Goal: Task Accomplishment & Management: Manage account settings

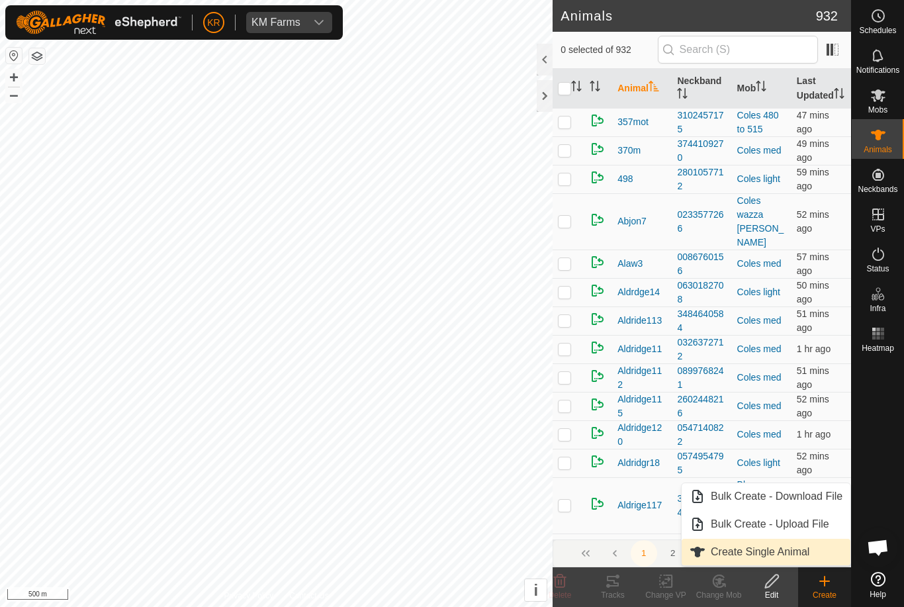
click at [805, 550] on span "Create Single Animal" at bounding box center [760, 552] width 99 height 16
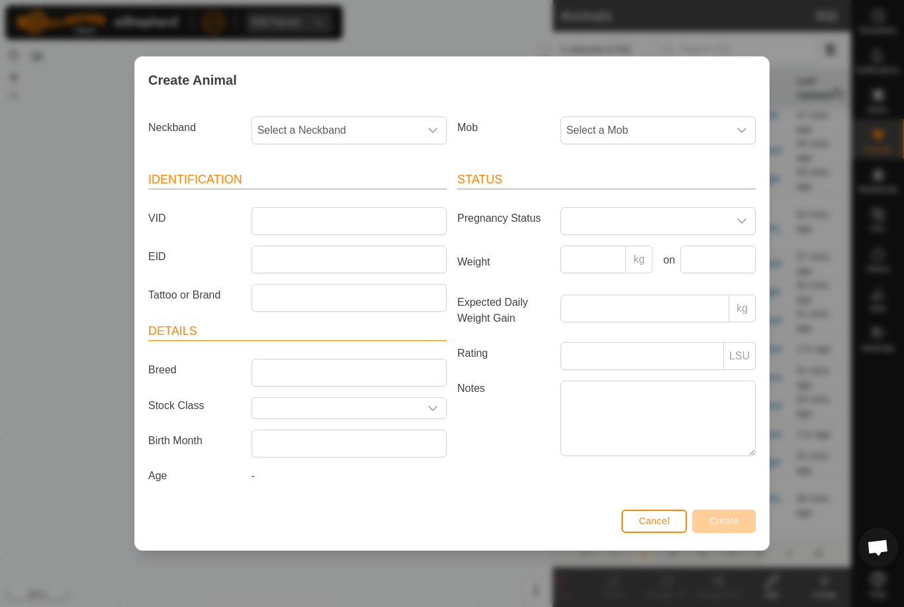
click at [652, 132] on span "Select a Mob" at bounding box center [644, 130] width 167 height 26
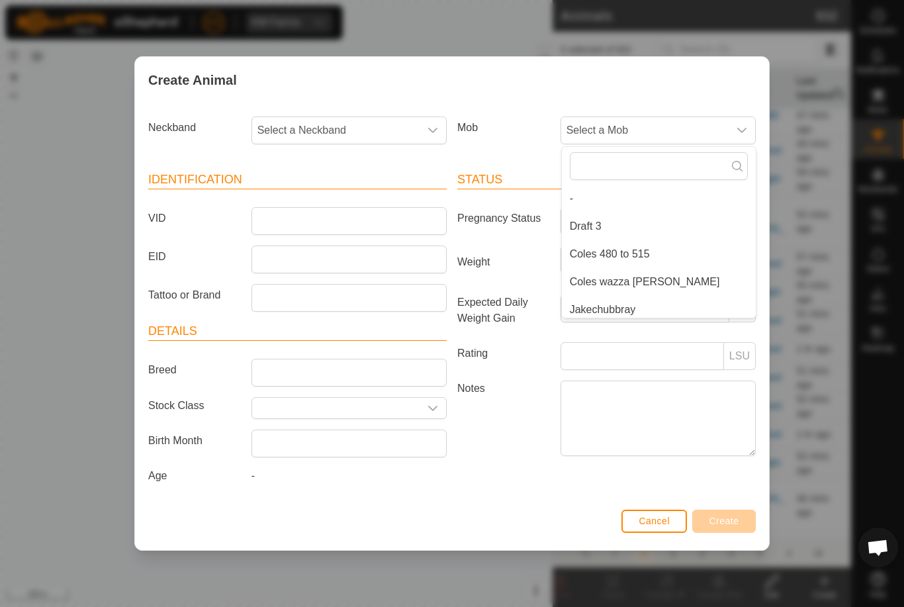
click at [654, 526] on span "Cancel" at bounding box center [654, 521] width 31 height 11
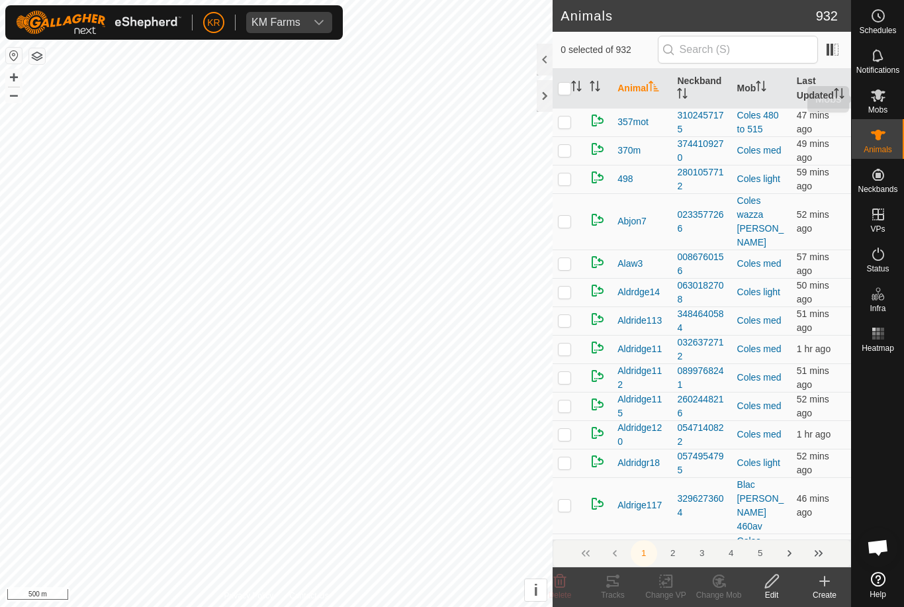
click at [886, 103] on es-mob-svg-icon at bounding box center [879, 95] width 24 height 21
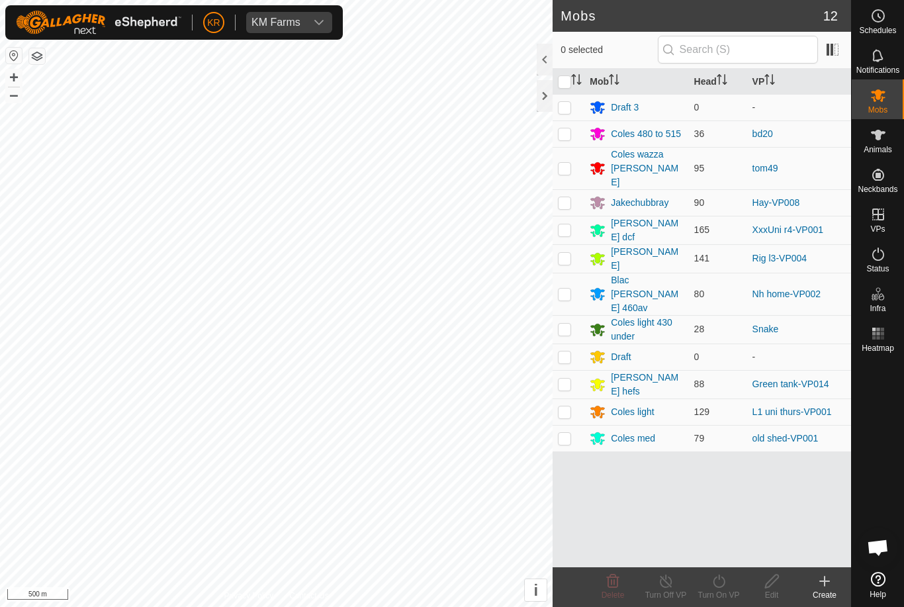
click at [885, 140] on icon at bounding box center [879, 135] width 16 height 16
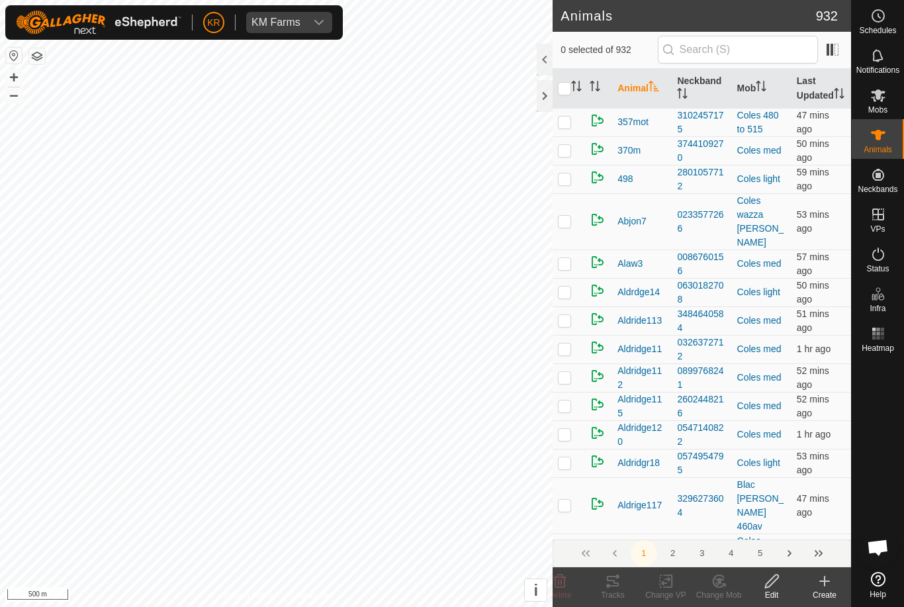
click at [824, 579] on icon at bounding box center [825, 581] width 16 height 16
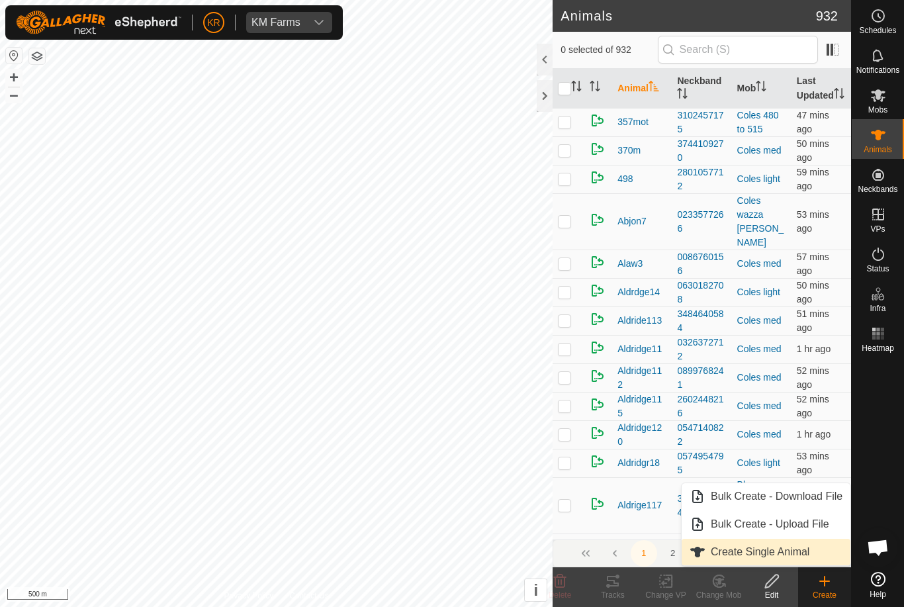
click at [800, 553] on span "Create Single Animal" at bounding box center [760, 552] width 99 height 16
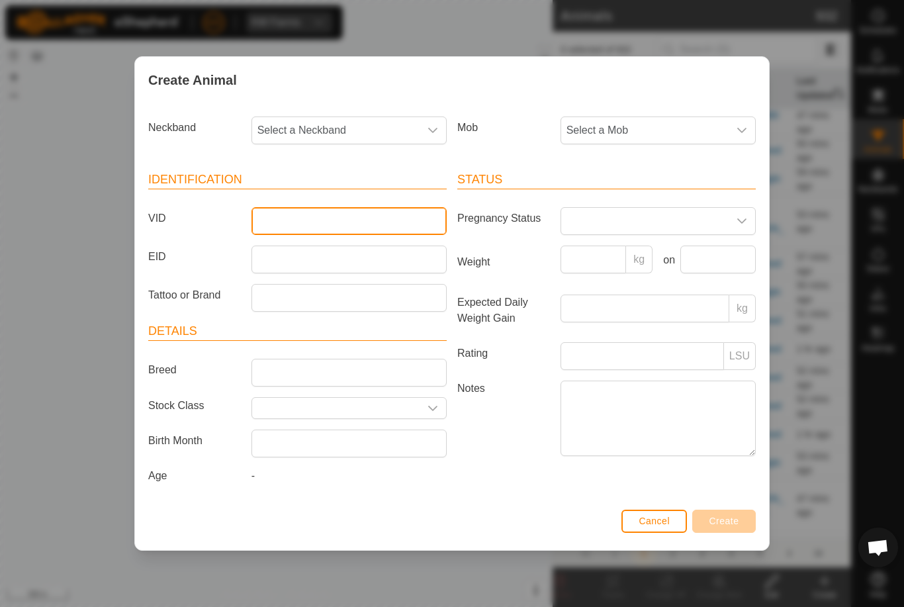
click at [417, 218] on input "VID" at bounding box center [349, 221] width 195 height 28
type input "Rogers3"
click at [678, 129] on span "Select a Mob" at bounding box center [644, 130] width 167 height 26
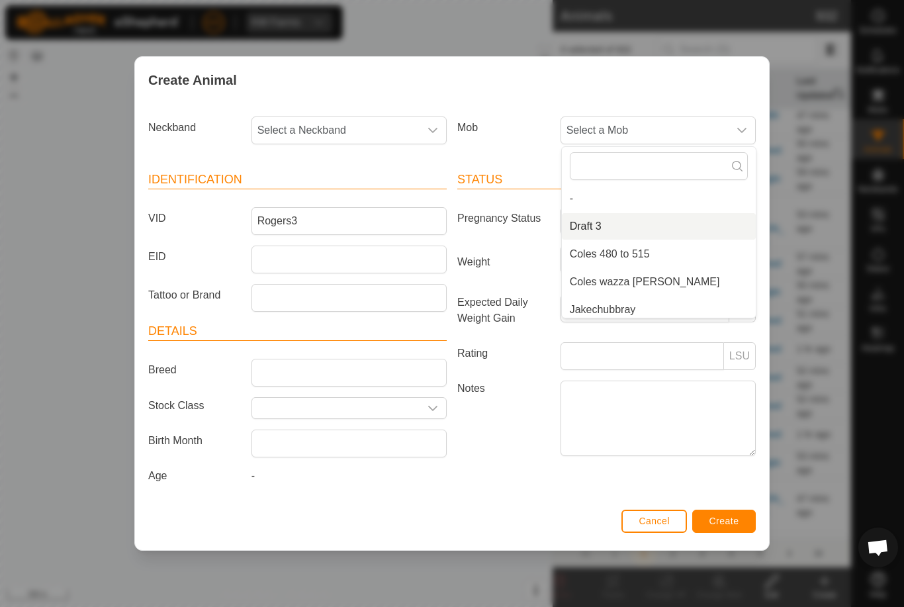
click at [622, 222] on li "Draft 3" at bounding box center [659, 226] width 194 height 26
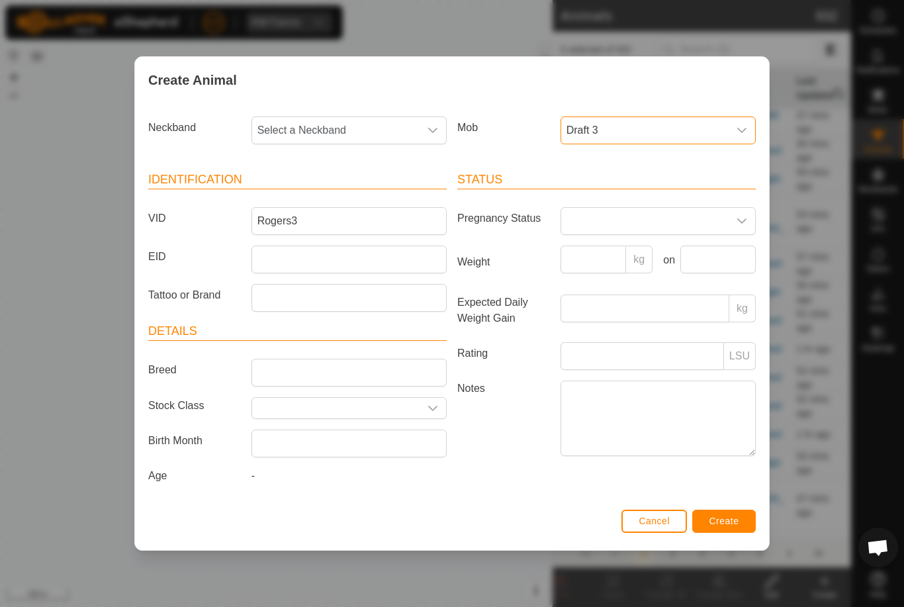
click at [366, 122] on span "Select a Neckband" at bounding box center [335, 130] width 167 height 26
type input "39457"
click at [351, 194] on li "3945724667" at bounding box center [350, 198] width 194 height 26
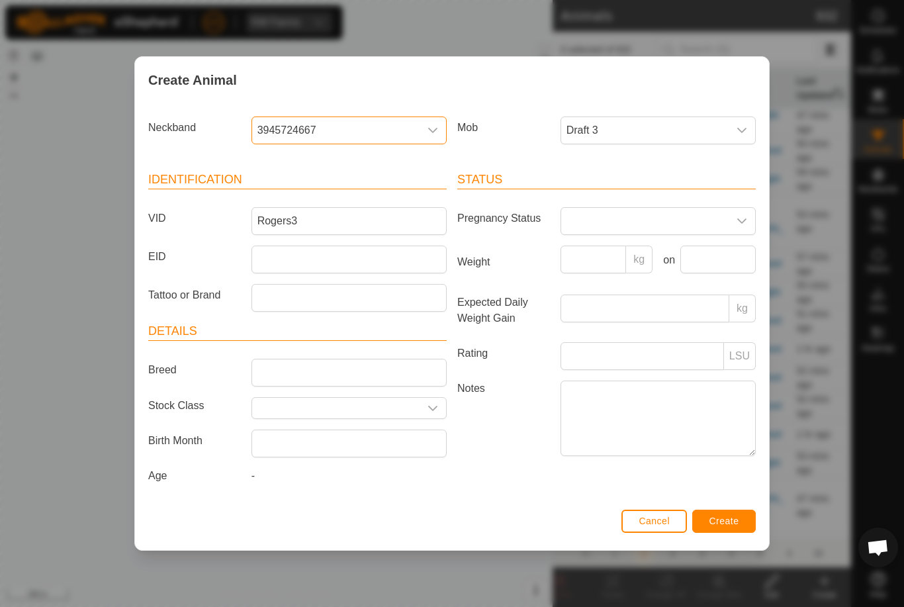
click at [725, 519] on span "Create" at bounding box center [725, 521] width 30 height 11
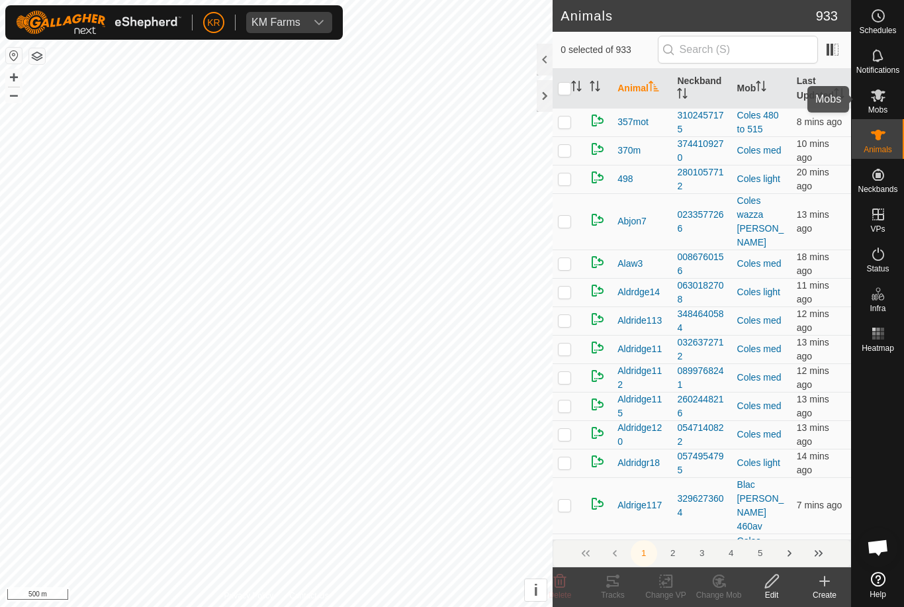
click at [881, 109] on span "Mobs" at bounding box center [878, 110] width 19 height 8
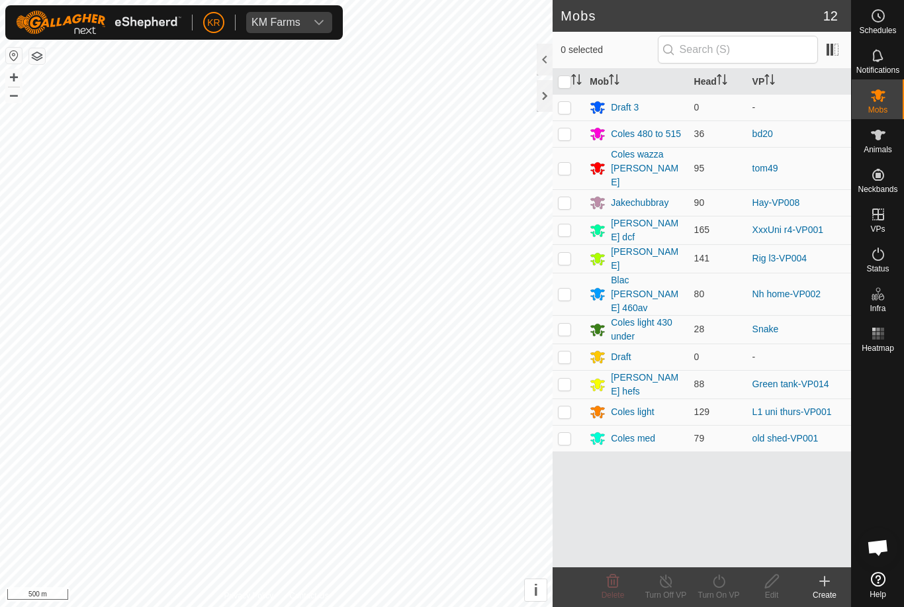
click at [565, 406] on p-checkbox at bounding box center [564, 411] width 13 height 11
checkbox input "true"
click at [722, 581] on icon at bounding box center [719, 581] width 17 height 16
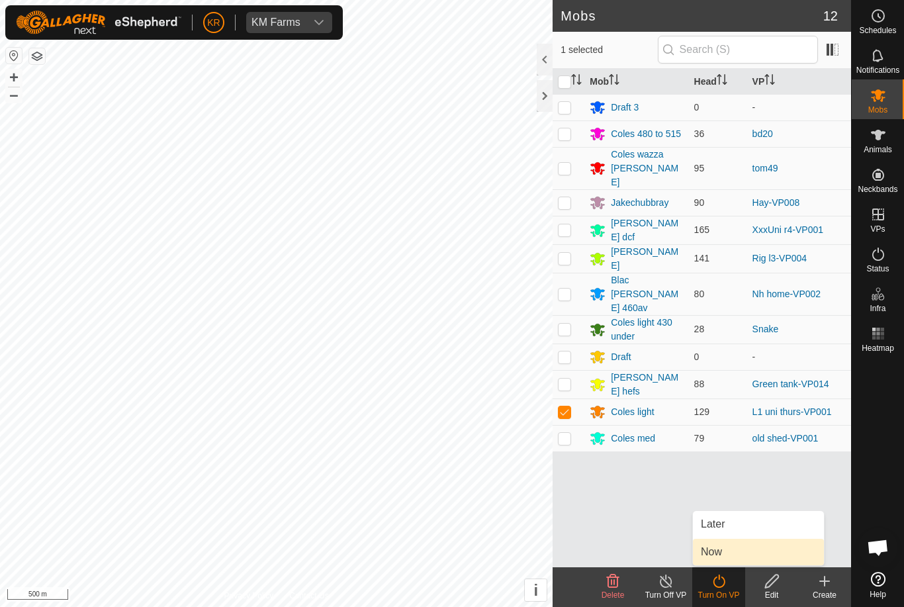
click at [719, 549] on span "Now" at bounding box center [711, 552] width 21 height 16
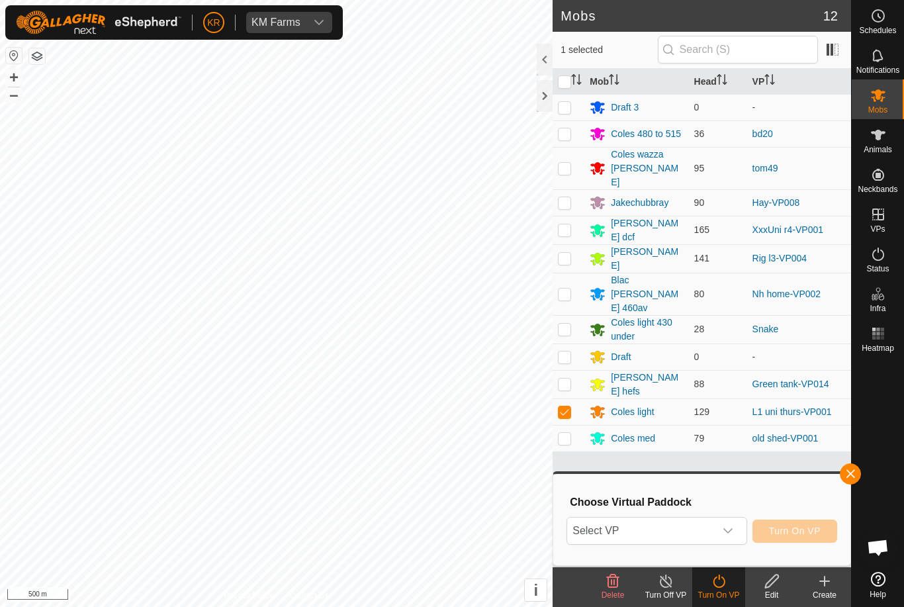
click at [704, 534] on span "Select VP" at bounding box center [640, 531] width 147 height 26
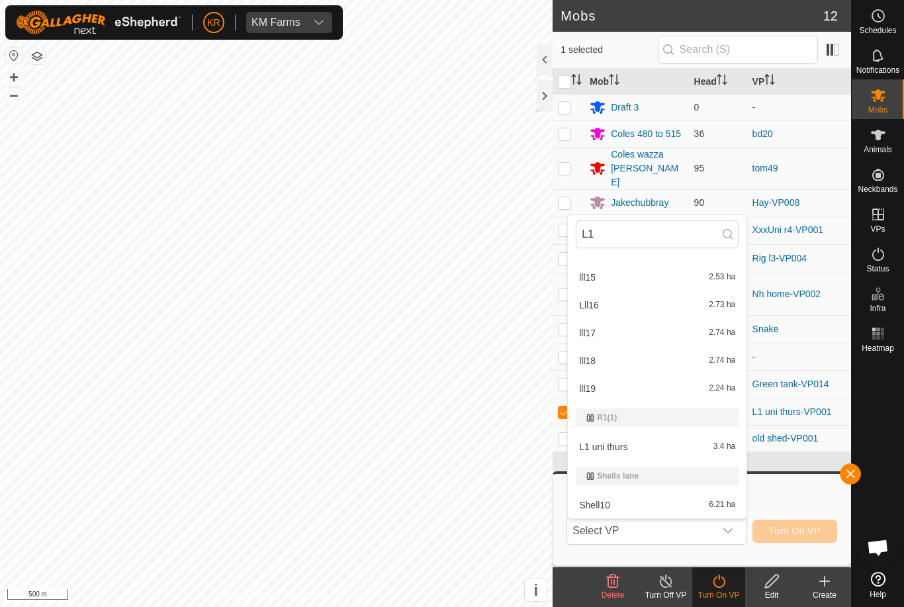
scroll to position [523, 0]
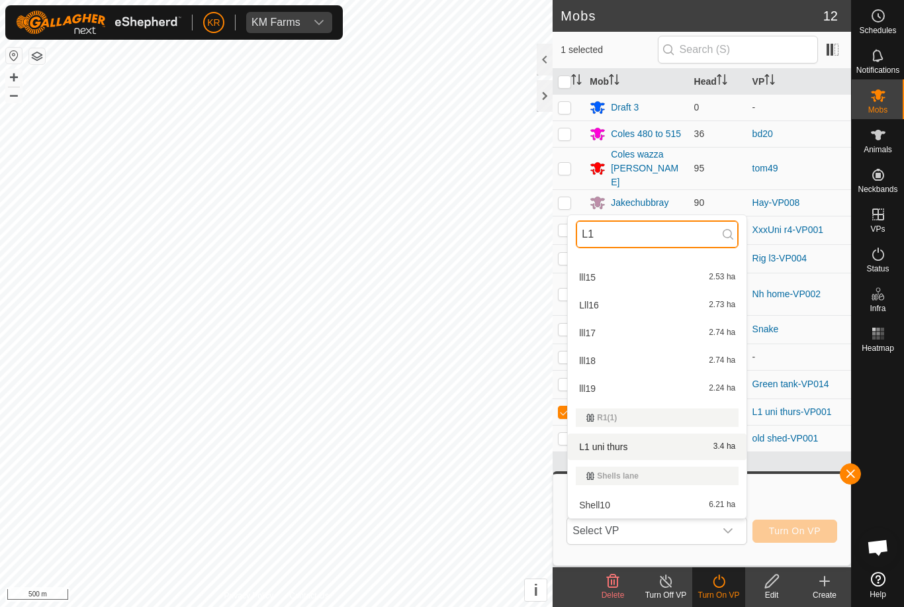
type input "L1"
click at [634, 450] on div "L1 uni thurs 3.4 ha" at bounding box center [657, 447] width 163 height 16
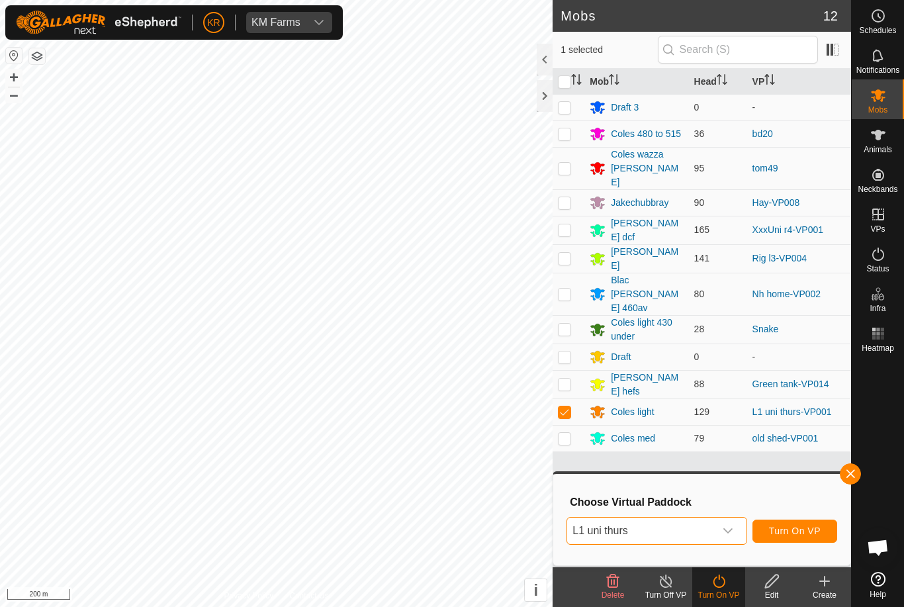
click at [848, 469] on span "button" at bounding box center [850, 474] width 11 height 11
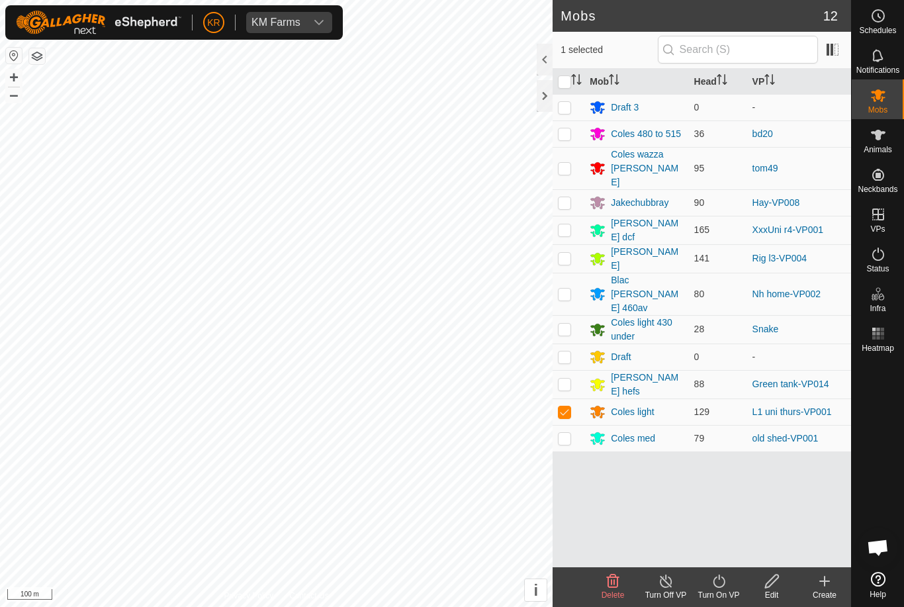
click at [724, 580] on icon at bounding box center [719, 581] width 17 height 16
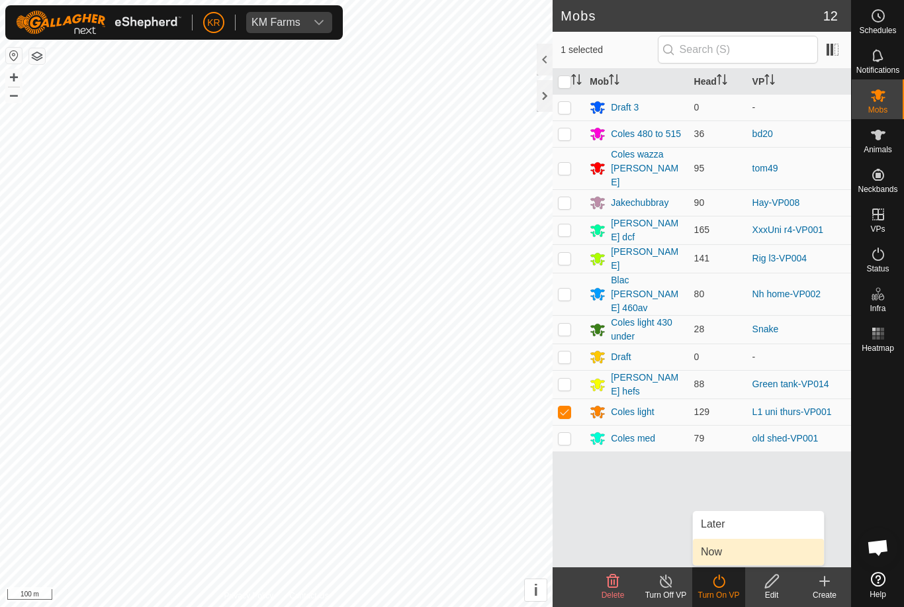
click at [721, 551] on span "Now" at bounding box center [711, 552] width 21 height 16
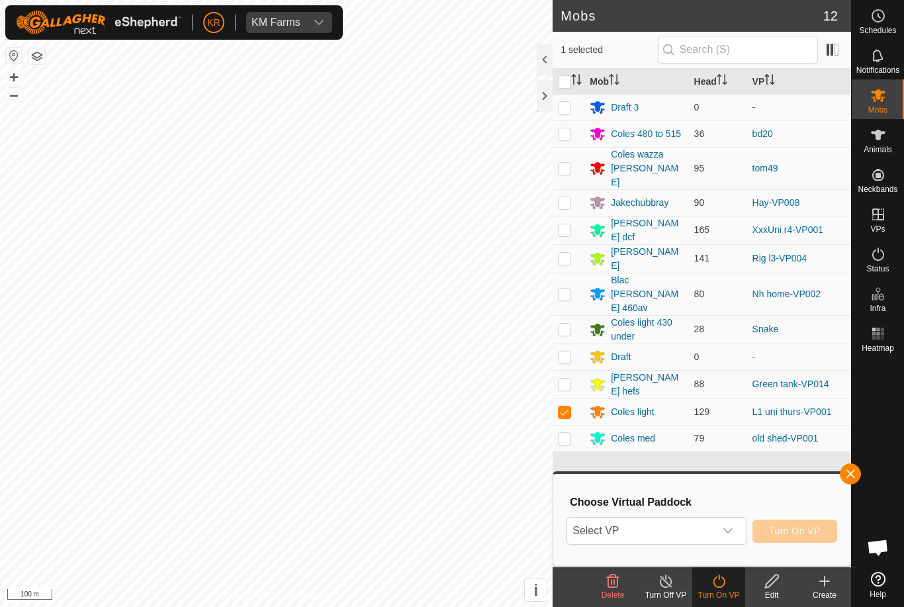
click at [692, 531] on span "Select VP" at bounding box center [640, 531] width 147 height 26
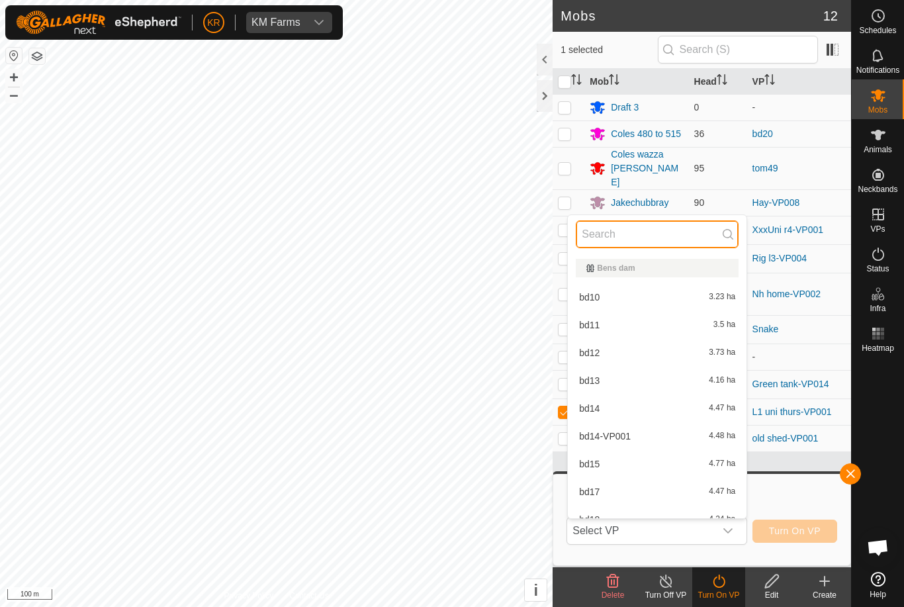
click at [627, 230] on input "text" at bounding box center [657, 234] width 163 height 28
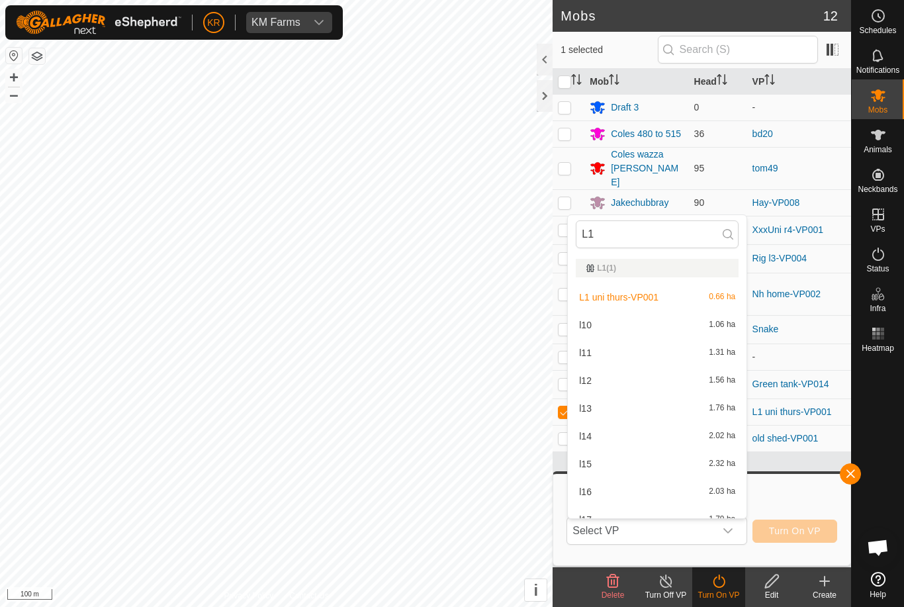
scroll to position [0, 0]
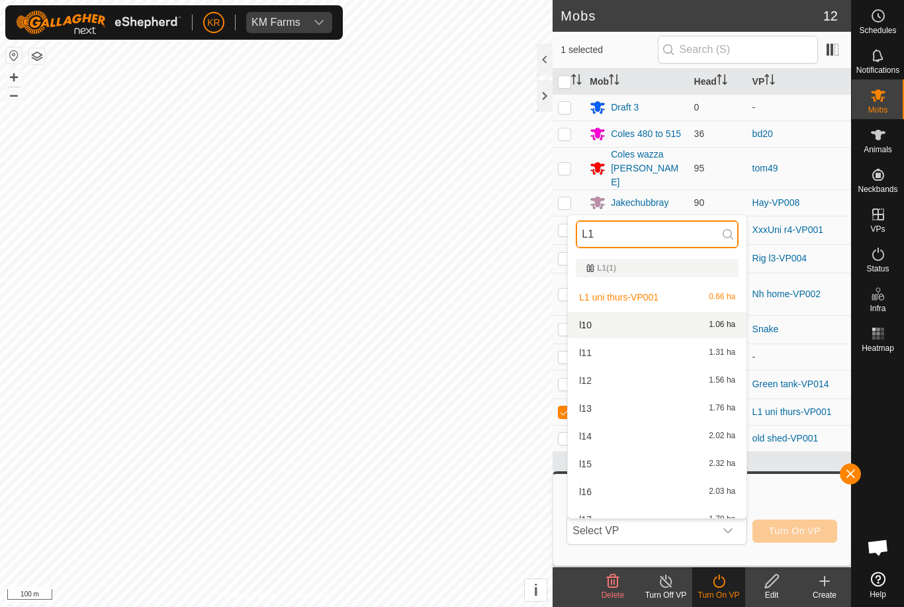
type input "L1"
click at [579, 318] on div "l10 1.06 ha" at bounding box center [657, 325] width 163 height 16
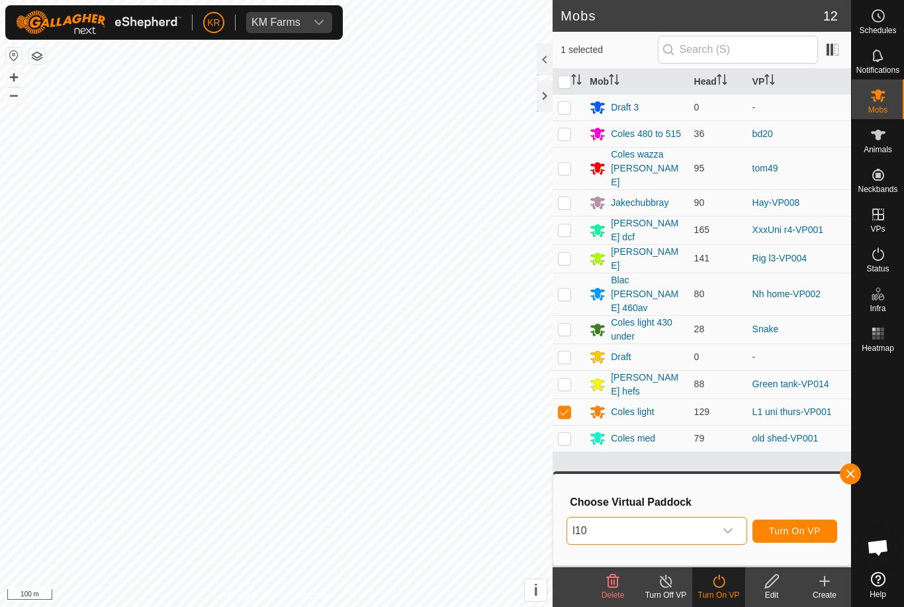
click at [849, 472] on span "button" at bounding box center [850, 474] width 11 height 11
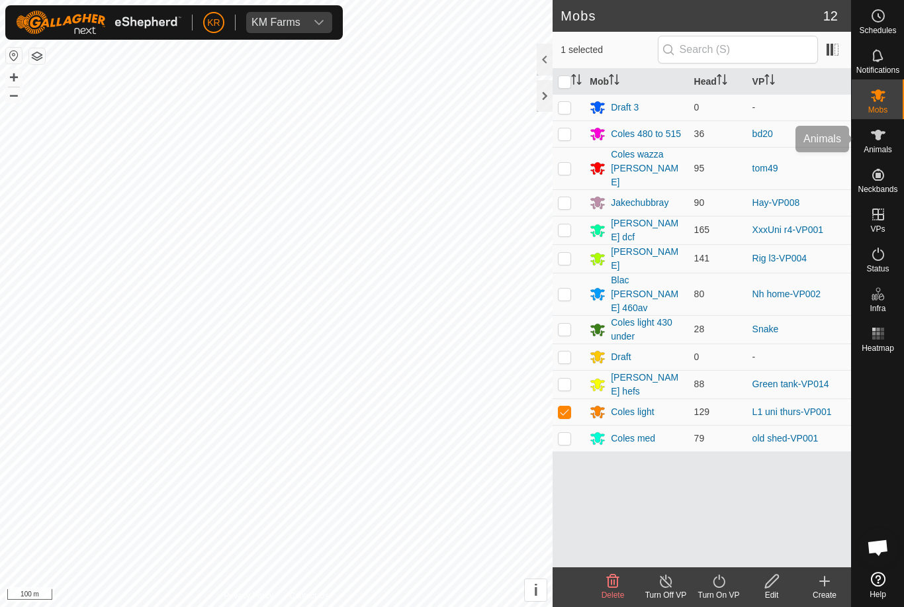
click at [883, 139] on icon at bounding box center [879, 135] width 16 height 16
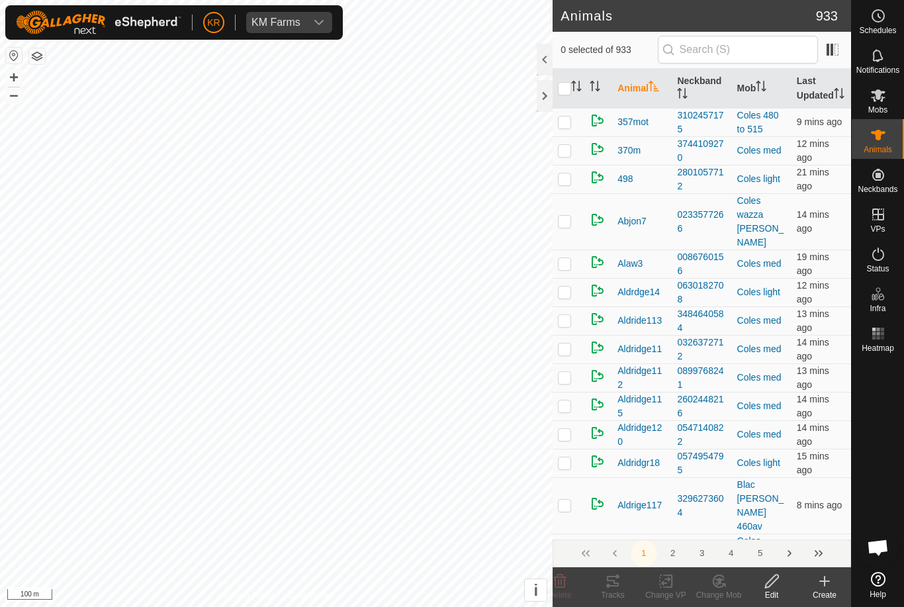
click at [822, 583] on icon at bounding box center [825, 581] width 16 height 16
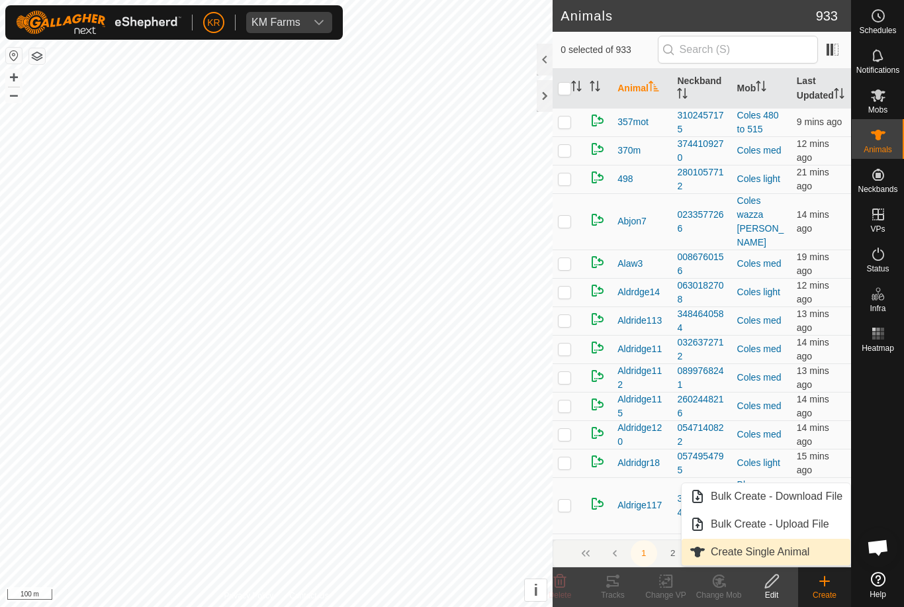
click at [791, 551] on span "Create Single Animal" at bounding box center [760, 552] width 99 height 16
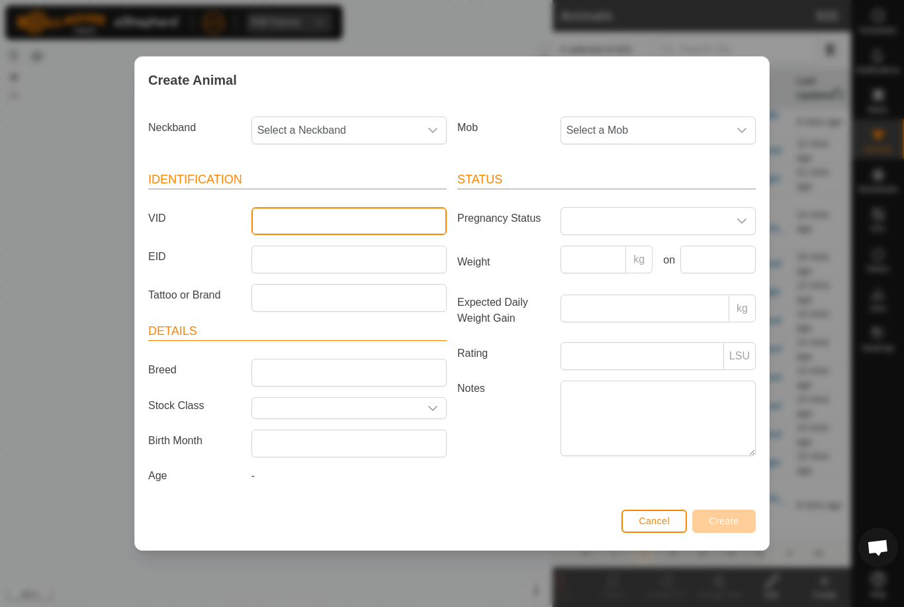
click at [323, 217] on input "VID" at bounding box center [349, 221] width 195 height 28
type input "Rogers4"
click at [675, 128] on span "Select a Mob" at bounding box center [644, 130] width 167 height 26
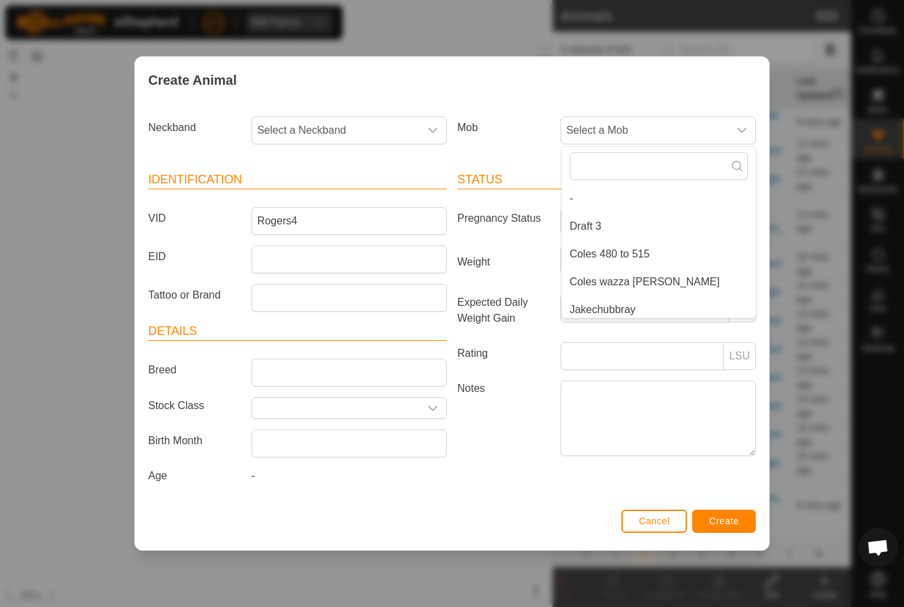
click at [675, 216] on li "Draft 3" at bounding box center [659, 226] width 194 height 26
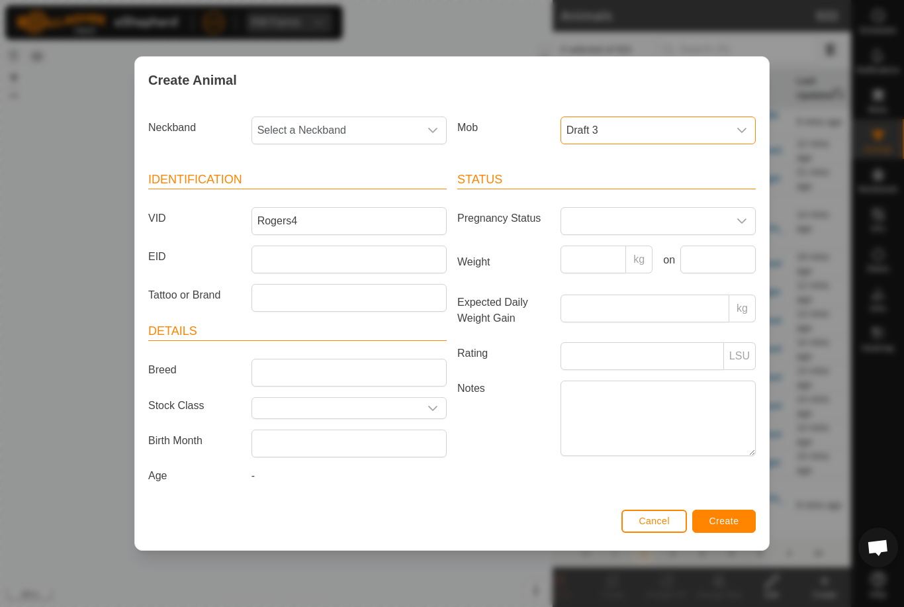
click at [371, 126] on span "Select a Neckband" at bounding box center [335, 130] width 167 height 26
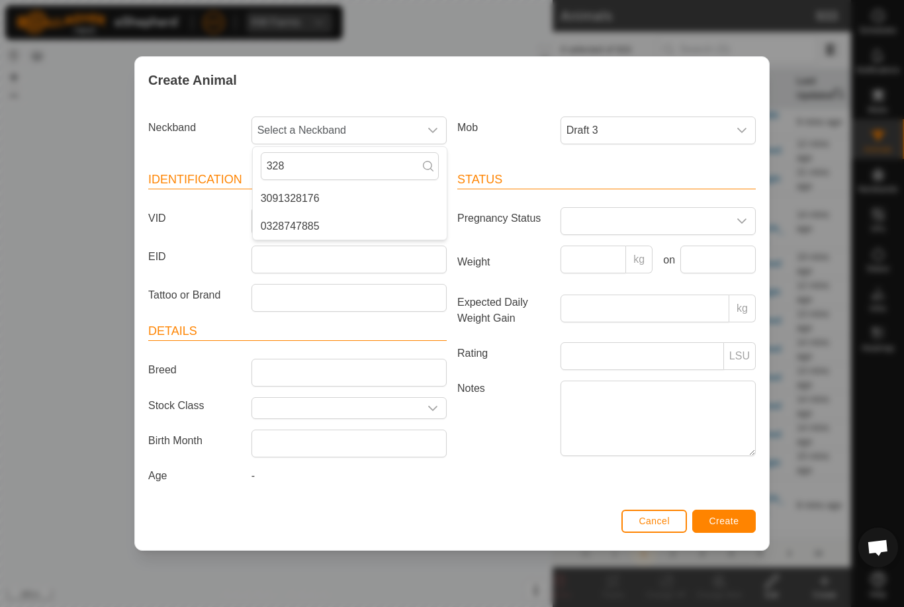
type input "328"
click at [354, 222] on li "0328747885" at bounding box center [350, 226] width 194 height 26
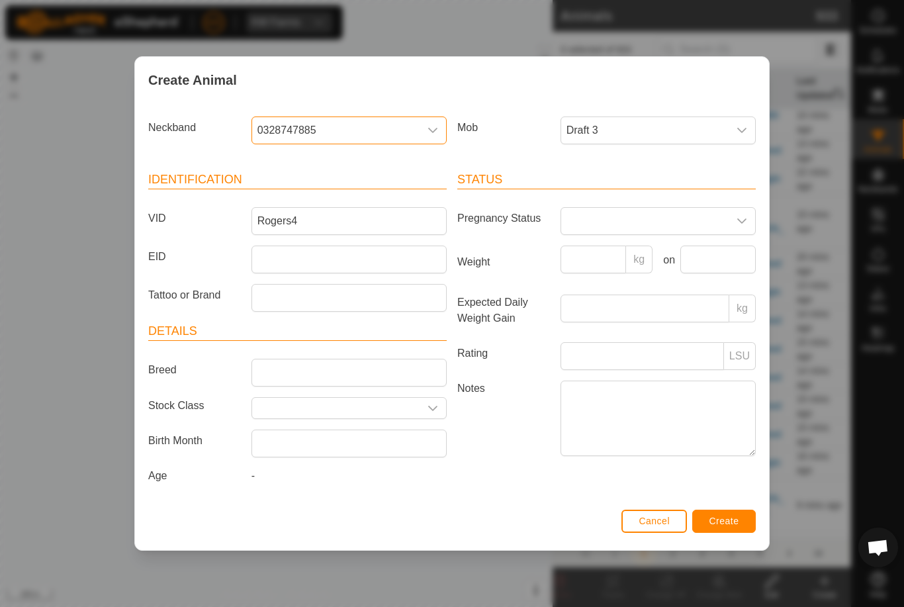
click at [725, 518] on span "Create" at bounding box center [725, 521] width 30 height 11
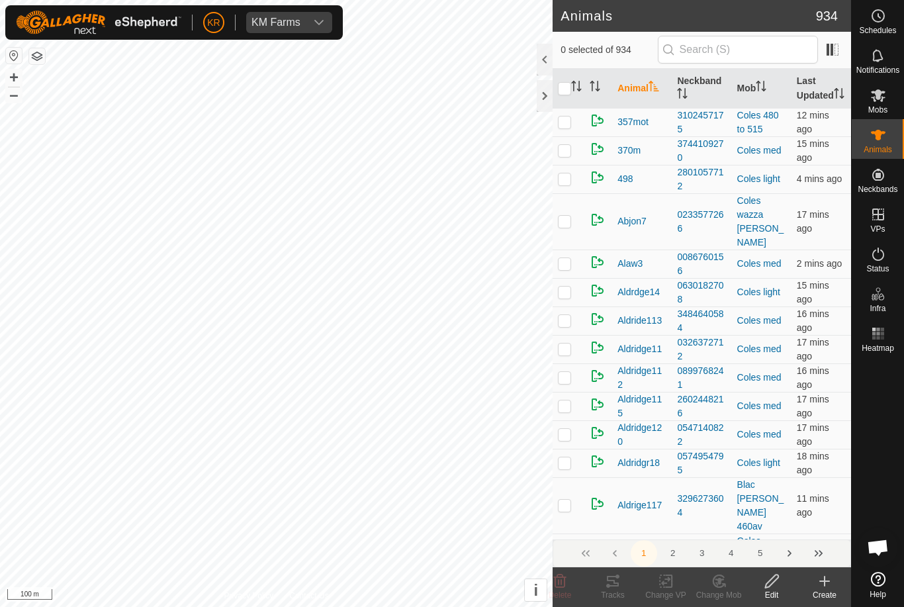
click at [828, 579] on icon at bounding box center [825, 581] width 16 height 16
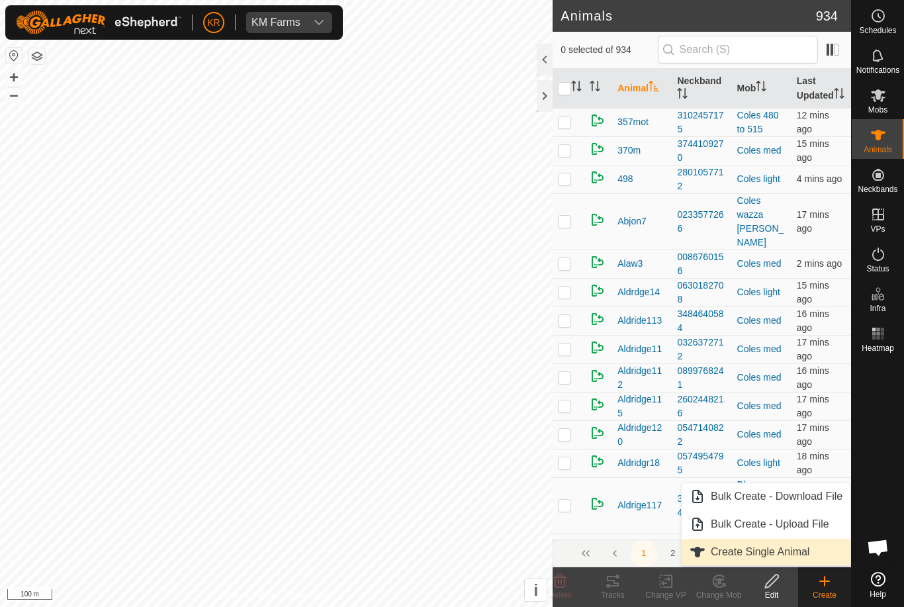
click at [779, 553] on span "Create Single Animal" at bounding box center [760, 552] width 99 height 16
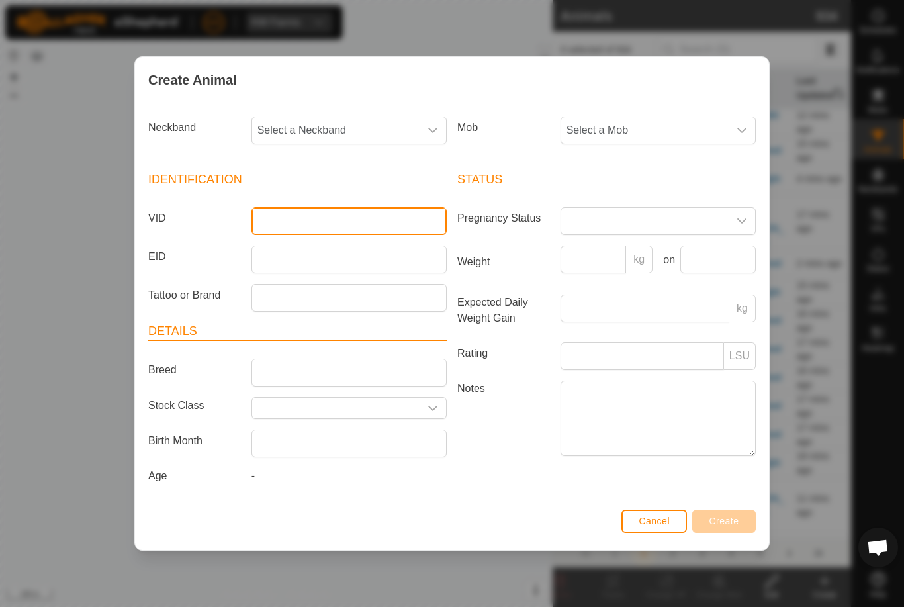
click at [406, 226] on input "VID" at bounding box center [349, 221] width 195 height 28
type input "Roger5"
click at [655, 124] on span "Select a Mob" at bounding box center [644, 130] width 167 height 26
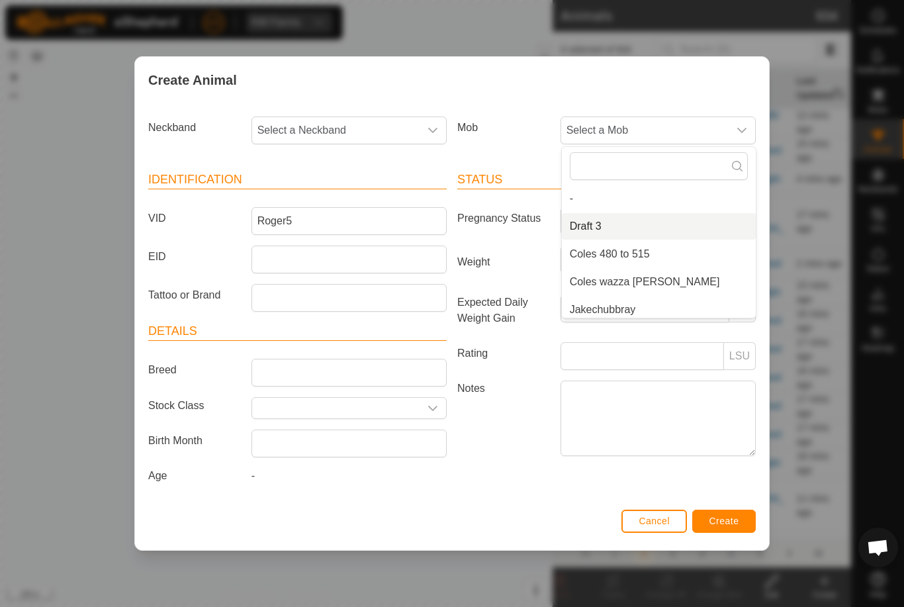
click at [598, 220] on span "Draft 3" at bounding box center [586, 226] width 32 height 16
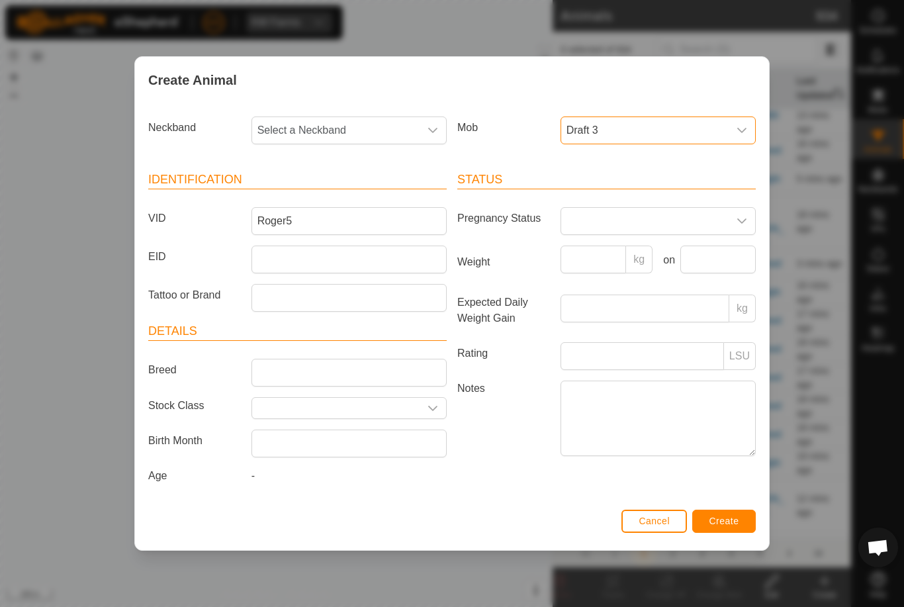
click at [356, 122] on span "Select a Neckband" at bounding box center [335, 130] width 167 height 26
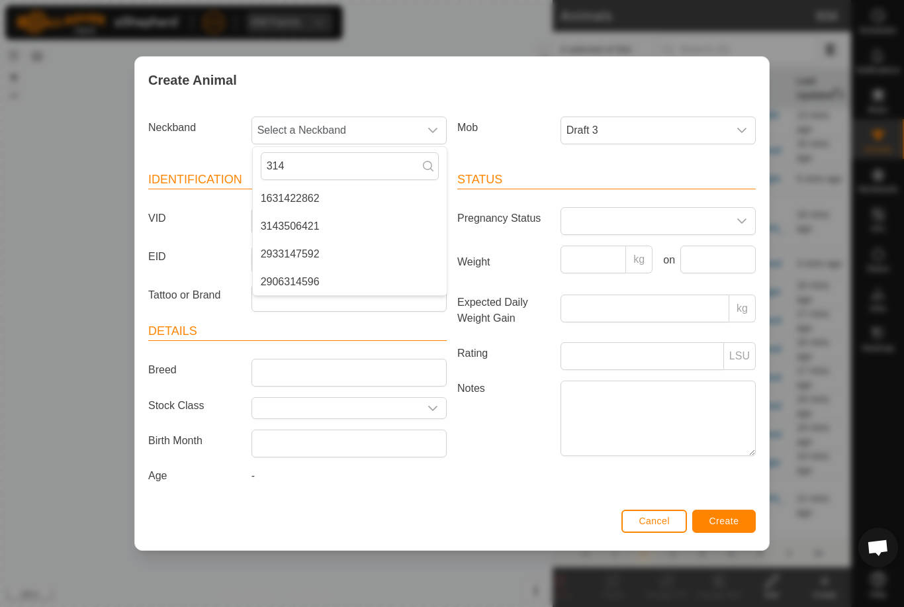
type input "314"
click at [314, 221] on span "3143506421" at bounding box center [290, 226] width 59 height 16
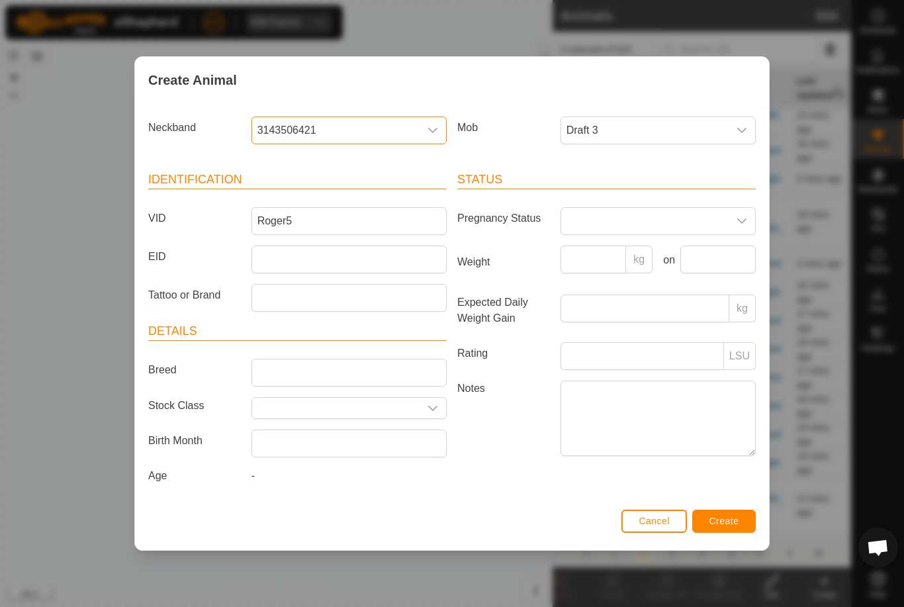
click at [717, 513] on button "Create" at bounding box center [724, 521] width 64 height 23
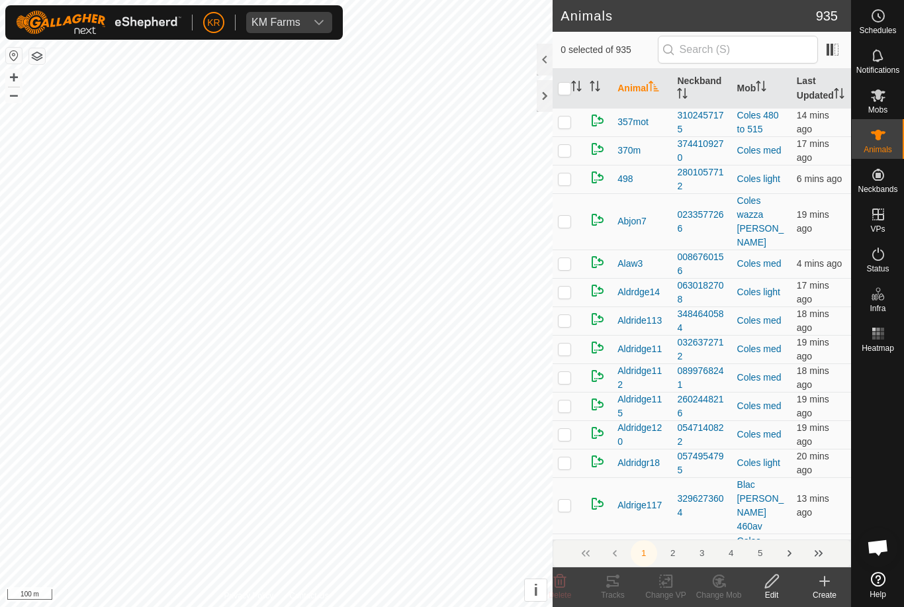
click at [806, 595] on div "Create" at bounding box center [824, 595] width 53 height 12
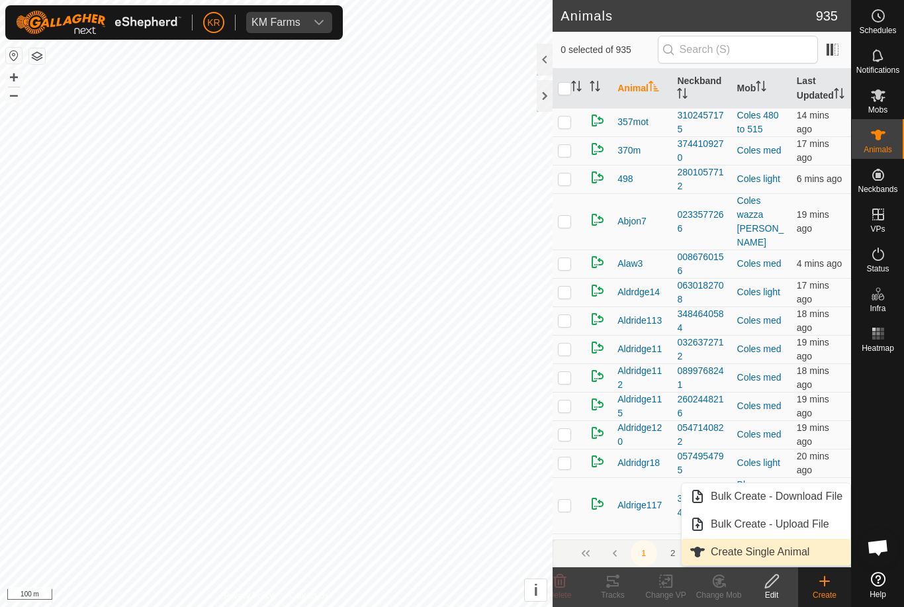
click at [775, 549] on span "Create Single Animal" at bounding box center [760, 552] width 99 height 16
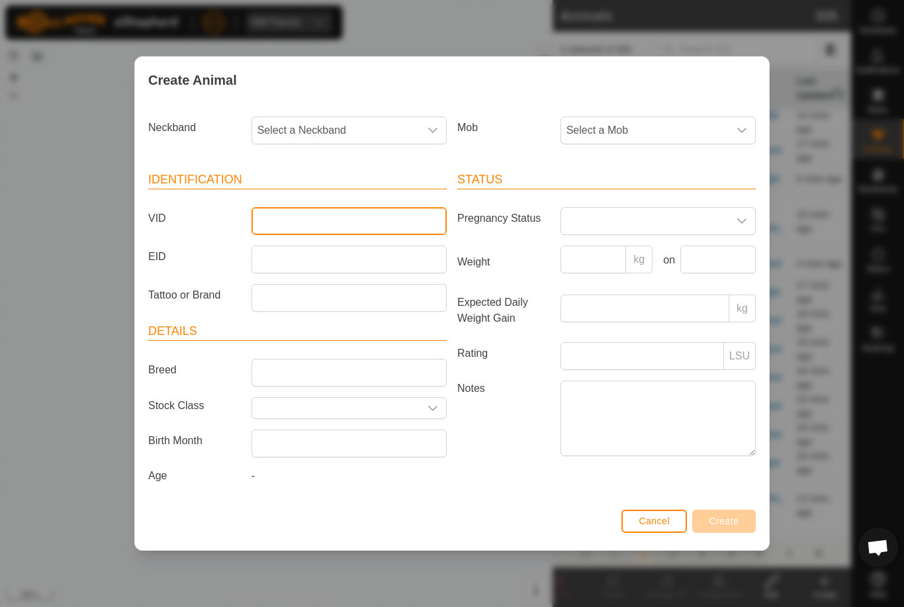
click at [349, 225] on input "VID" at bounding box center [349, 221] width 195 height 28
type input "Roger6"
click at [716, 122] on span "Select a Mob" at bounding box center [644, 130] width 167 height 26
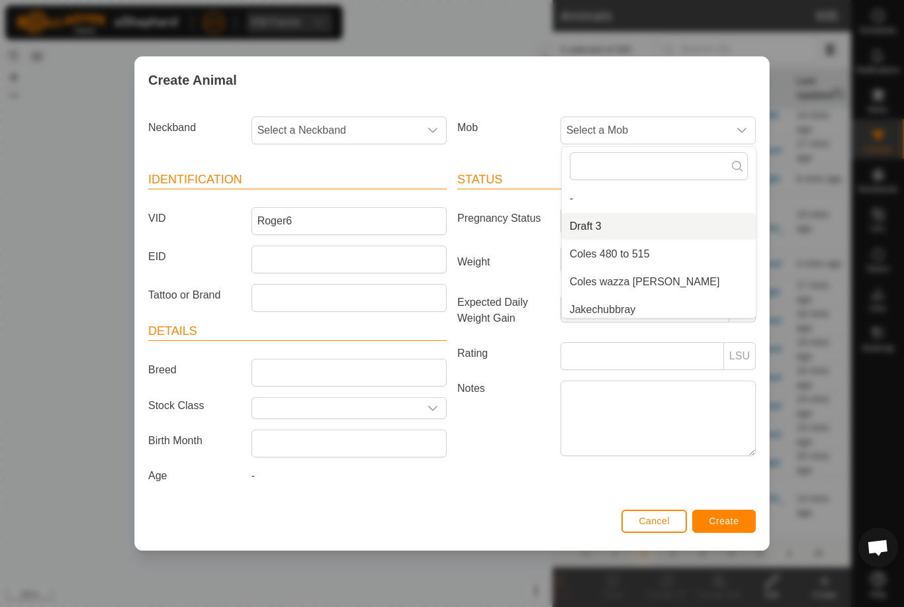
click at [621, 220] on li "Draft 3" at bounding box center [659, 226] width 194 height 26
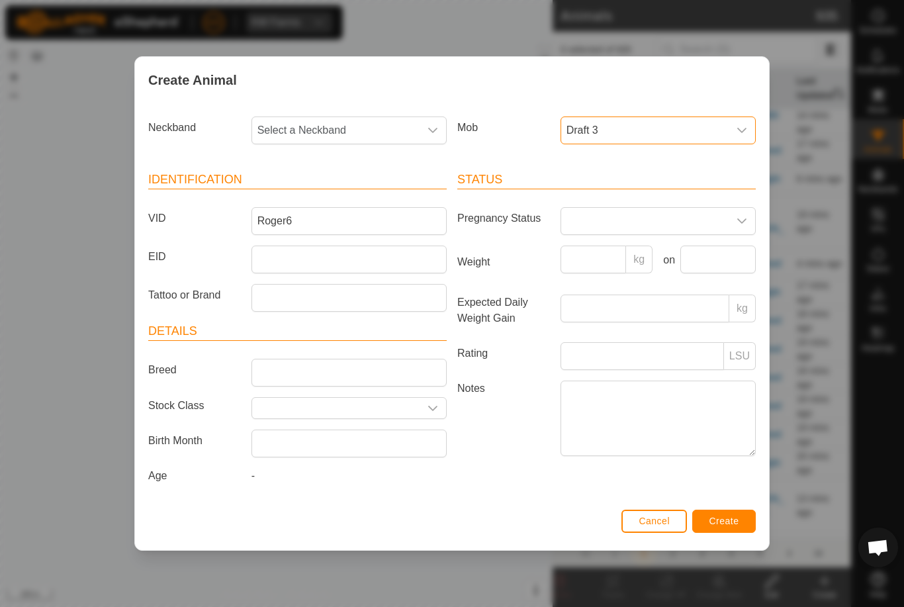
click at [373, 125] on span "Select a Neckband" at bounding box center [335, 130] width 167 height 26
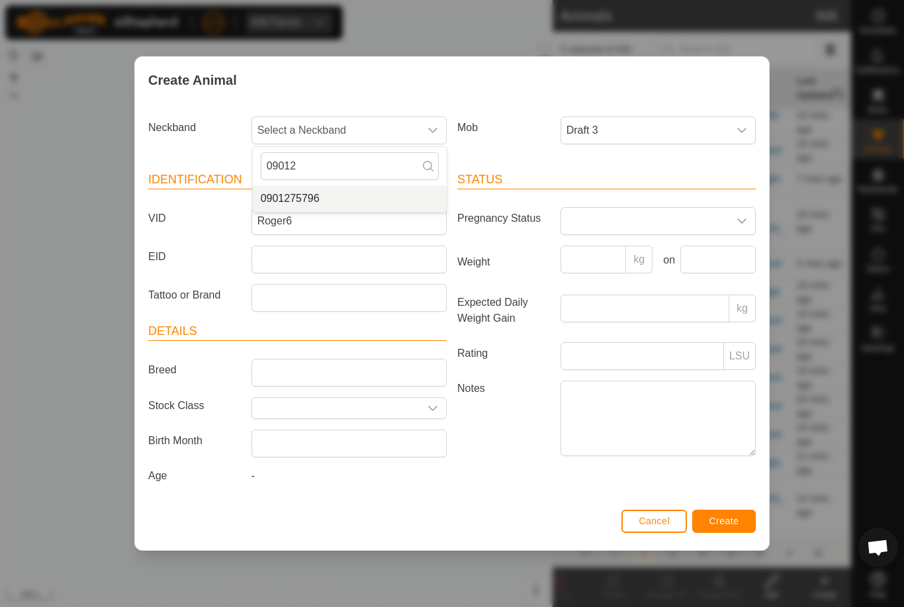
type input "09012"
click at [397, 195] on li "0901275796" at bounding box center [350, 198] width 194 height 26
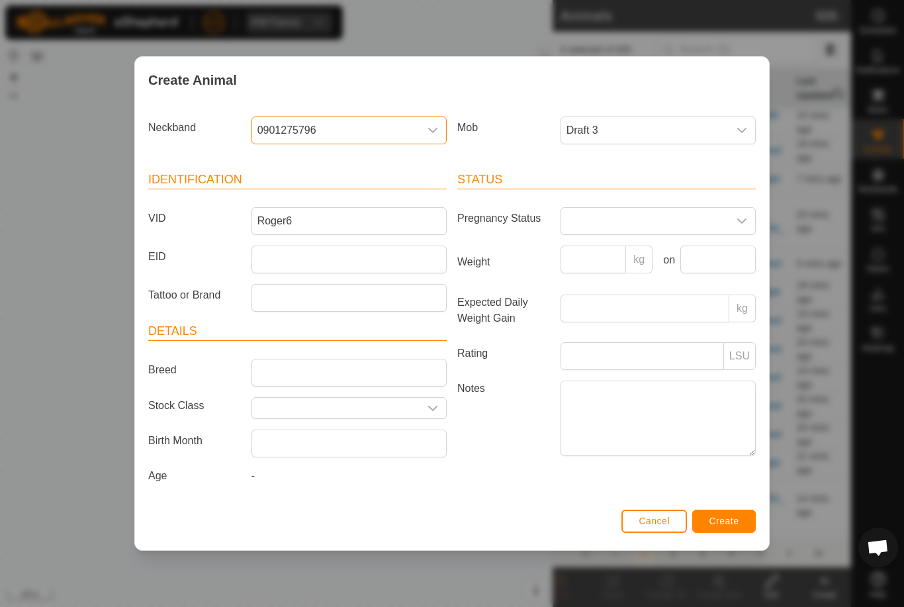
click at [741, 513] on button "Create" at bounding box center [724, 521] width 64 height 23
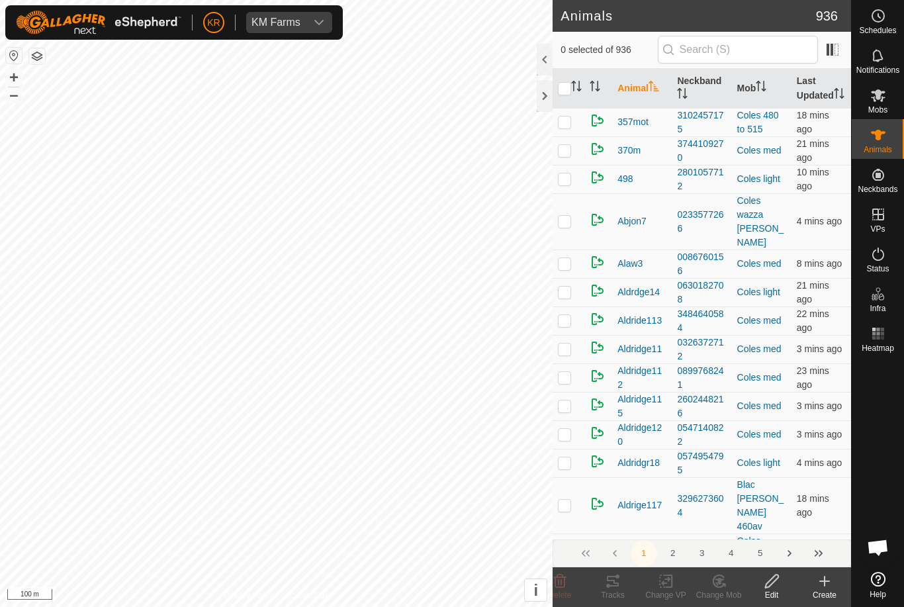
click at [831, 574] on icon at bounding box center [825, 581] width 16 height 16
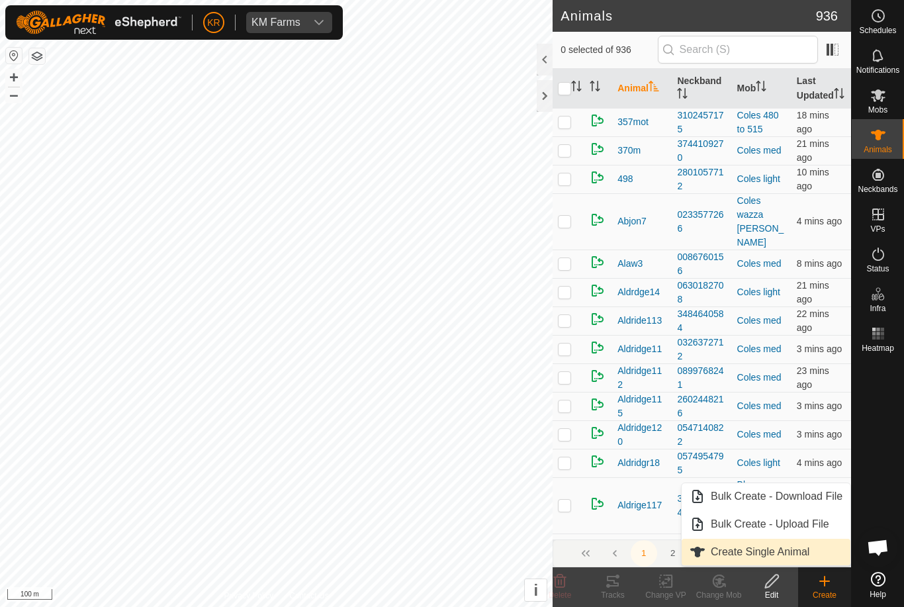
click at [775, 549] on span "Create Single Animal" at bounding box center [760, 552] width 99 height 16
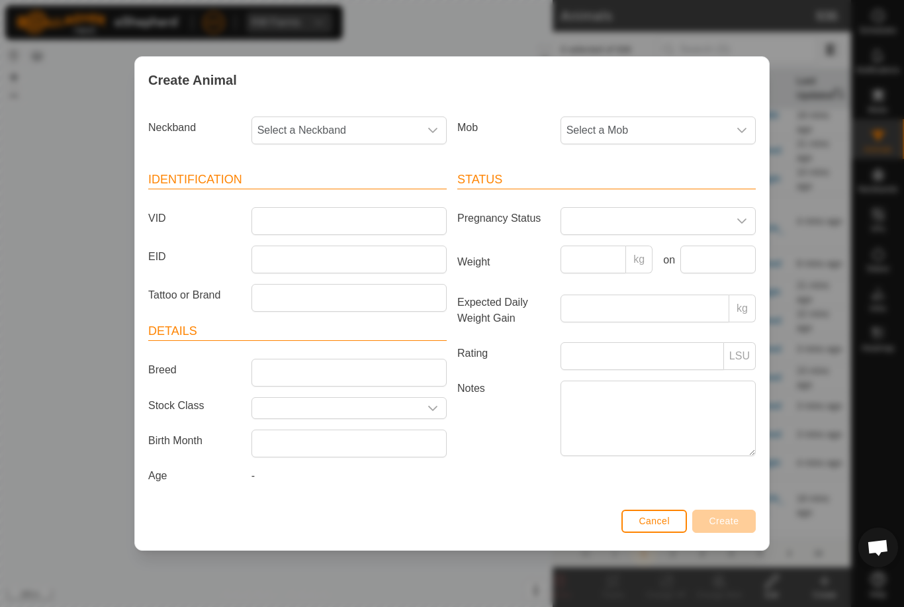
click at [665, 131] on span "Select a Mob" at bounding box center [644, 130] width 167 height 26
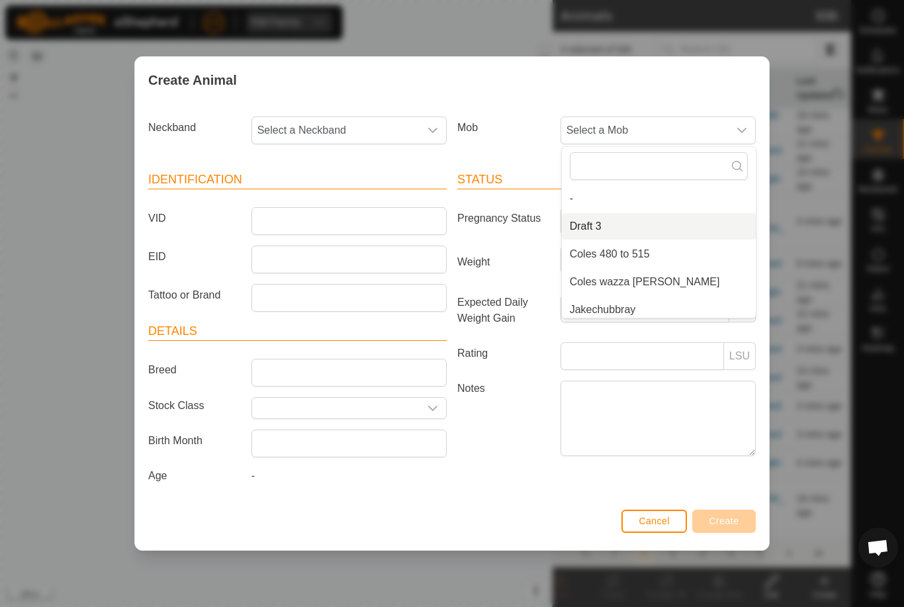
click at [631, 223] on li "Draft 3" at bounding box center [659, 226] width 194 height 26
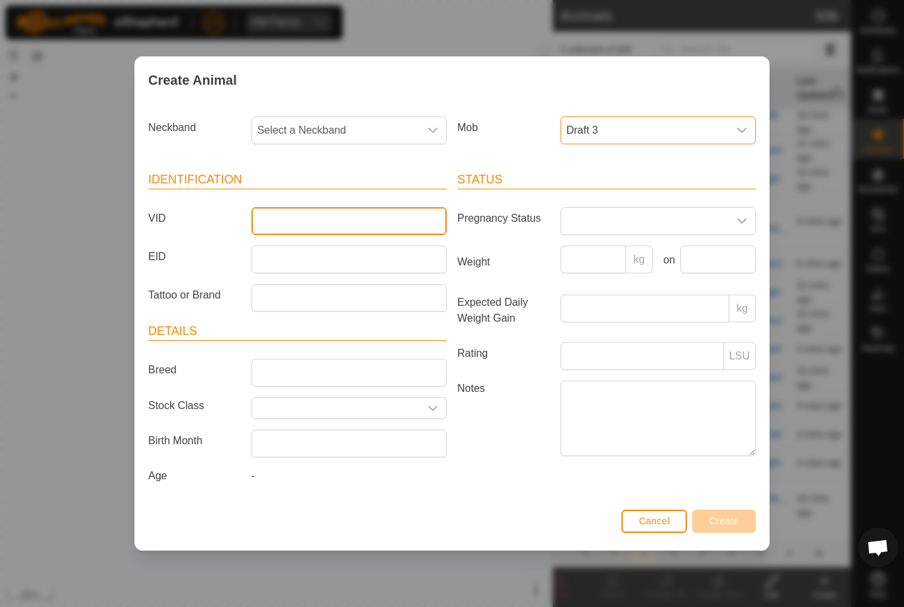
click at [434, 209] on input "VID" at bounding box center [349, 221] width 195 height 28
type input "Rogers7"
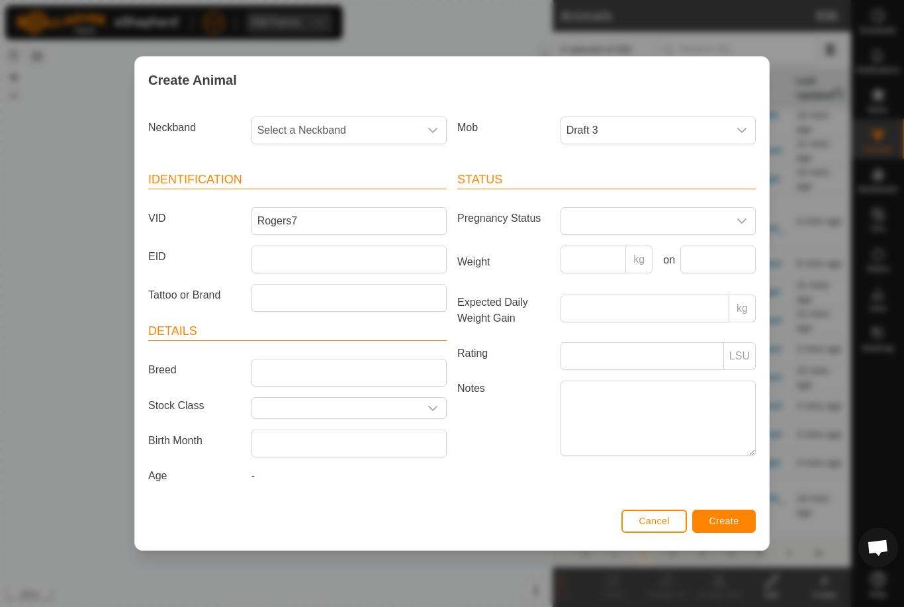
click at [397, 120] on span "Select a Neckband" at bounding box center [335, 130] width 167 height 26
type input "098"
click at [347, 190] on li "0983577581" at bounding box center [350, 198] width 194 height 26
click at [742, 515] on button "Create" at bounding box center [724, 521] width 64 height 23
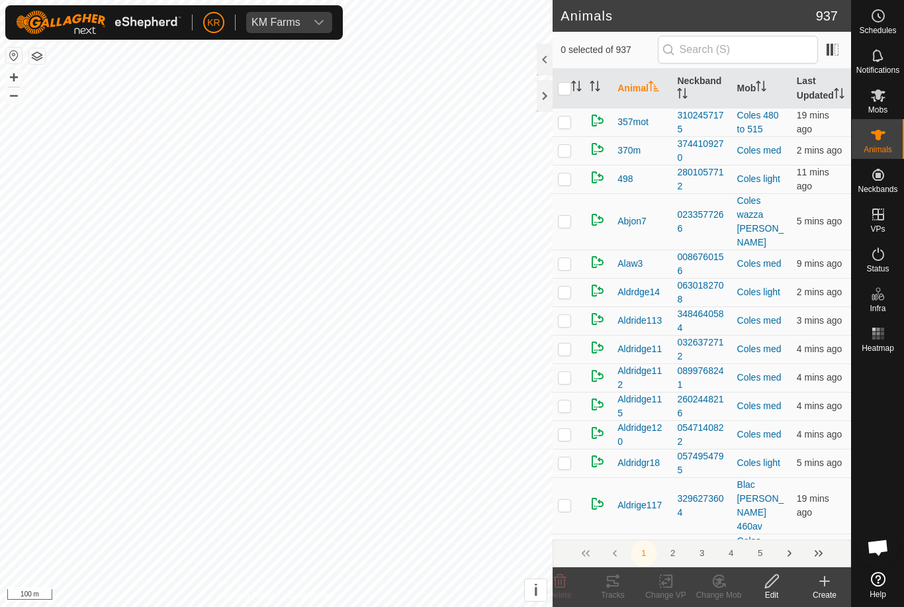
click at [823, 586] on icon at bounding box center [825, 581] width 16 height 16
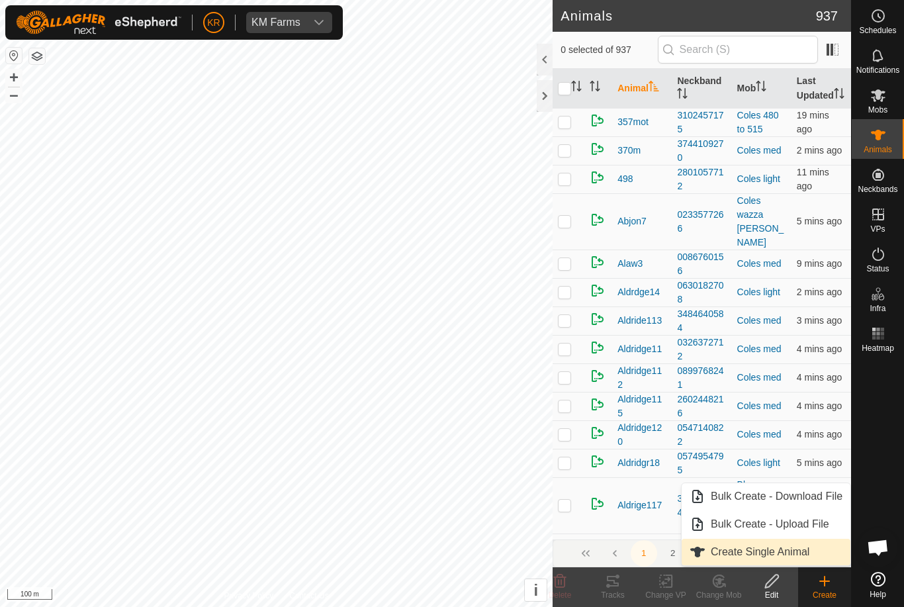
click at [789, 557] on span "Create Single Animal" at bounding box center [760, 552] width 99 height 16
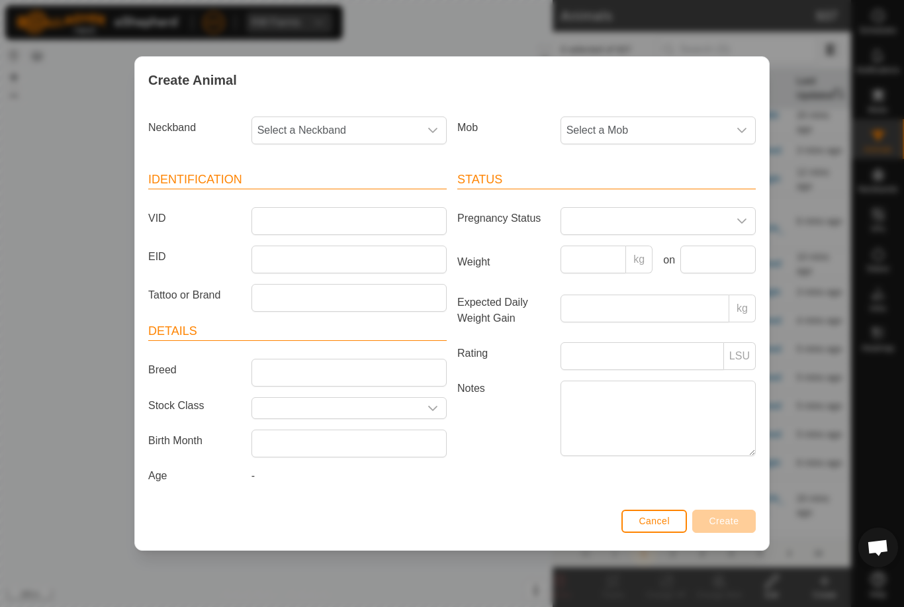
click at [643, 125] on span "Select a Mob" at bounding box center [644, 130] width 167 height 26
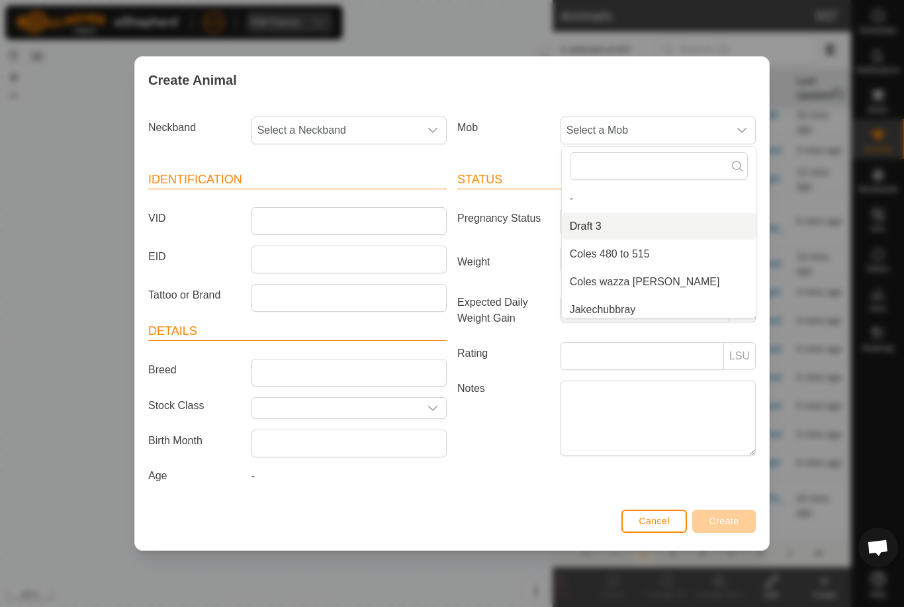
click at [627, 230] on li "Draft 3" at bounding box center [659, 226] width 194 height 26
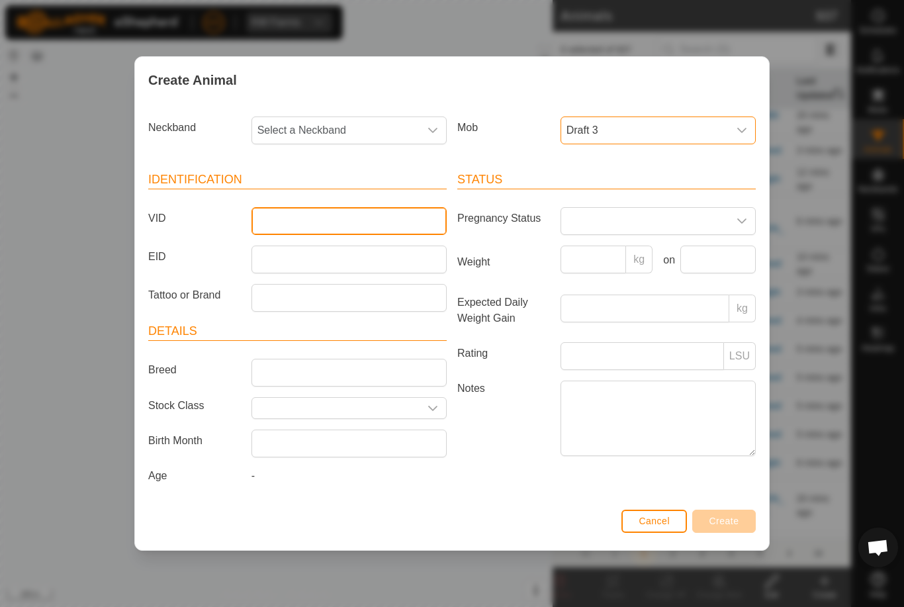
click at [409, 217] on input "VID" at bounding box center [349, 221] width 195 height 28
type input "Rogers8"
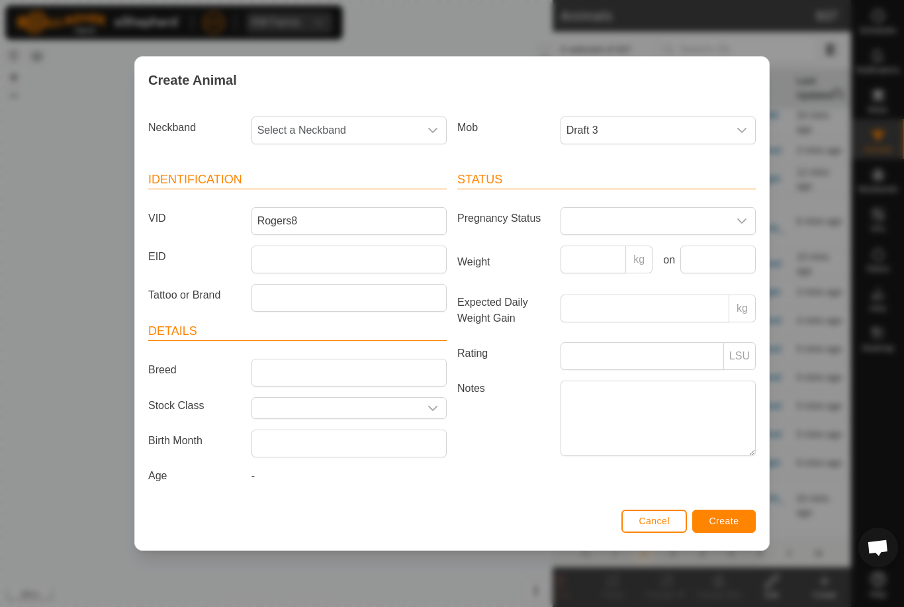
click at [373, 129] on span "Select a Neckband" at bounding box center [335, 130] width 167 height 26
type input "17207"
click at [365, 191] on li "1720780053" at bounding box center [350, 198] width 194 height 26
click at [733, 524] on span "Create" at bounding box center [725, 521] width 30 height 11
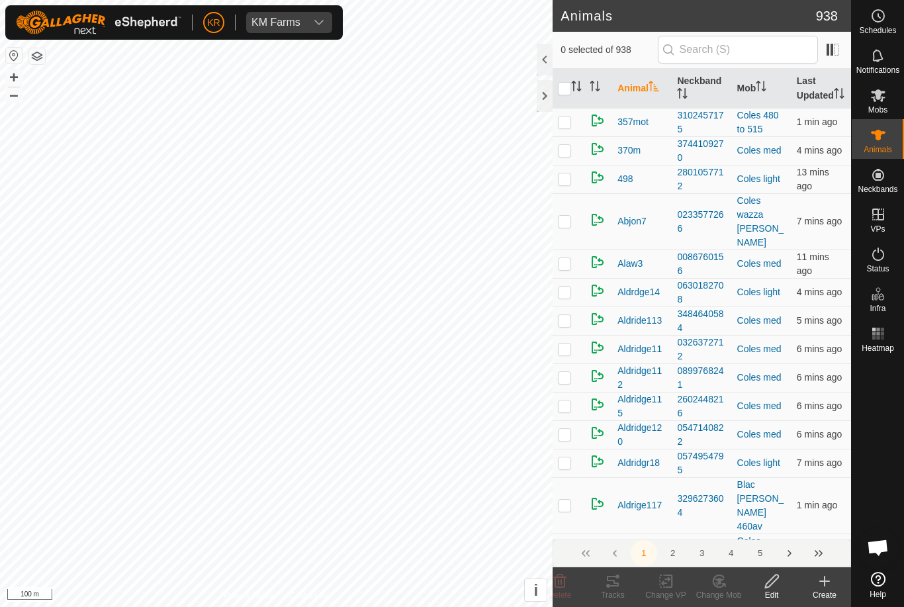
click at [825, 579] on icon at bounding box center [825, 581] width 0 height 9
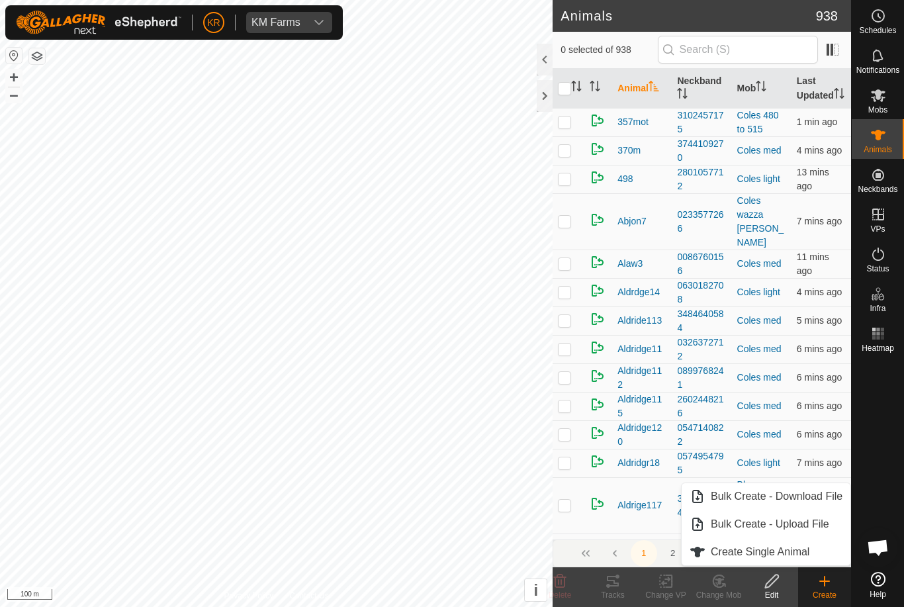
click at [788, 548] on span "Create Single Animal" at bounding box center [760, 552] width 99 height 16
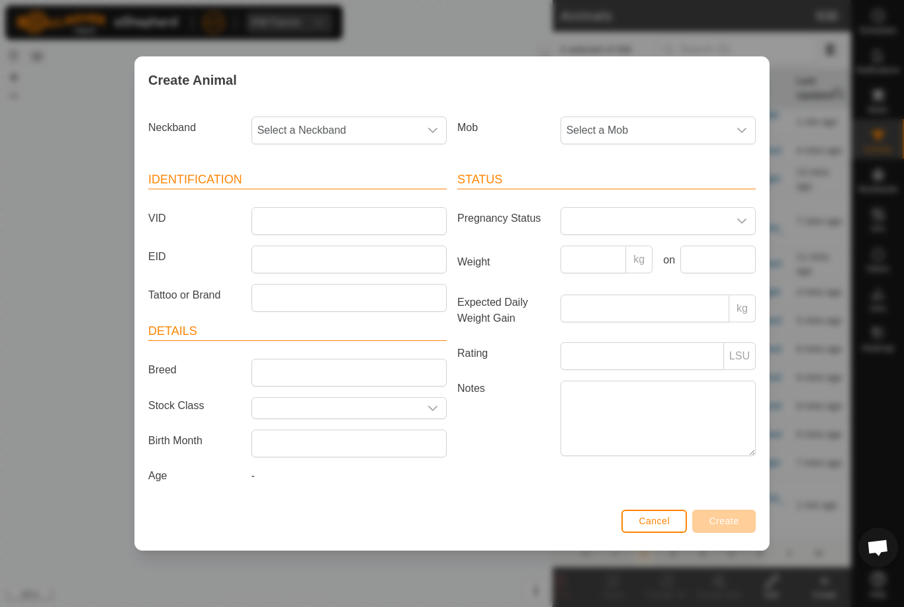
click at [716, 128] on span "Select a Mob" at bounding box center [644, 130] width 167 height 26
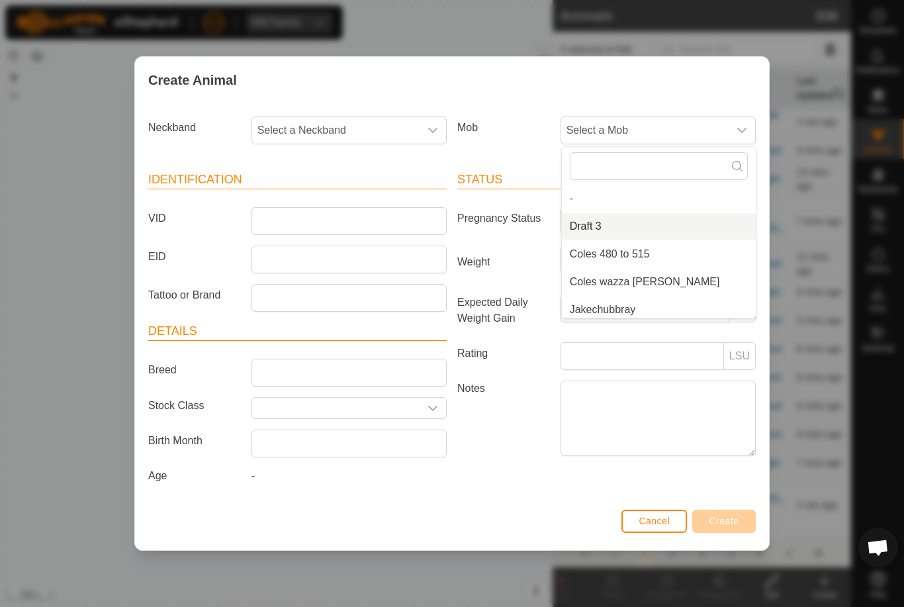
click at [660, 219] on li "Draft 3" at bounding box center [659, 226] width 194 height 26
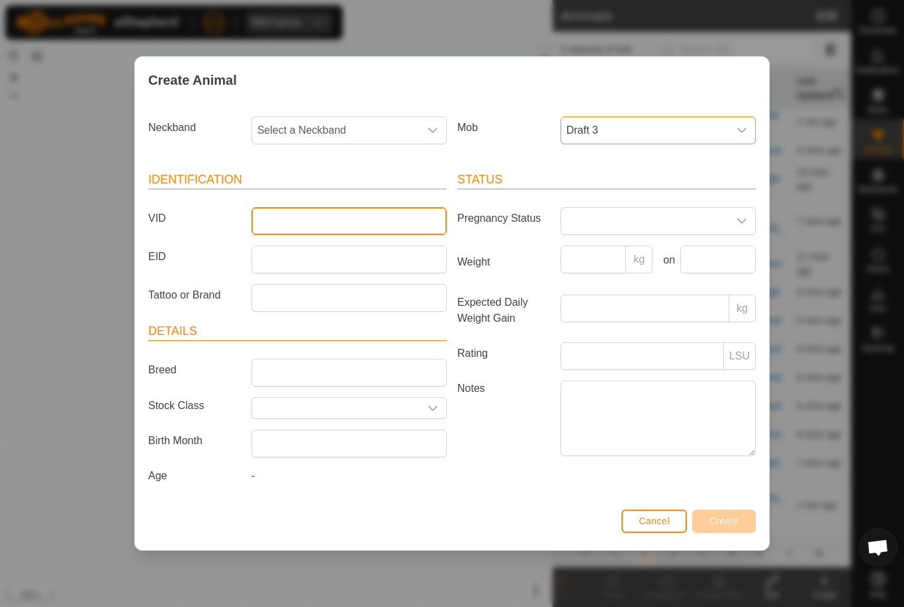
click at [377, 224] on input "VID" at bounding box center [349, 221] width 195 height 28
type input "Rogers9"
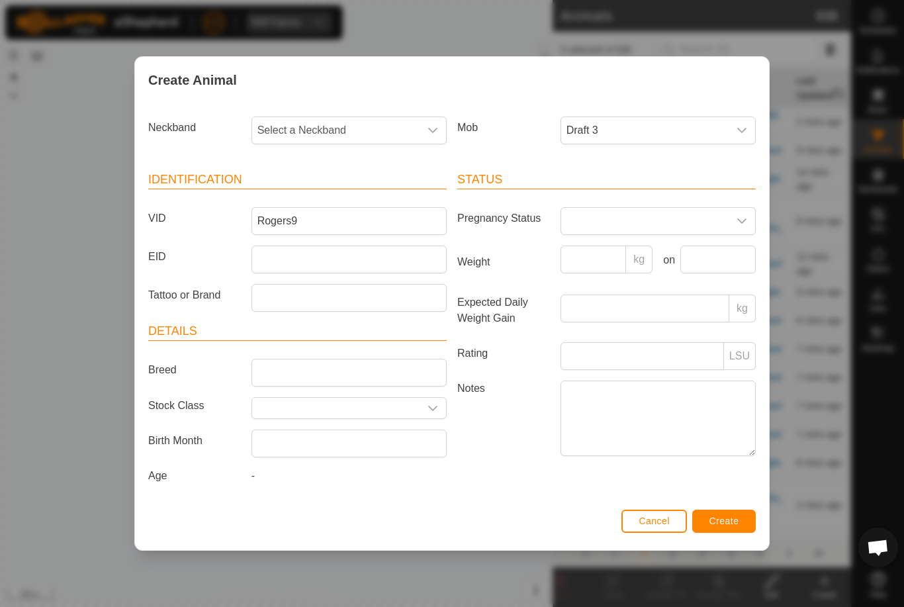
click at [364, 126] on span "Select a Neckband" at bounding box center [335, 130] width 167 height 26
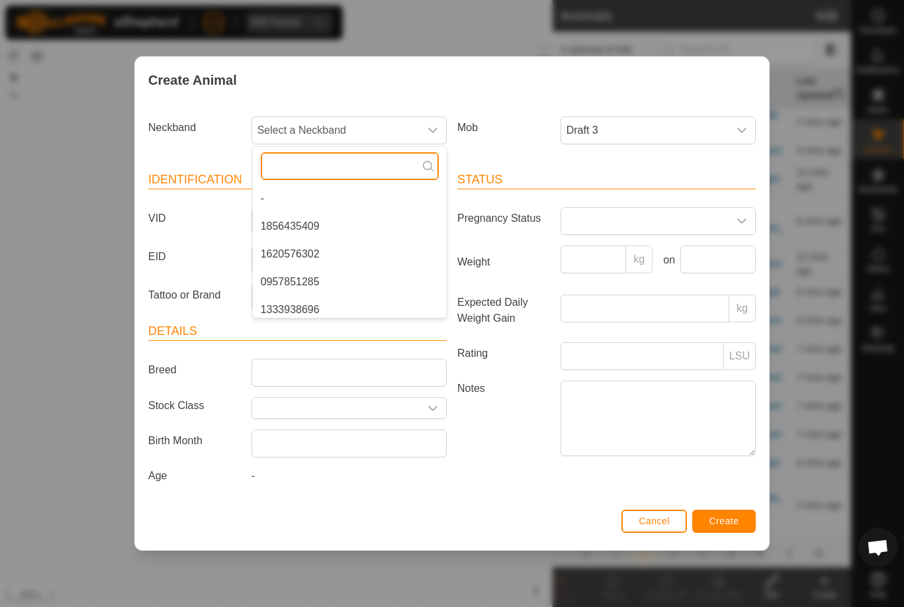
click at [318, 167] on input "text" at bounding box center [350, 166] width 178 height 28
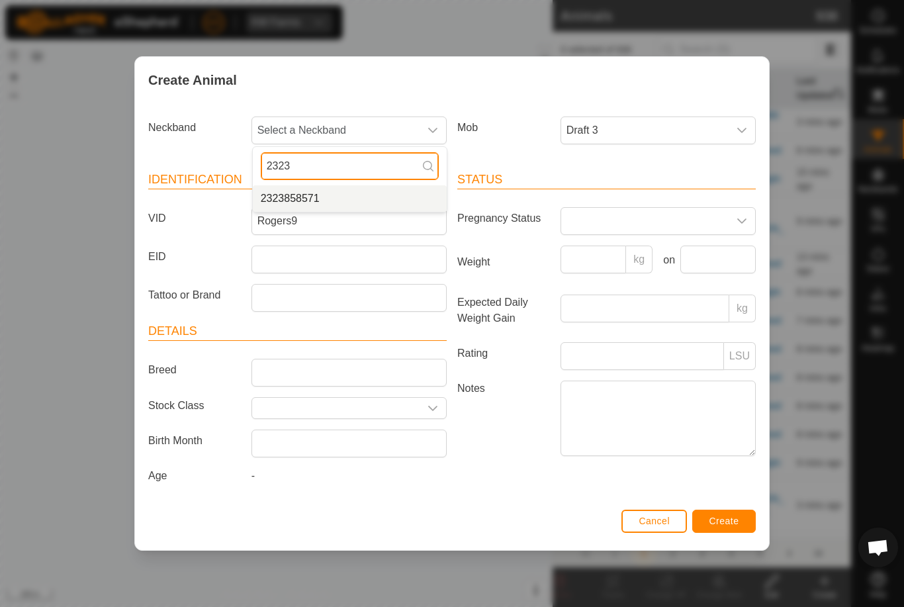
type input "2323"
click at [359, 193] on li "2323858571" at bounding box center [350, 198] width 194 height 26
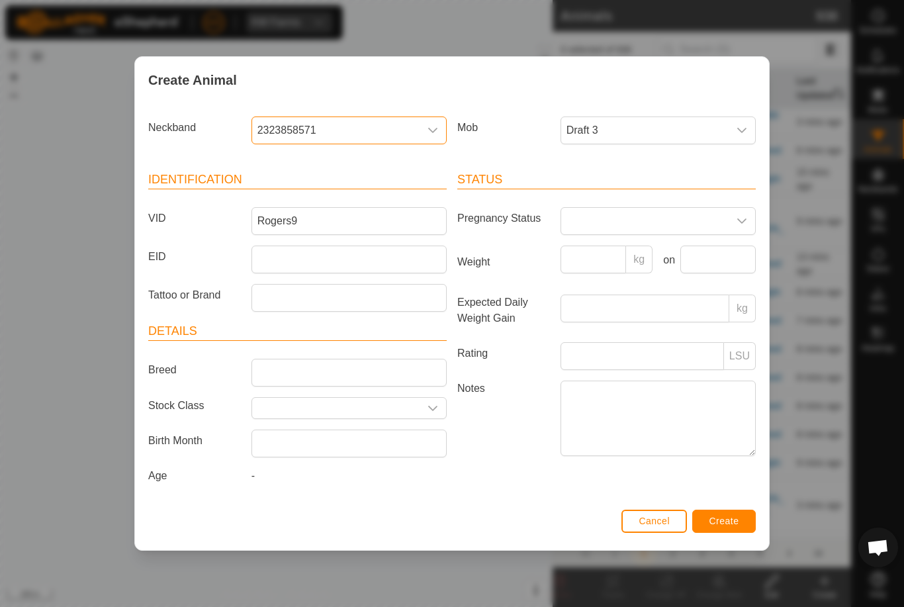
click at [725, 520] on span "Create" at bounding box center [725, 521] width 30 height 11
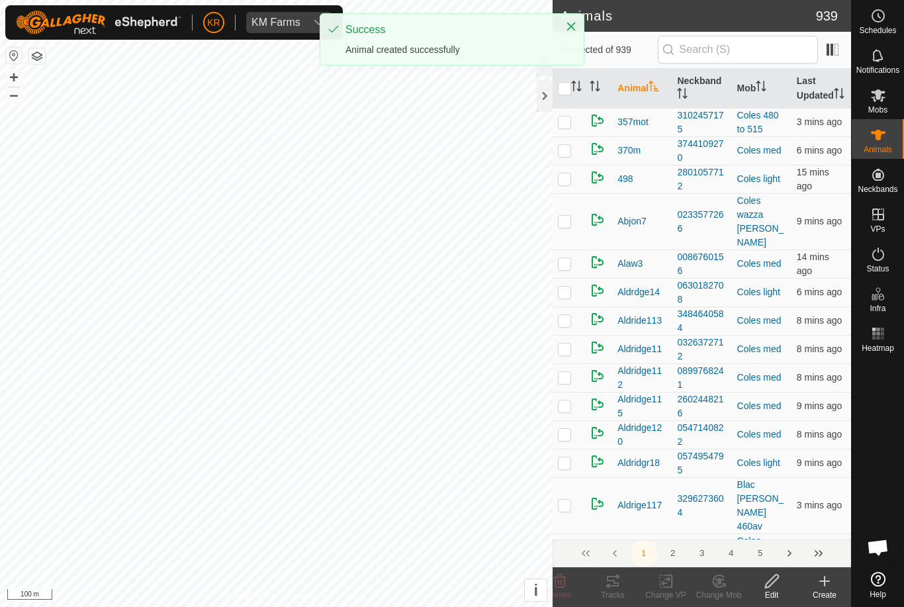
click at [822, 579] on icon at bounding box center [825, 581] width 16 height 16
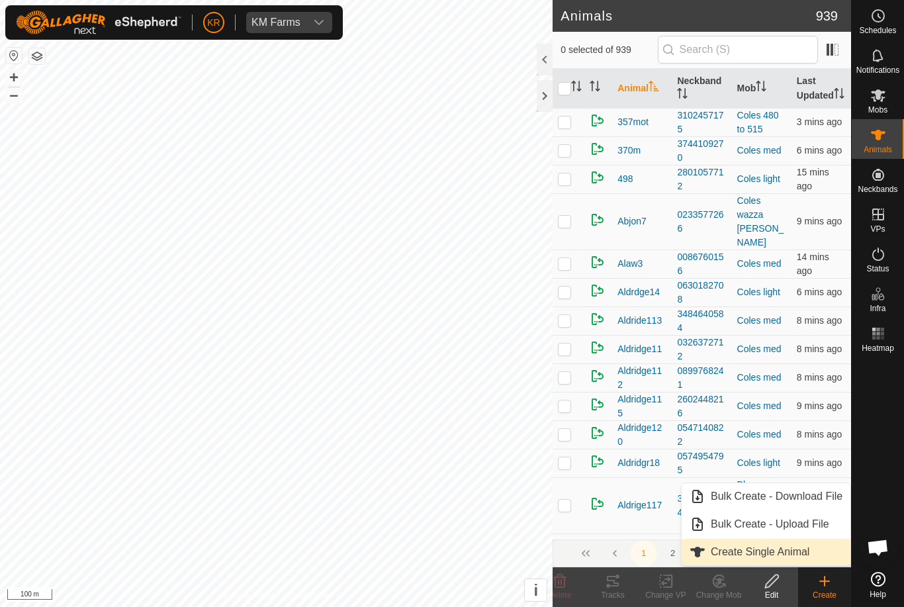
click at [788, 551] on span "Create Single Animal" at bounding box center [760, 552] width 99 height 16
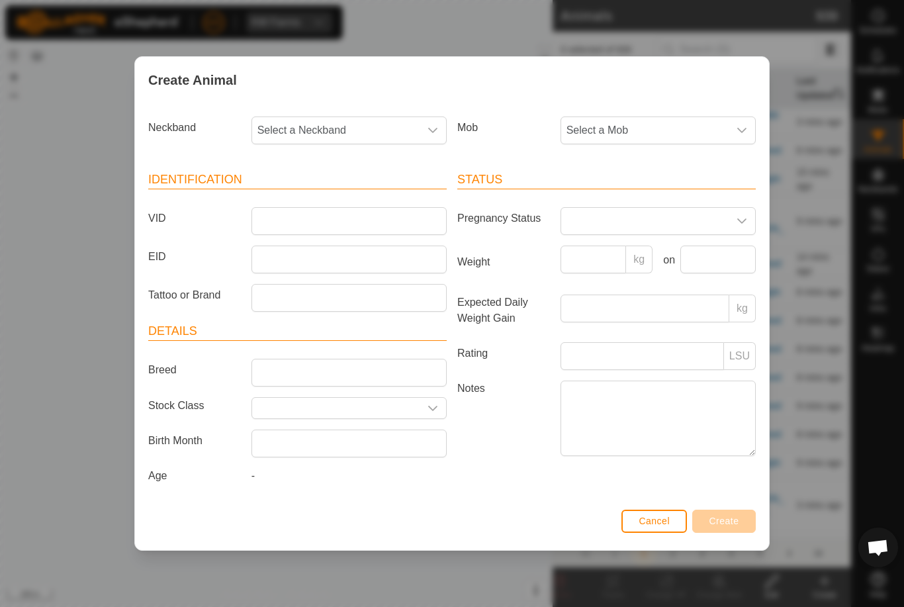
click at [661, 122] on span "Select a Mob" at bounding box center [644, 130] width 167 height 26
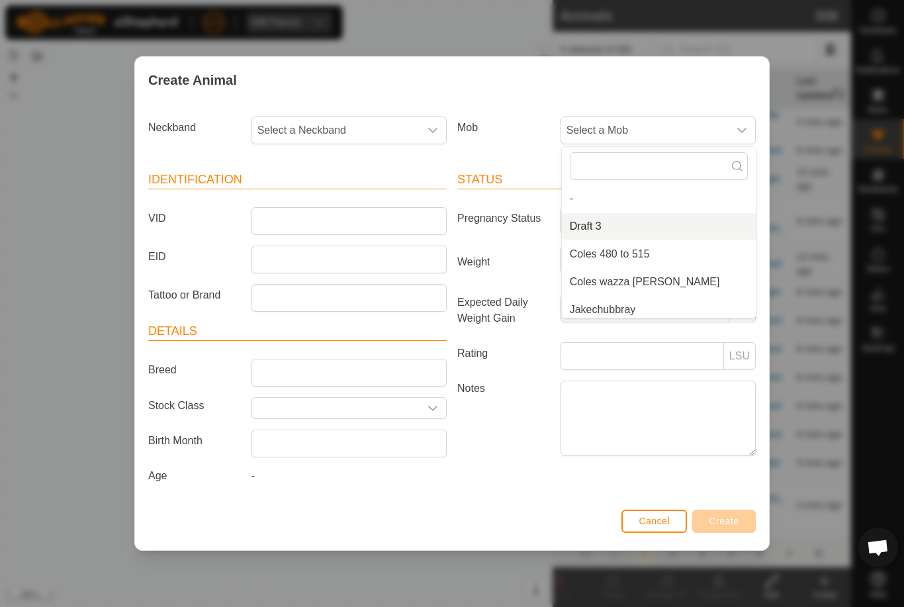
click at [631, 216] on li "Draft 3" at bounding box center [659, 226] width 194 height 26
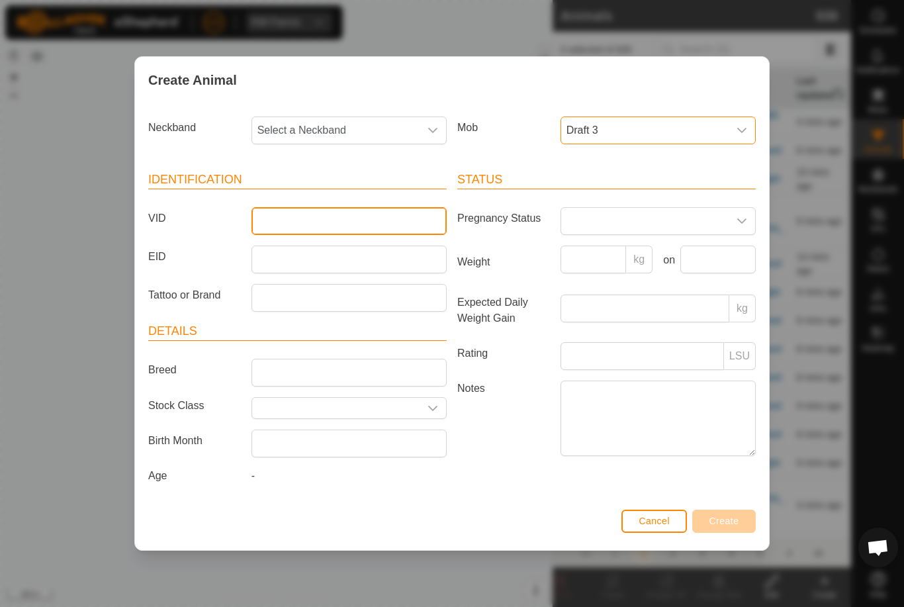
click at [358, 230] on input "VID" at bounding box center [349, 221] width 195 height 28
type input "Rogers10"
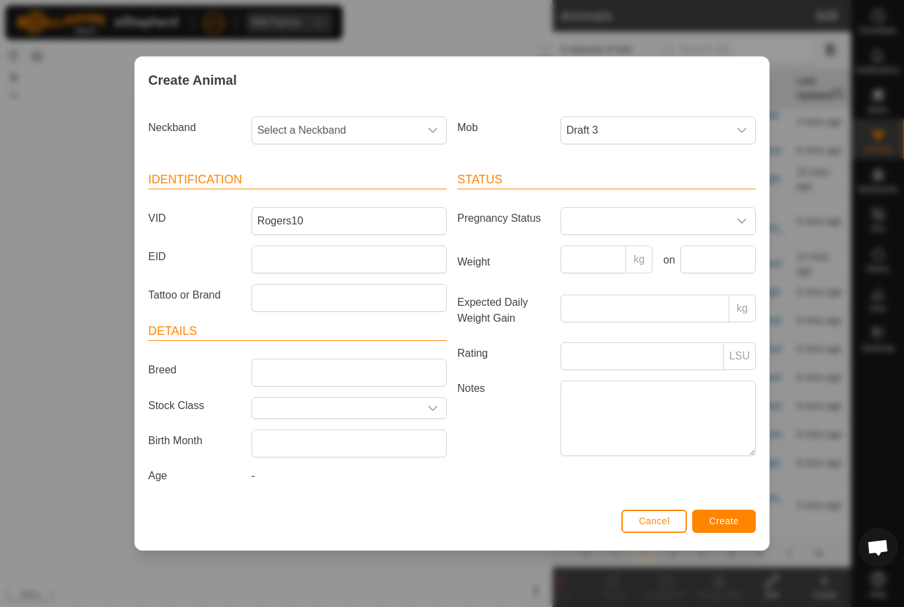
click at [396, 118] on span "Select a Neckband" at bounding box center [335, 130] width 167 height 26
type input "3040"
click at [383, 195] on li "3040236389" at bounding box center [350, 198] width 194 height 26
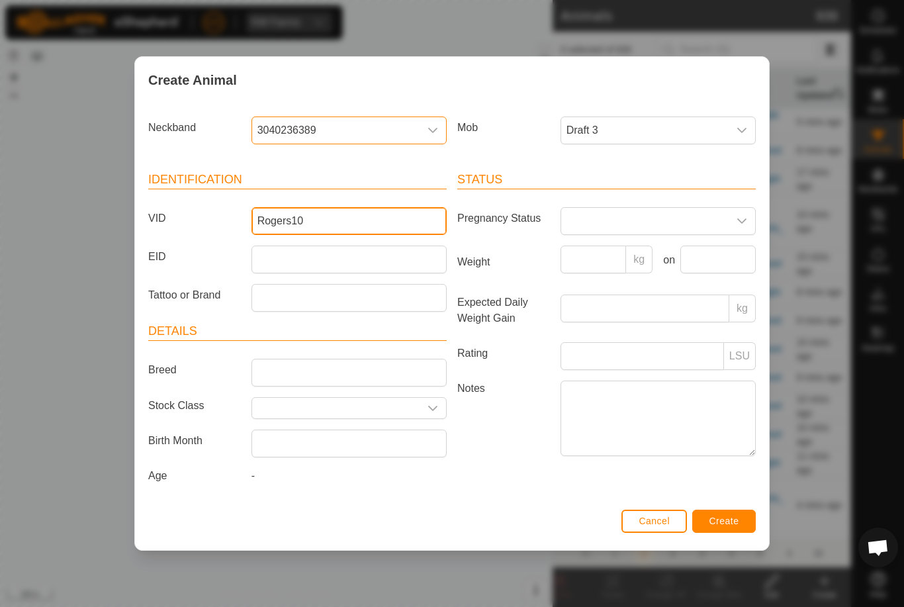
click at [371, 224] on input "Rogers10" at bounding box center [349, 221] width 195 height 28
type input "Rogers10"
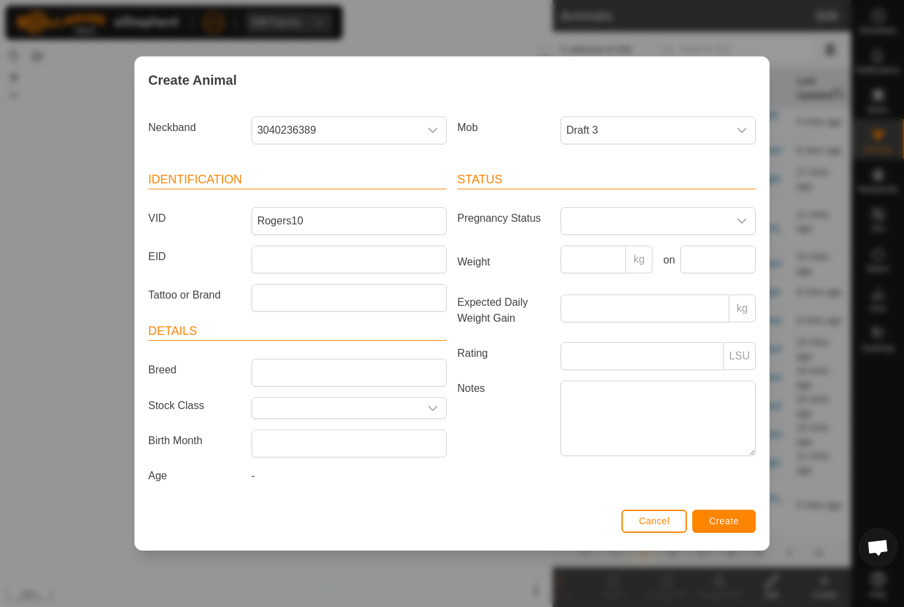
click at [735, 521] on span "Create" at bounding box center [725, 521] width 30 height 11
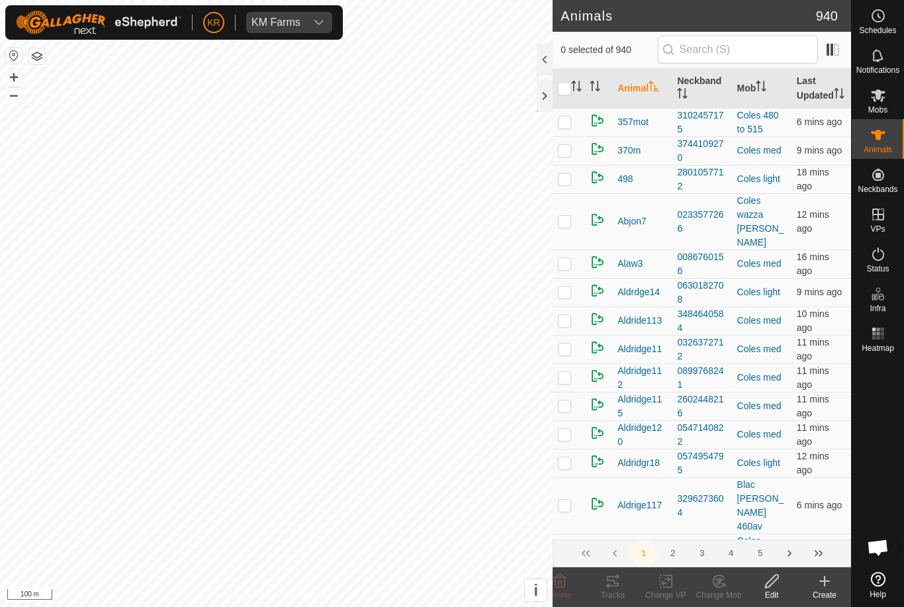
click at [830, 583] on icon at bounding box center [825, 581] width 16 height 16
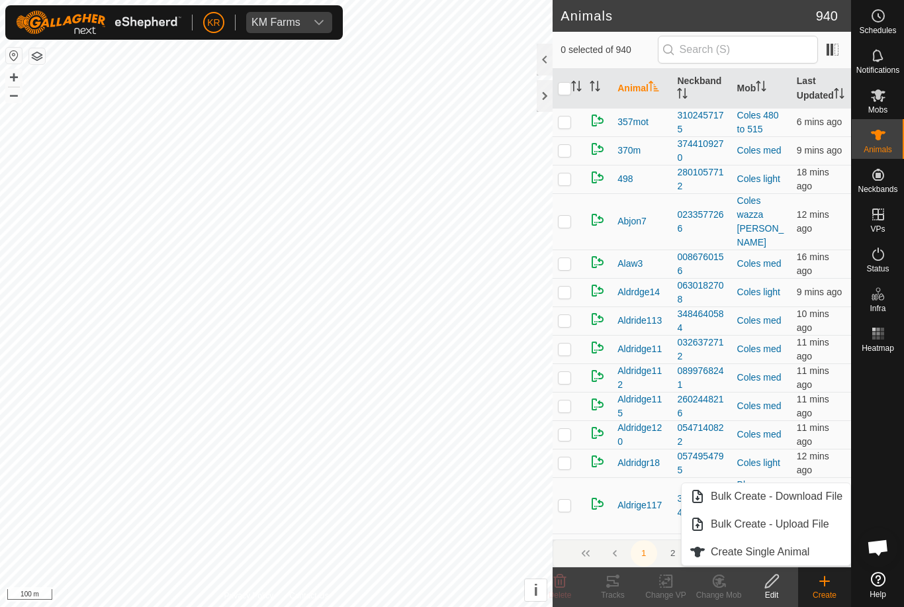
click at [796, 551] on span "Create Single Animal" at bounding box center [760, 552] width 99 height 16
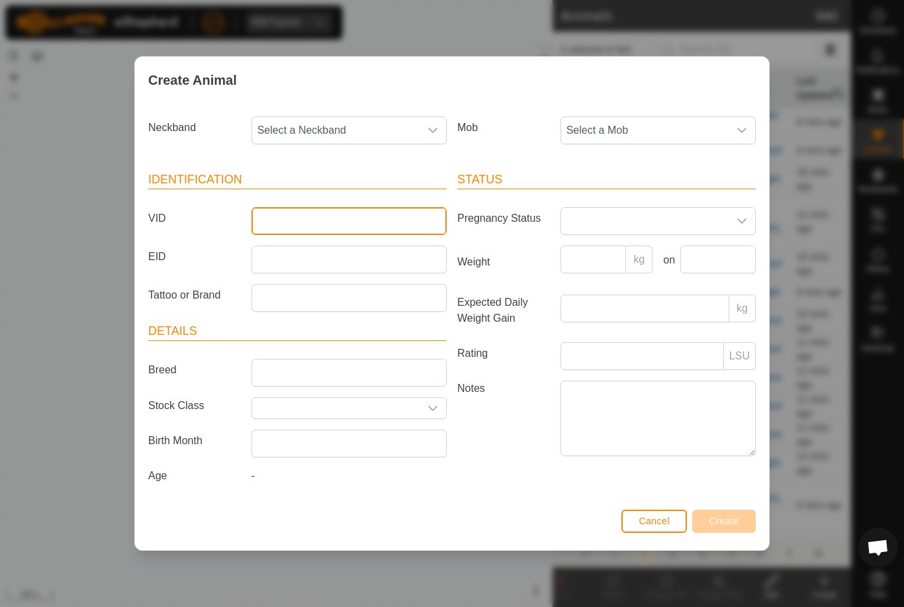
click at [393, 223] on input "VID" at bounding box center [349, 221] width 195 height 28
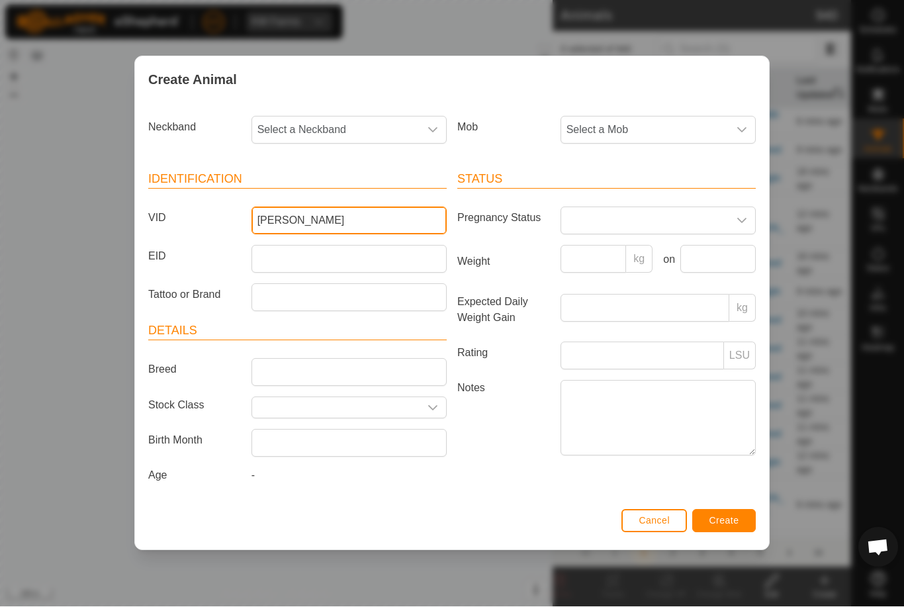
type input "[PERSON_NAME]"
click at [658, 124] on span "Select a Mob" at bounding box center [644, 130] width 167 height 26
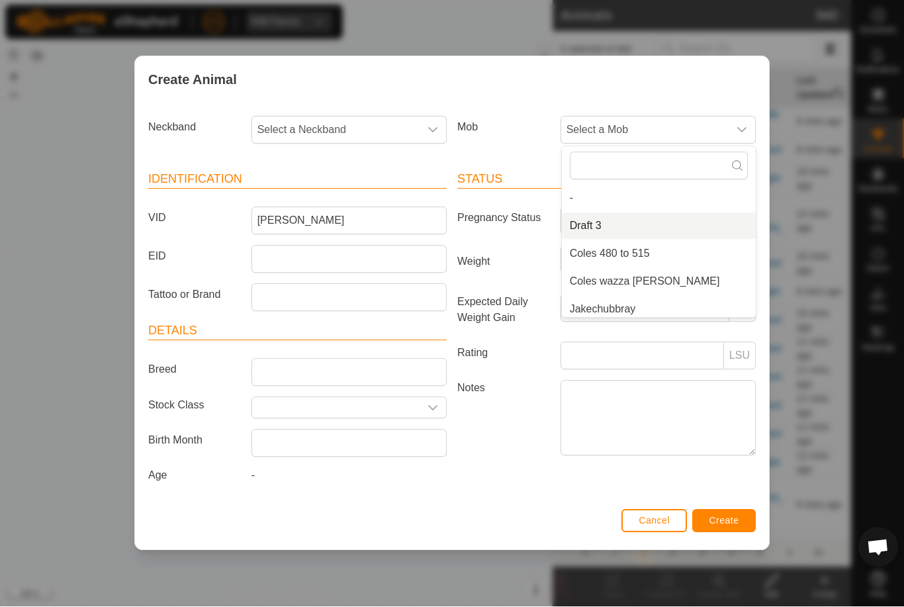
click at [620, 223] on li "Draft 3" at bounding box center [659, 226] width 194 height 26
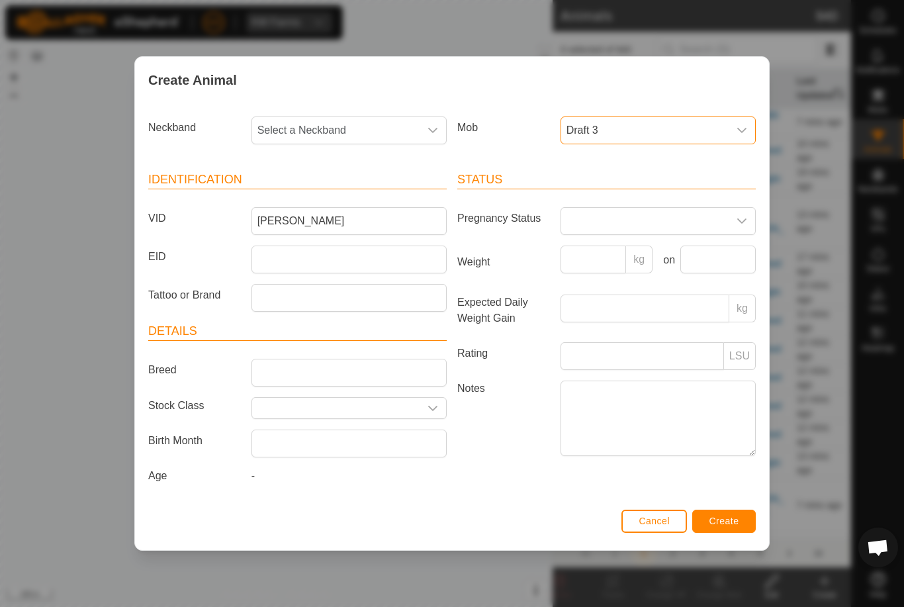
click at [653, 523] on span "Cancel" at bounding box center [654, 521] width 31 height 11
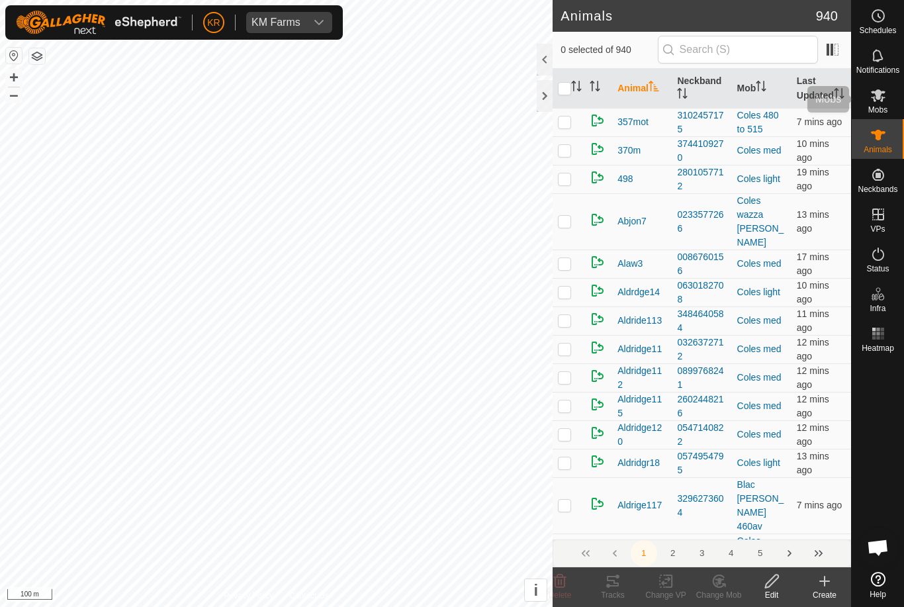
click at [890, 100] on es-mob-svg-icon at bounding box center [879, 95] width 24 height 21
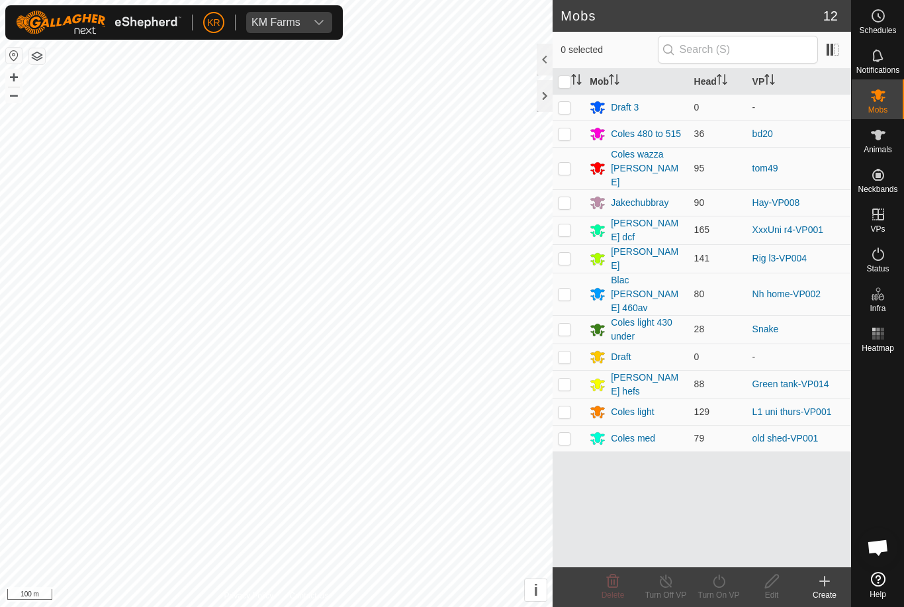
click at [638, 103] on div "Draft 3" at bounding box center [625, 108] width 28 height 14
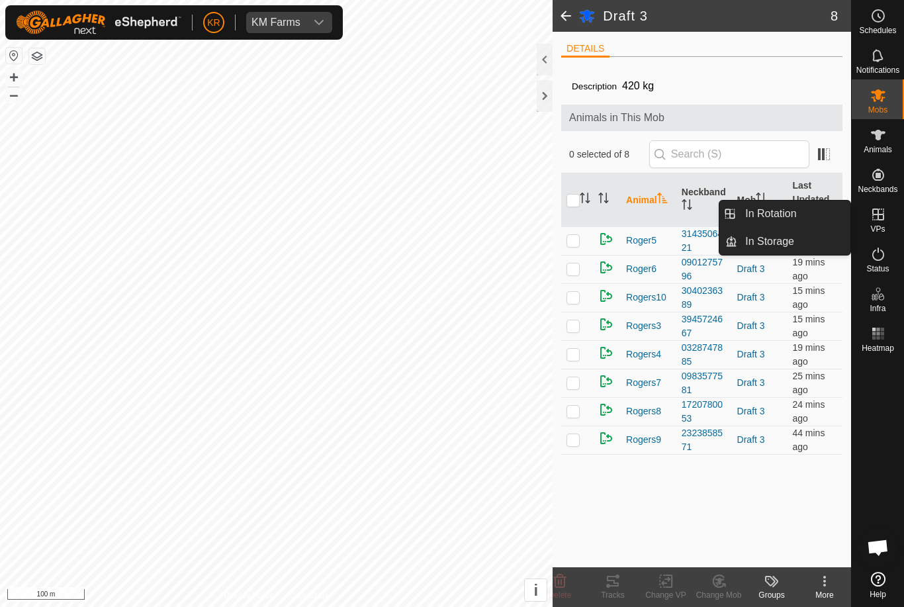
click at [789, 212] on span "In Rotation" at bounding box center [770, 214] width 51 height 16
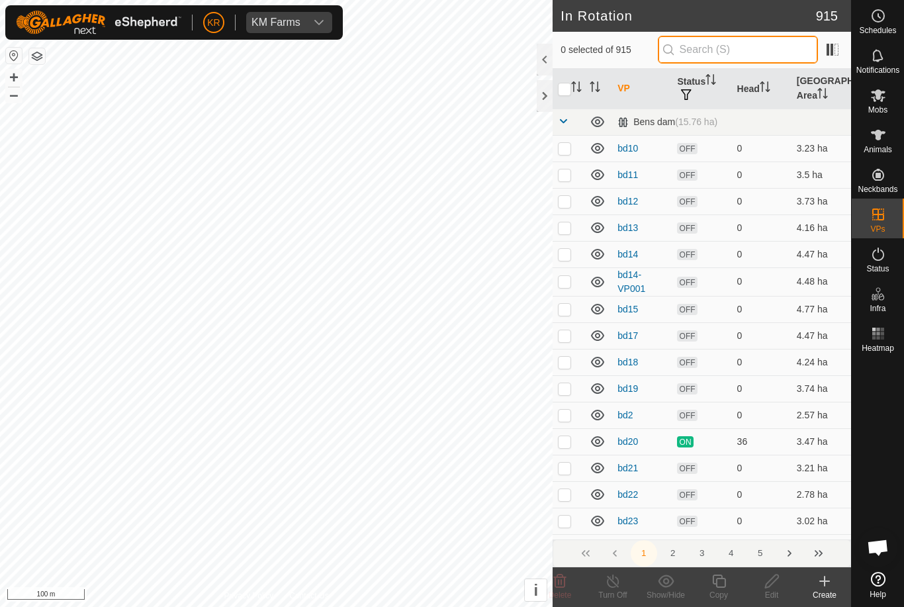
click at [756, 48] on input "text" at bounding box center [738, 50] width 160 height 28
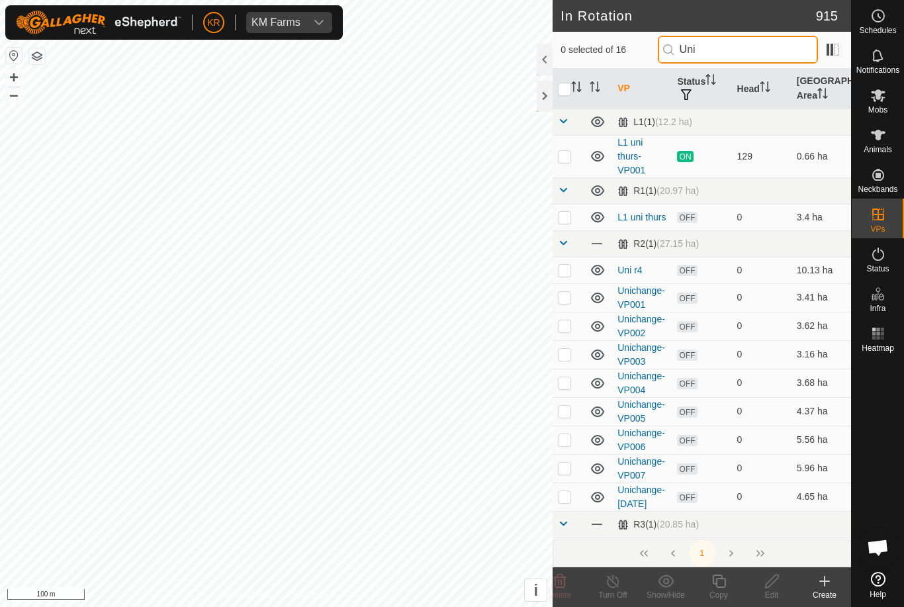
type input "Uni"
click at [565, 218] on p-checkbox at bounding box center [564, 217] width 13 height 11
checkbox input "true"
click at [779, 579] on icon at bounding box center [772, 581] width 17 height 16
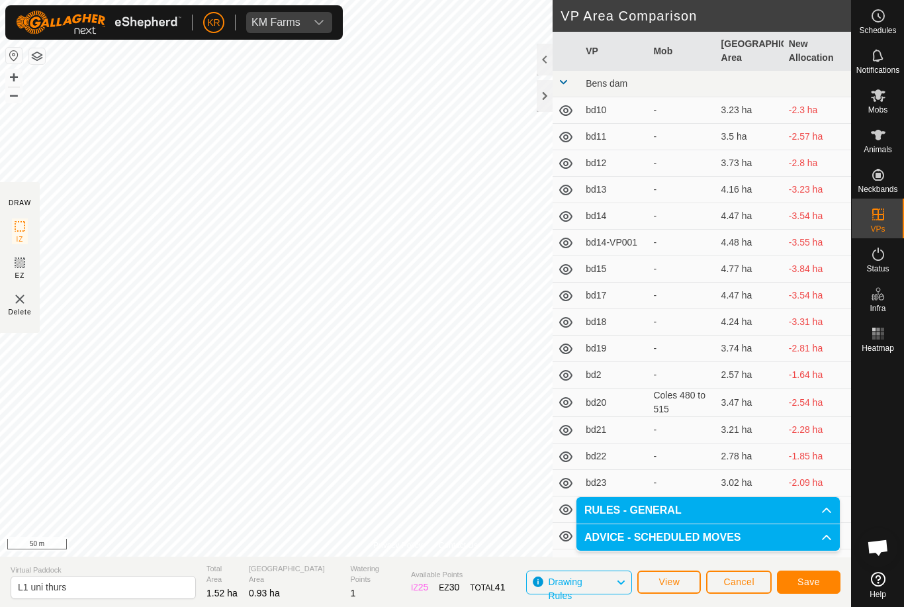
click at [821, 573] on button "Save" at bounding box center [809, 582] width 64 height 23
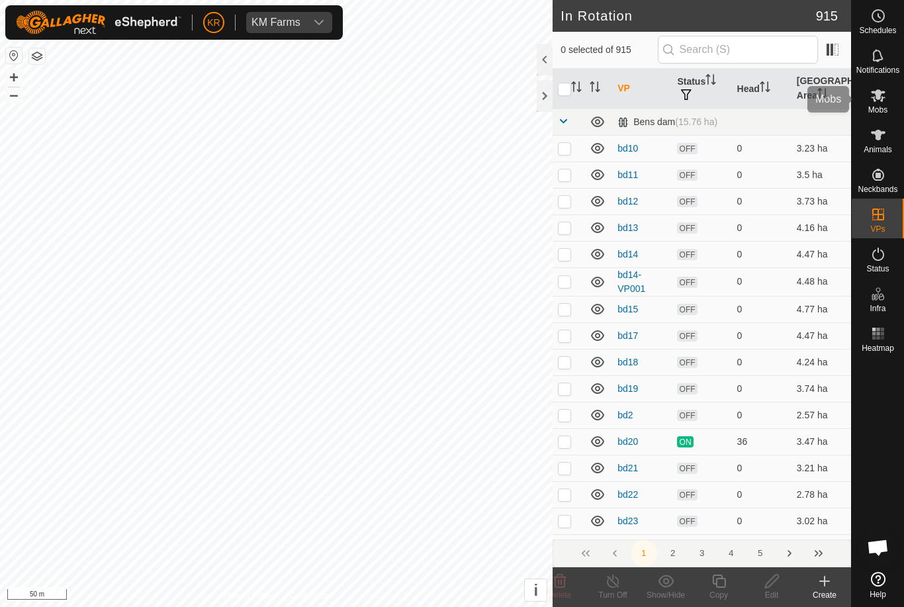
click at [878, 103] on icon at bounding box center [879, 95] width 16 height 16
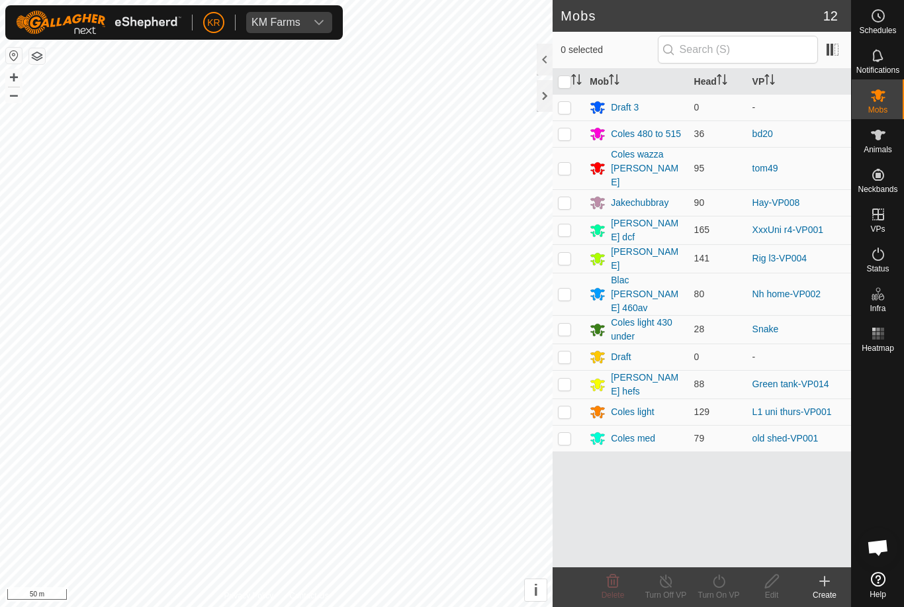
click at [559, 406] on p-checkbox at bounding box center [564, 411] width 13 height 11
checkbox input "true"
click at [720, 589] on div "Turn On VP" at bounding box center [718, 595] width 53 height 12
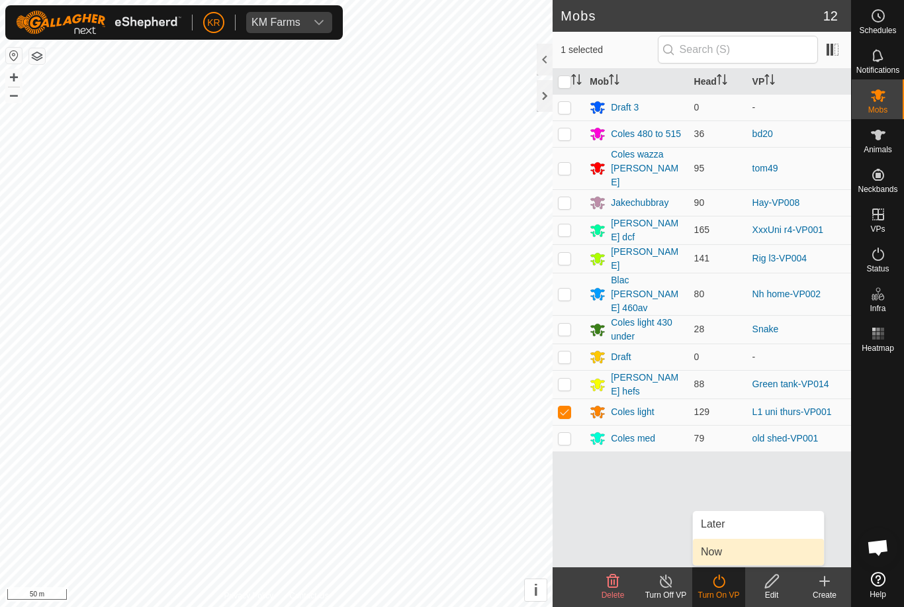
click at [734, 549] on link "Now" at bounding box center [758, 552] width 131 height 26
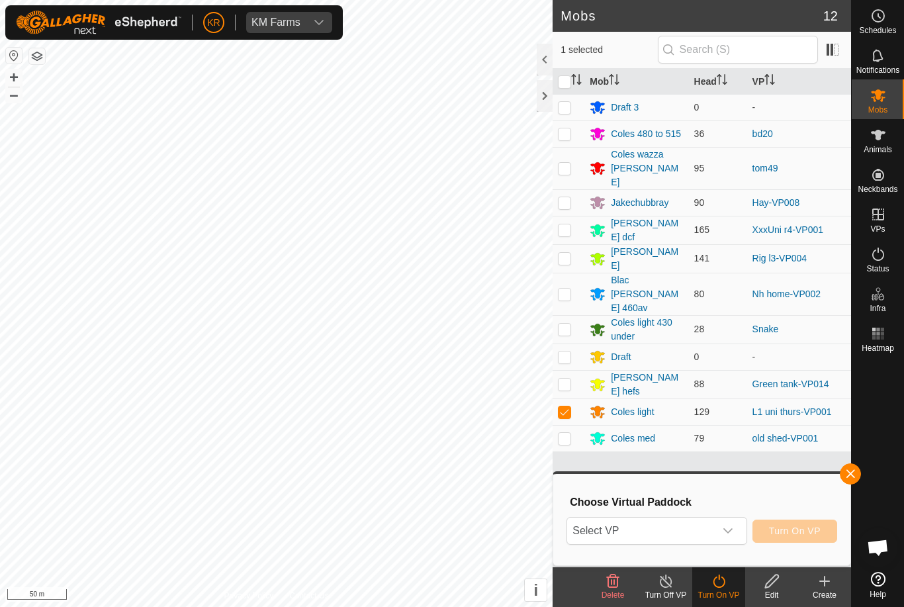
click at [681, 529] on span "Select VP" at bounding box center [640, 531] width 147 height 26
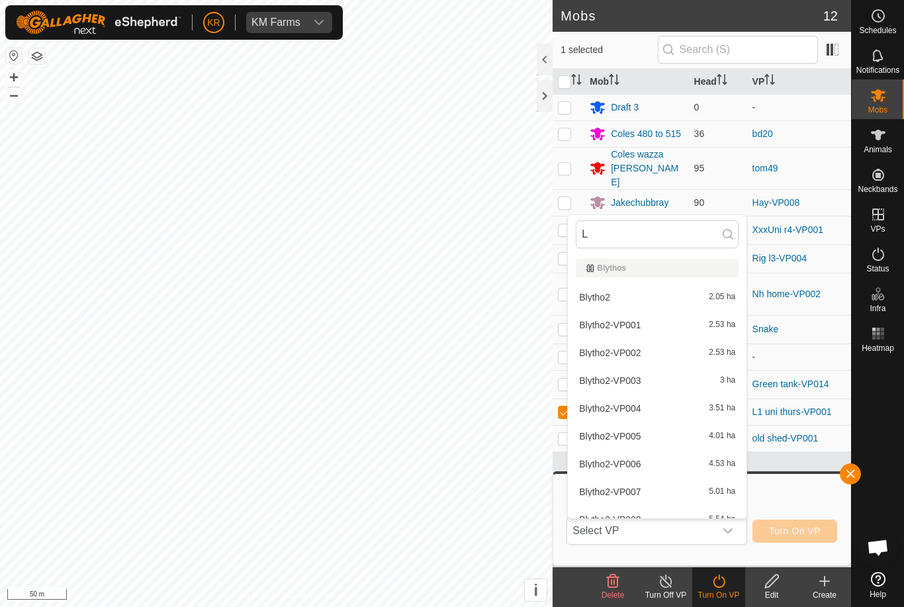
type input "L1"
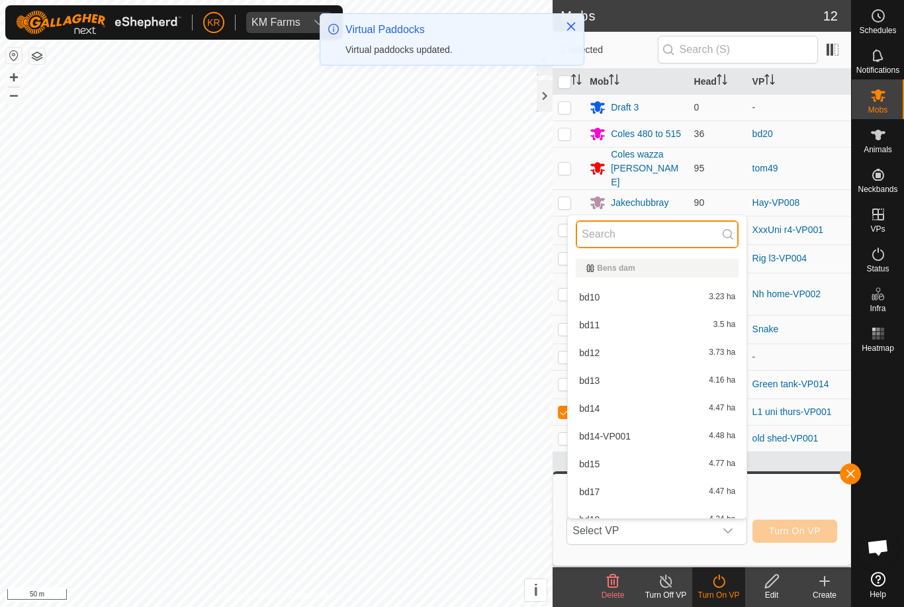
click at [640, 225] on input "text" at bounding box center [657, 234] width 163 height 28
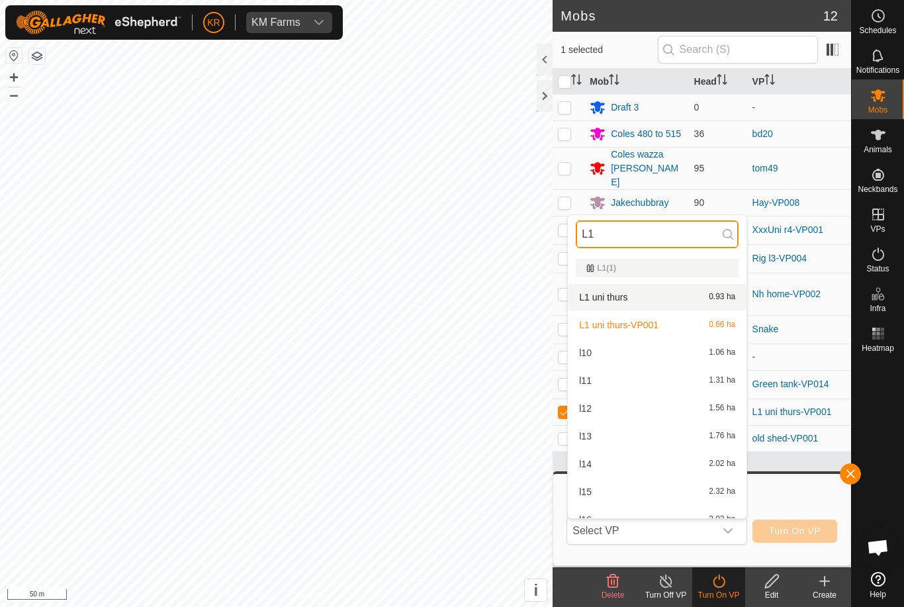
type input "L1"
click at [632, 299] on div "L1 uni thurs 0.93 ha" at bounding box center [657, 297] width 163 height 16
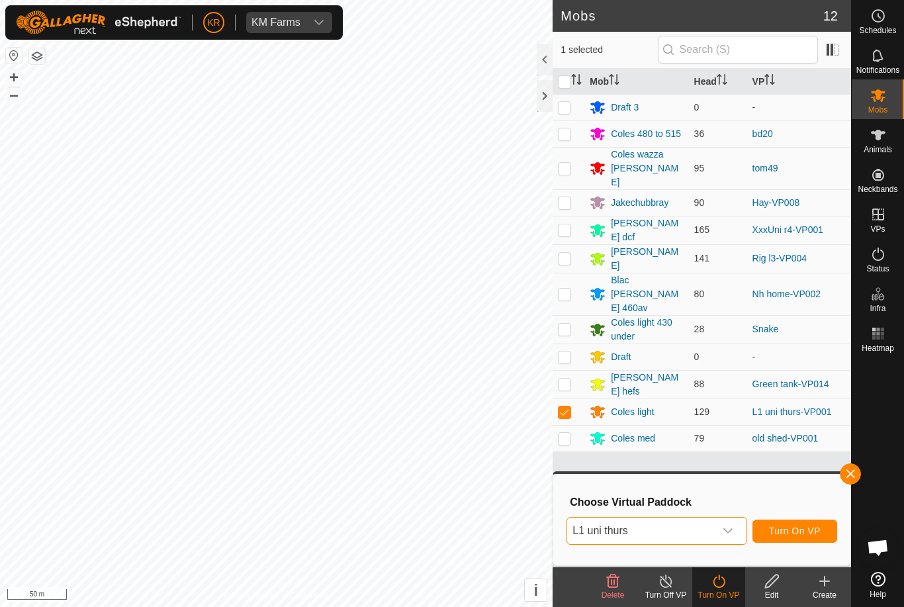
click at [802, 520] on button "Turn On VP" at bounding box center [795, 531] width 85 height 23
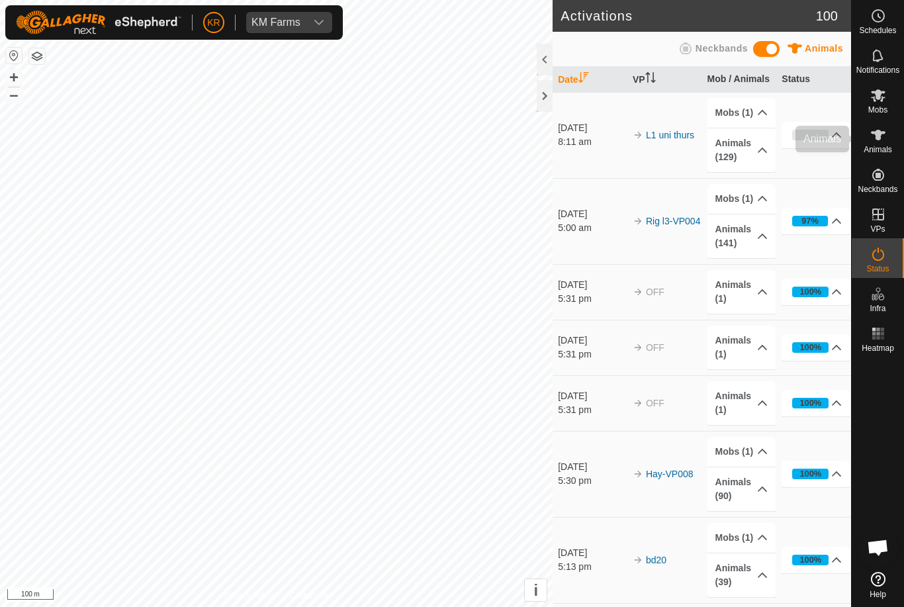
click at [887, 140] on es-animals-svg-icon at bounding box center [879, 134] width 24 height 21
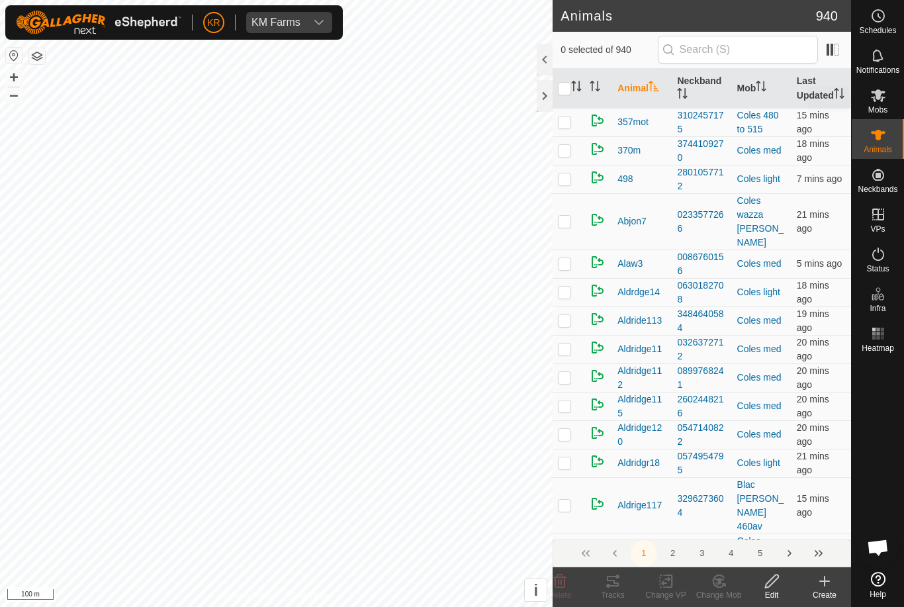
click at [888, 98] on es-mob-svg-icon at bounding box center [879, 95] width 24 height 21
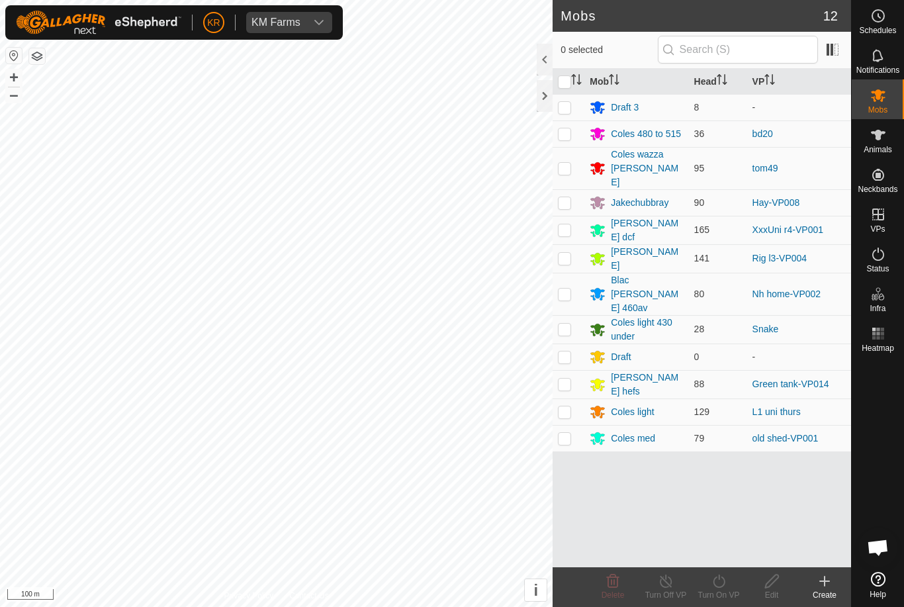
click at [576, 273] on td at bounding box center [569, 294] width 32 height 42
click at [566, 289] on p-checkbox at bounding box center [564, 294] width 13 height 11
click at [572, 273] on td at bounding box center [569, 294] width 32 height 42
checkbox input "true"
click at [716, 589] on icon at bounding box center [719, 581] width 17 height 16
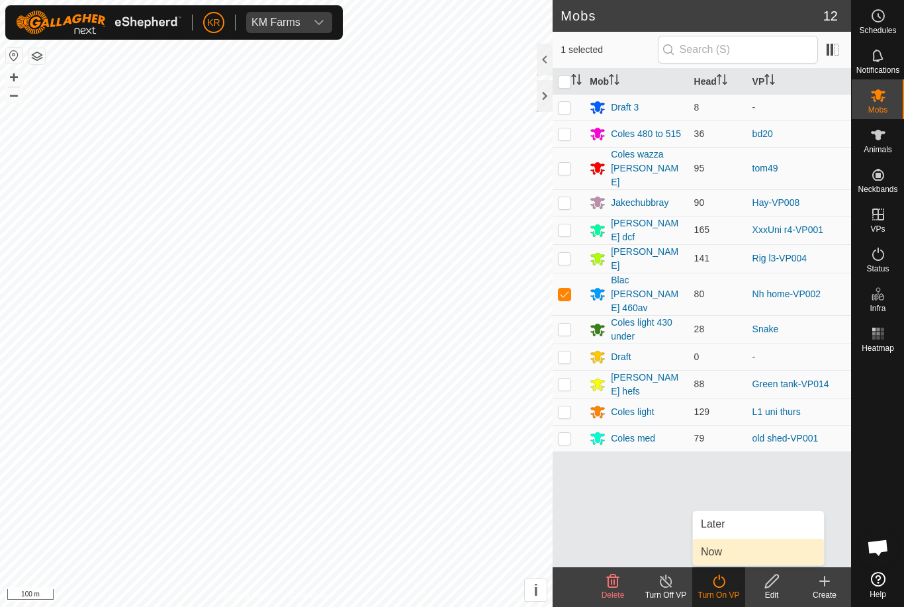
click at [729, 551] on link "Now" at bounding box center [758, 552] width 131 height 26
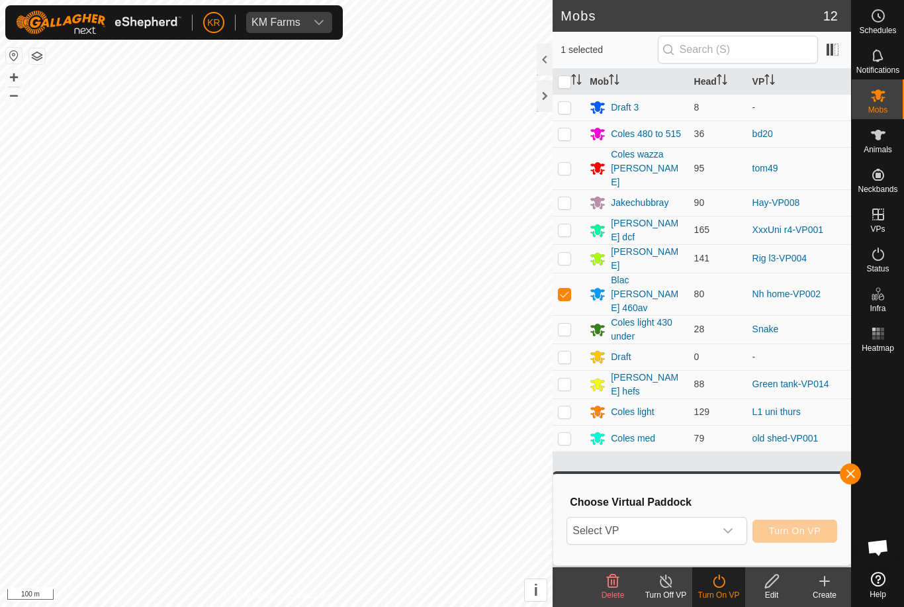
click at [688, 526] on span "Select VP" at bounding box center [640, 531] width 147 height 26
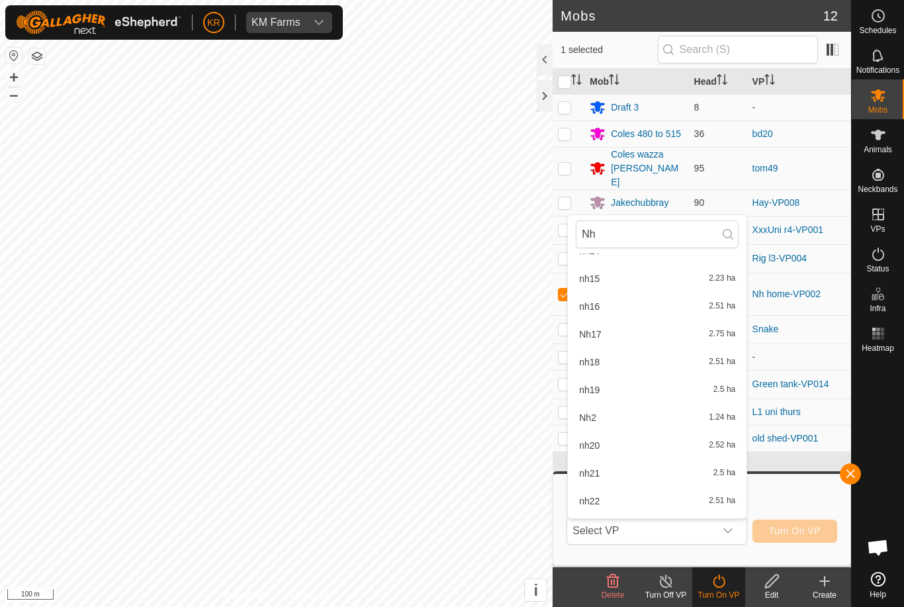
scroll to position [280, 0]
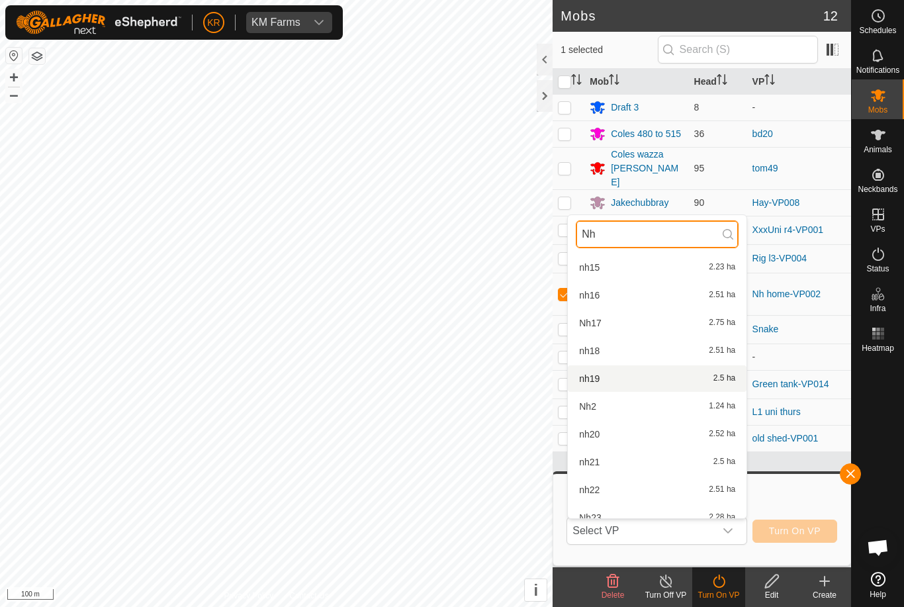
type input "Nh"
click at [605, 383] on div "nh19 2.5 ha" at bounding box center [657, 379] width 163 height 16
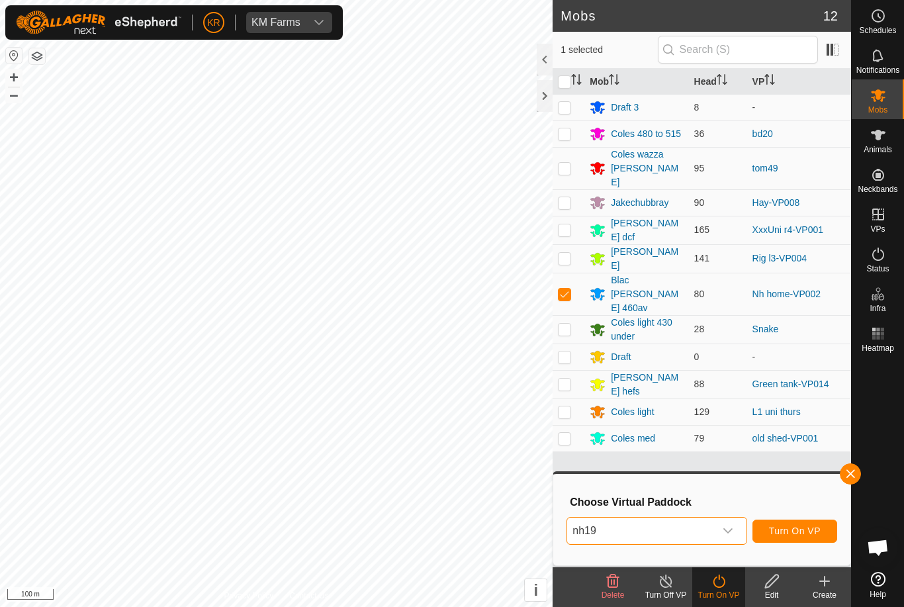
click at [712, 528] on span "nh19" at bounding box center [640, 531] width 147 height 26
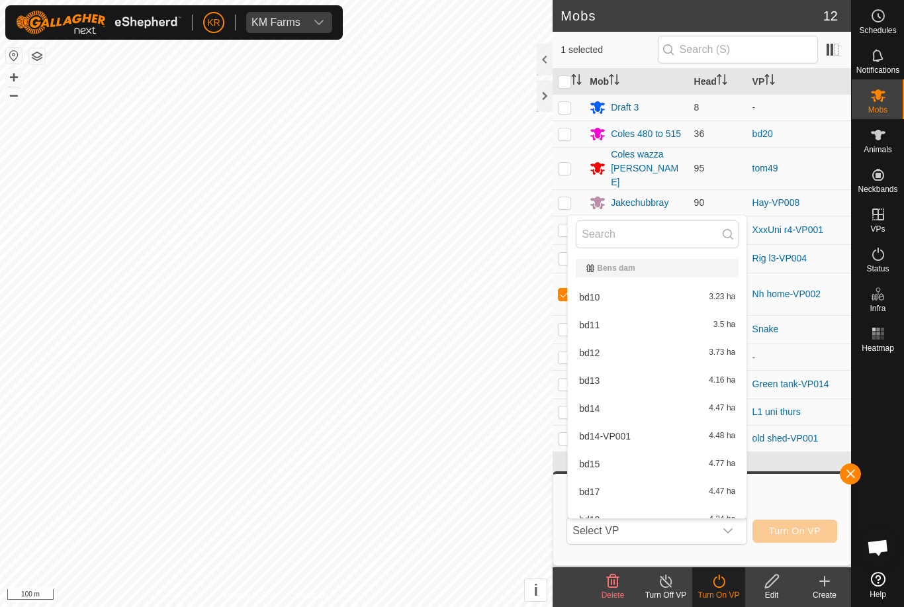
scroll to position [154, 0]
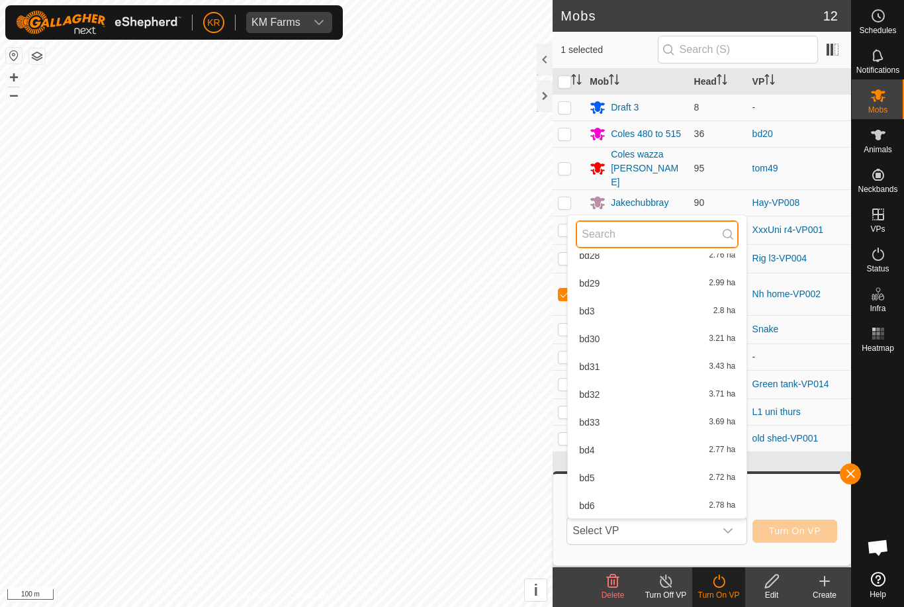
click at [652, 236] on input "text" at bounding box center [657, 234] width 163 height 28
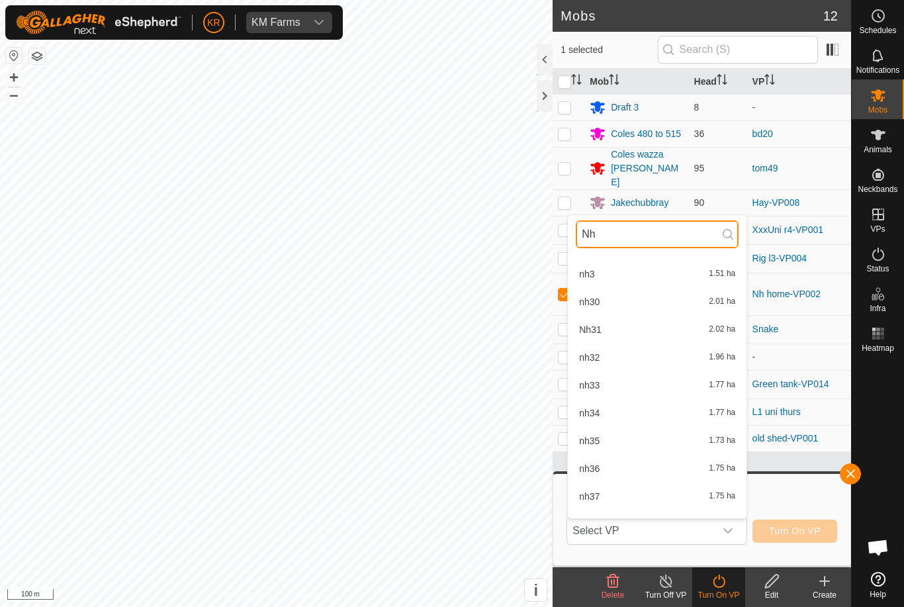
scroll to position [720, 0]
type input "Nh"
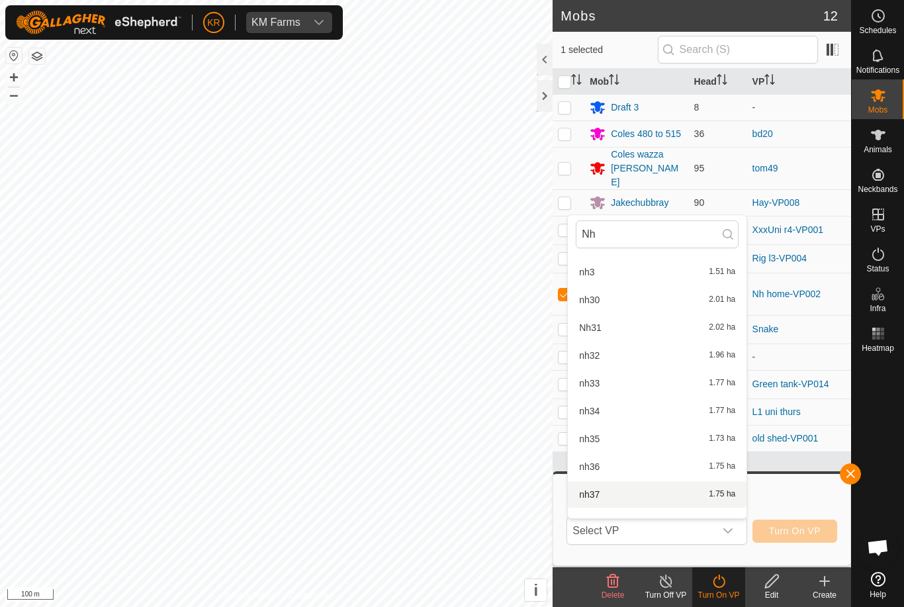
click at [606, 494] on div "nh37 1.75 ha" at bounding box center [657, 495] width 163 height 16
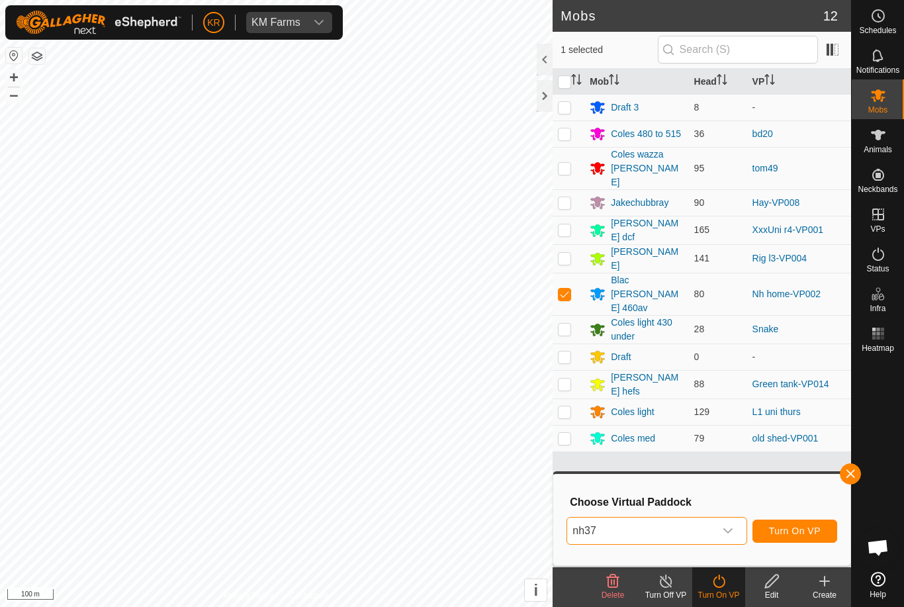
click at [731, 528] on icon "dropdown trigger" at bounding box center [728, 531] width 11 height 11
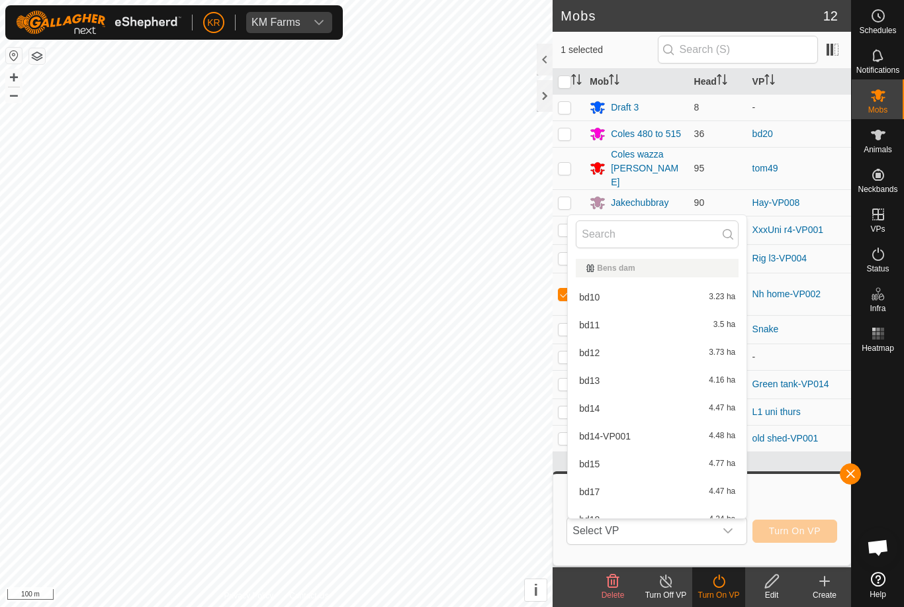
scroll to position [710, 0]
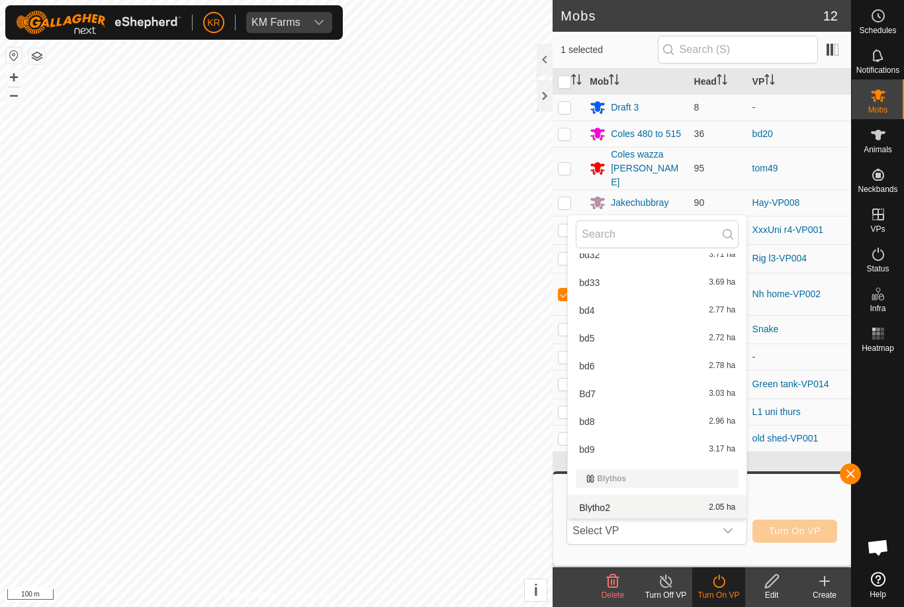
type input "/"
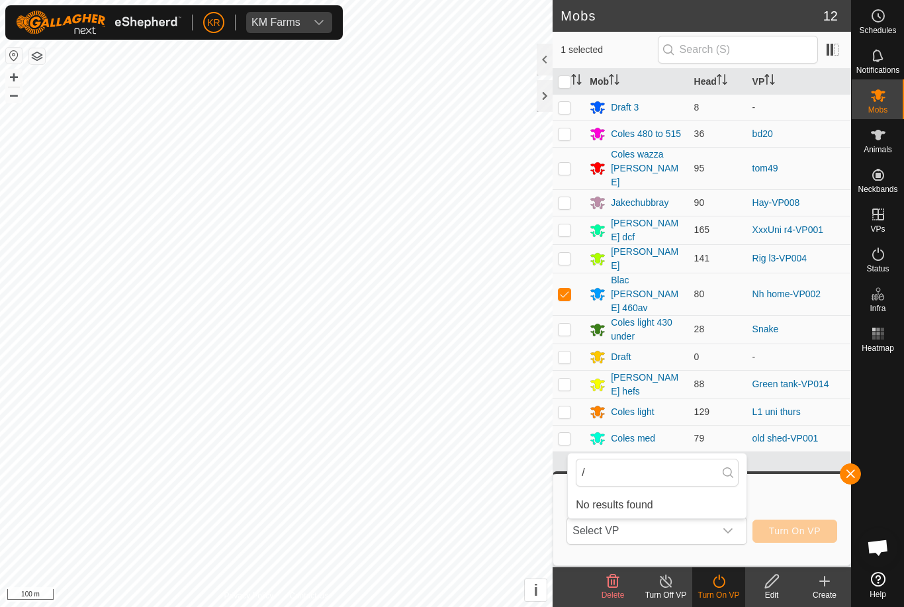
scroll to position [0, 0]
click at [645, 471] on input "/" at bounding box center [657, 473] width 163 height 28
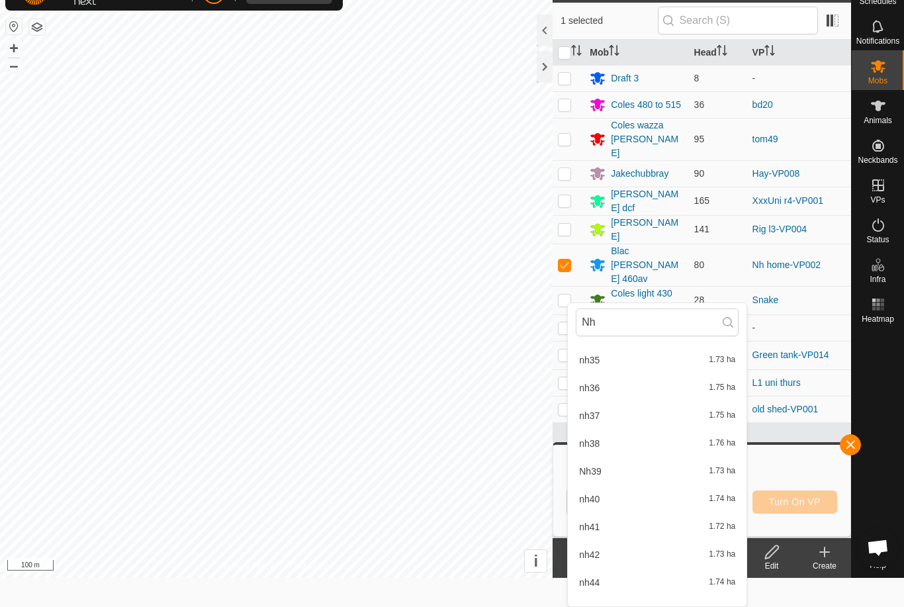
scroll to position [889, 0]
type input "Nh"
click at [597, 579] on span "nh44" at bounding box center [589, 580] width 21 height 9
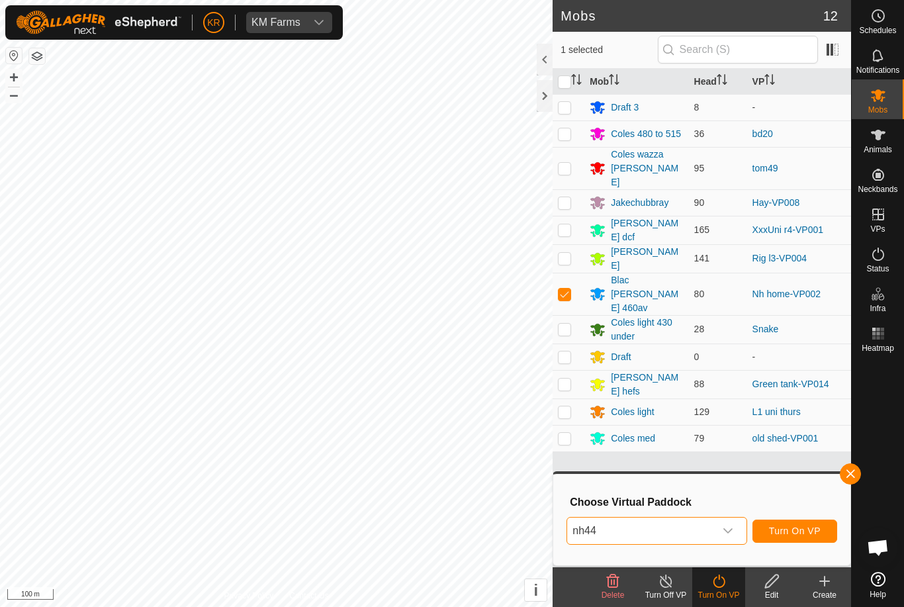
scroll to position [0, 0]
click at [670, 530] on span "nh44" at bounding box center [640, 531] width 147 height 26
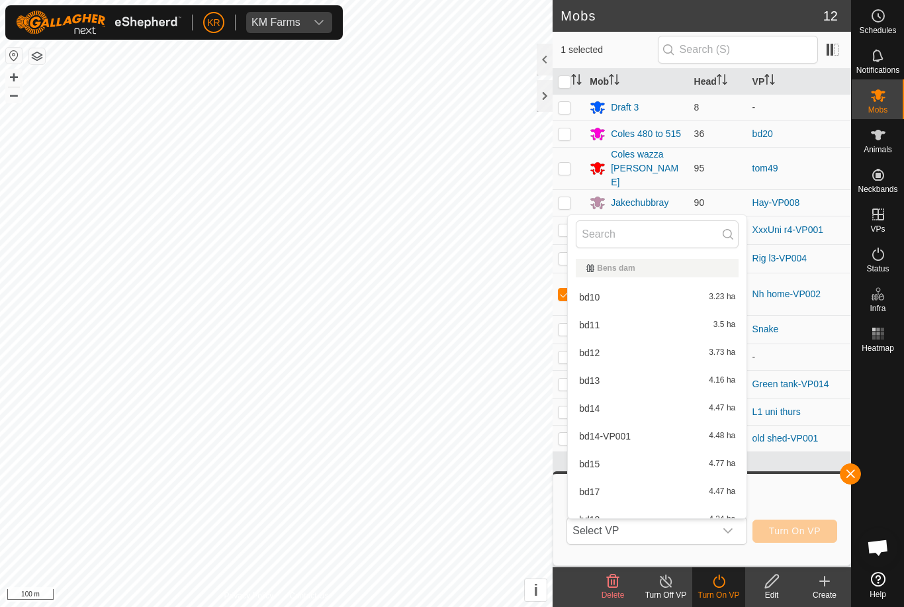
scroll to position [877, 0]
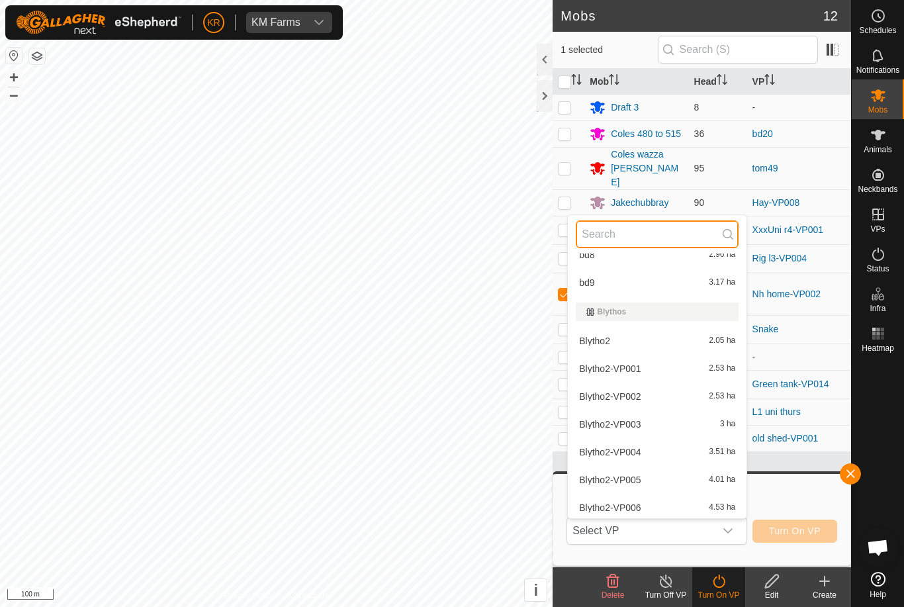
click at [645, 238] on input "text" at bounding box center [657, 234] width 163 height 28
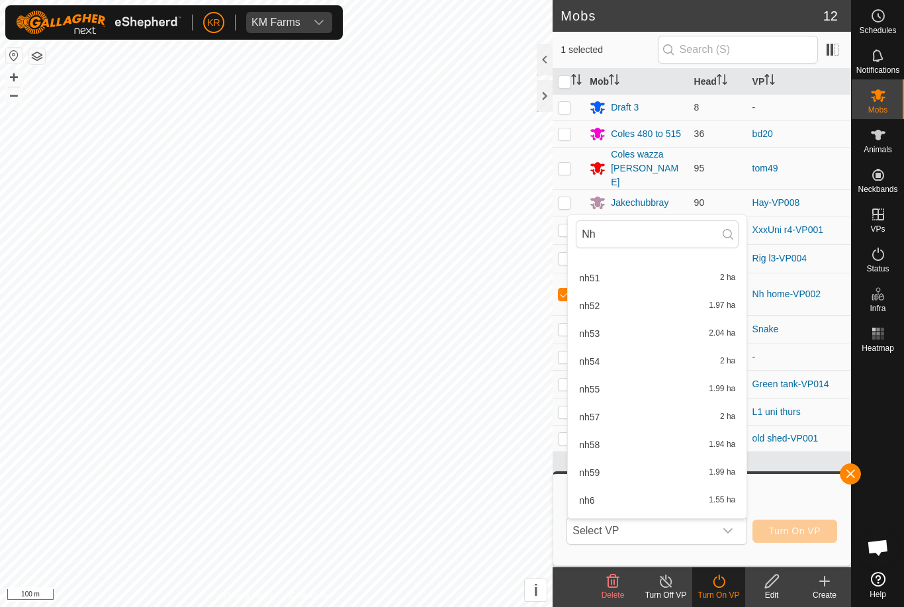
scroll to position [1401, 0]
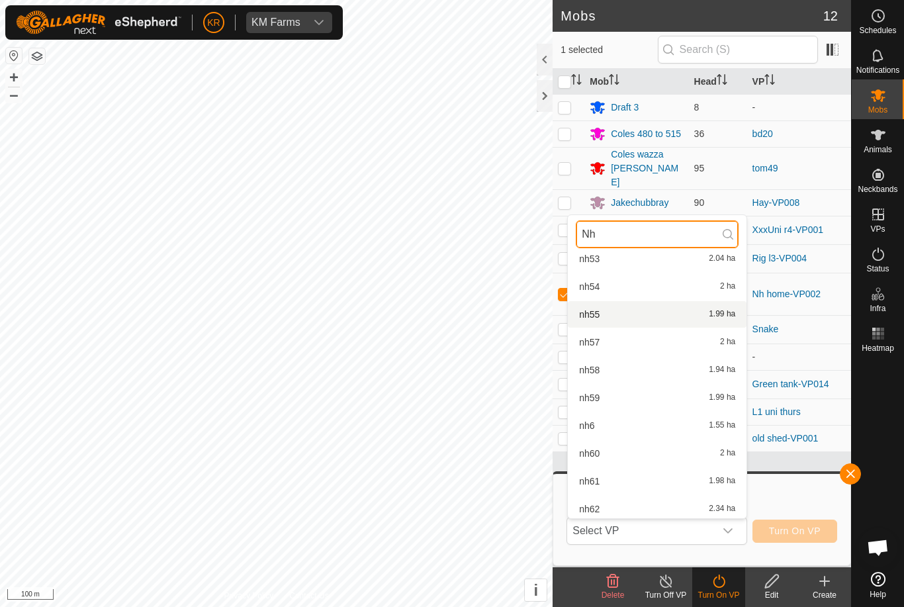
type input "Nh"
click at [598, 318] on span "nh55" at bounding box center [589, 314] width 21 height 9
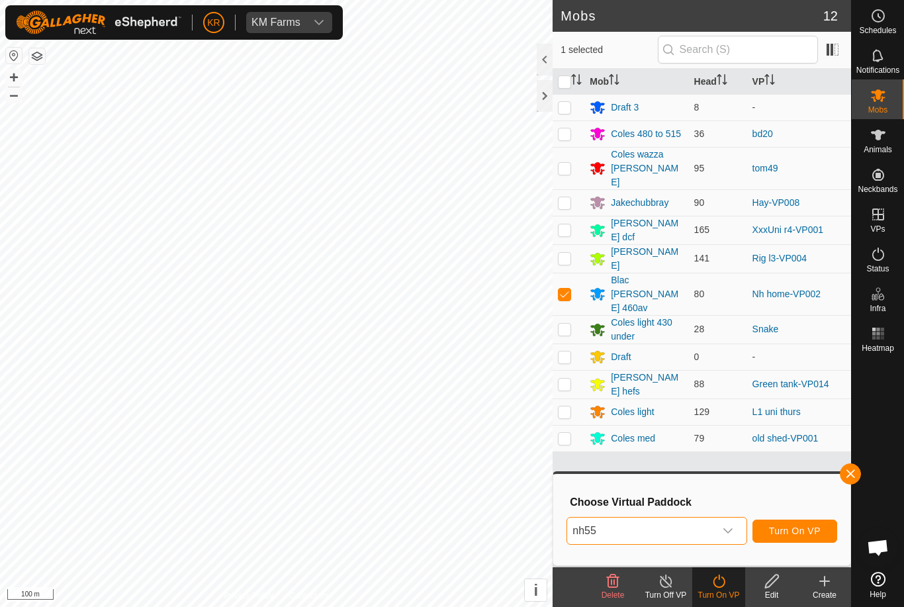
click at [659, 534] on span "nh55" at bounding box center [640, 531] width 147 height 26
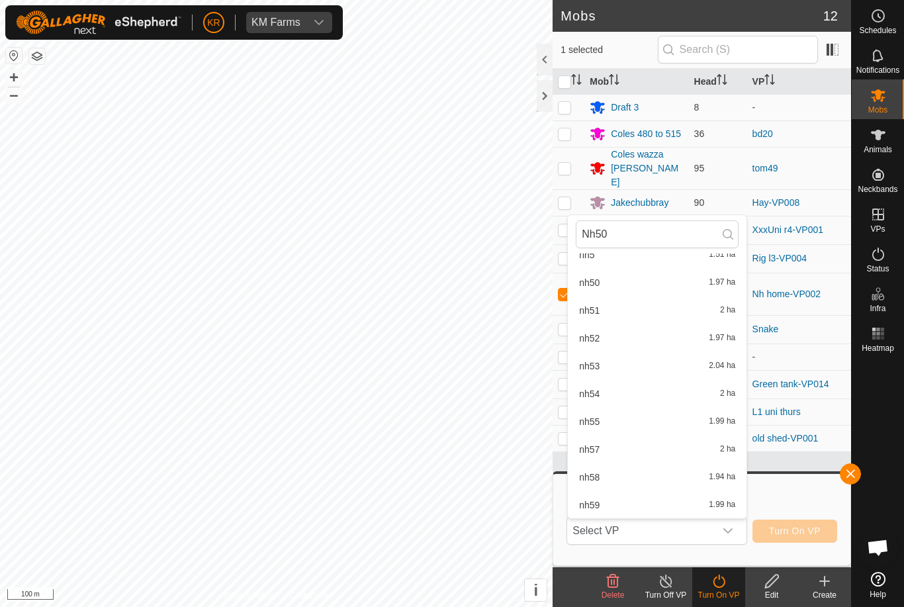
scroll to position [0, 0]
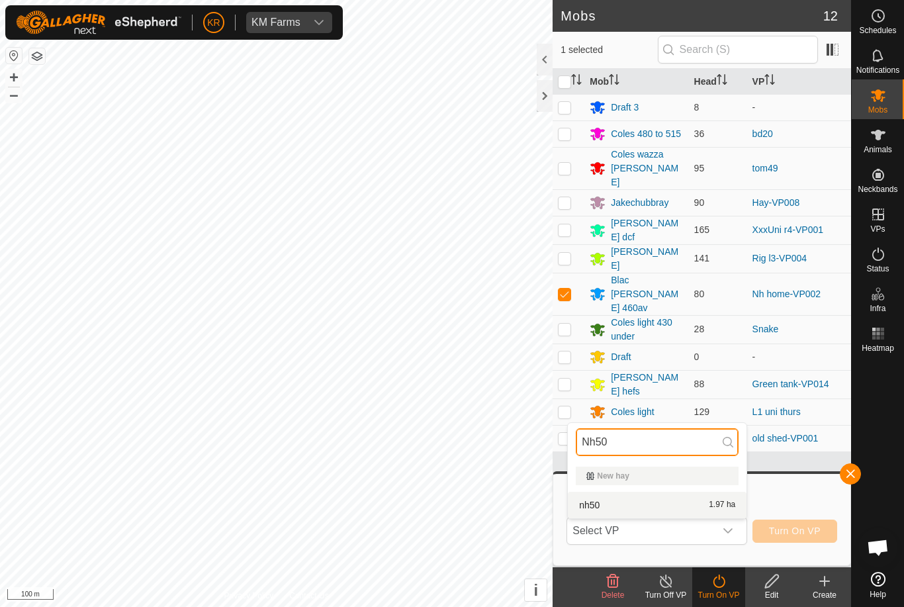
type input "Nh50"
click at [651, 504] on div "nh50 1.97 ha" at bounding box center [657, 505] width 163 height 16
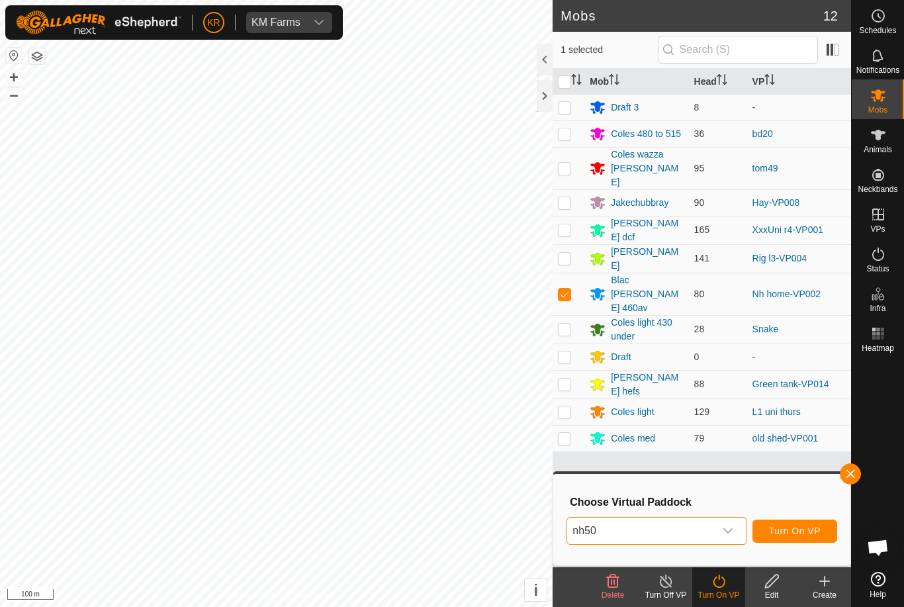
click at [697, 522] on span "nh50" at bounding box center [640, 531] width 147 height 26
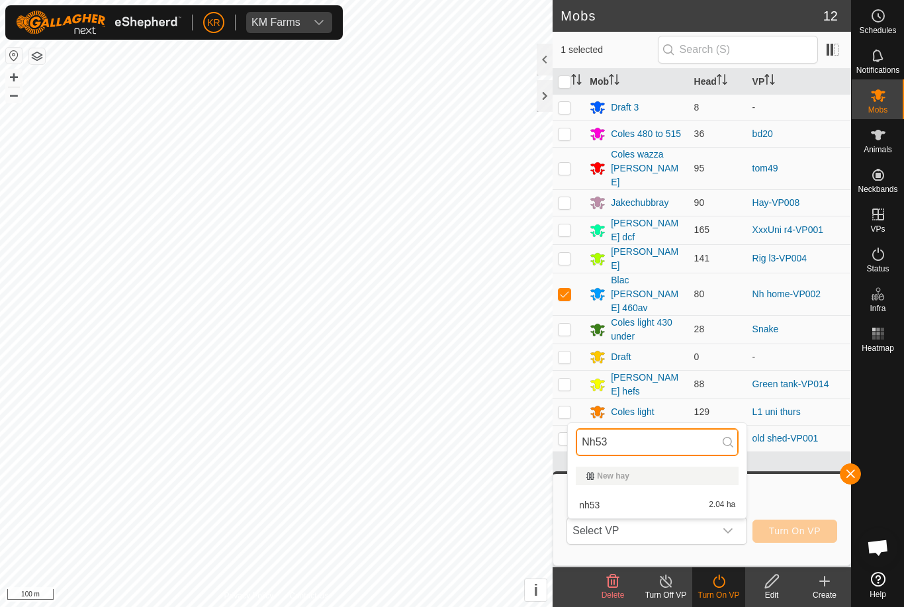
click at [661, 440] on input "Nh53" at bounding box center [657, 442] width 163 height 28
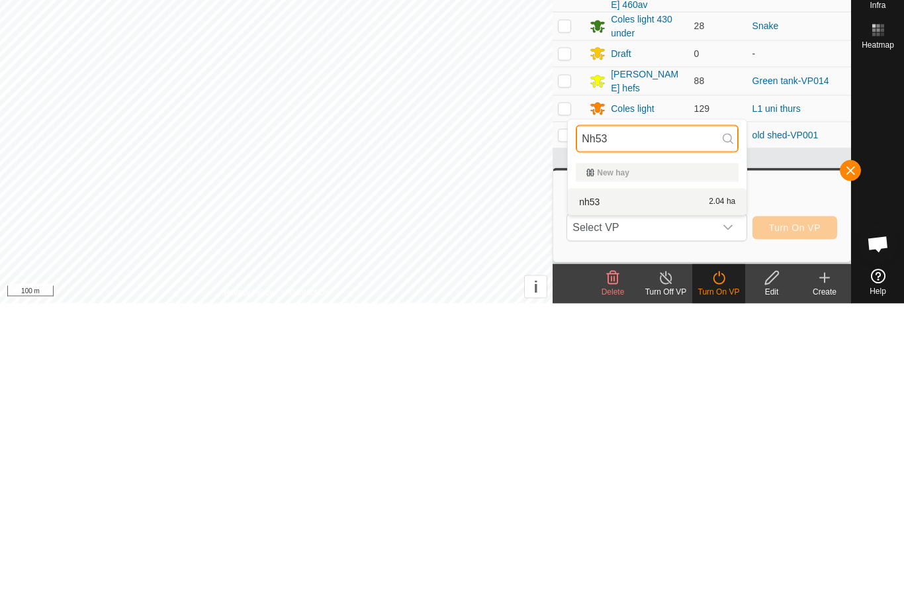
type input "Nh53"
click at [630, 497] on div "nh53 2.04 ha" at bounding box center [657, 505] width 163 height 16
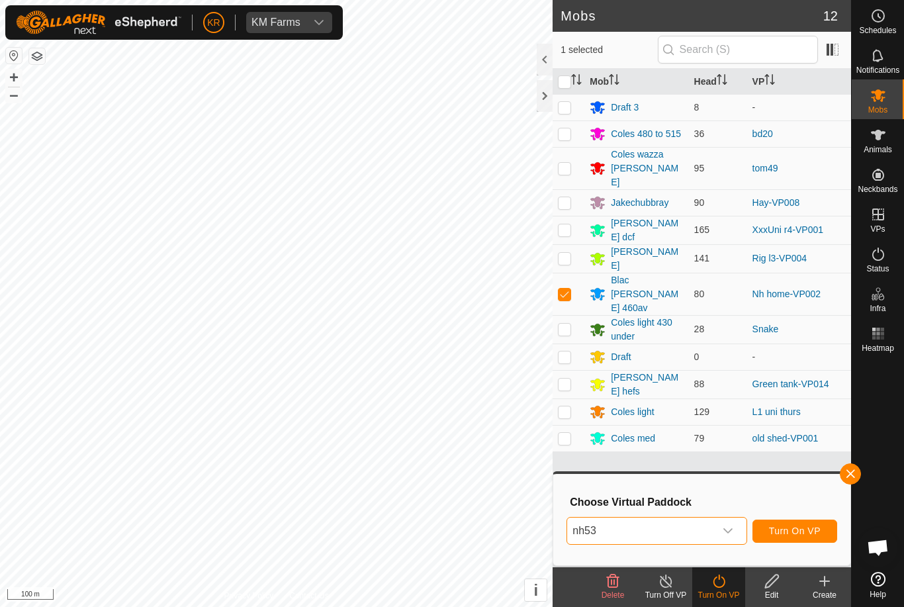
click at [786, 523] on button "Turn On VP" at bounding box center [795, 531] width 85 height 23
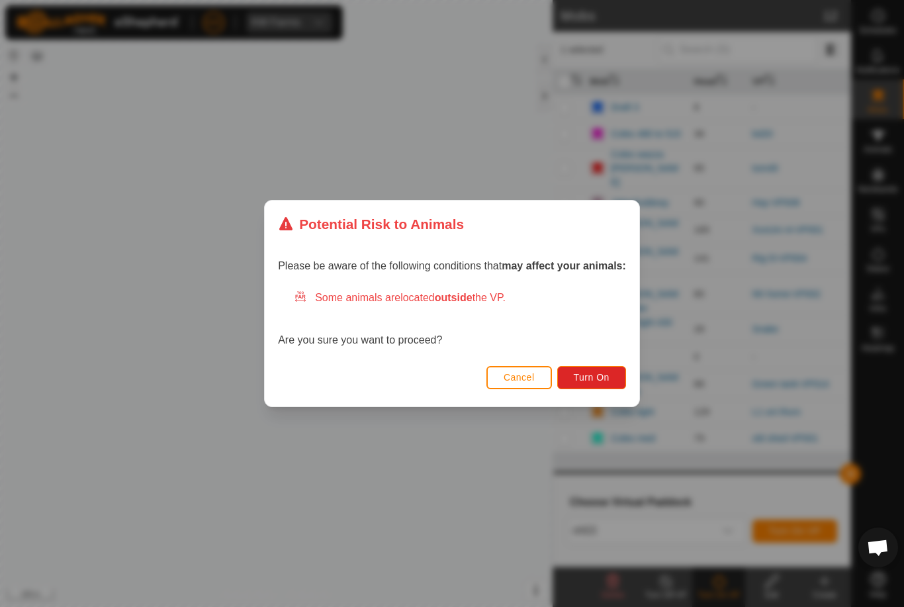
click at [602, 372] on span "Turn On" at bounding box center [592, 377] width 36 height 11
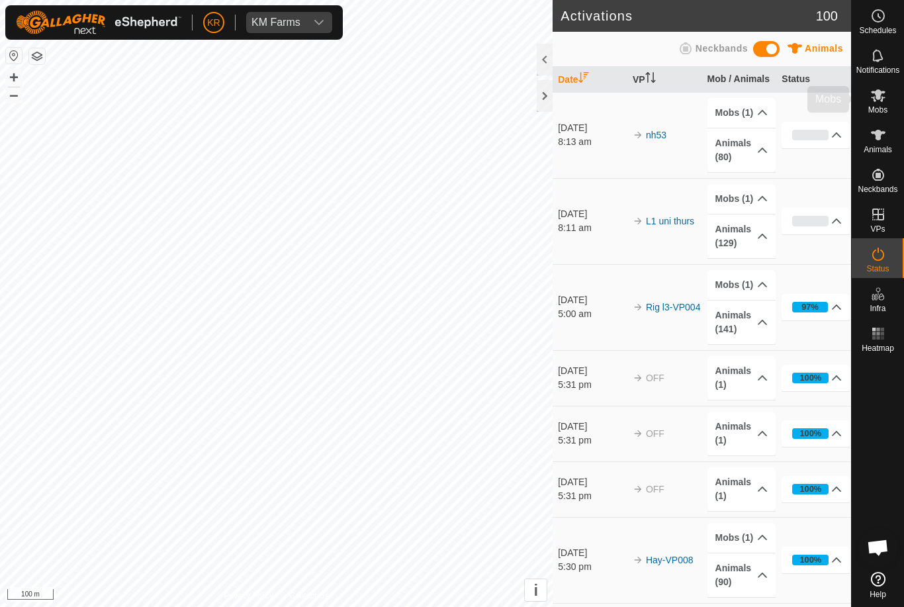
click at [877, 106] on span "Mobs" at bounding box center [878, 110] width 19 height 8
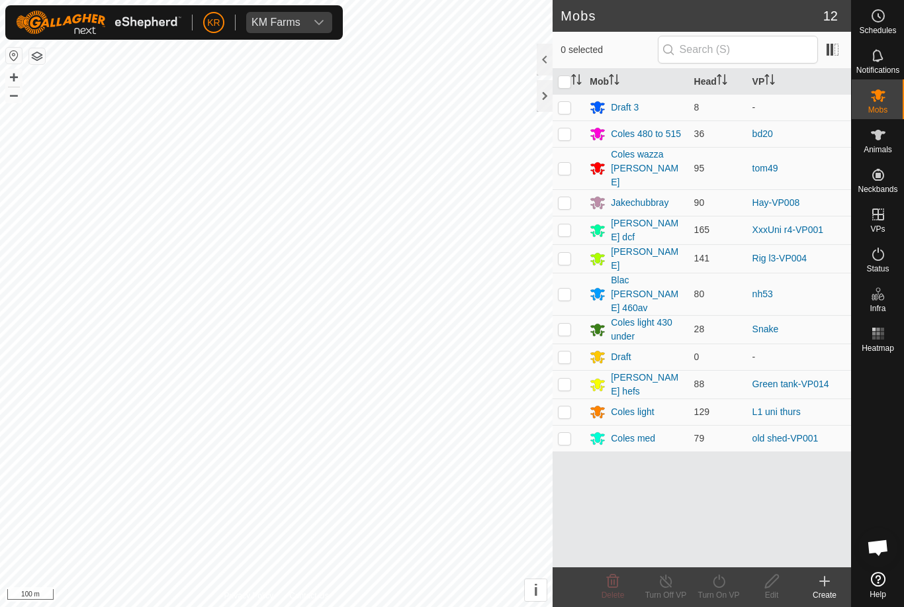
click at [562, 134] on p-checkbox at bounding box center [564, 133] width 13 height 11
checkbox input "true"
click at [728, 581] on turn-on-svg-icon at bounding box center [718, 581] width 53 height 16
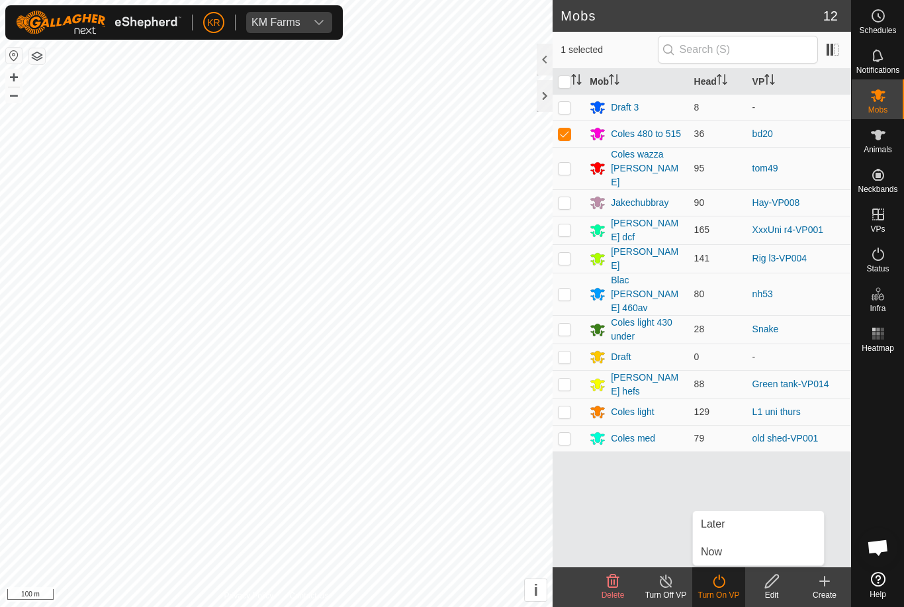
click at [737, 551] on link "Now" at bounding box center [758, 552] width 131 height 26
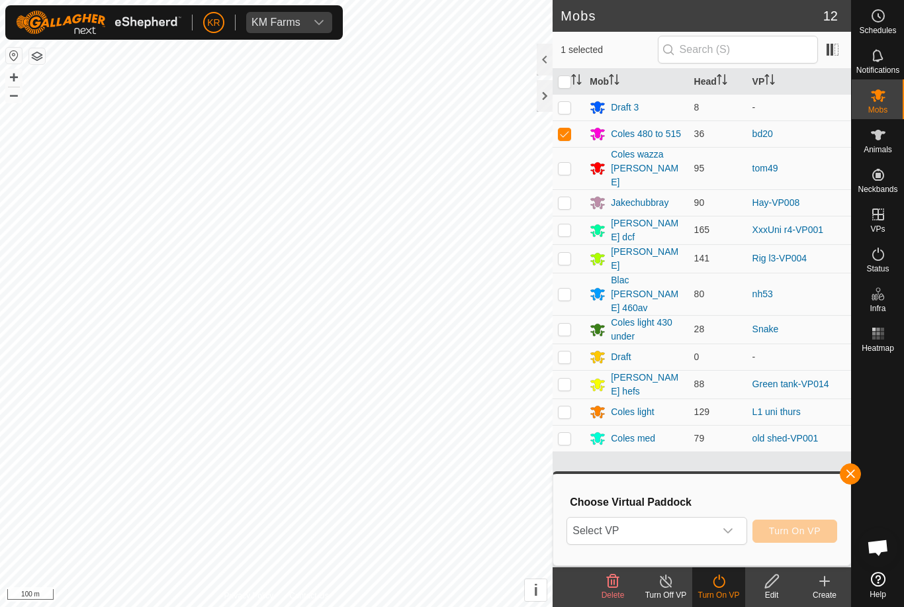
click at [695, 530] on span "Select VP" at bounding box center [640, 531] width 147 height 26
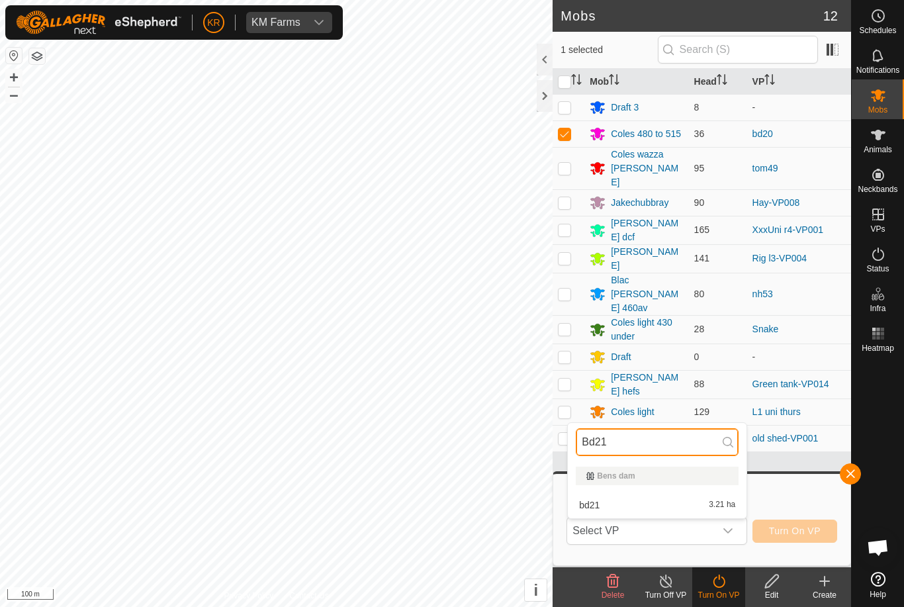
type input "Bd21"
click at [692, 502] on div "bd21 3.21 ha" at bounding box center [657, 505] width 163 height 16
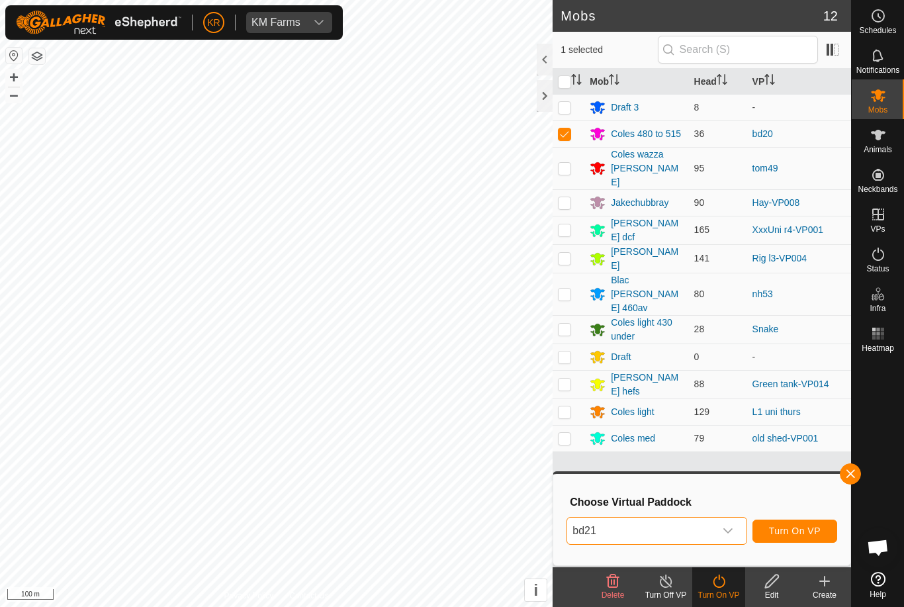
click at [792, 532] on span "Turn On VP" at bounding box center [795, 531] width 52 height 11
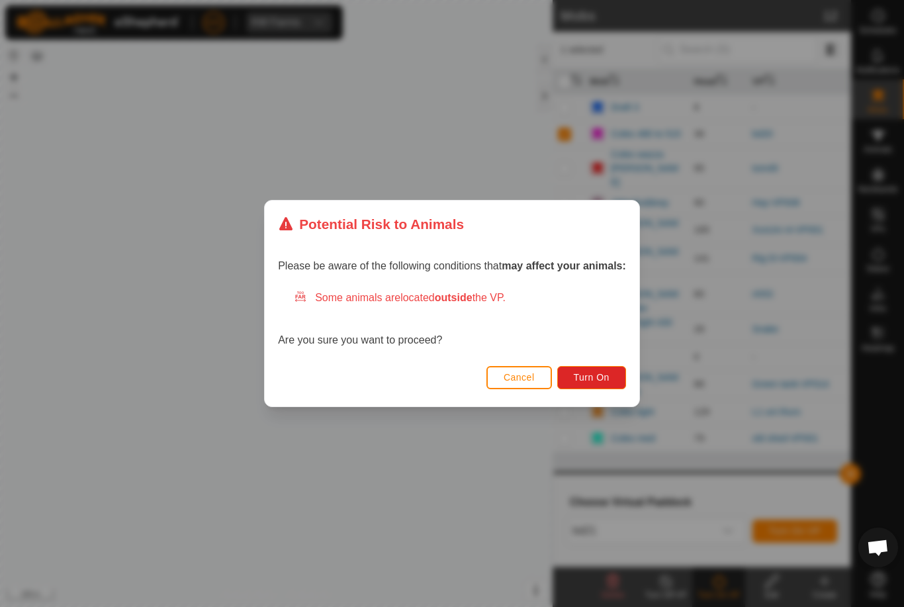
click at [577, 381] on span "Turn On" at bounding box center [592, 377] width 36 height 11
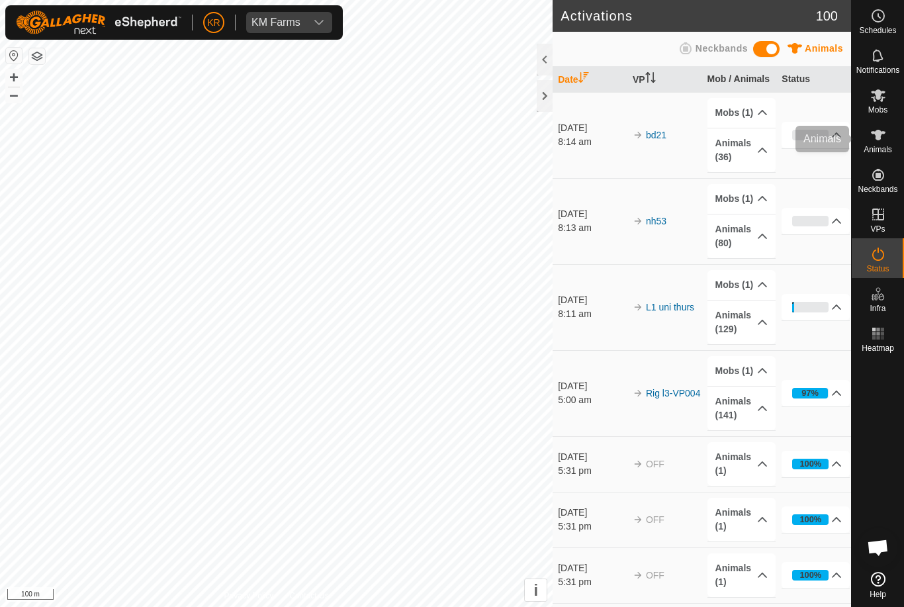
click at [884, 140] on icon at bounding box center [879, 135] width 16 height 16
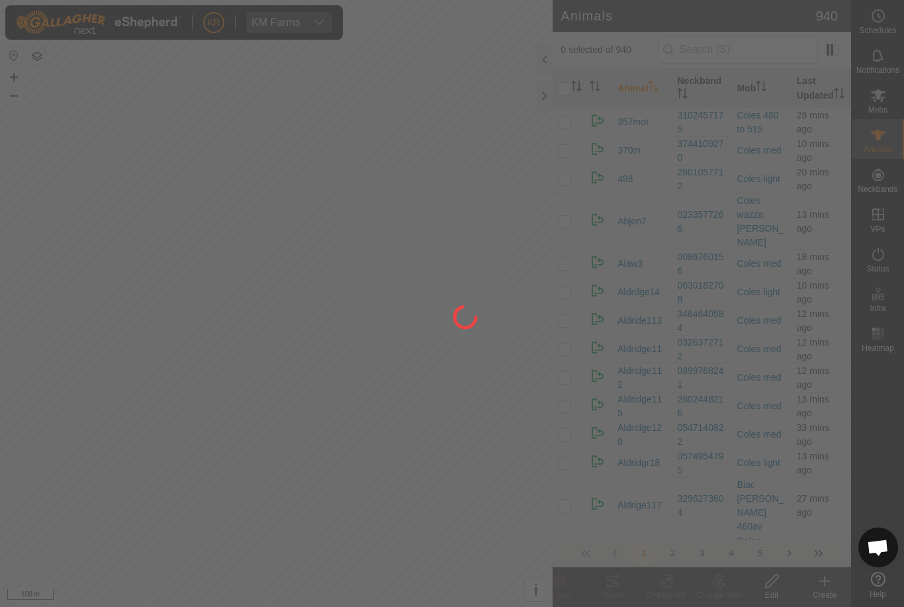
click at [827, 578] on div at bounding box center [452, 303] width 904 height 607
click at [824, 581] on div at bounding box center [452, 303] width 904 height 607
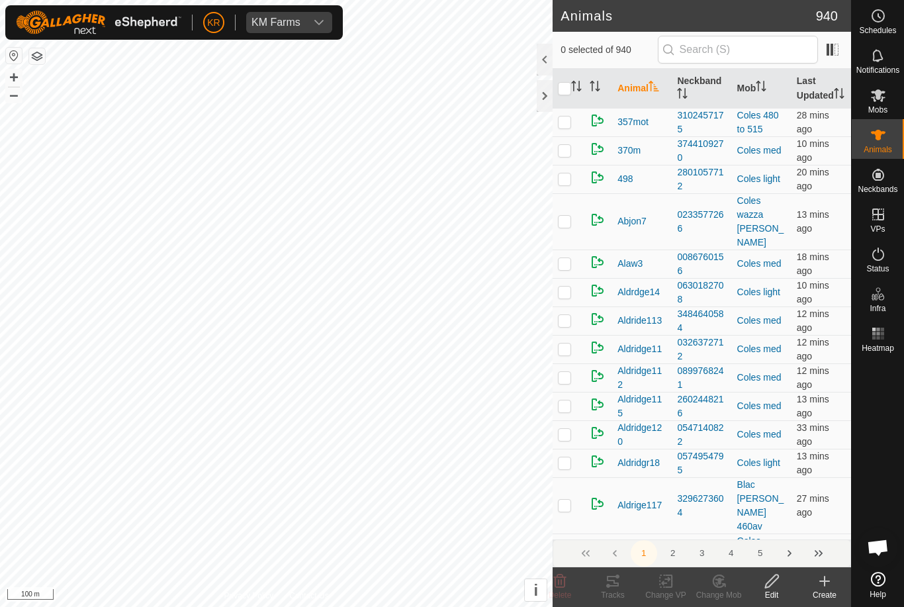
click at [827, 581] on icon at bounding box center [824, 581] width 9 height 0
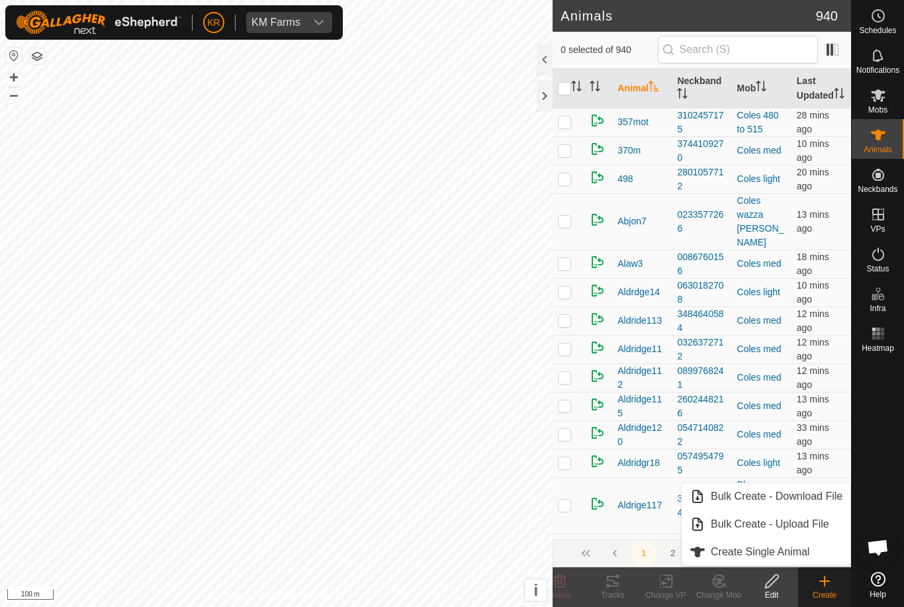
click at [831, 584] on icon at bounding box center [825, 581] width 16 height 16
click at [815, 550] on link "Create Single Animal" at bounding box center [766, 552] width 169 height 26
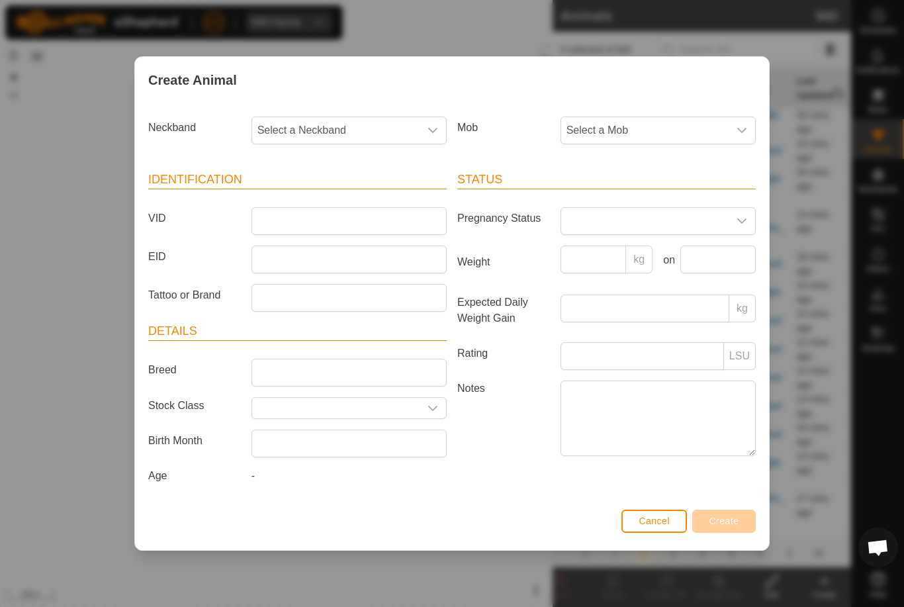
click at [386, 122] on span "Select a Neckband" at bounding box center [335, 130] width 167 height 26
type input "27143"
click at [333, 189] on li "2714376449" at bounding box center [350, 198] width 194 height 26
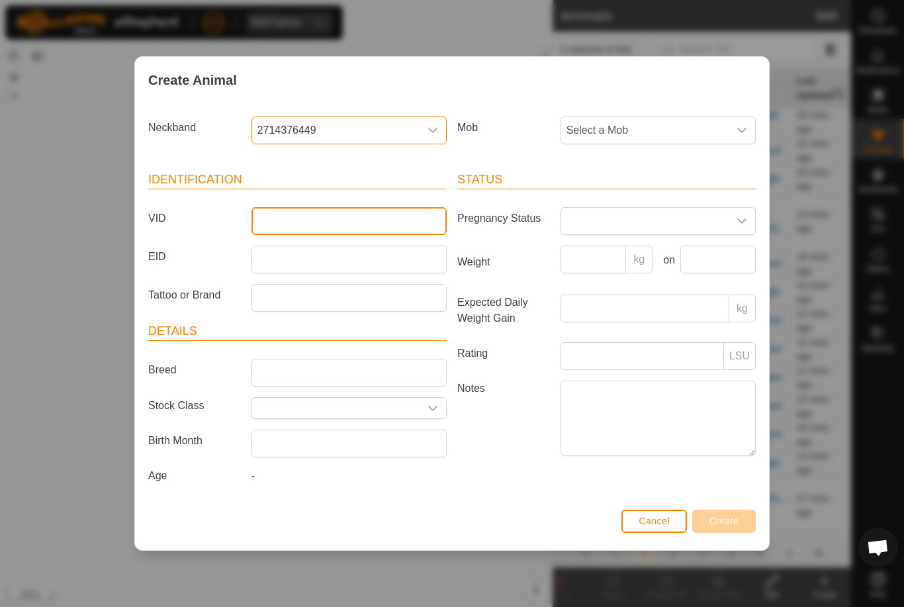
click at [328, 222] on input "VID" at bounding box center [349, 221] width 195 height 28
type input "Walter4"
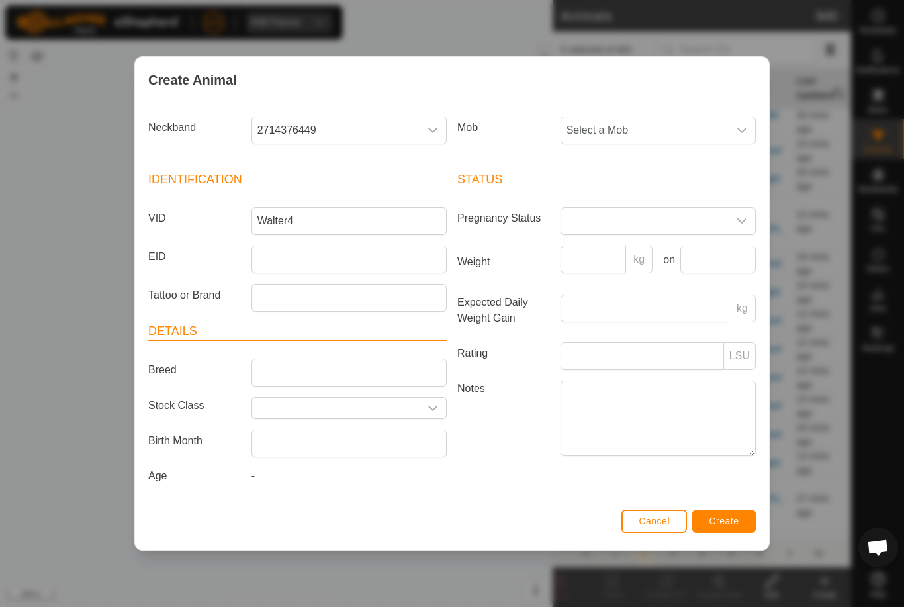
click at [699, 124] on span "Select a Mob" at bounding box center [644, 130] width 167 height 26
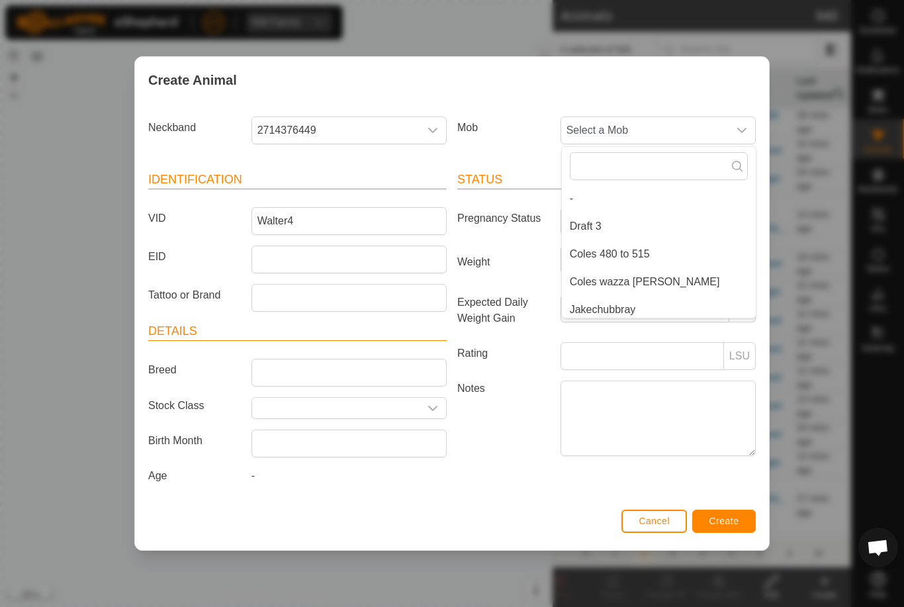
click at [646, 221] on li "Draft 3" at bounding box center [659, 226] width 194 height 26
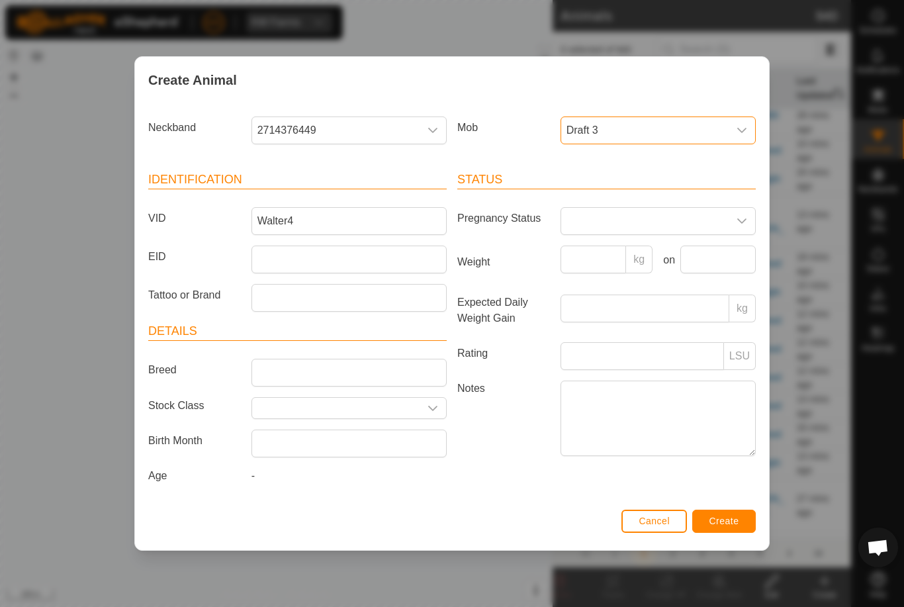
click at [734, 523] on span "Create" at bounding box center [725, 521] width 30 height 11
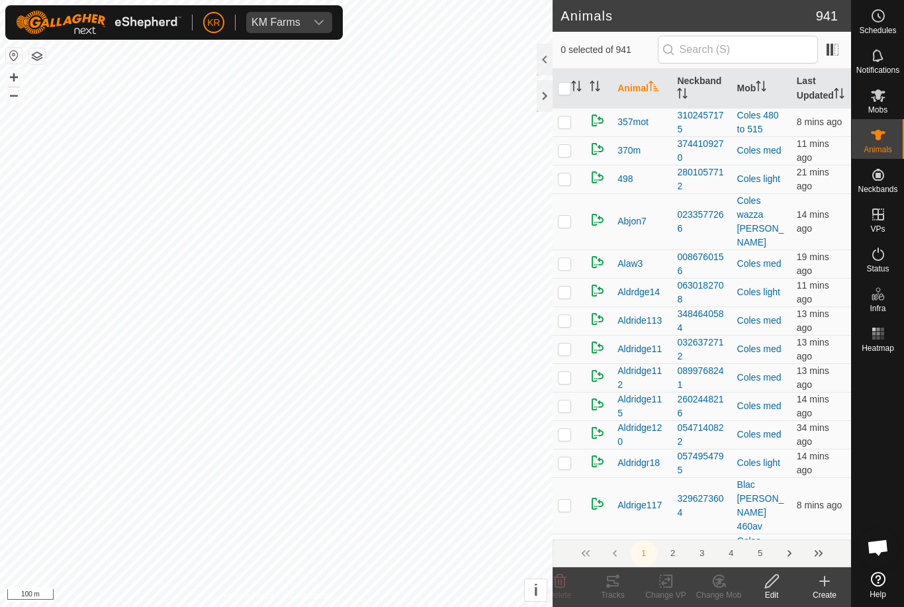
click at [827, 581] on icon at bounding box center [824, 581] width 9 height 0
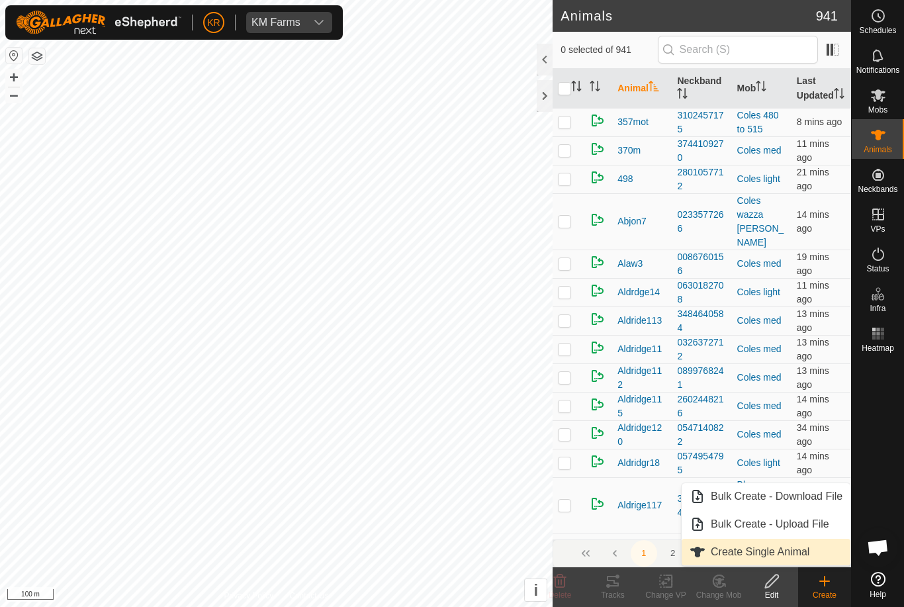
click at [787, 549] on span "Create Single Animal" at bounding box center [760, 552] width 99 height 16
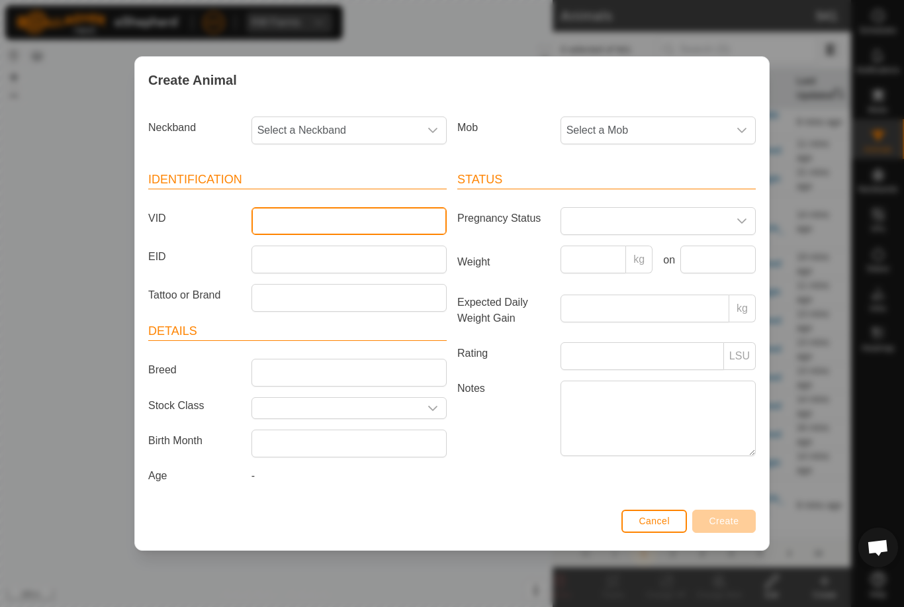
click at [387, 216] on input "VID" at bounding box center [349, 221] width 195 height 28
type input "Walter5"
click at [662, 117] on span "Select a Mob" at bounding box center [644, 130] width 167 height 26
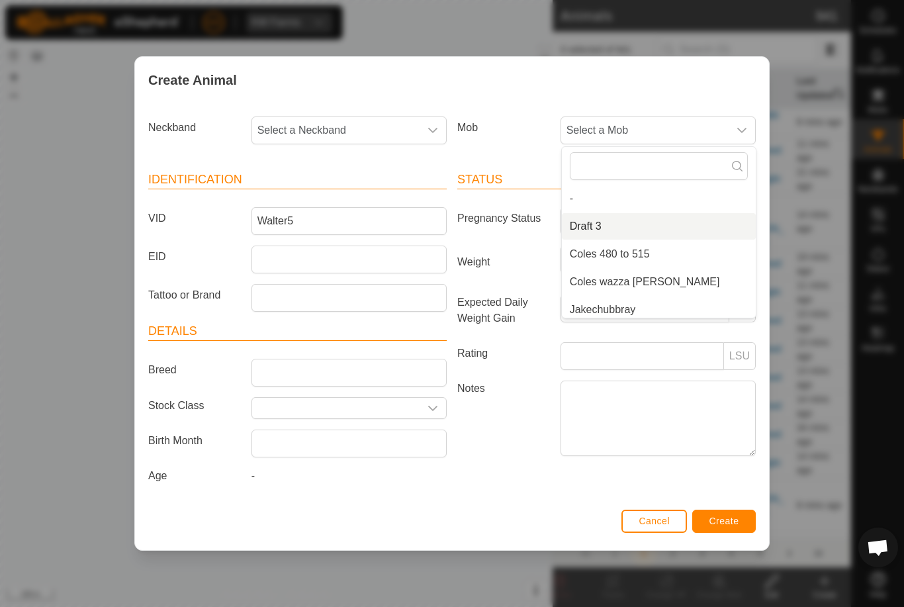
click at [637, 231] on li "Draft 3" at bounding box center [659, 226] width 194 height 26
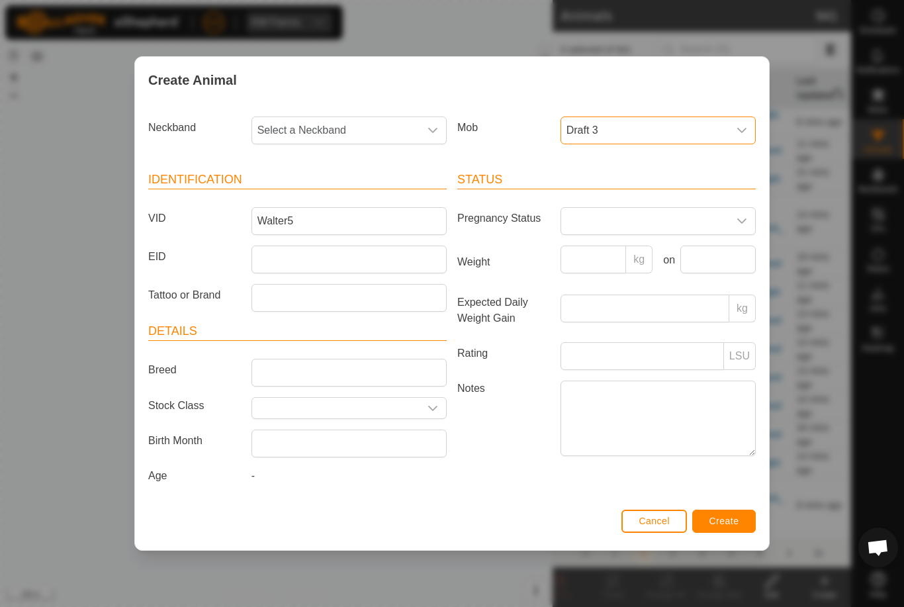
click at [373, 137] on span "Select a Neckband" at bounding box center [335, 130] width 167 height 26
type input "4125"
click at [364, 199] on li "4125985354" at bounding box center [350, 198] width 194 height 26
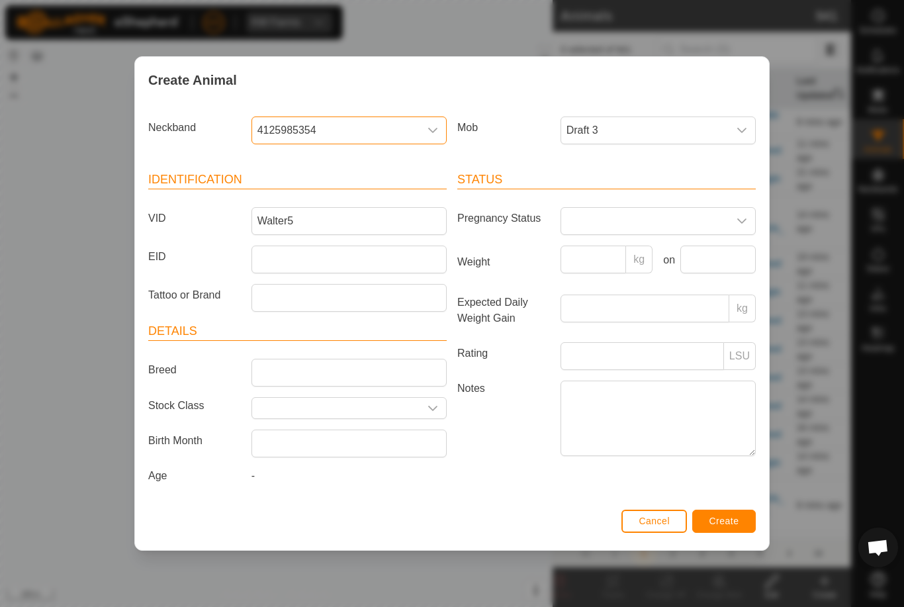
click at [718, 522] on span "Create" at bounding box center [725, 521] width 30 height 11
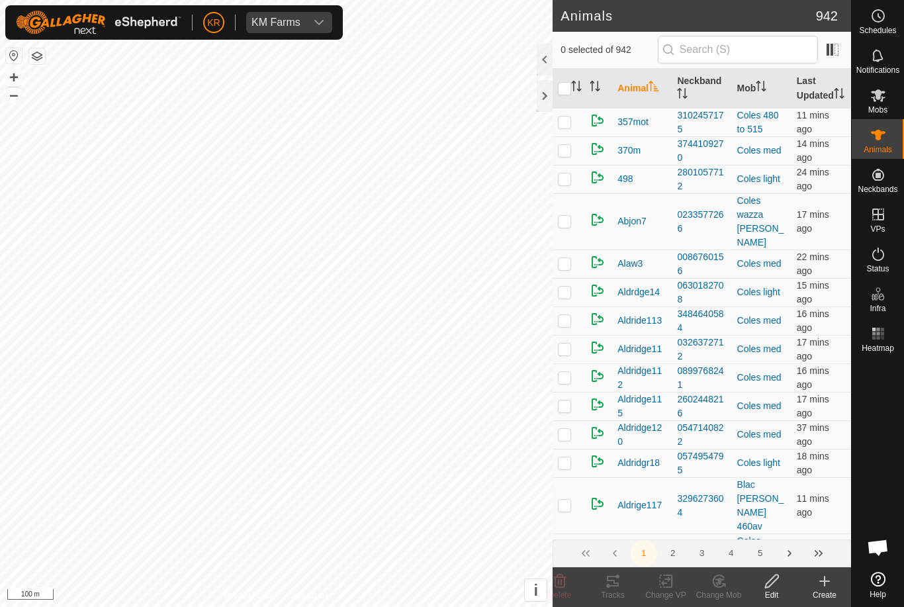
click at [827, 584] on icon at bounding box center [825, 581] width 16 height 16
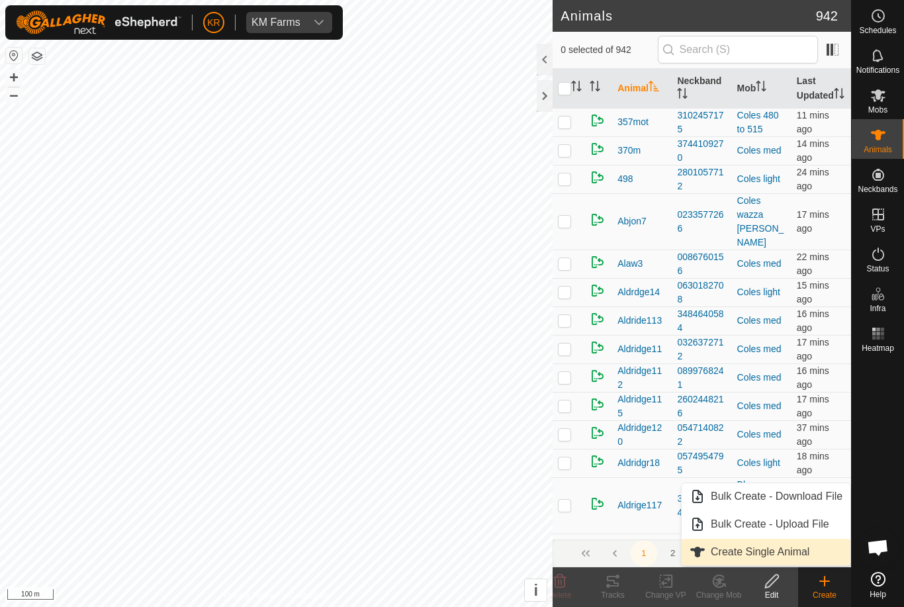
click at [779, 555] on span "Create Single Animal" at bounding box center [760, 552] width 99 height 16
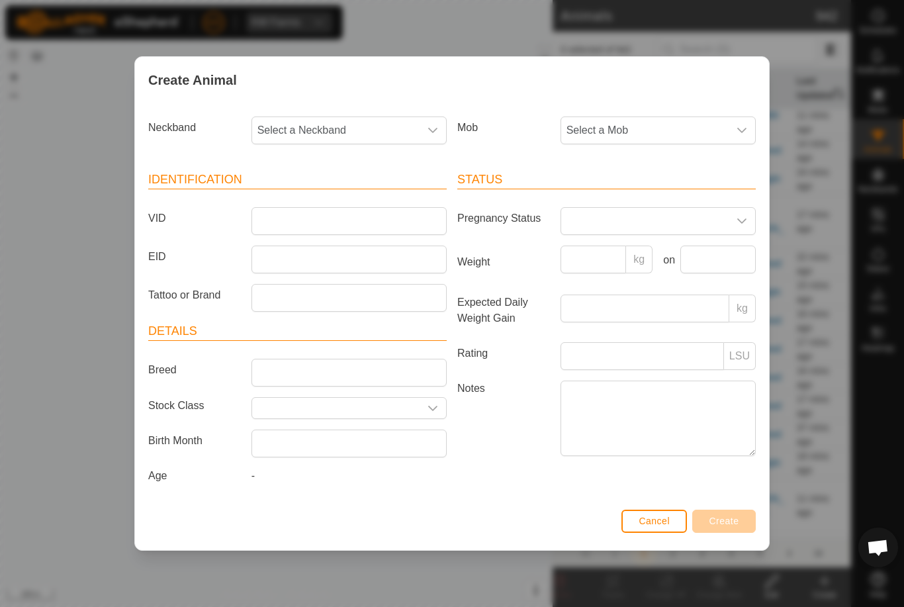
click at [650, 129] on span "Select a Mob" at bounding box center [644, 130] width 167 height 26
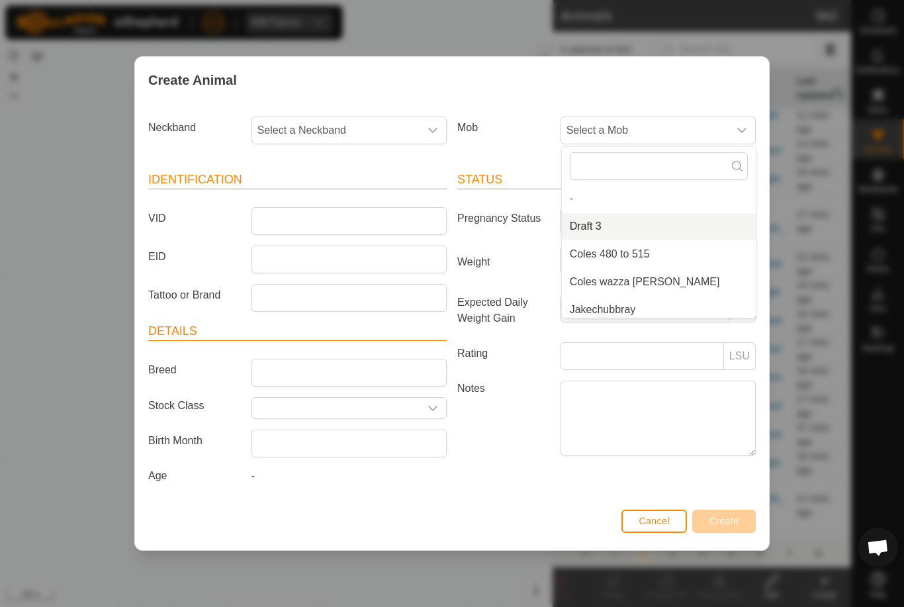
click at [649, 224] on li "Draft 3" at bounding box center [659, 226] width 194 height 26
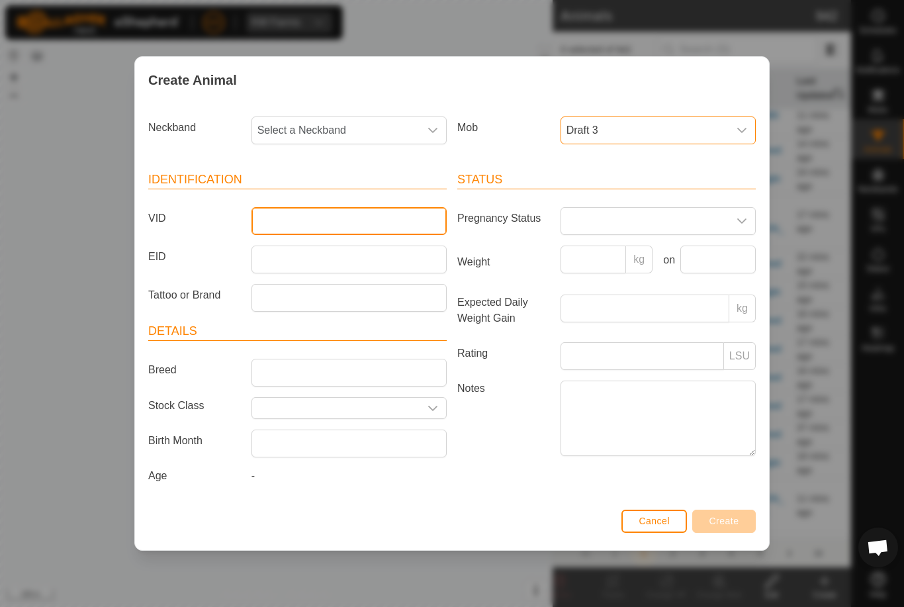
click at [372, 226] on input "VID" at bounding box center [349, 221] width 195 height 28
type input "Walter8"
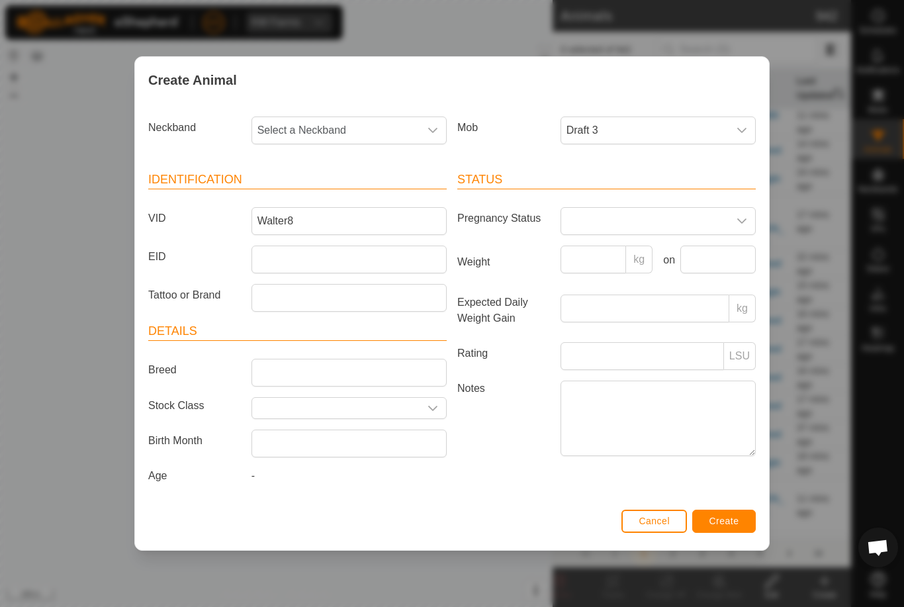
click at [367, 131] on span "Select a Neckband" at bounding box center [335, 130] width 167 height 26
type input "030"
click at [322, 192] on li "0301162334" at bounding box center [350, 198] width 194 height 26
click at [722, 526] on span "Create" at bounding box center [725, 521] width 30 height 11
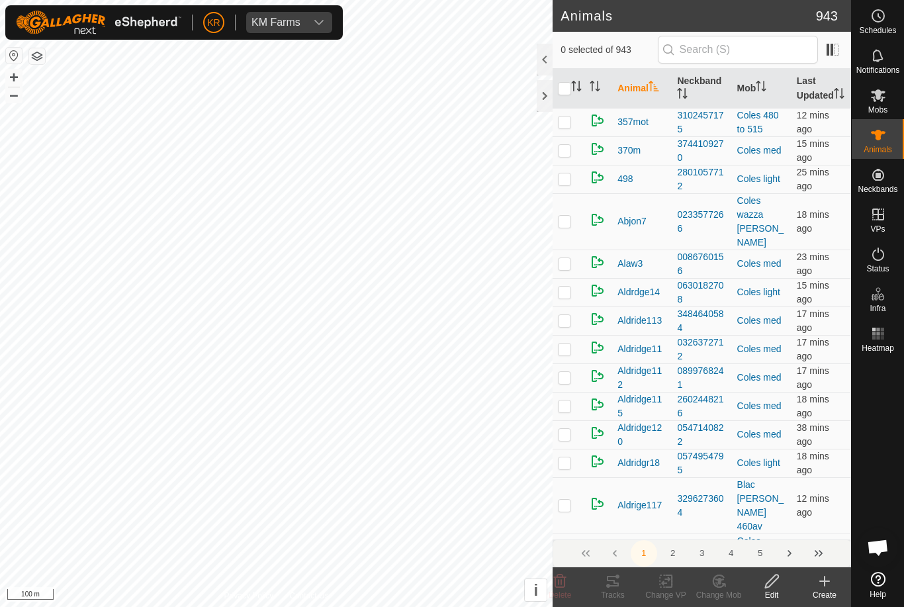
click at [829, 581] on icon at bounding box center [824, 581] width 9 height 0
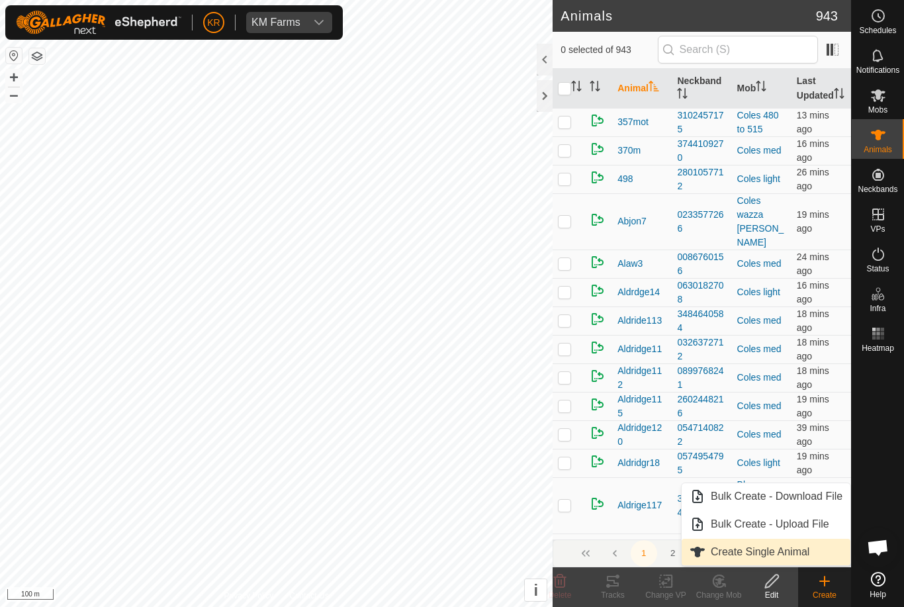
click at [736, 547] on span "Create Single Animal" at bounding box center [760, 552] width 99 height 16
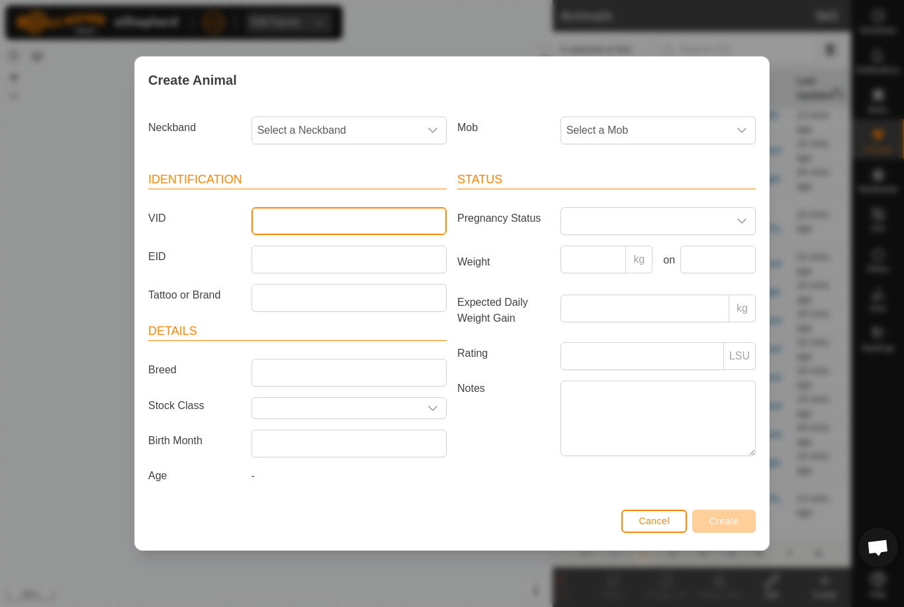
click at [301, 213] on input "VID" at bounding box center [349, 221] width 195 height 28
type input "A"
type input "Walter9"
click at [360, 117] on span "Select a Neckband" at bounding box center [335, 130] width 167 height 26
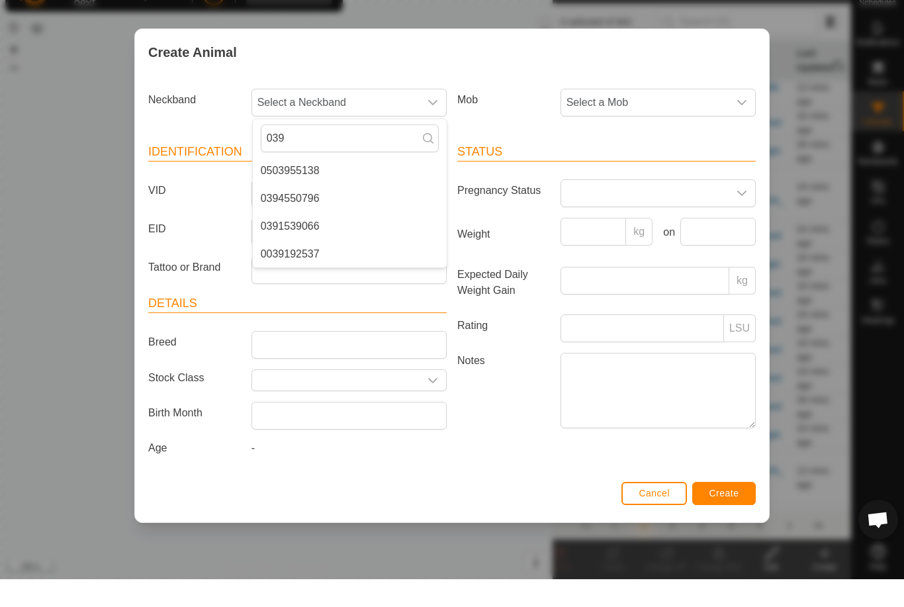
type input "039"
click at [314, 218] on span "0394550796" at bounding box center [290, 226] width 59 height 16
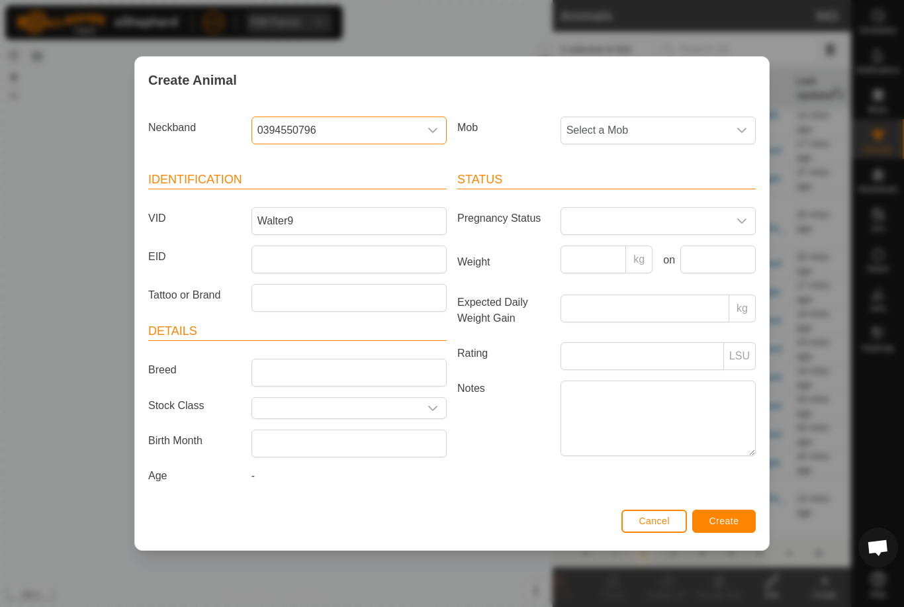
click at [678, 132] on span "Select a Mob" at bounding box center [644, 130] width 167 height 26
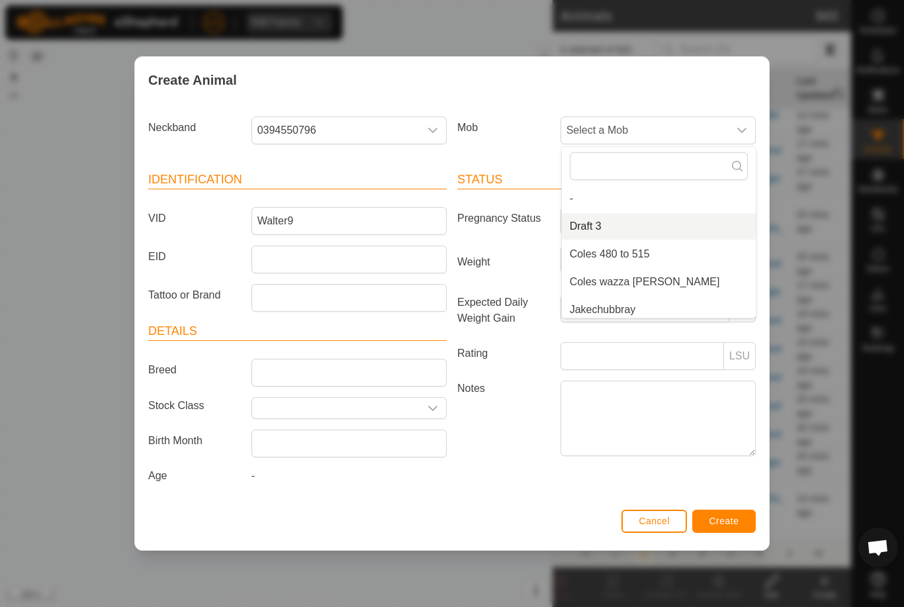
click at [634, 220] on li "Draft 3" at bounding box center [659, 226] width 194 height 26
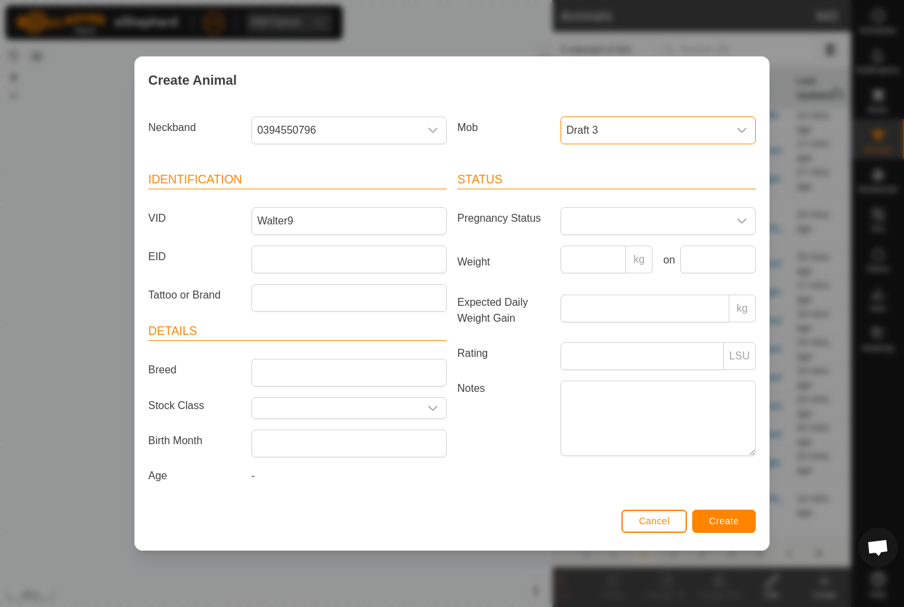
click at [731, 520] on span "Create" at bounding box center [725, 521] width 30 height 11
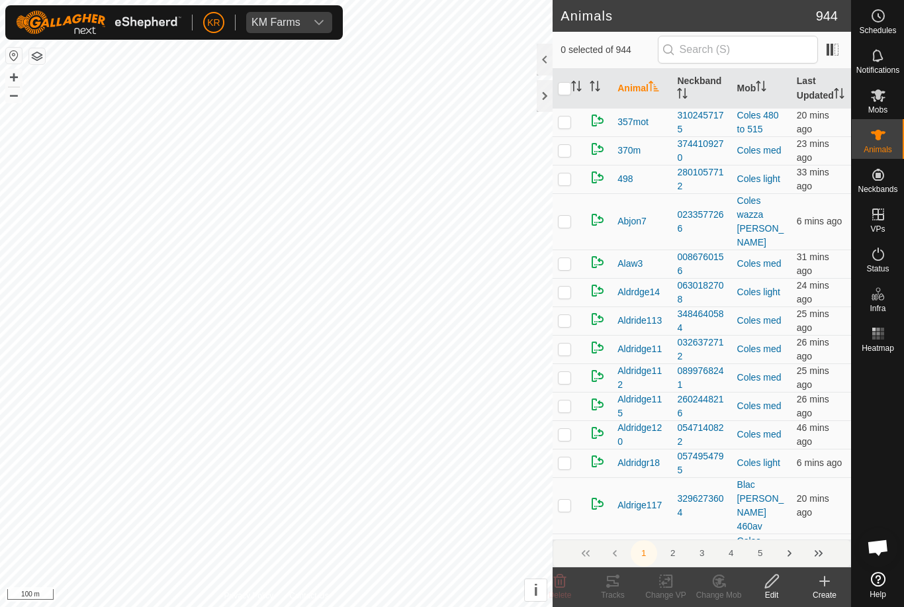
click at [810, 587] on create-svg-icon at bounding box center [824, 581] width 53 height 16
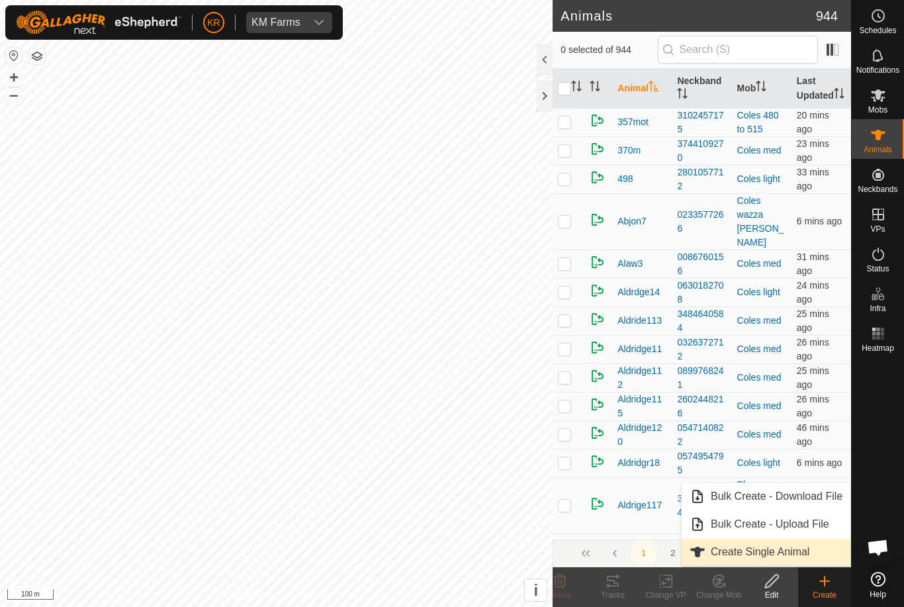
click at [807, 550] on span "Create Single Animal" at bounding box center [760, 552] width 99 height 16
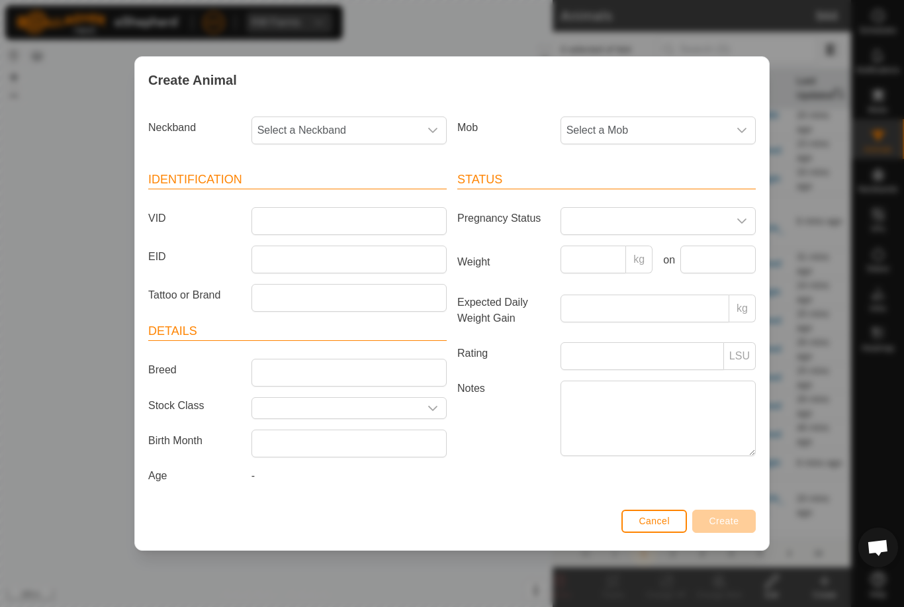
click at [628, 125] on span "Select a Mob" at bounding box center [644, 130] width 167 height 26
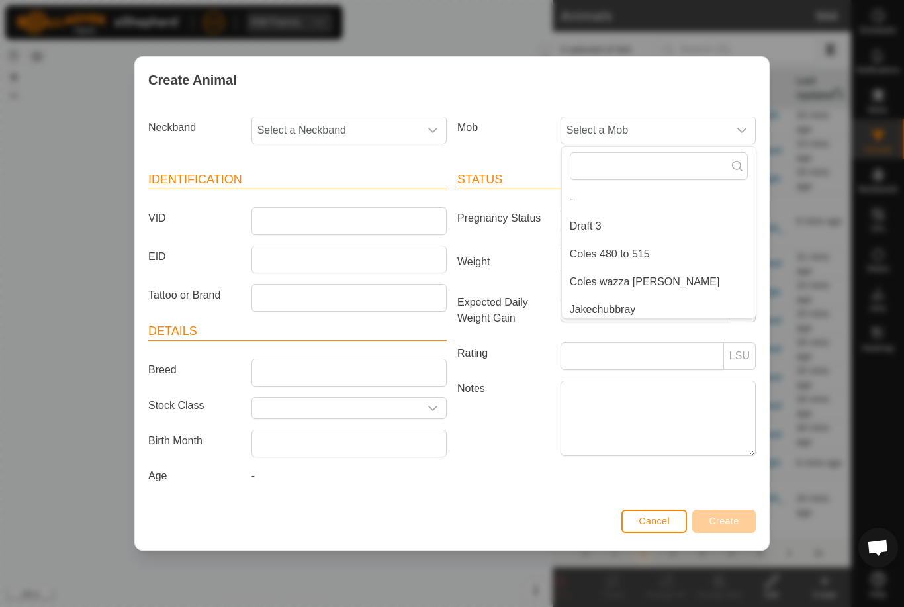
click at [633, 207] on li "-" at bounding box center [659, 198] width 194 height 26
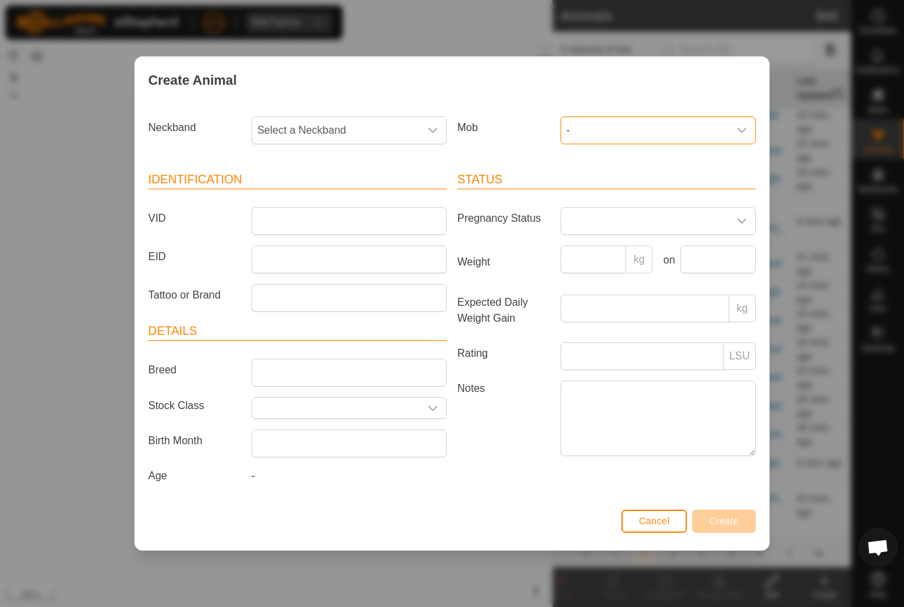
click at [669, 128] on span "-" at bounding box center [644, 130] width 167 height 26
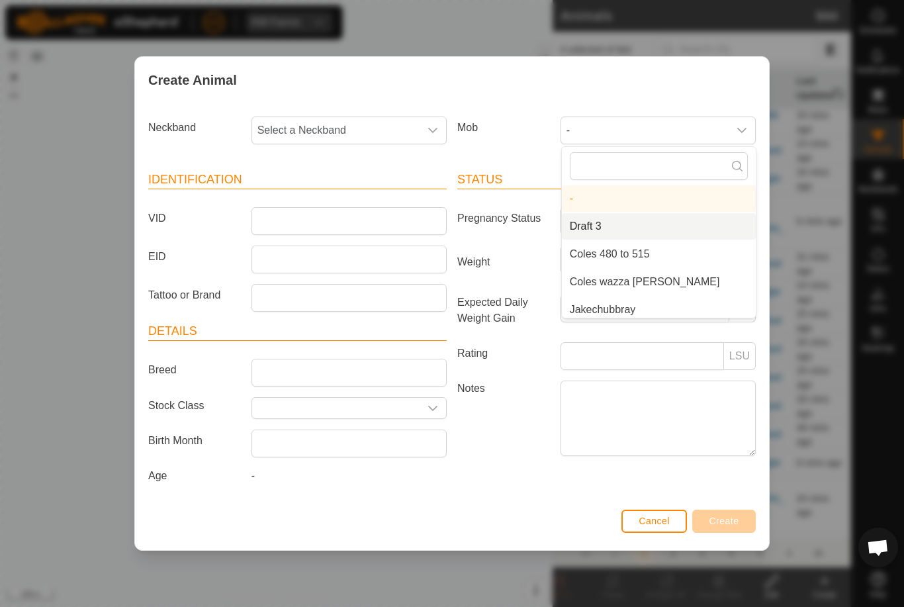
click at [651, 230] on li "Draft 3" at bounding box center [659, 226] width 194 height 26
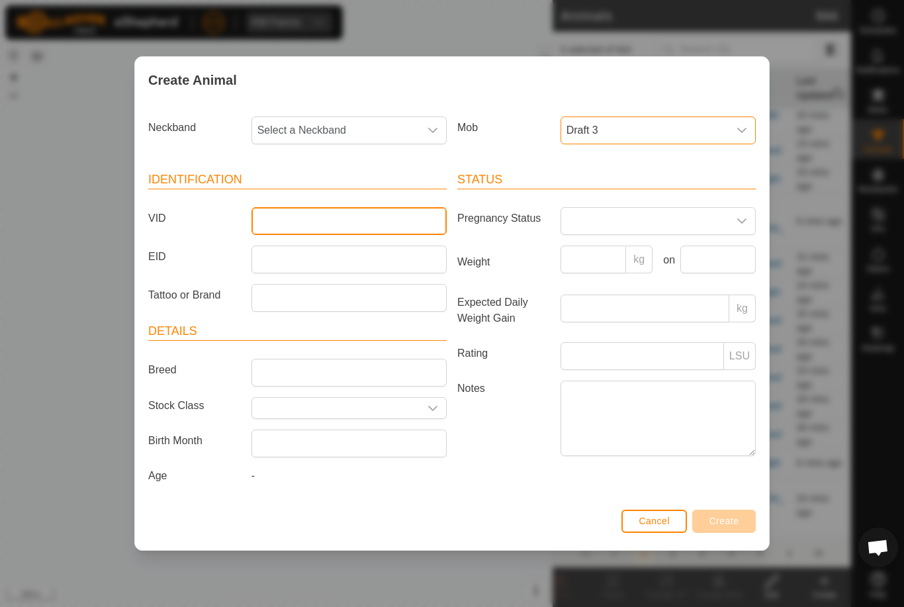
click at [415, 219] on input "VID" at bounding box center [349, 221] width 195 height 28
type input "2747"
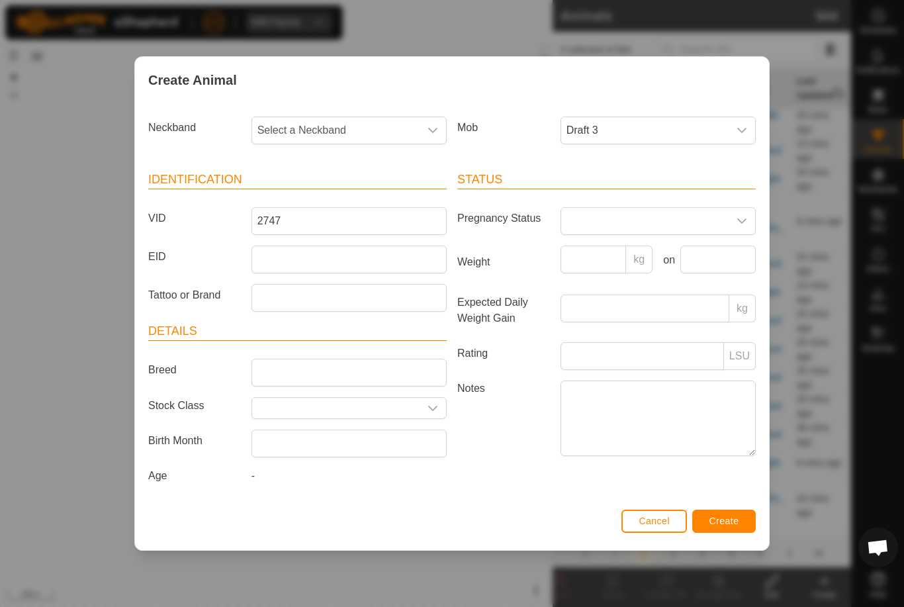
click at [340, 117] on span "Select a Neckband" at bounding box center [335, 130] width 167 height 26
type input "2747"
click at [363, 195] on li "2747216620" at bounding box center [350, 198] width 194 height 26
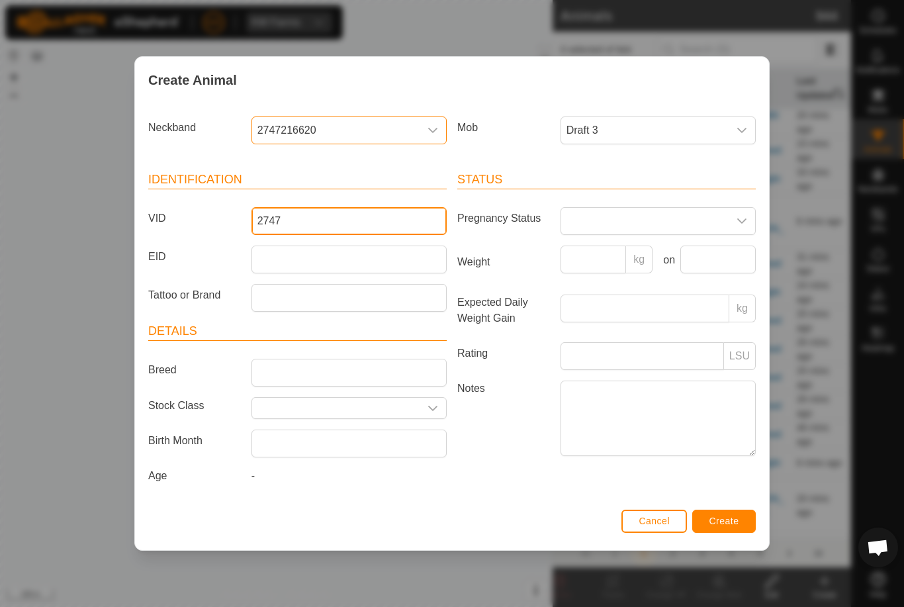
click at [360, 216] on input "2747" at bounding box center [349, 221] width 195 height 28
type input "2"
type input "Walter16"
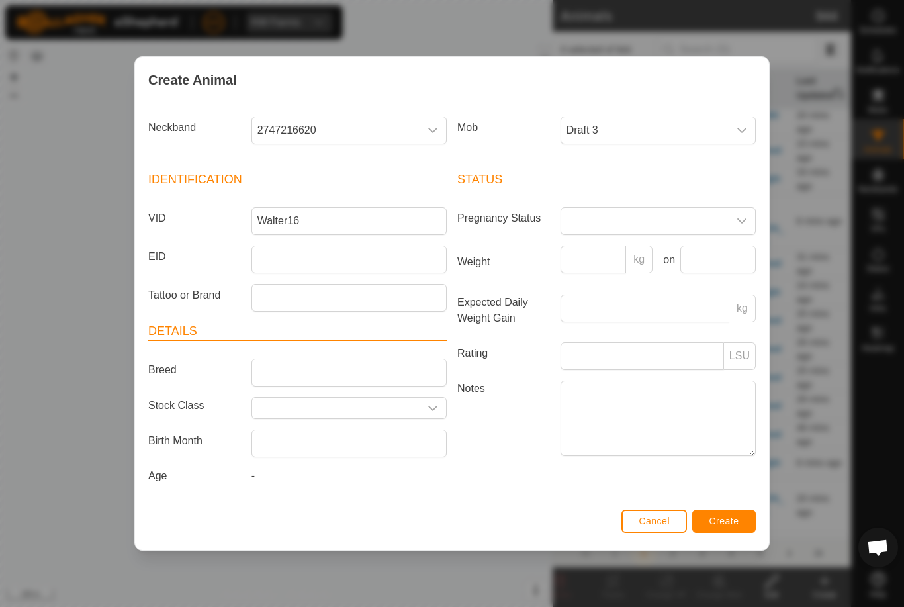
click at [729, 520] on span "Create" at bounding box center [725, 521] width 30 height 11
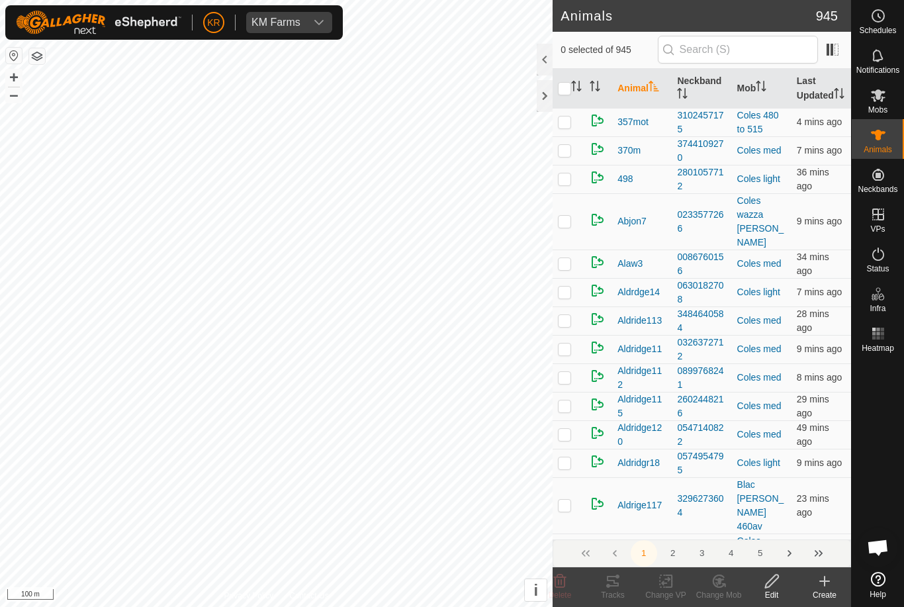
click at [813, 586] on create-svg-icon at bounding box center [824, 581] width 53 height 16
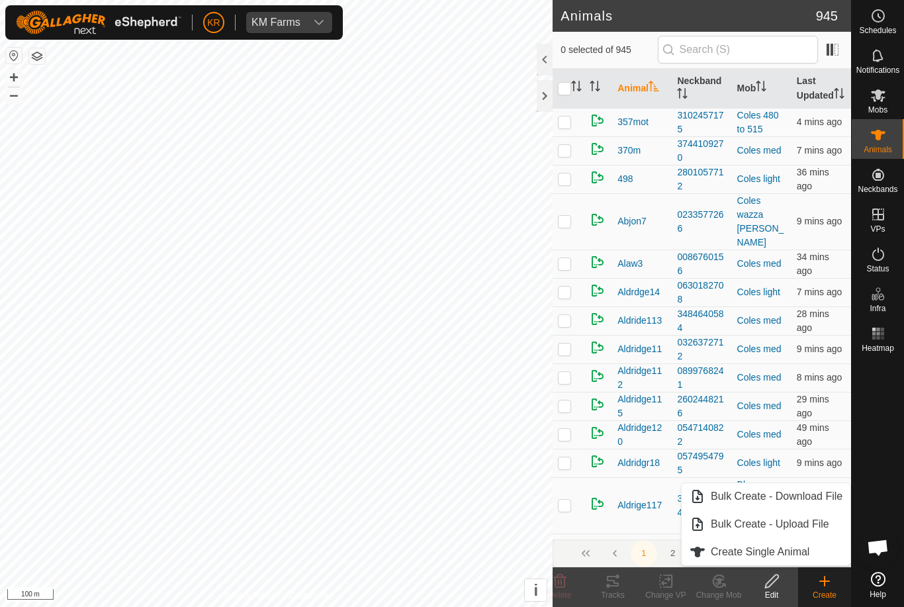
click at [788, 550] on span "Create Single Animal" at bounding box center [760, 552] width 99 height 16
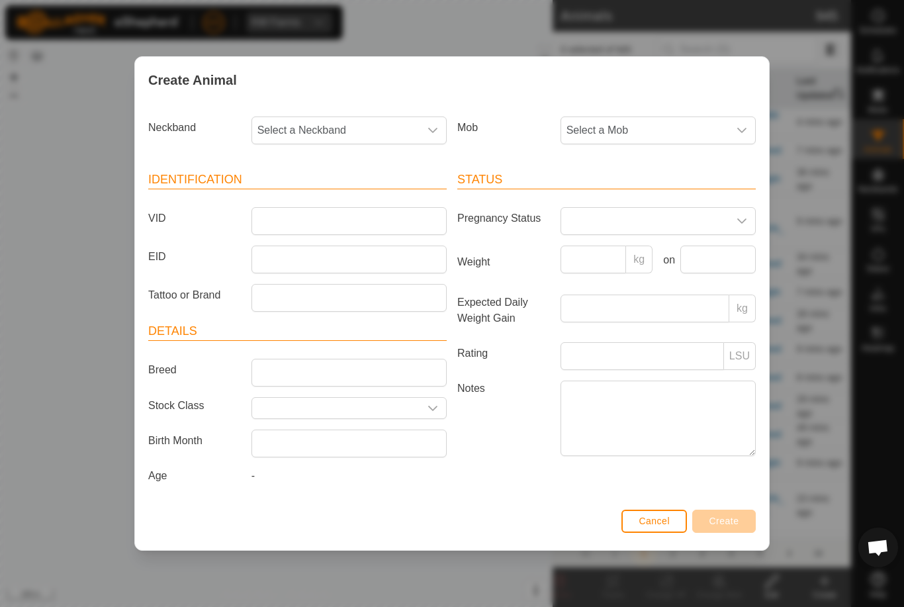
click at [334, 128] on span "Select a Neckband" at bounding box center [335, 130] width 167 height 26
click at [659, 120] on span "Select a Mob" at bounding box center [644, 130] width 167 height 26
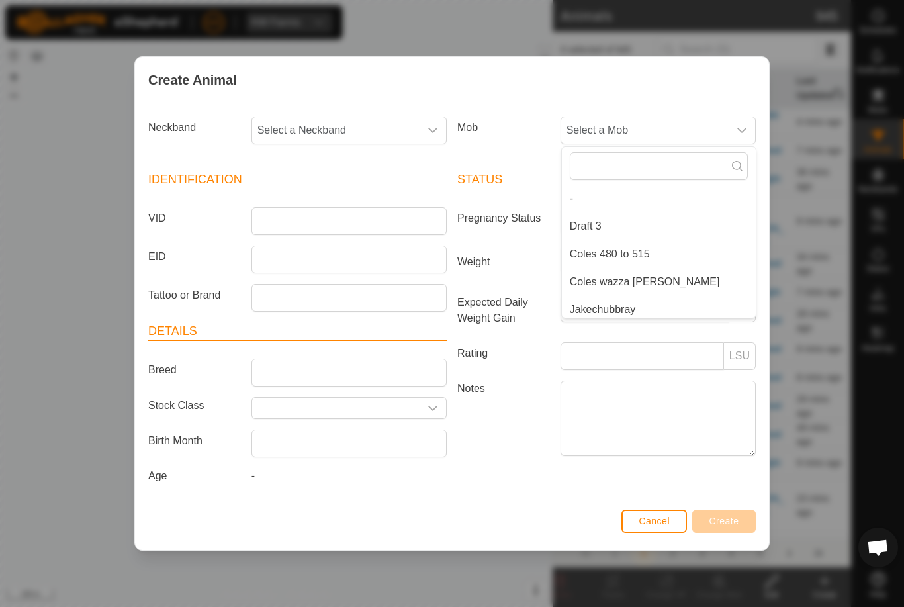
click at [627, 224] on li "Draft 3" at bounding box center [659, 226] width 194 height 26
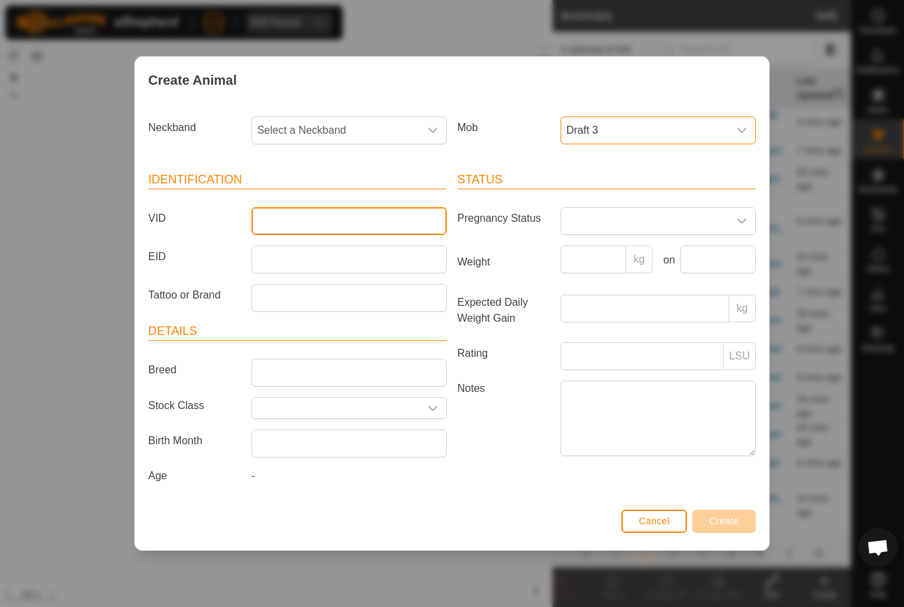
click at [376, 220] on input "VID" at bounding box center [349, 221] width 195 height 28
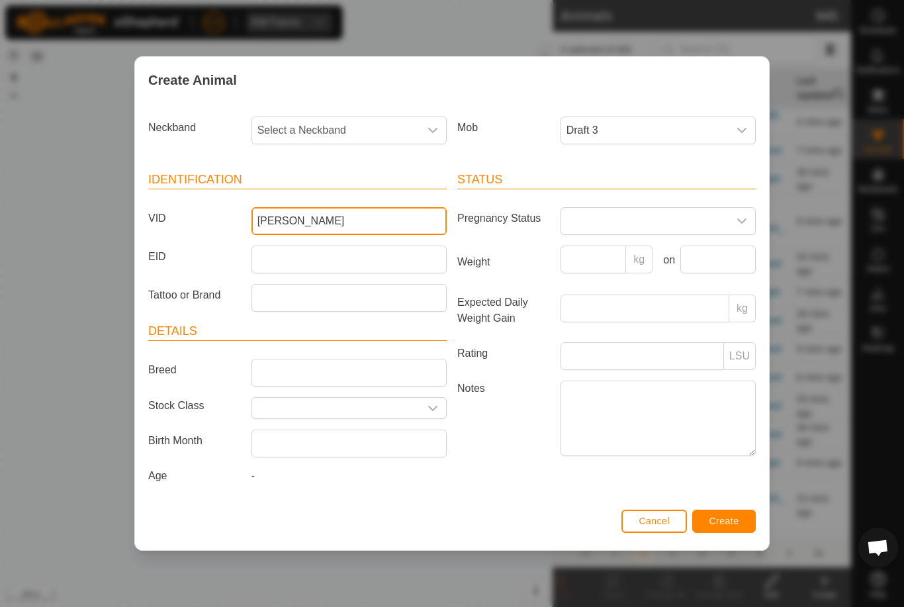
type input "Edgar"
click at [319, 132] on span "Select a Neckband" at bounding box center [335, 130] width 167 height 26
type input "1170"
click at [356, 187] on li "1170600388" at bounding box center [350, 198] width 194 height 26
click at [346, 217] on input "Edgar" at bounding box center [349, 221] width 195 height 28
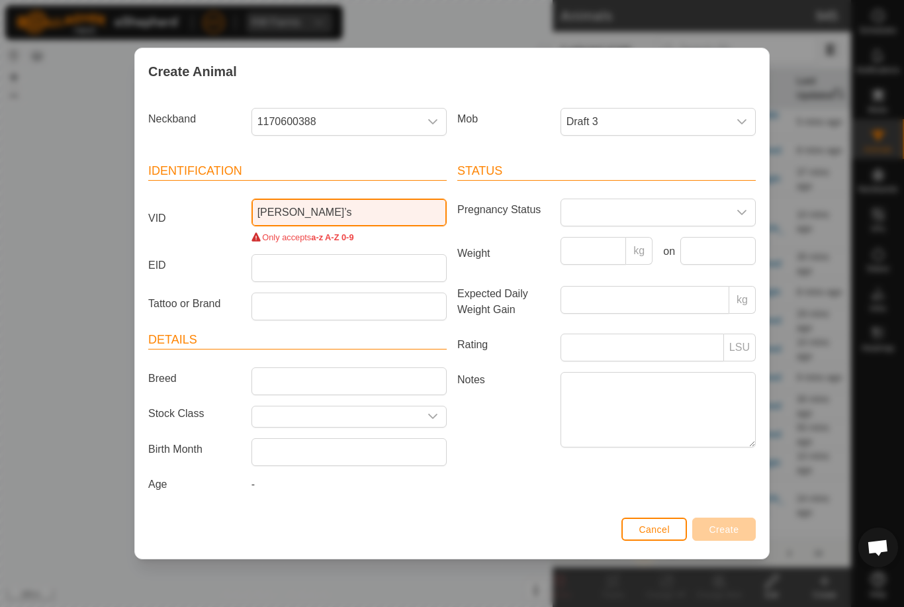
click at [361, 217] on input "Edgar’s" at bounding box center [349, 213] width 195 height 28
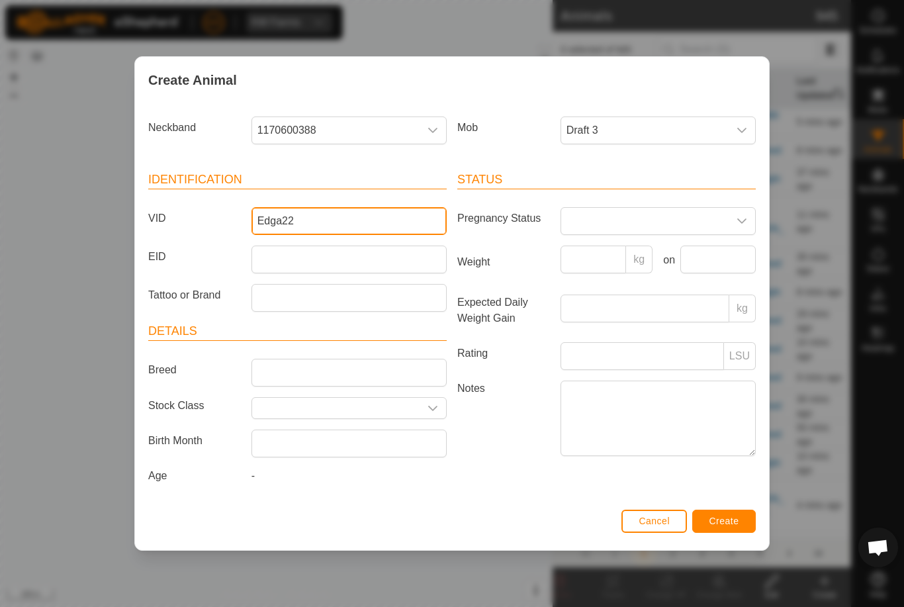
type input "Edga22"
click at [730, 525] on span "Create" at bounding box center [725, 521] width 30 height 11
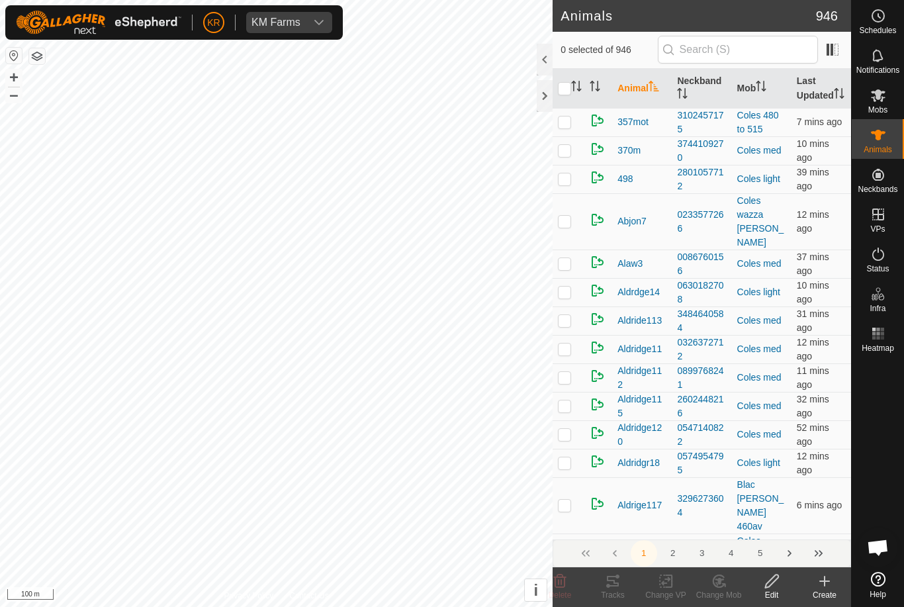
click at [833, 585] on create-svg-icon at bounding box center [824, 581] width 53 height 16
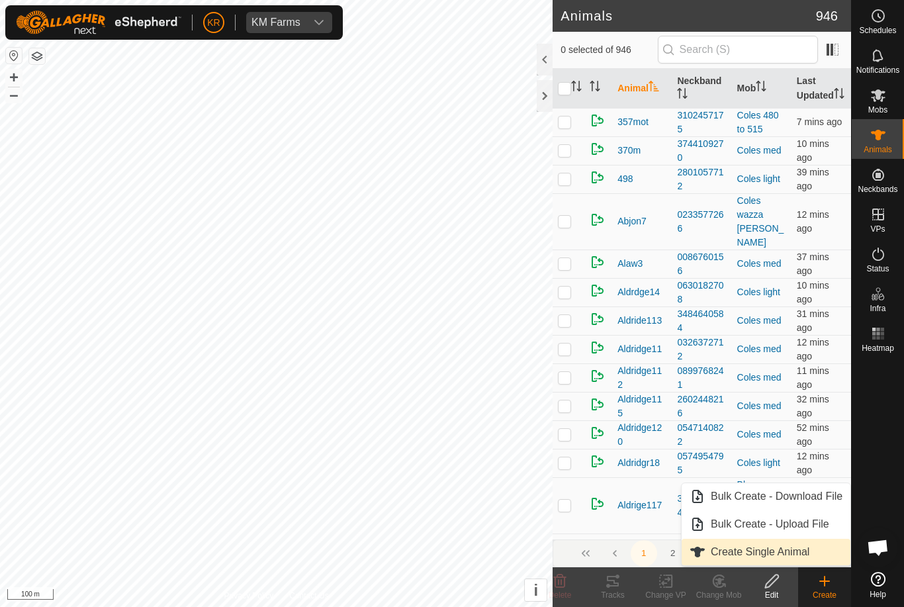
click at [788, 552] on span "Create Single Animal" at bounding box center [760, 552] width 99 height 16
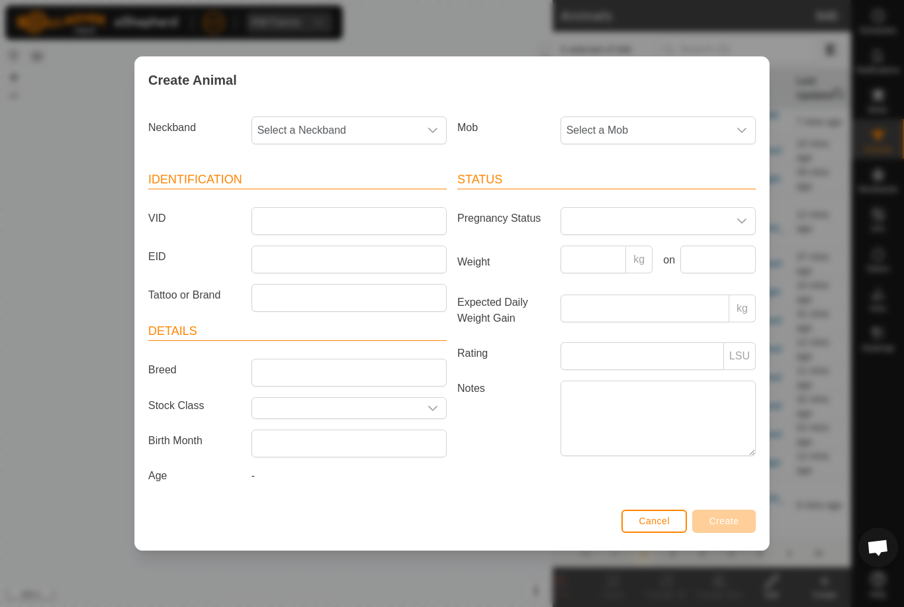
click at [648, 117] on span "Select a Mob" at bounding box center [644, 130] width 167 height 26
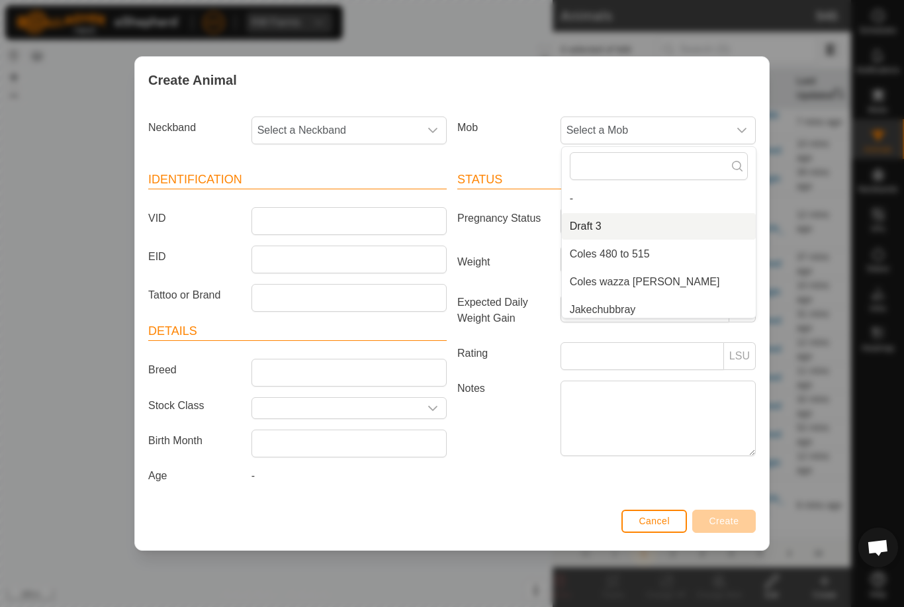
click at [628, 214] on li "Draft 3" at bounding box center [659, 226] width 194 height 26
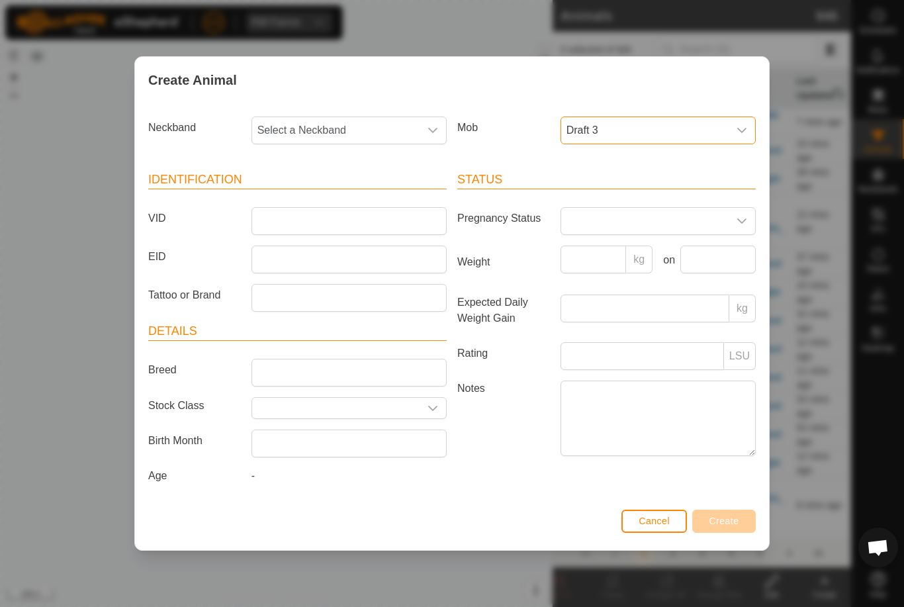
click at [373, 120] on span "Select a Neckband" at bounding box center [335, 130] width 167 height 26
type input "1853"
click at [375, 190] on li "1853758840" at bounding box center [350, 198] width 194 height 26
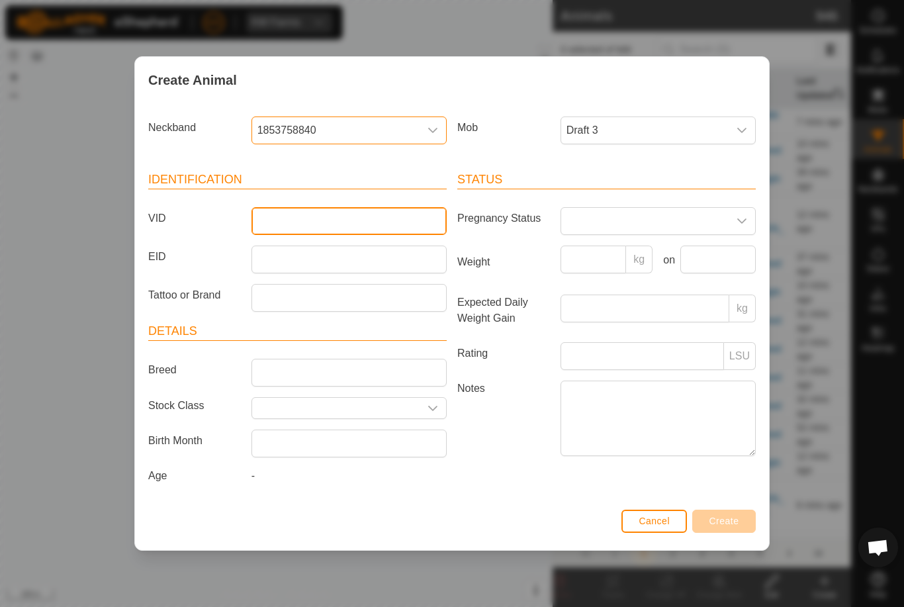
click at [347, 207] on input "VID" at bounding box center [349, 221] width 195 height 28
type input "Walter26"
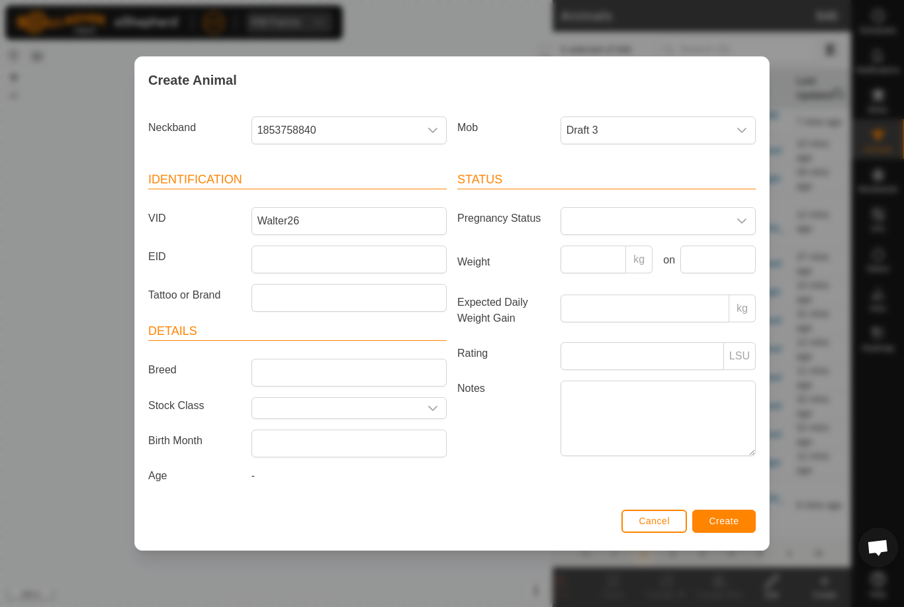
click at [714, 515] on button "Create" at bounding box center [724, 521] width 64 height 23
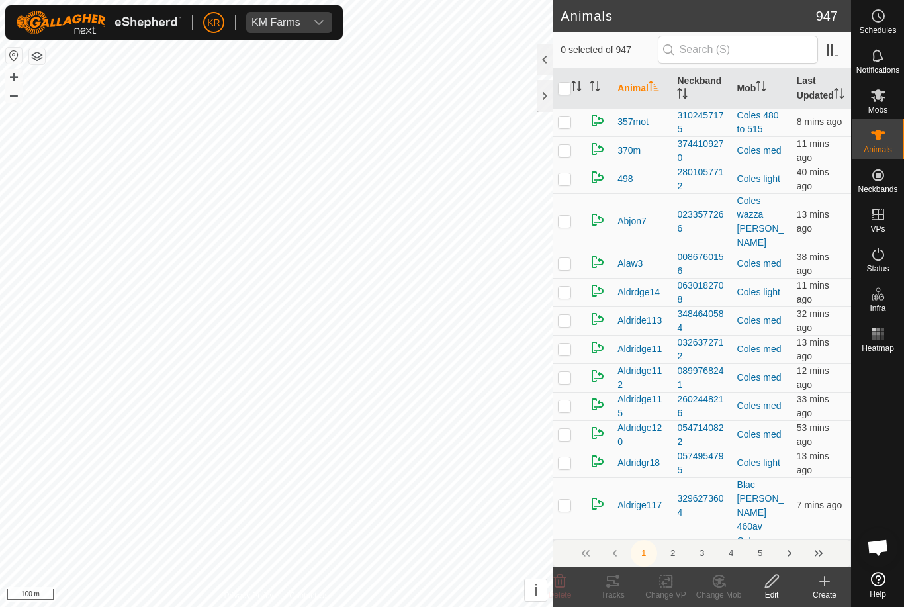
click at [832, 585] on icon at bounding box center [825, 581] width 16 height 16
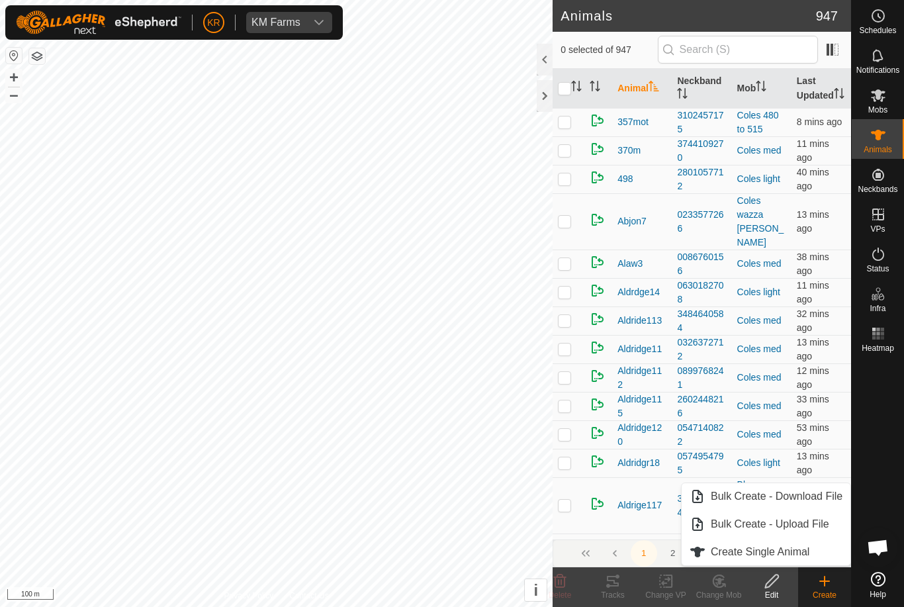
click at [776, 550] on span "Create Single Animal" at bounding box center [760, 552] width 99 height 16
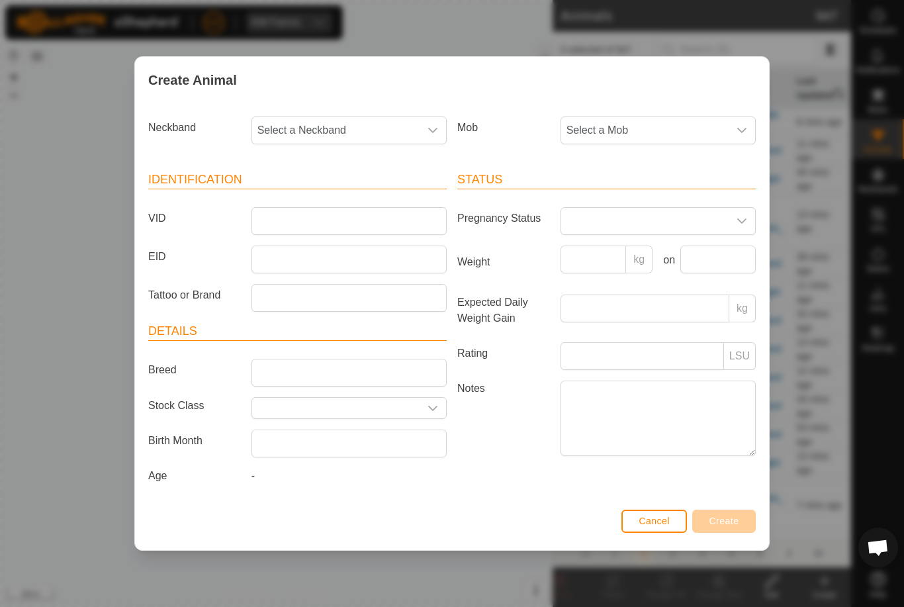
click at [680, 124] on span "Select a Mob" at bounding box center [644, 130] width 167 height 26
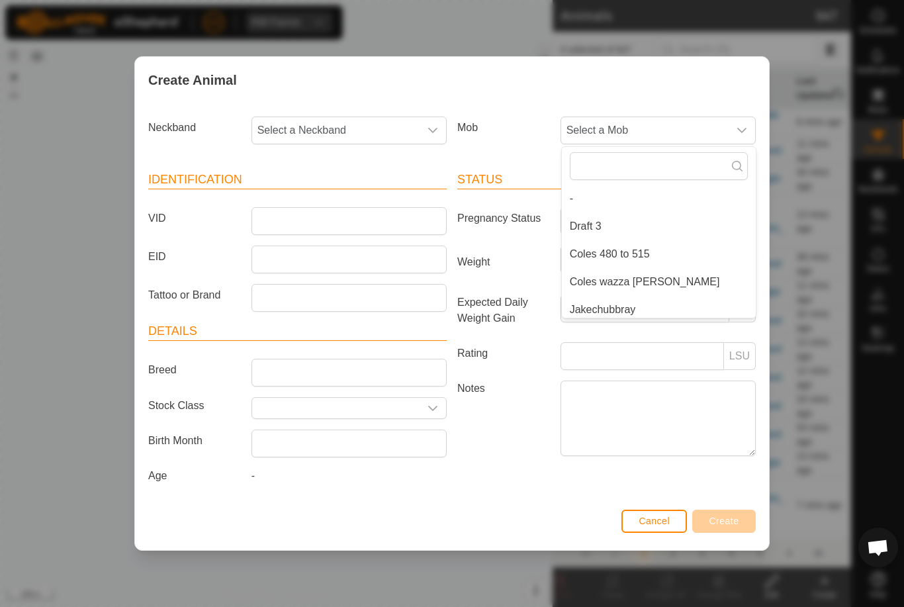
click at [657, 213] on li "Draft 3" at bounding box center [659, 226] width 194 height 26
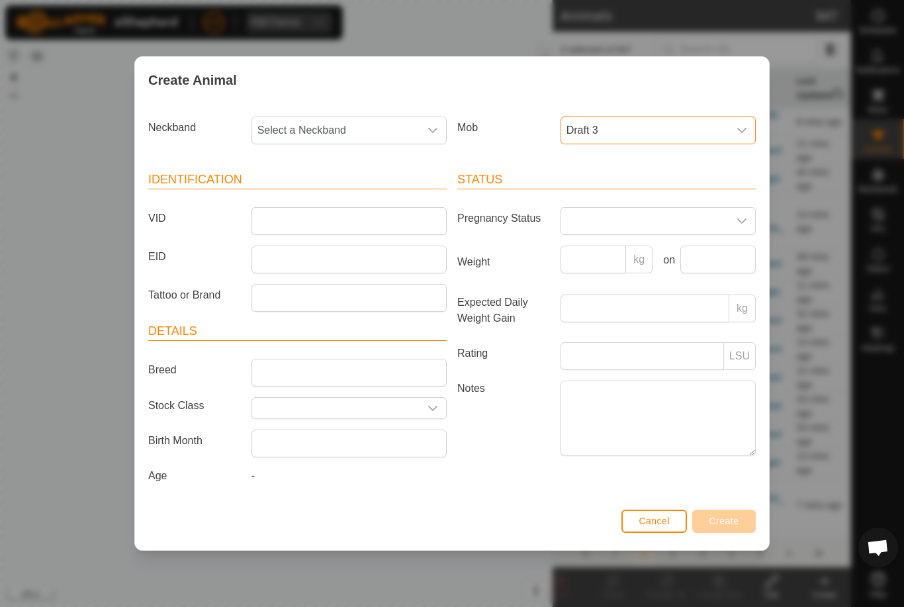
click at [399, 194] on article "Identification VID EID Tattoo or Brand" at bounding box center [297, 241] width 299 height 141
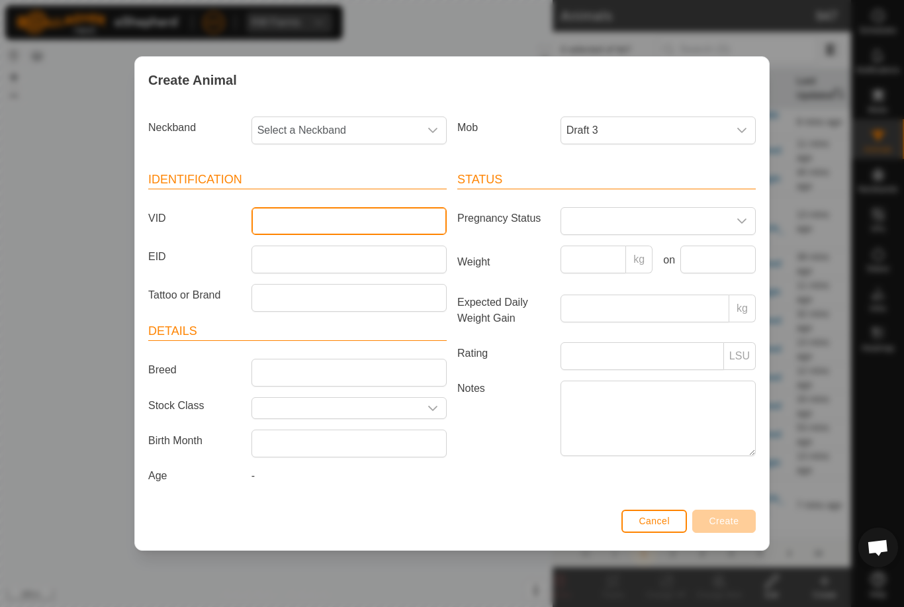
click at [348, 215] on input "VID" at bounding box center [349, 221] width 195 height 28
type input "W"
type input "R"
type input "Ed27"
click at [377, 125] on span "Select a Neckband" at bounding box center [335, 130] width 167 height 26
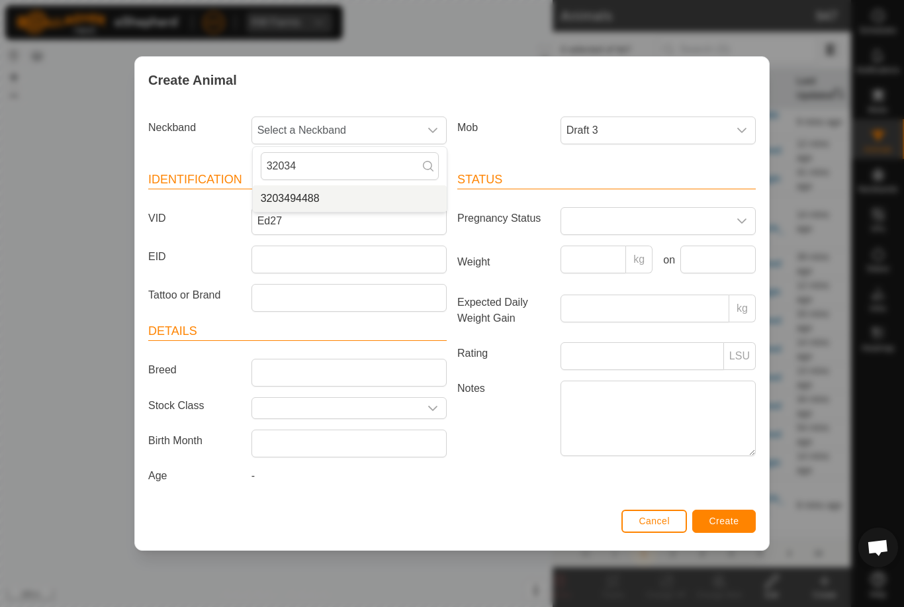
type input "32034"
click at [367, 201] on li "3203494488" at bounding box center [350, 198] width 194 height 26
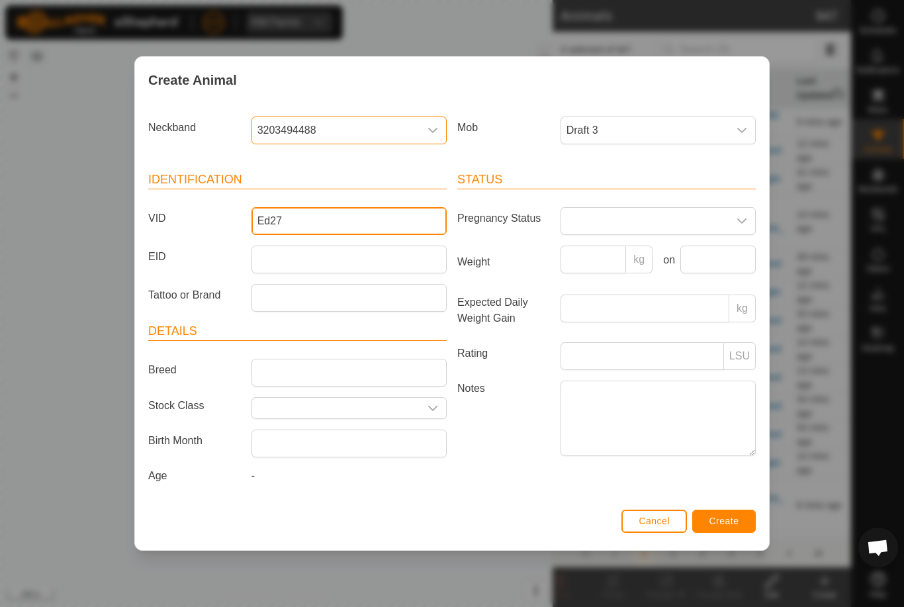
click at [279, 222] on input "Ed27" at bounding box center [349, 221] width 195 height 28
type input "Edgar27"
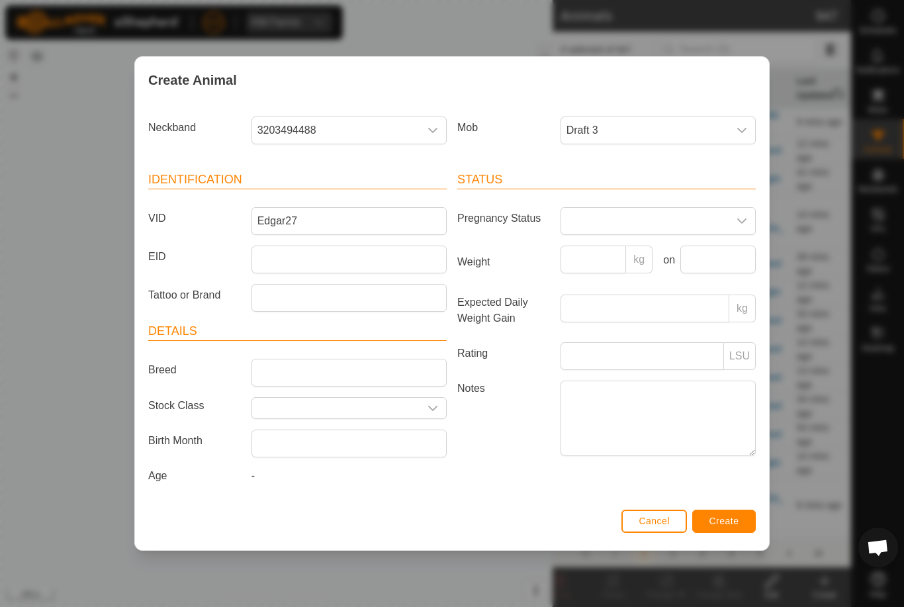
click at [737, 523] on span "Create" at bounding box center [725, 521] width 30 height 11
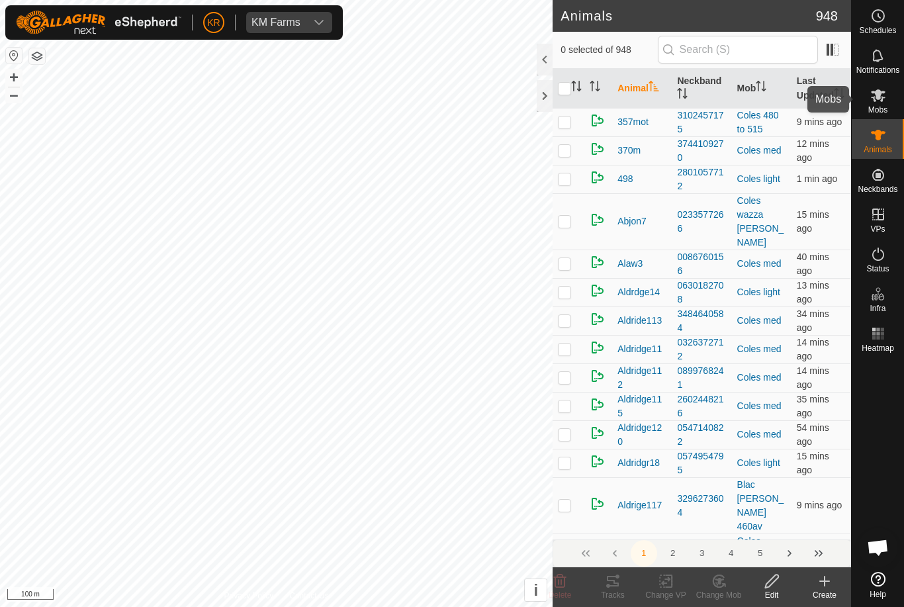
click at [877, 110] on span "Mobs" at bounding box center [878, 110] width 19 height 8
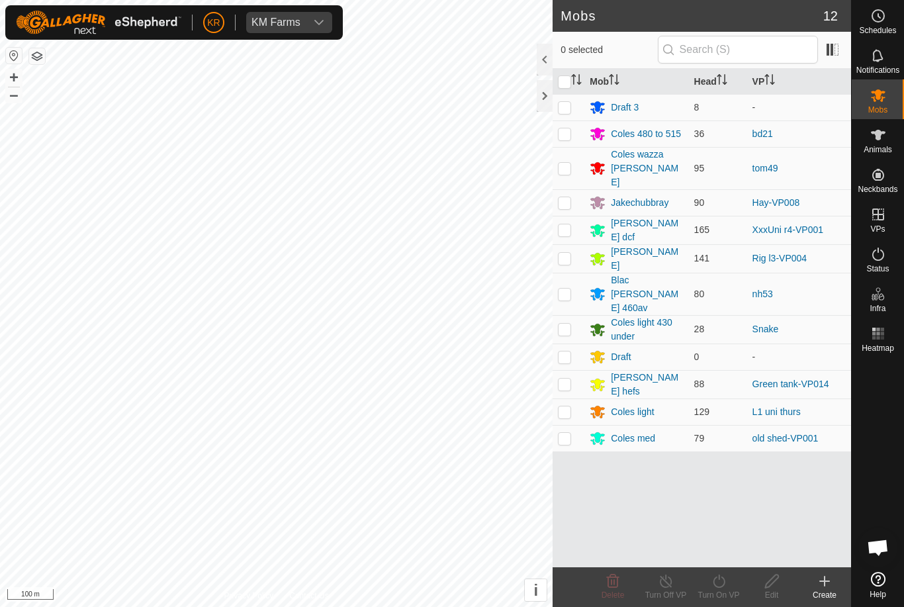
click at [816, 581] on create-svg-icon at bounding box center [824, 581] width 53 height 16
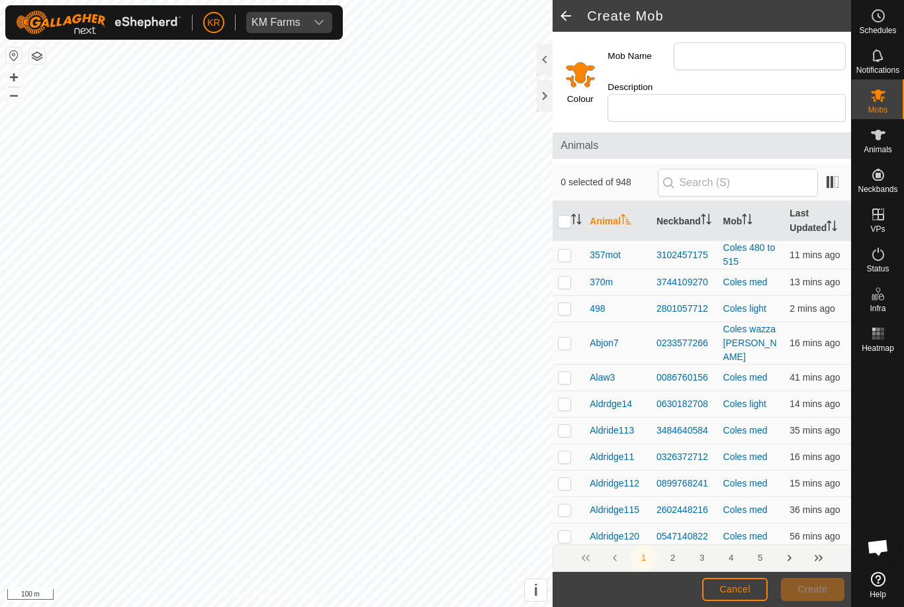
click at [826, 567] on button "Last Page" at bounding box center [819, 558] width 26 height 26
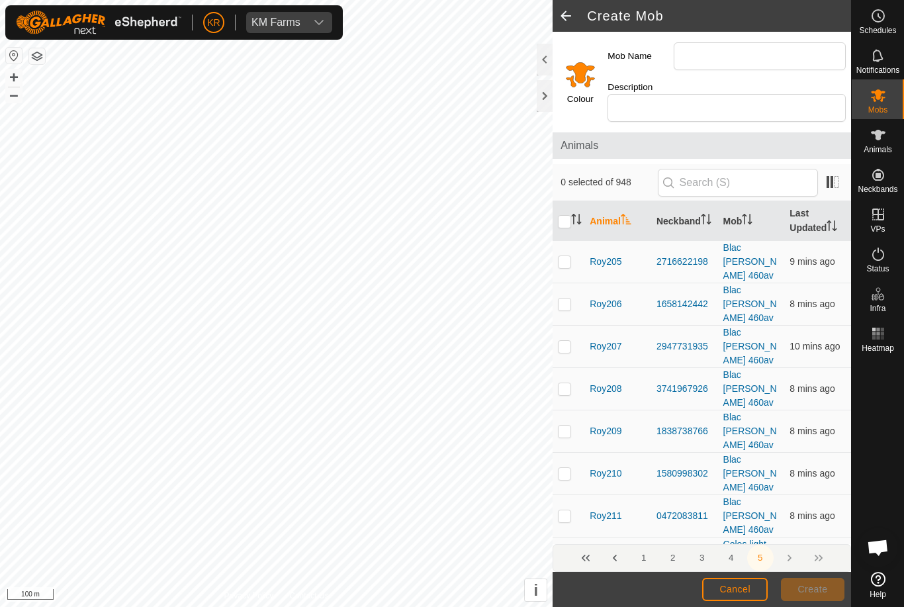
click at [834, 576] on footer "Cancel Create" at bounding box center [702, 589] width 299 height 35
click at [887, 142] on es-animals-svg-icon at bounding box center [879, 134] width 24 height 21
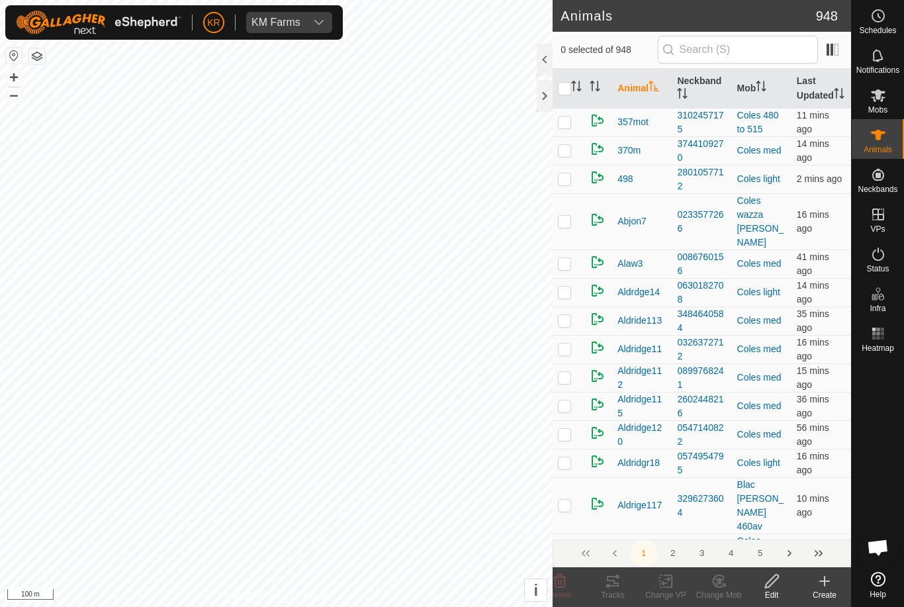
click at [897, 137] on div "Animals" at bounding box center [878, 139] width 52 height 40
click at [818, 585] on icon at bounding box center [825, 581] width 16 height 16
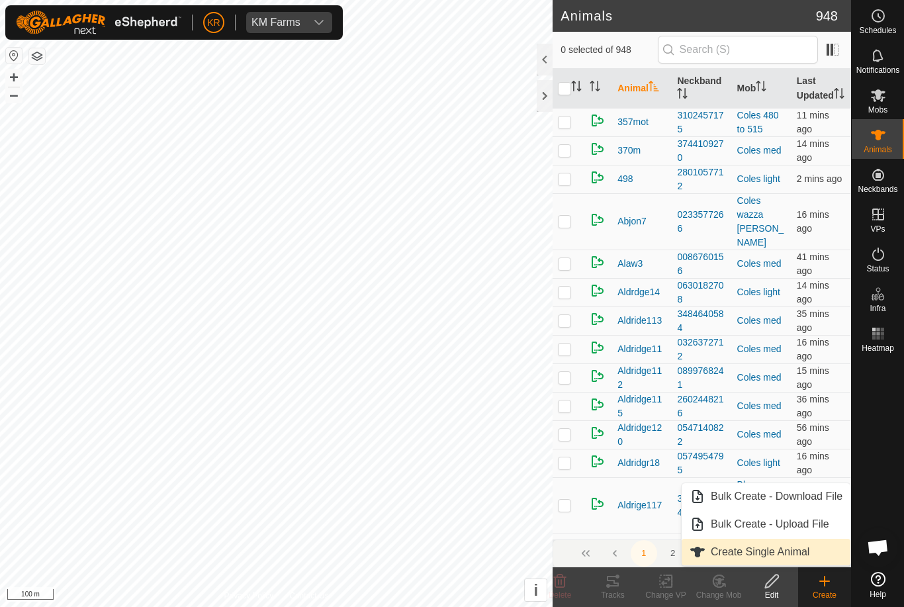
click at [790, 549] on span "Create Single Animal" at bounding box center [760, 552] width 99 height 16
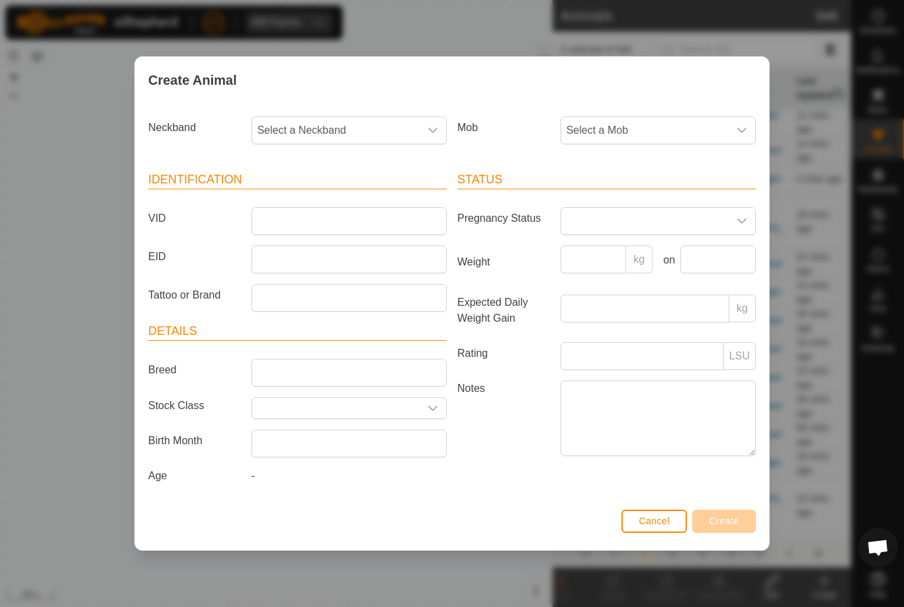
click at [385, 120] on span "Select a Neckband" at bounding box center [335, 130] width 167 height 26
type input "06075"
click at [380, 191] on li "0607583207" at bounding box center [350, 198] width 194 height 26
click at [659, 124] on span "Select a Mob" at bounding box center [644, 130] width 167 height 26
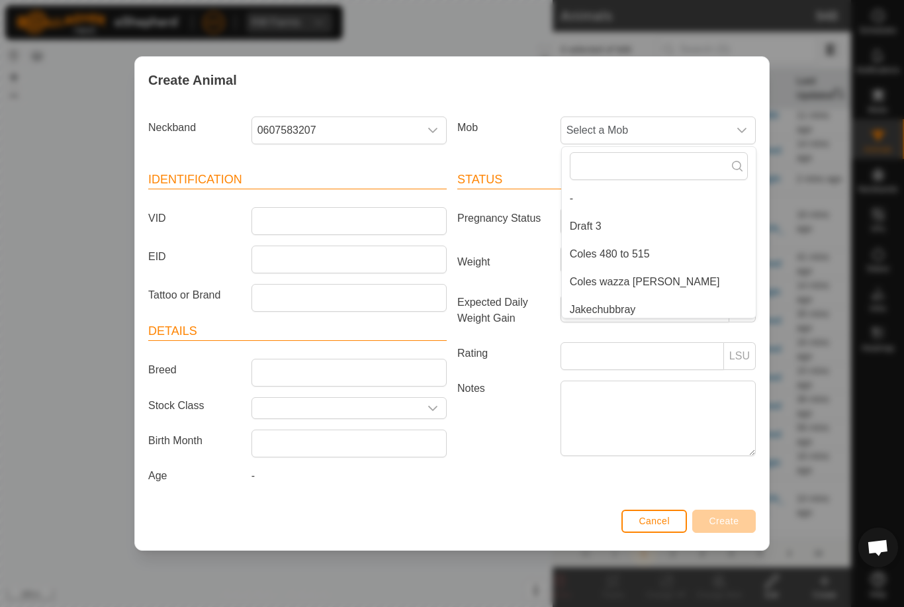
click at [631, 218] on li "Draft 3" at bounding box center [659, 226] width 194 height 26
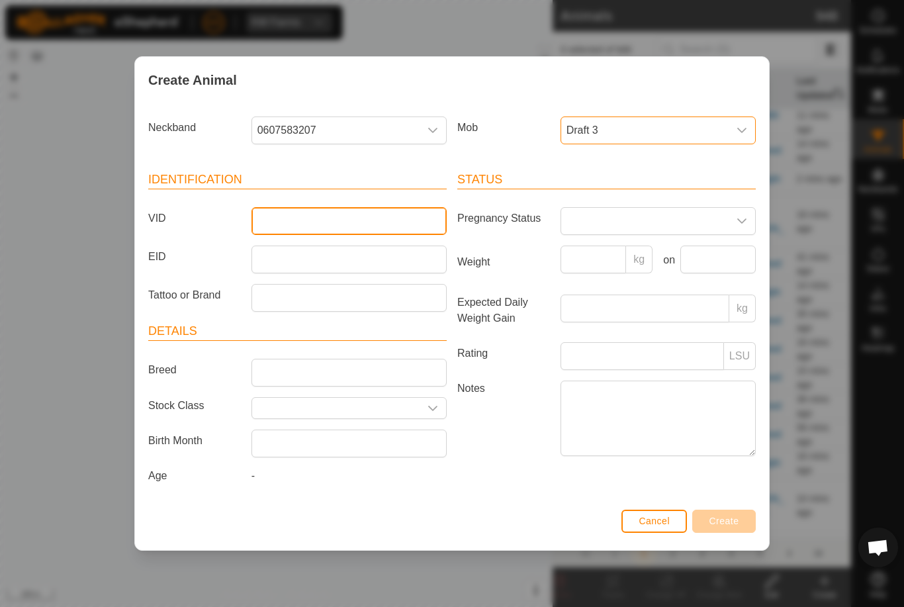
click at [417, 207] on input "VID" at bounding box center [349, 221] width 195 height 28
type input "Walter29"
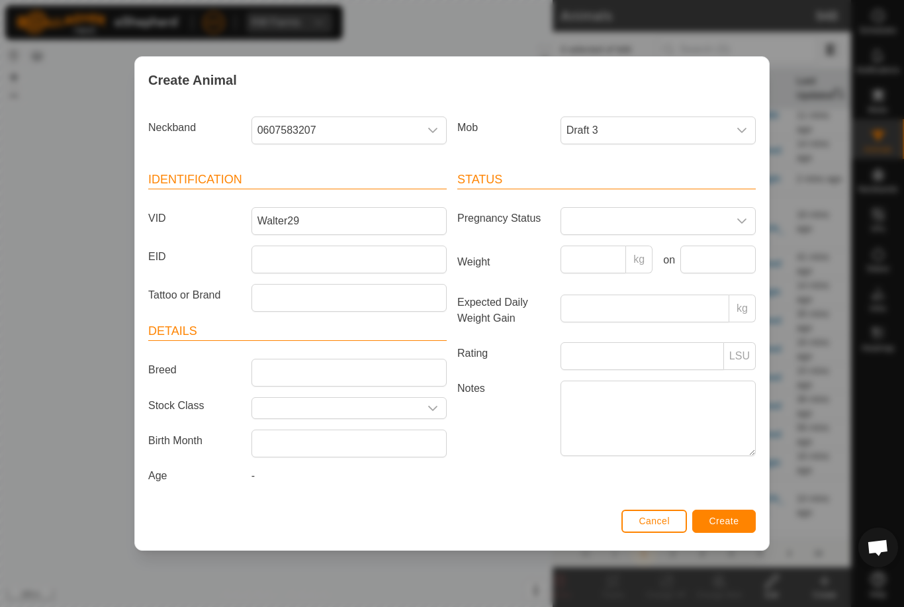
click at [738, 526] on span "Create" at bounding box center [725, 521] width 30 height 11
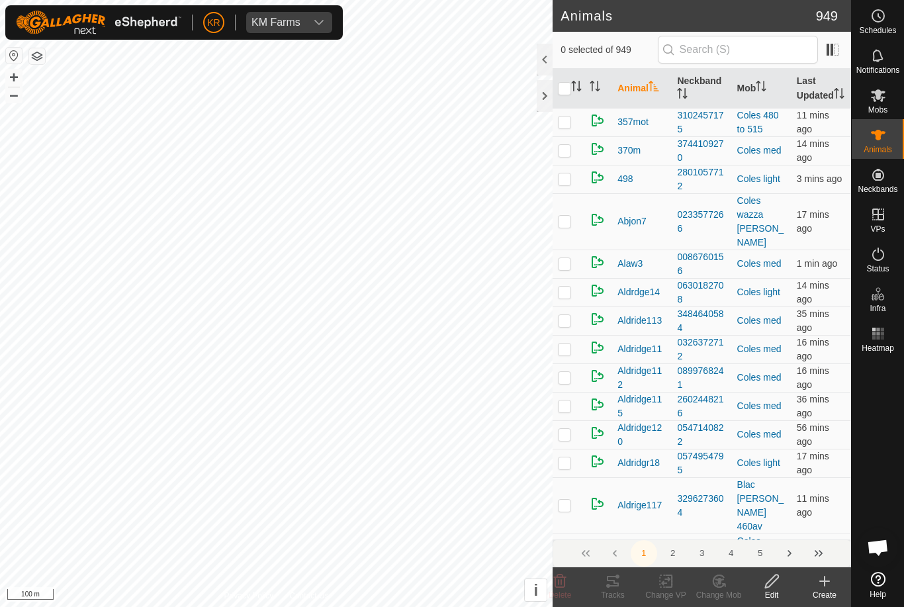
click at [823, 578] on icon at bounding box center [825, 581] width 16 height 16
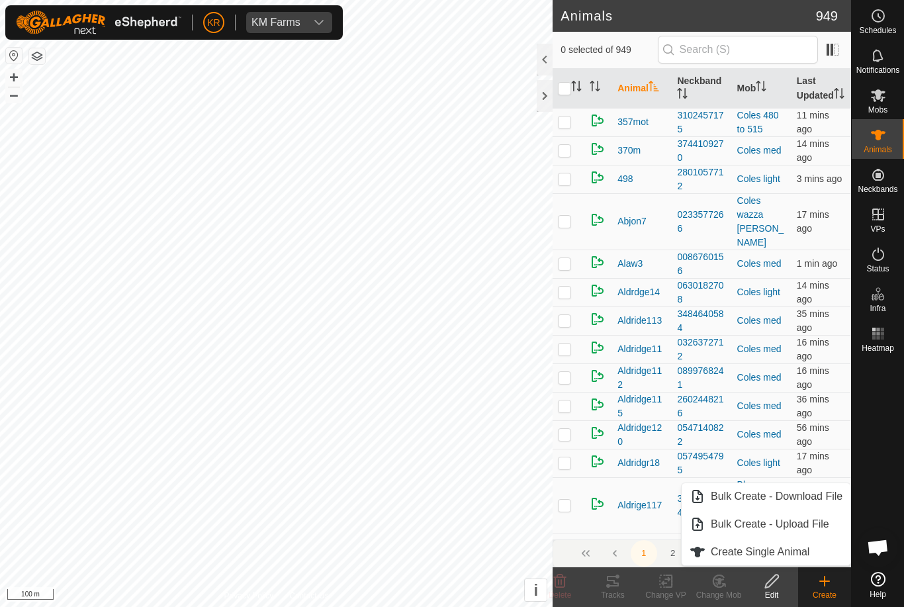
click at [785, 553] on span "Create Single Animal" at bounding box center [760, 552] width 99 height 16
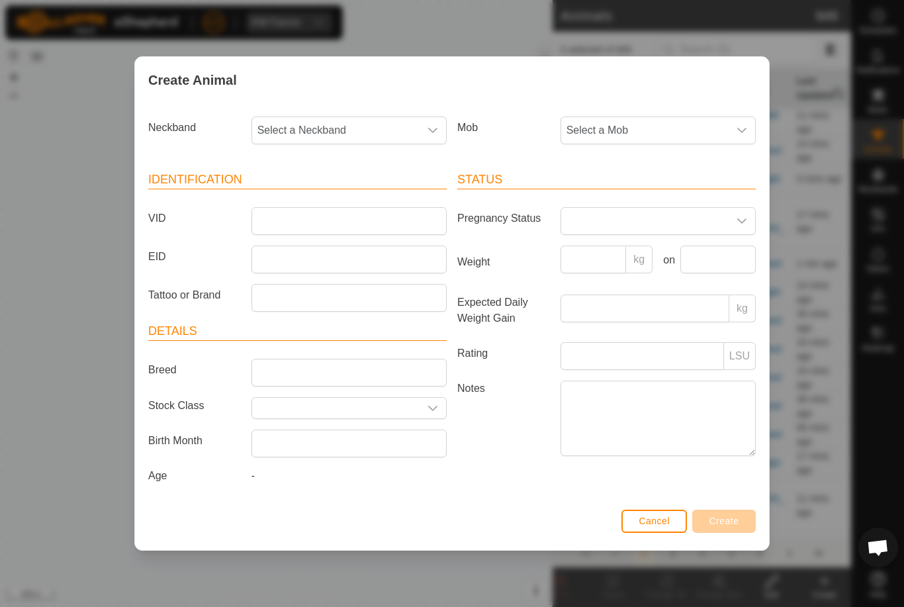
click at [599, 120] on span "Select a Mob" at bounding box center [644, 130] width 167 height 26
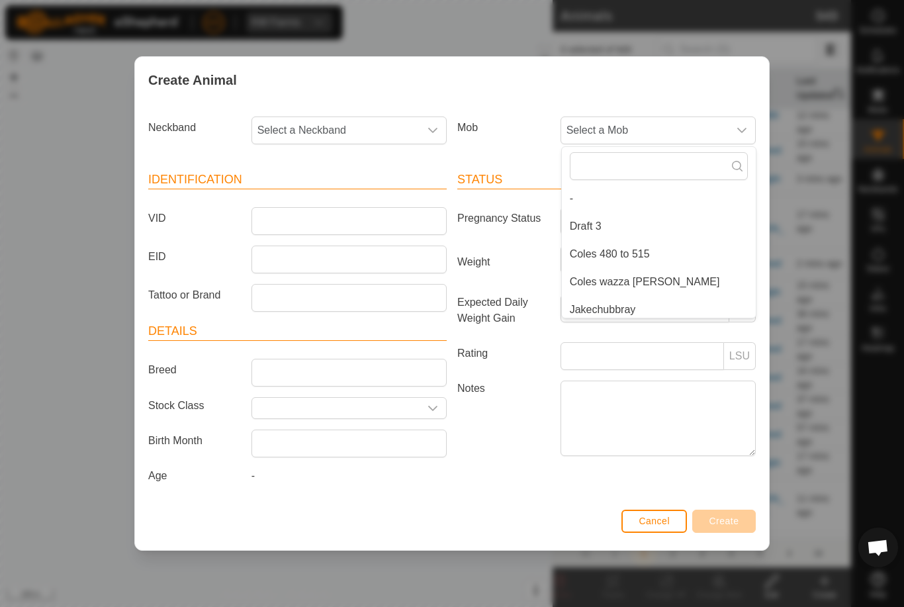
click at [618, 223] on li "Draft 3" at bounding box center [659, 226] width 194 height 26
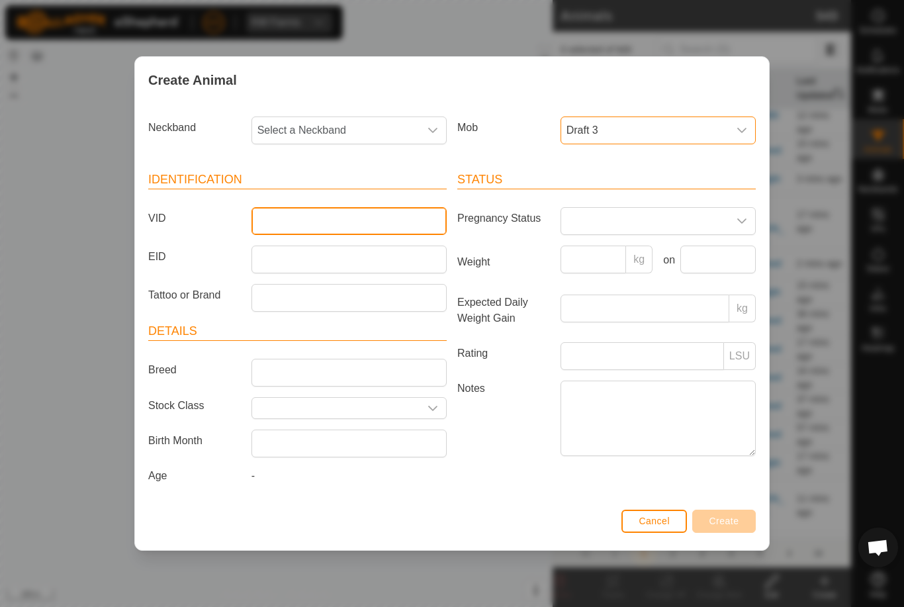
click at [399, 207] on input "VID" at bounding box center [349, 221] width 195 height 28
type input "Edg"
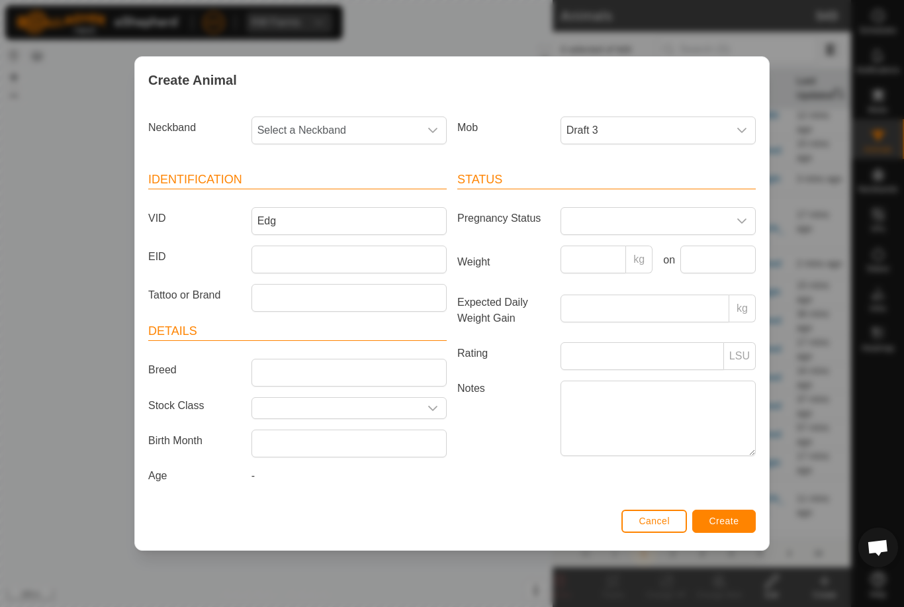
click at [356, 133] on span "Select a Neckband" at bounding box center [335, 130] width 167 height 26
type input "19621"
click at [361, 189] on li "1962144056" at bounding box center [350, 198] width 194 height 26
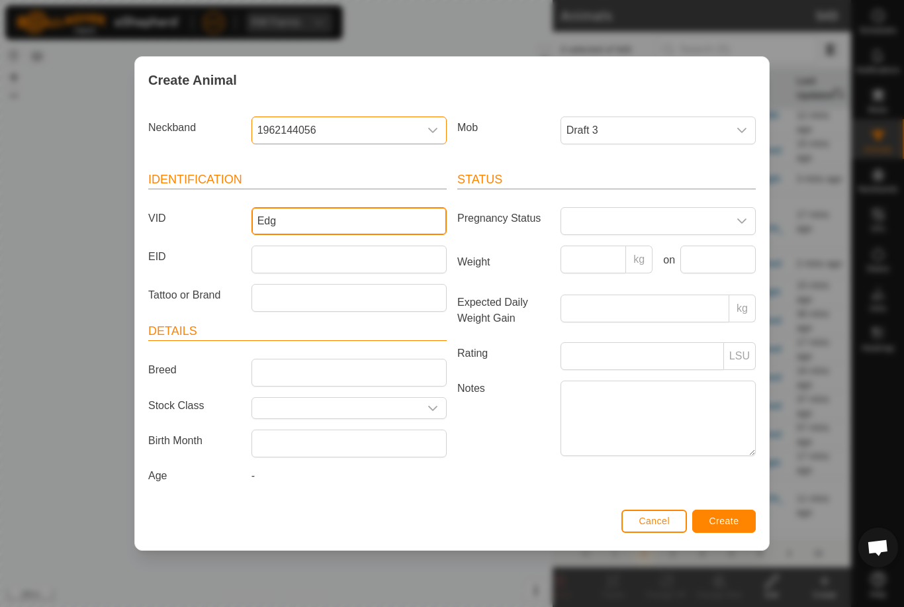
click at [344, 222] on input "Edg" at bounding box center [349, 221] width 195 height 28
type input "Edgar30"
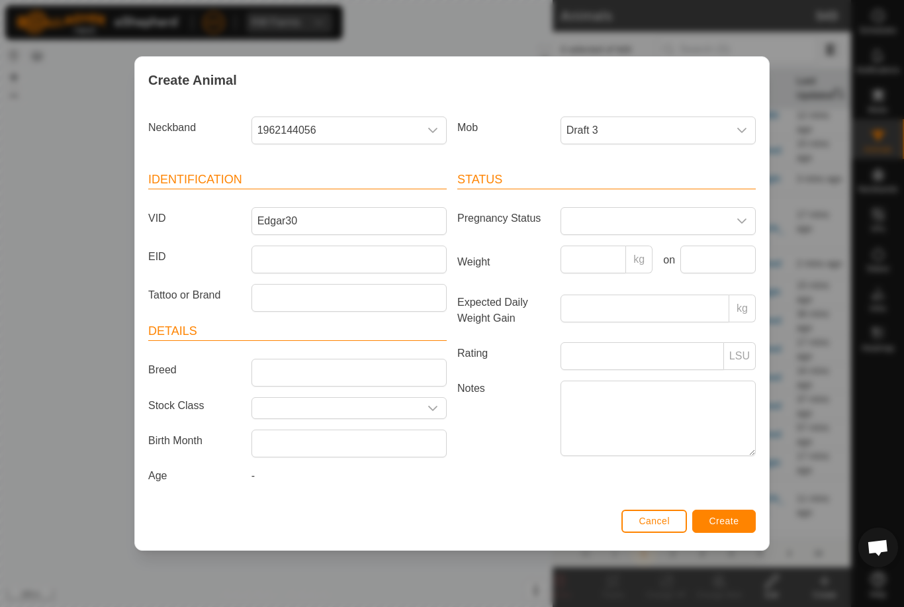
click at [732, 526] on span "Create" at bounding box center [725, 521] width 30 height 11
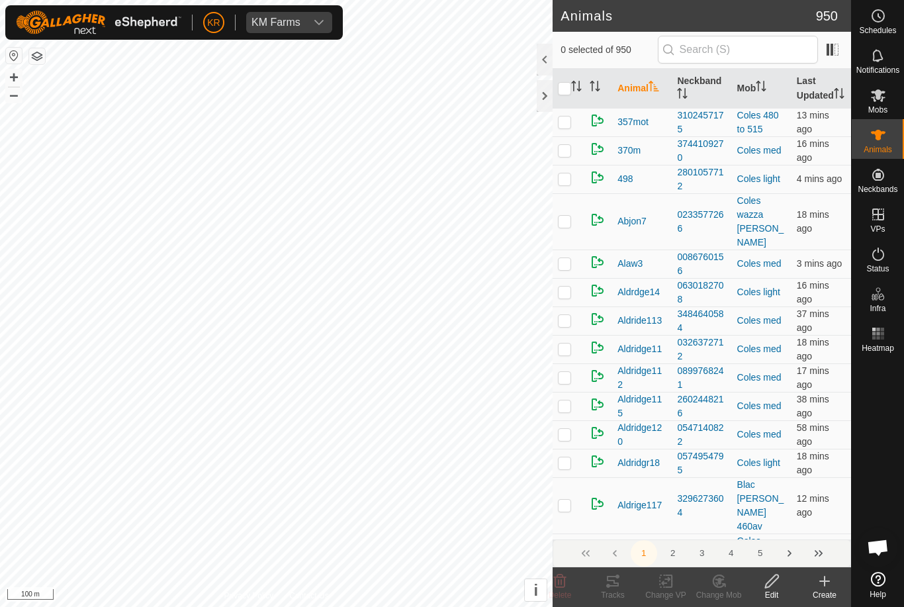
click at [831, 592] on div "Create" at bounding box center [824, 595] width 53 height 12
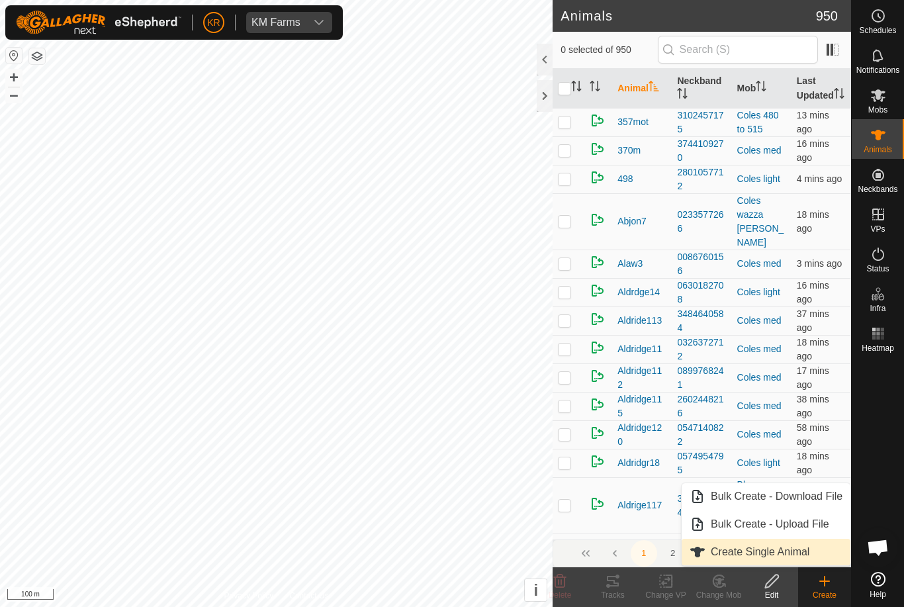
click at [816, 553] on link "Create Single Animal" at bounding box center [766, 552] width 169 height 26
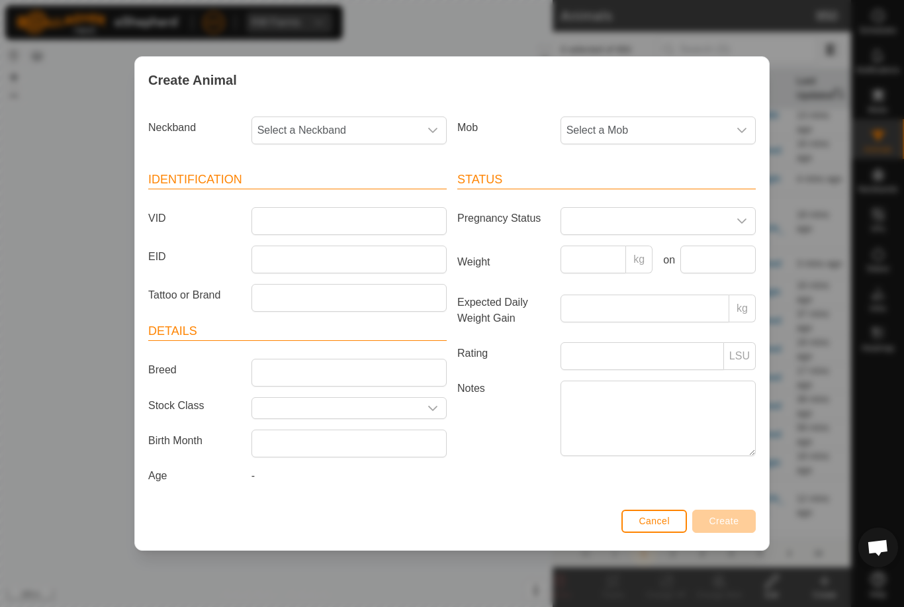
click at [369, 126] on span "Select a Neckband" at bounding box center [335, 130] width 167 height 26
click at [690, 119] on span "Select a Mob" at bounding box center [644, 130] width 167 height 26
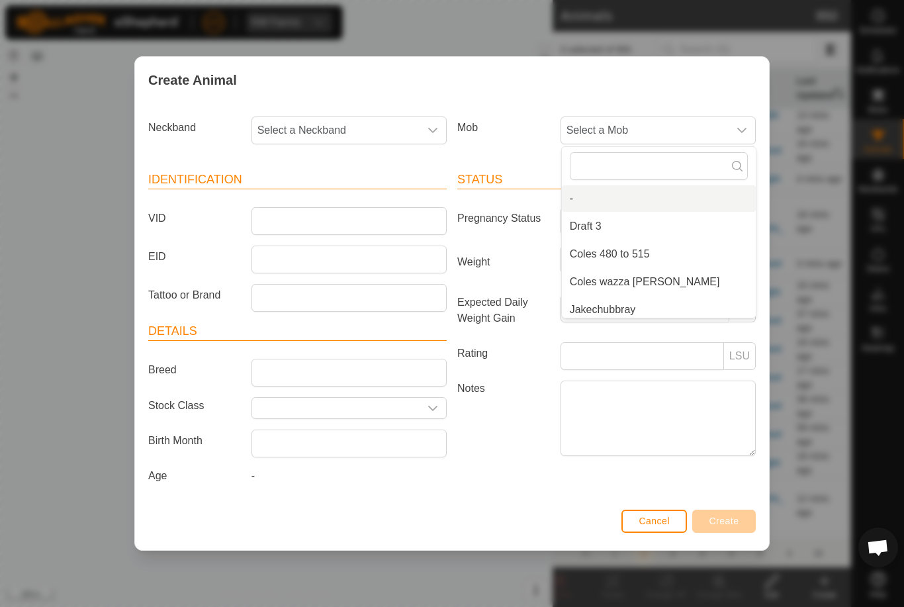
click at [638, 199] on li "-" at bounding box center [659, 198] width 194 height 26
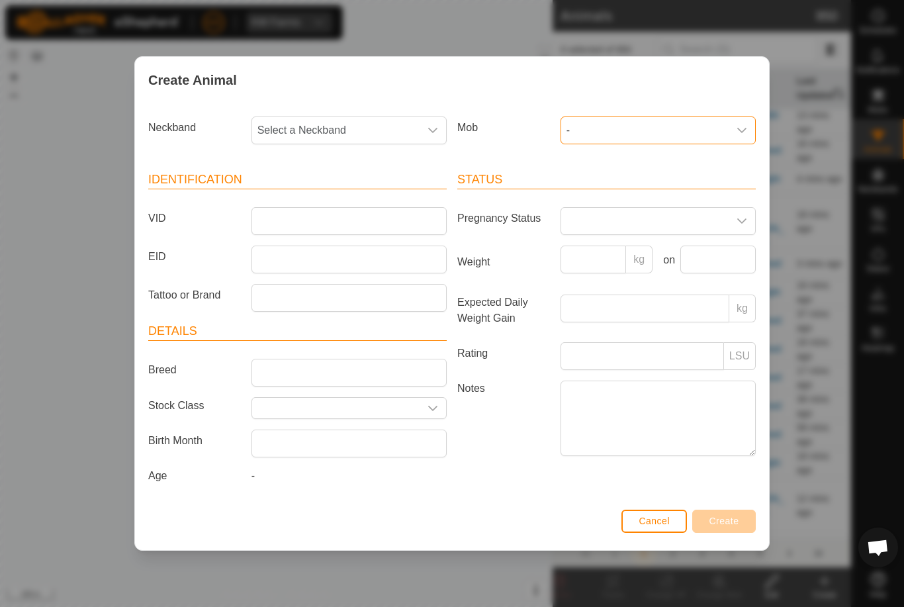
click at [659, 126] on span "-" at bounding box center [644, 130] width 167 height 26
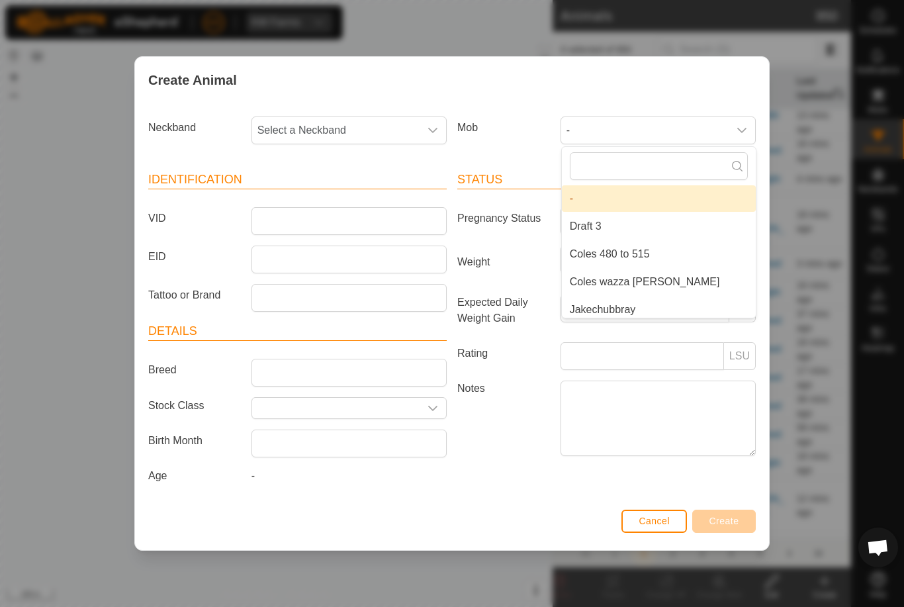
click at [616, 227] on li "Draft 3" at bounding box center [659, 226] width 194 height 26
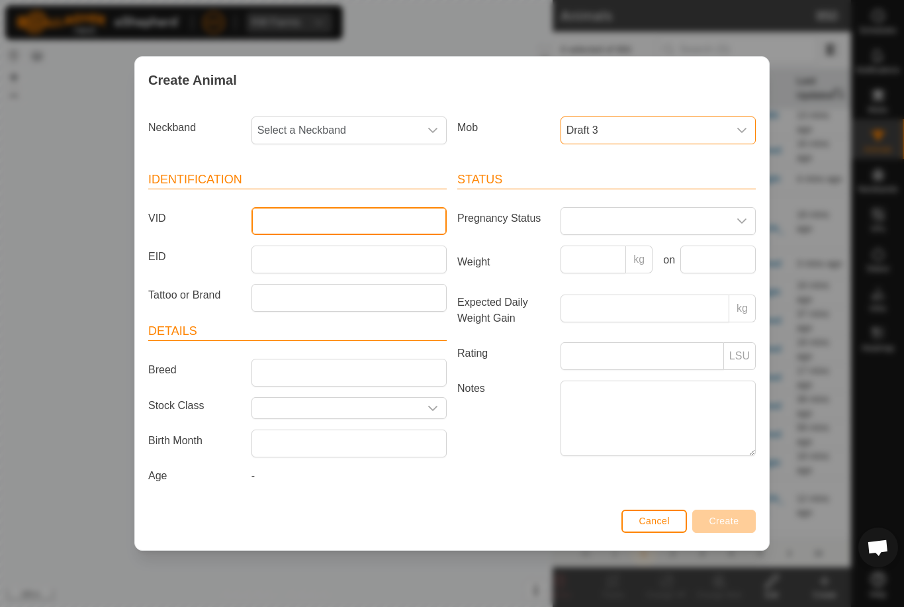
click at [366, 222] on input "VID" at bounding box center [349, 221] width 195 height 28
type input "Wa"
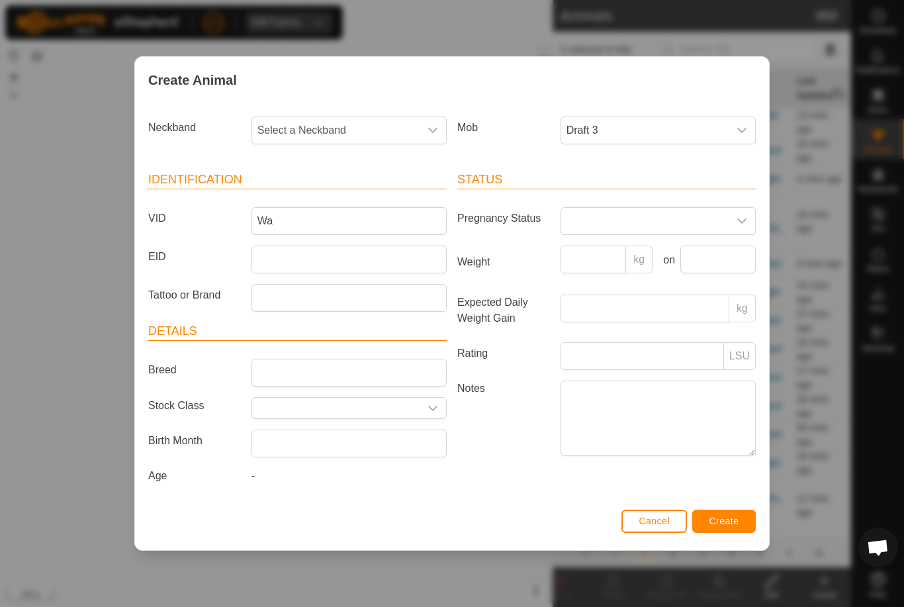
click at [348, 120] on span "Select a Neckband" at bounding box center [335, 130] width 167 height 26
type input "18564"
click at [345, 190] on li "1856435409" at bounding box center [350, 198] width 194 height 26
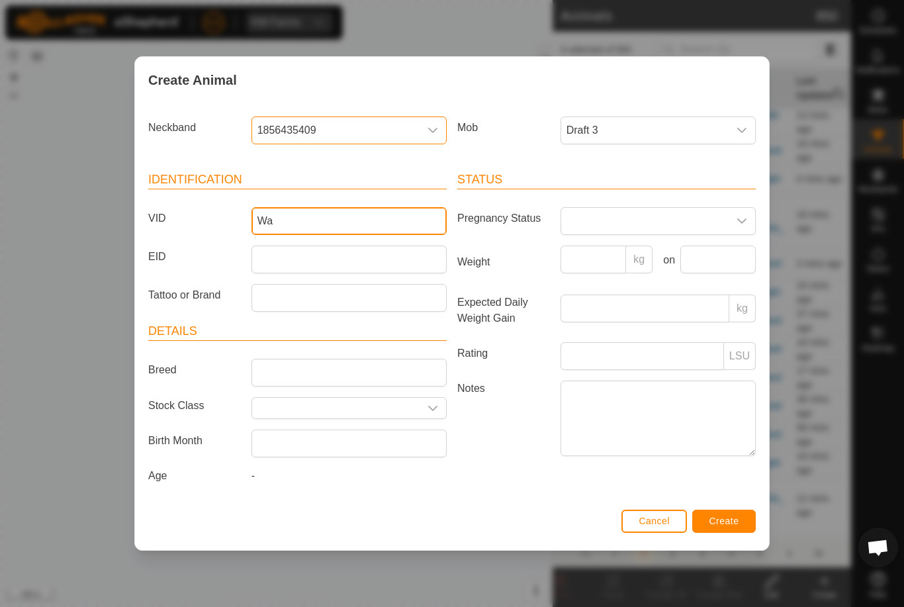
click at [342, 220] on input "Wa" at bounding box center [349, 221] width 195 height 28
type input "Walter31"
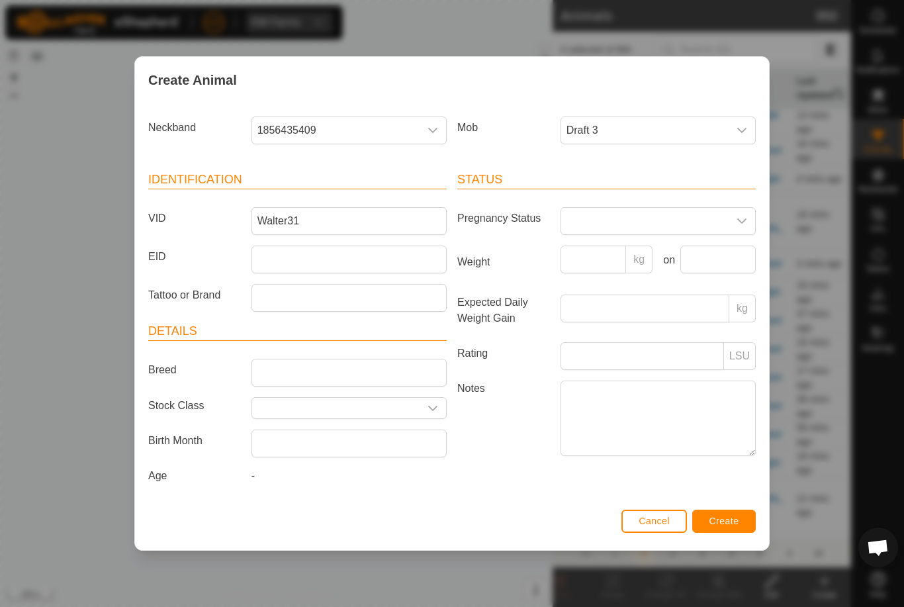
click at [728, 526] on span "Create" at bounding box center [725, 521] width 30 height 11
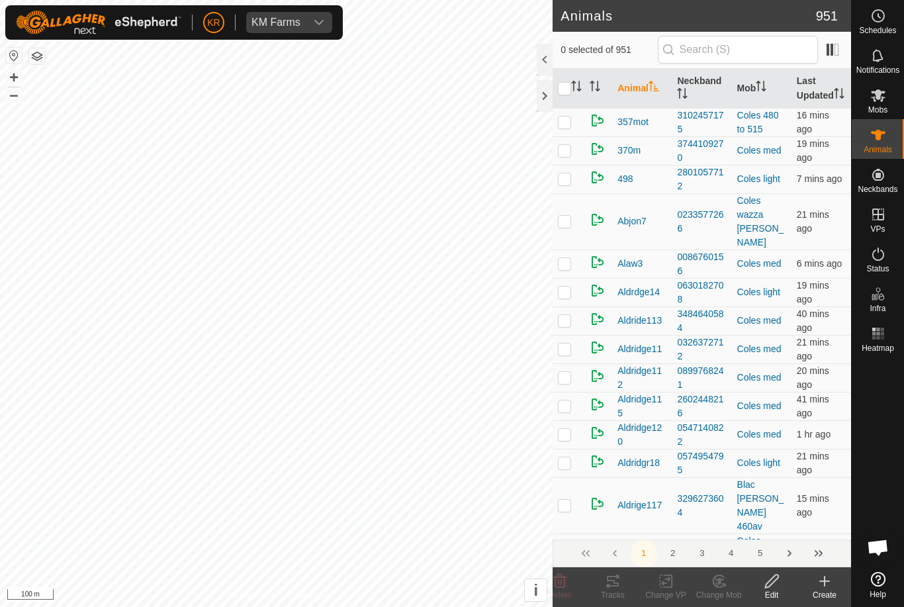
click at [828, 574] on icon at bounding box center [825, 581] width 16 height 16
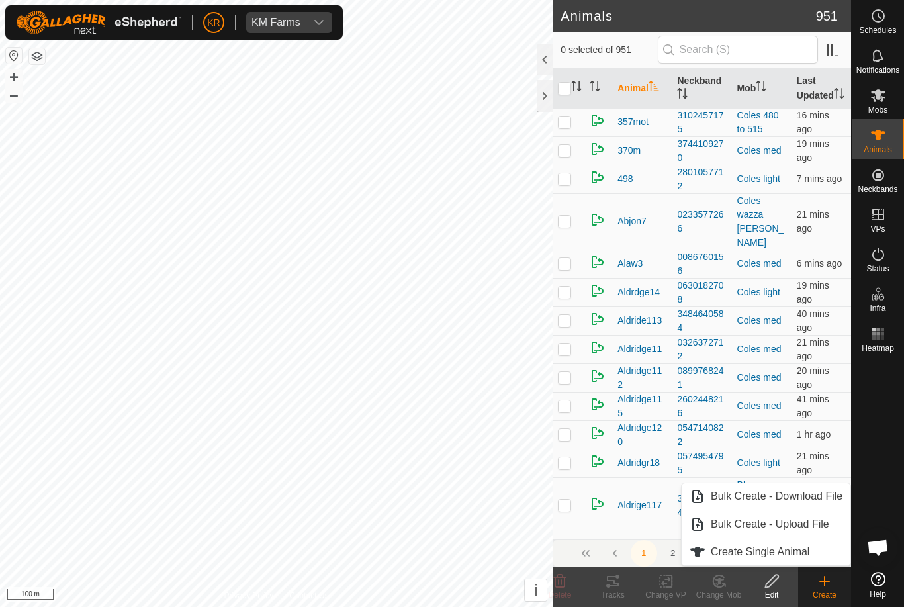
click at [791, 567] on div "Edit" at bounding box center [771, 587] width 53 height 40
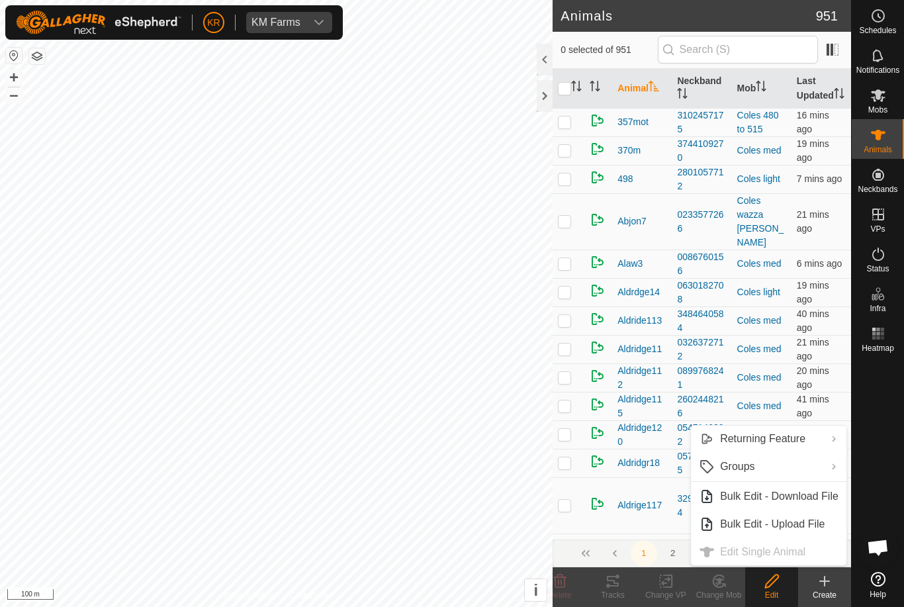
click at [794, 549] on ul "Returning Feature Turn On Turn Off Groups AG Wacad AGY Agcol Clear Groups Manag…" at bounding box center [769, 496] width 156 height 140
click at [823, 577] on icon at bounding box center [825, 581] width 16 height 16
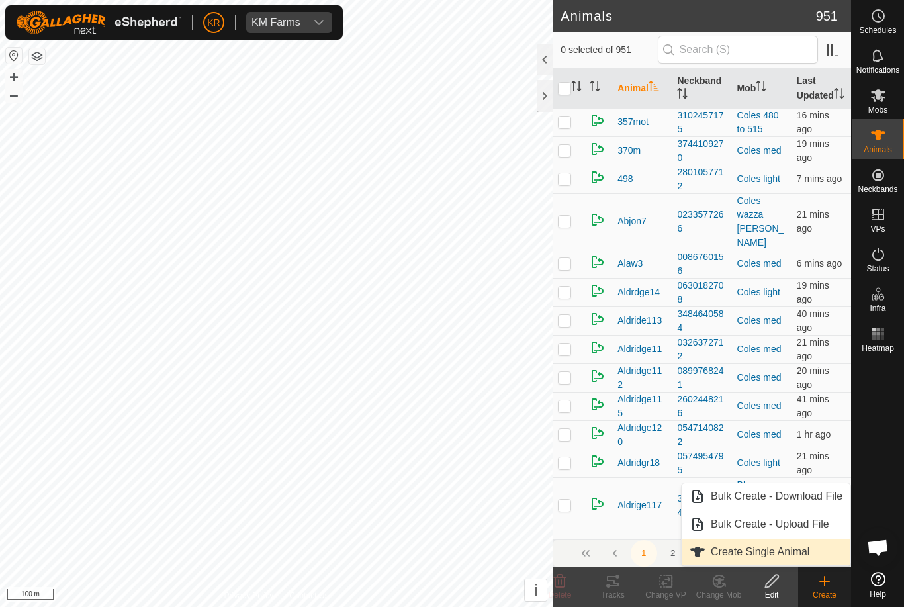
click at [804, 555] on span "Create Single Animal" at bounding box center [760, 552] width 99 height 16
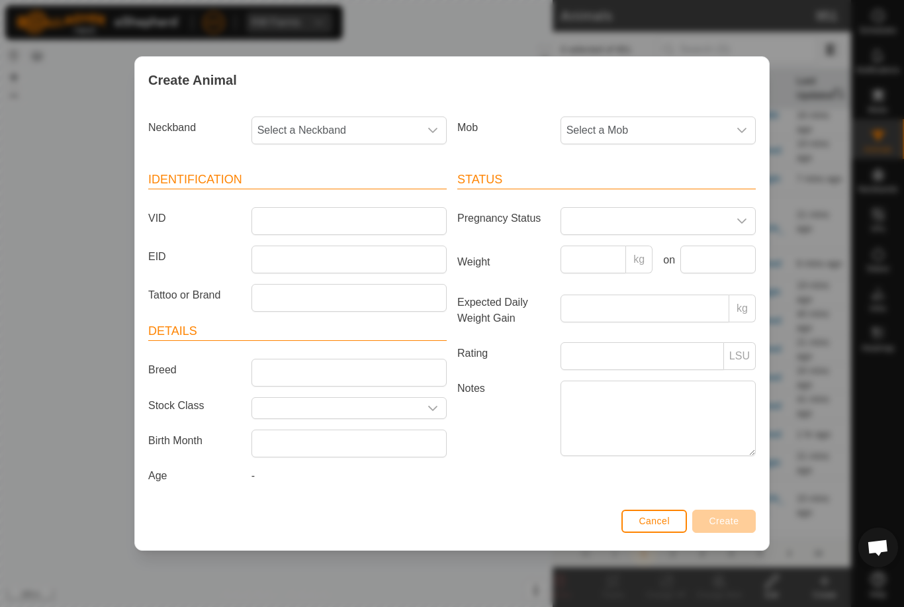
click at [687, 130] on span "Select a Mob" at bounding box center [644, 130] width 167 height 26
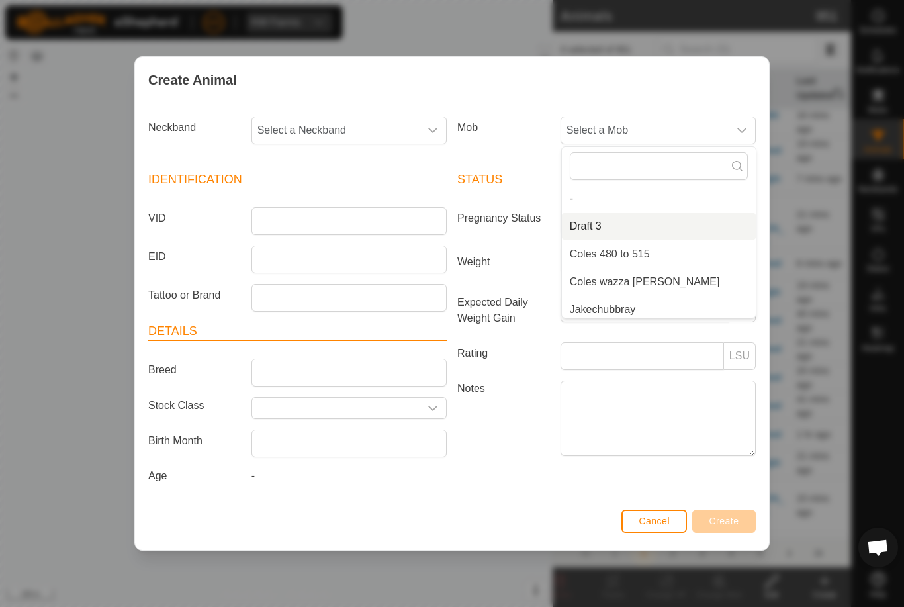
click at [636, 224] on li "Draft 3" at bounding box center [659, 226] width 194 height 26
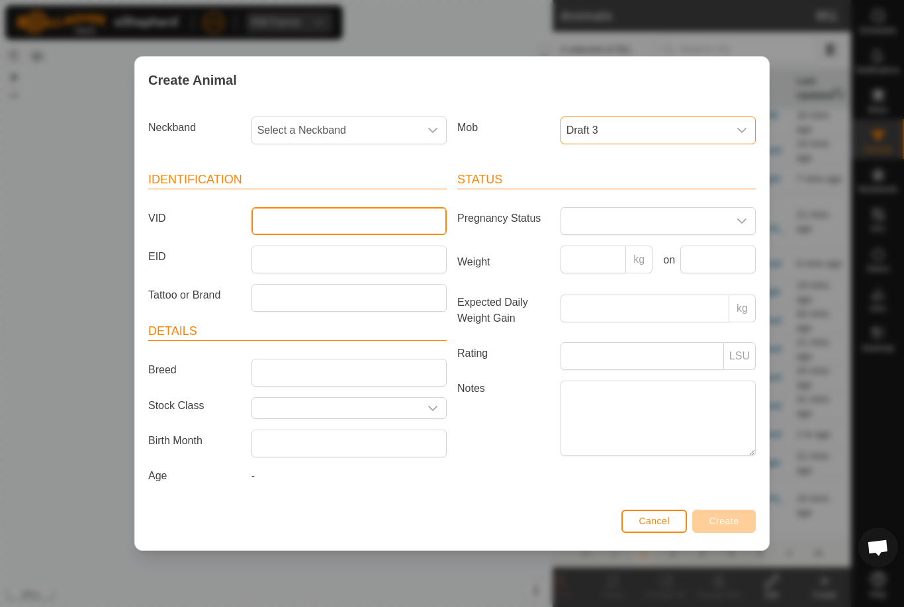
click at [424, 217] on input "VID" at bounding box center [349, 221] width 195 height 28
type input "Walter35"
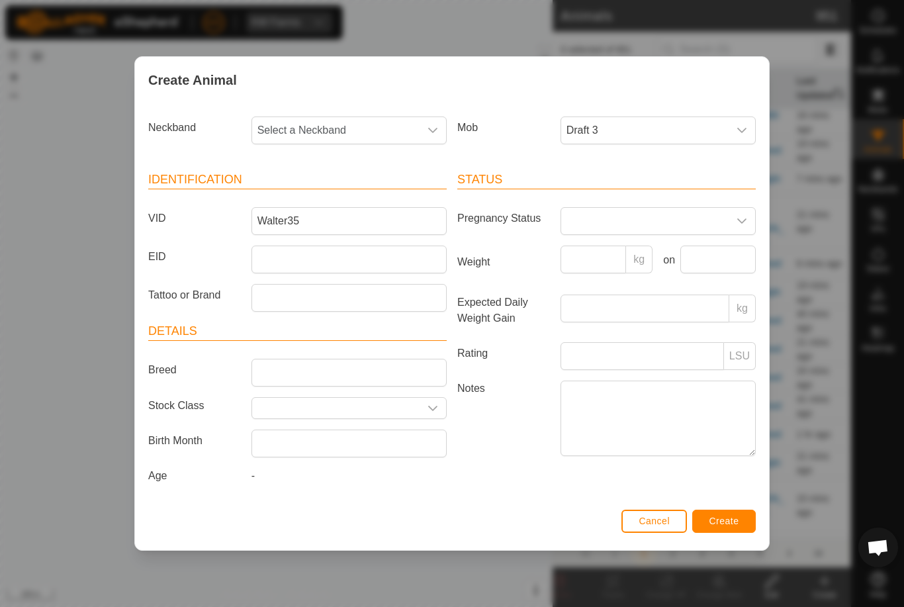
click at [392, 123] on span "Select a Neckband" at bounding box center [335, 130] width 167 height 26
type input "3050"
click at [387, 196] on li "3050558826" at bounding box center [350, 198] width 194 height 26
click at [723, 518] on button "Create" at bounding box center [724, 521] width 64 height 23
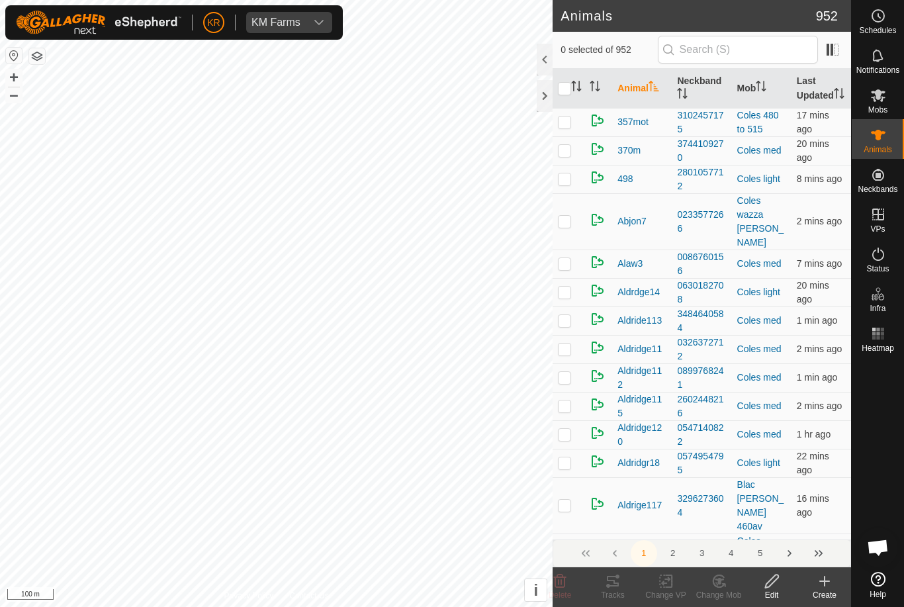
click at [830, 584] on icon at bounding box center [825, 581] width 16 height 16
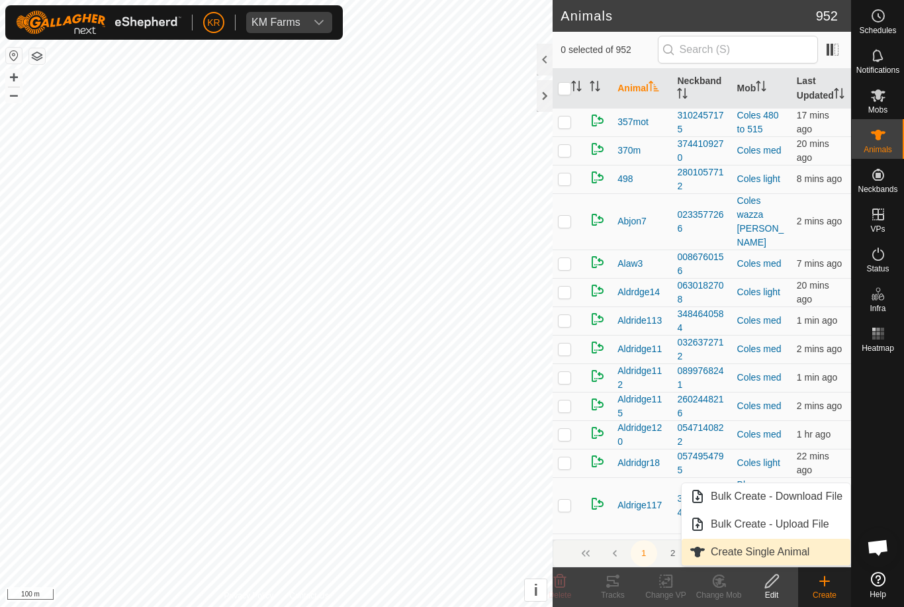
click at [790, 563] on link "Create Single Animal" at bounding box center [766, 552] width 169 height 26
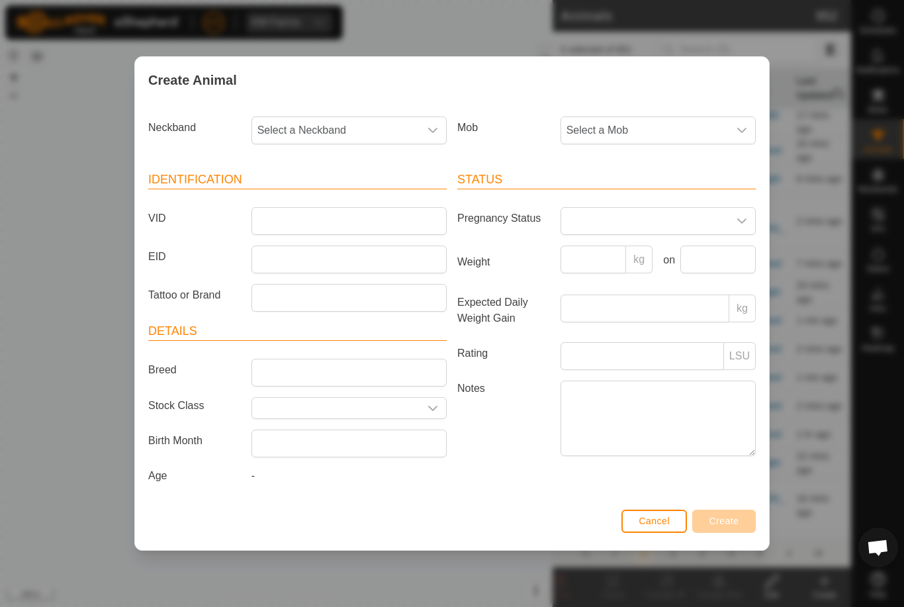
click at [614, 129] on span "Select a Mob" at bounding box center [644, 130] width 167 height 26
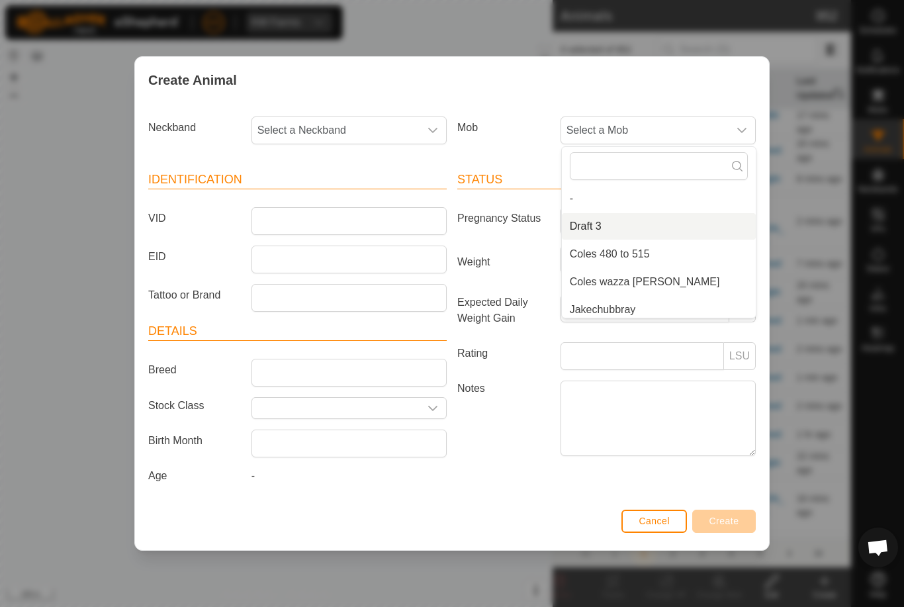
click at [595, 222] on span "Draft 3" at bounding box center [586, 226] width 32 height 16
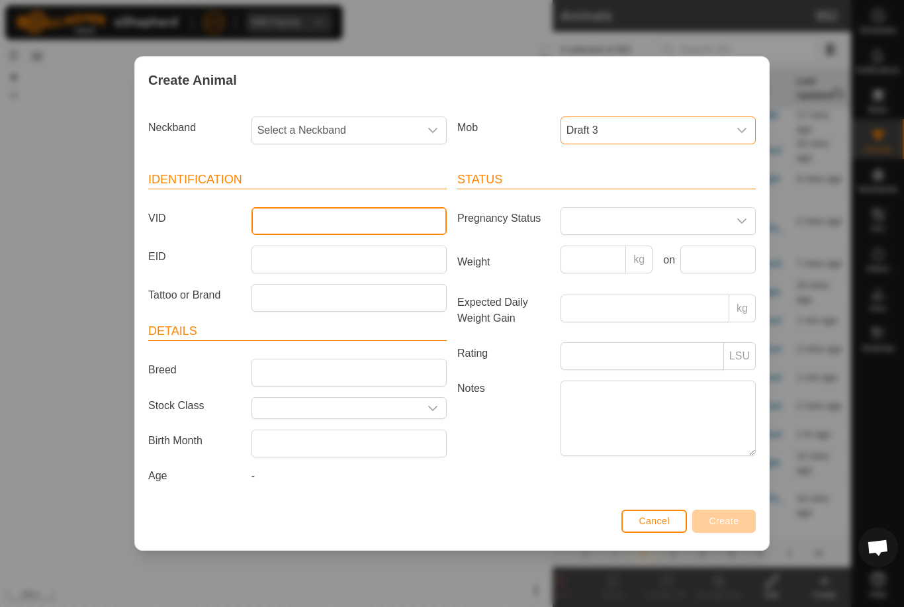
click at [364, 230] on input "VID" at bounding box center [349, 221] width 195 height 28
type input "Walter36"
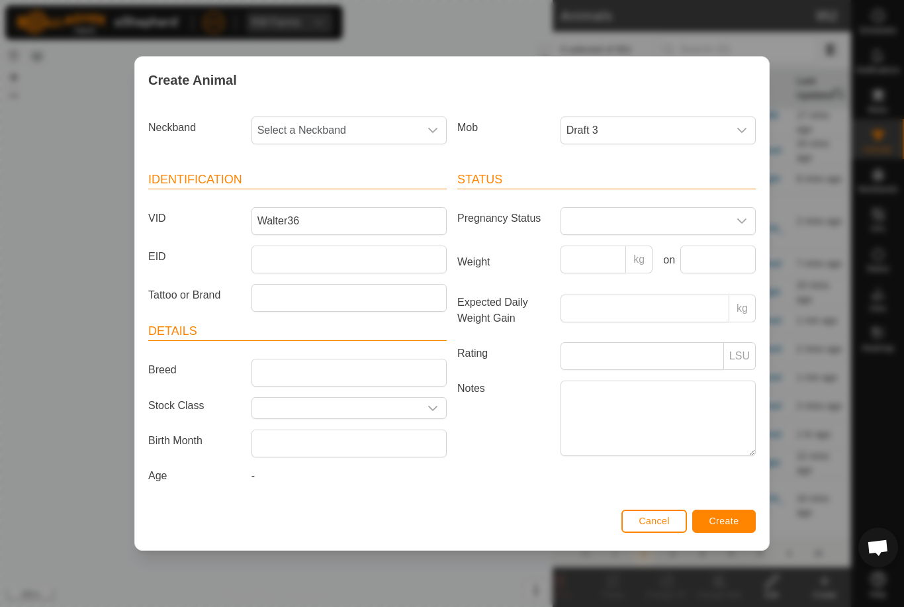
click at [376, 129] on span "Select a Neckband" at bounding box center [335, 130] width 167 height 26
type input "00176"
click at [371, 203] on li "0017651628" at bounding box center [350, 198] width 194 height 26
click at [730, 516] on button "Create" at bounding box center [724, 521] width 64 height 23
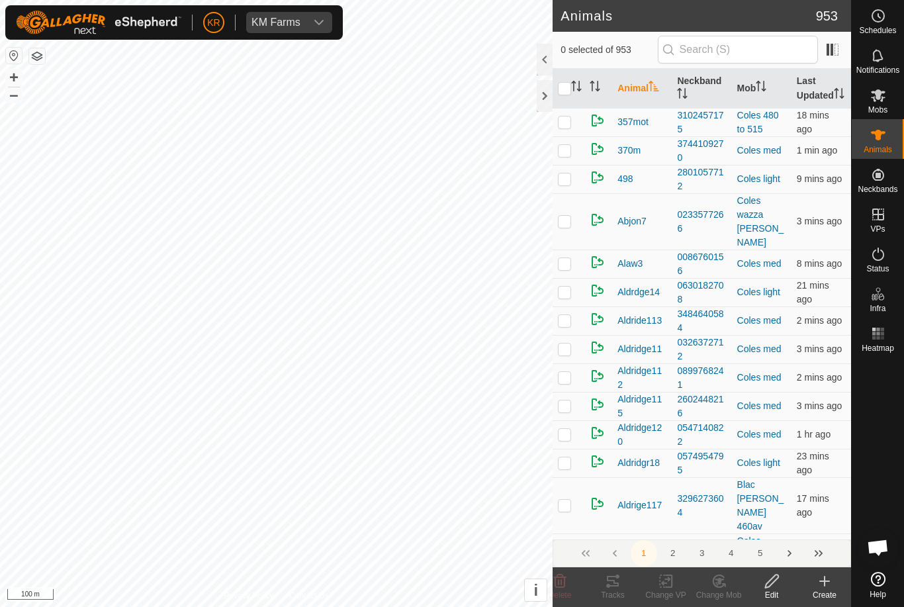
click at [818, 581] on icon at bounding box center [825, 581] width 16 height 16
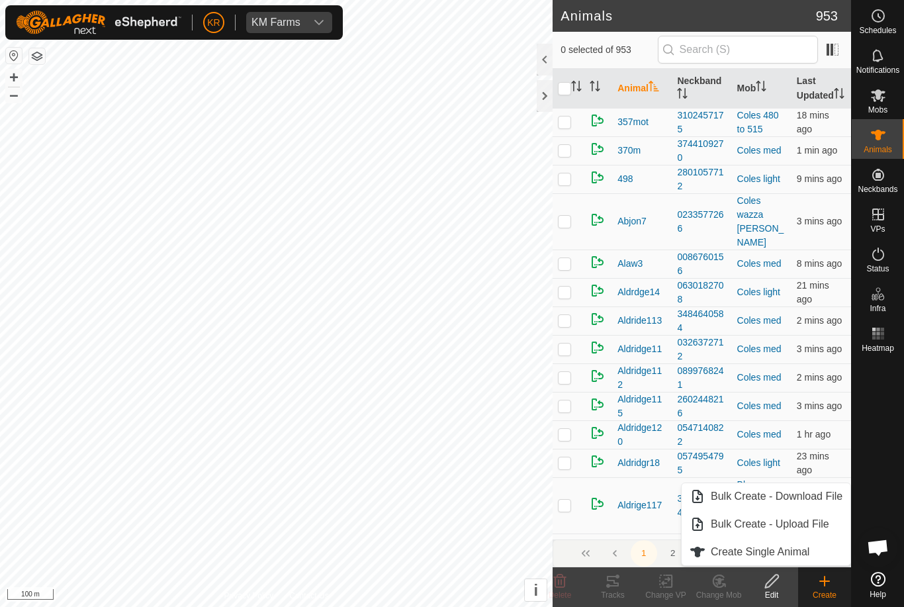
click at [757, 561] on link "Create Single Animal" at bounding box center [766, 552] width 169 height 26
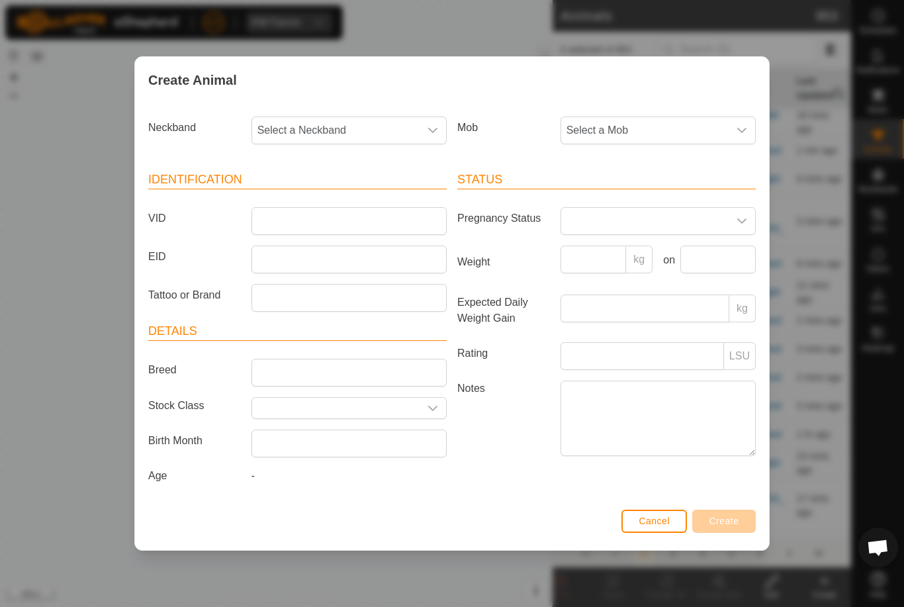
click at [650, 126] on span "Select a Mob" at bounding box center [644, 130] width 167 height 26
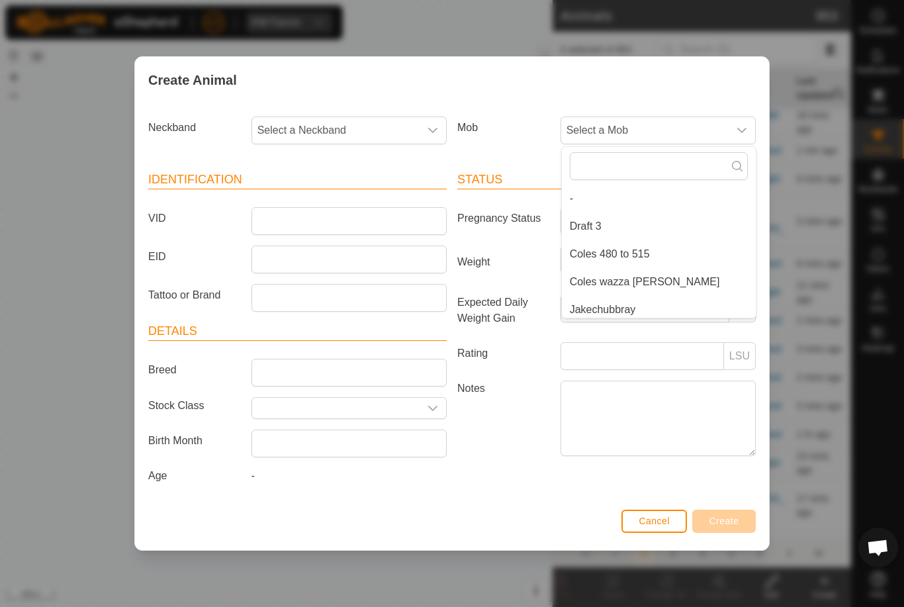
click at [618, 220] on li "Draft 3" at bounding box center [659, 226] width 194 height 26
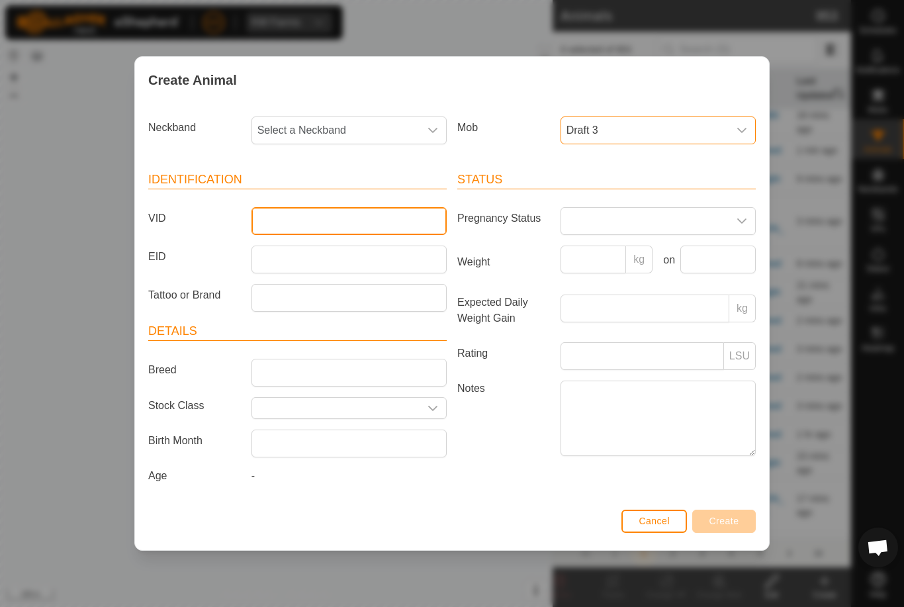
click at [394, 213] on input "VID" at bounding box center [349, 221] width 195 height 28
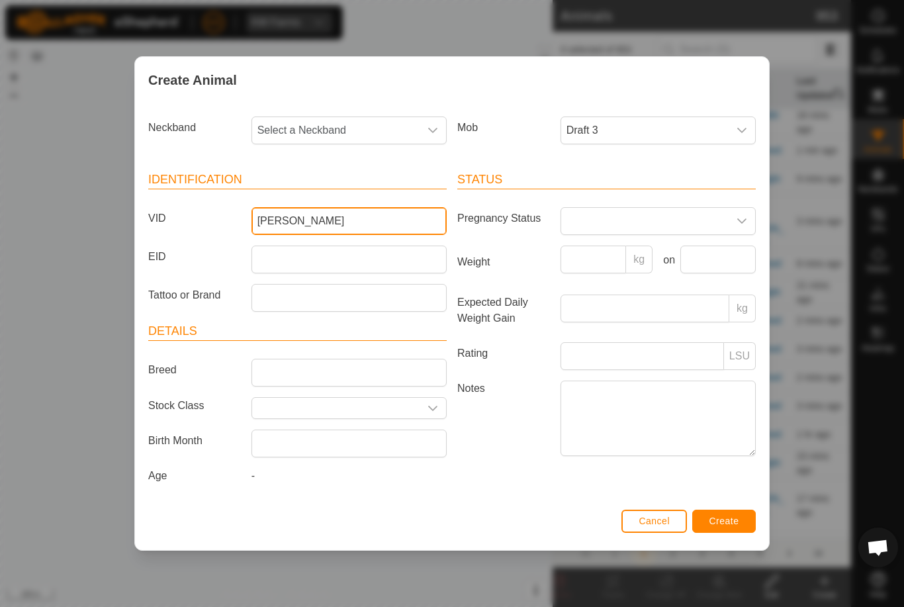
type input "Walter"
click at [334, 117] on span "Select a Neckband" at bounding box center [335, 130] width 167 height 26
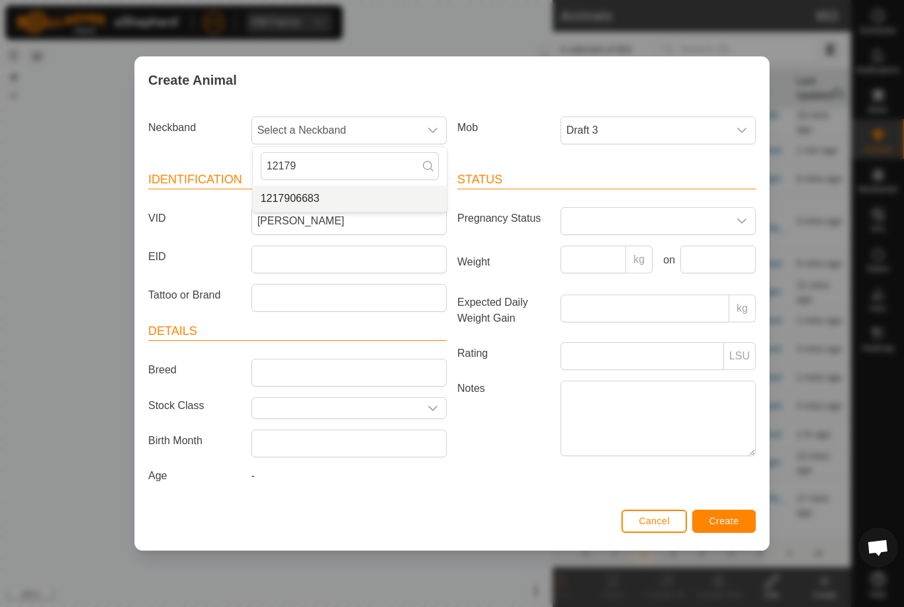
type input "12179"
click at [366, 199] on li "1217906683" at bounding box center [350, 198] width 194 height 26
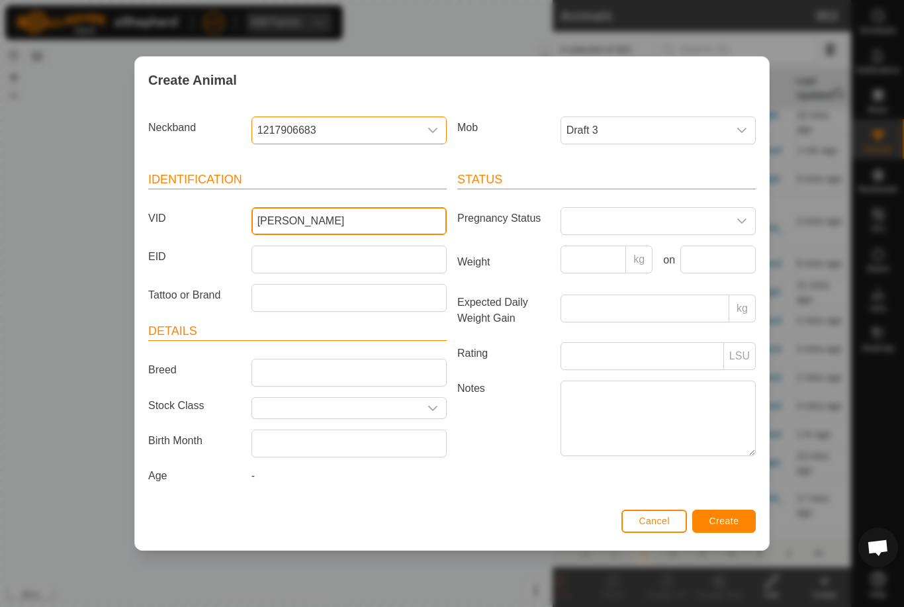
click at [359, 218] on input "Walter" at bounding box center [349, 221] width 195 height 28
type input "Walter37"
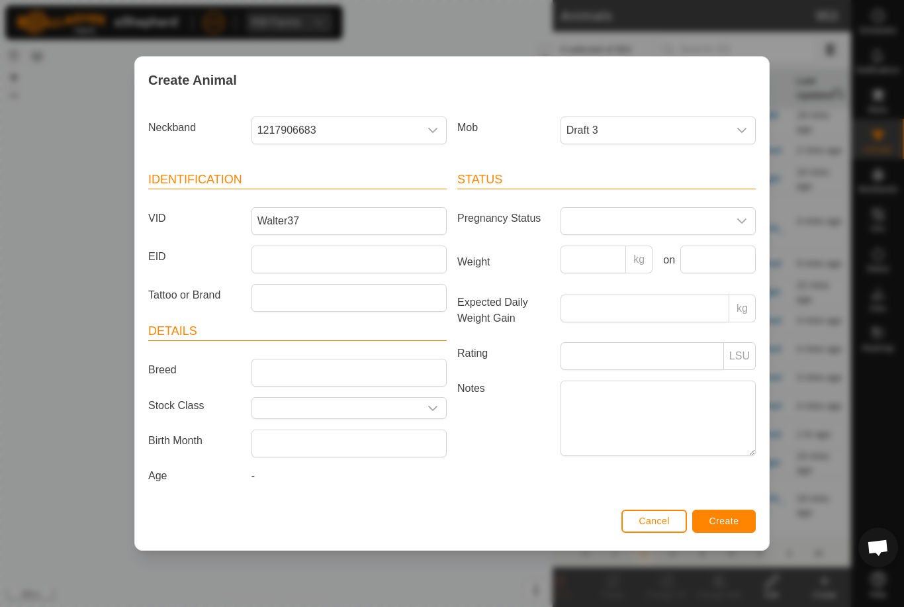
click at [736, 520] on span "Create" at bounding box center [725, 521] width 30 height 11
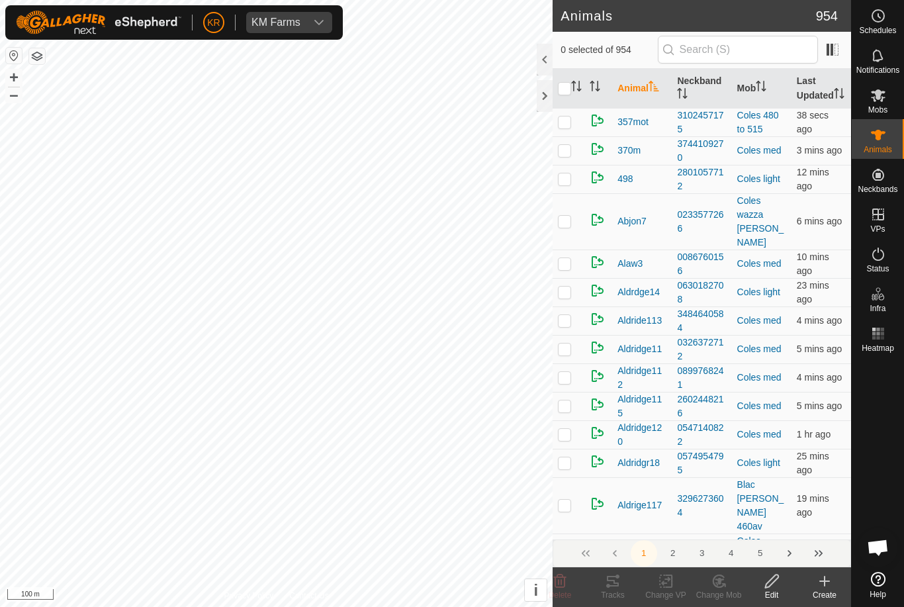
click at [821, 581] on icon at bounding box center [824, 581] width 9 height 0
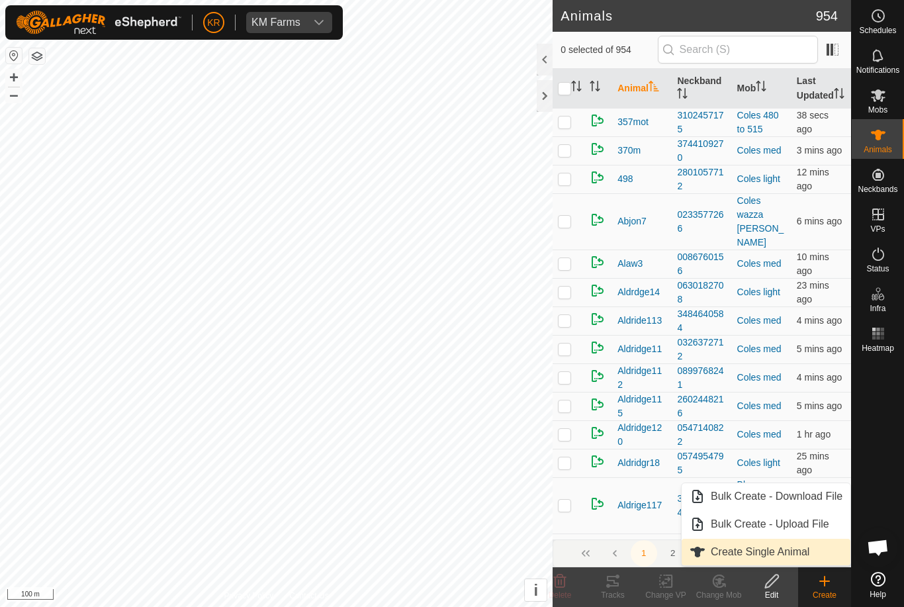
click at [796, 553] on span "Create Single Animal" at bounding box center [760, 552] width 99 height 16
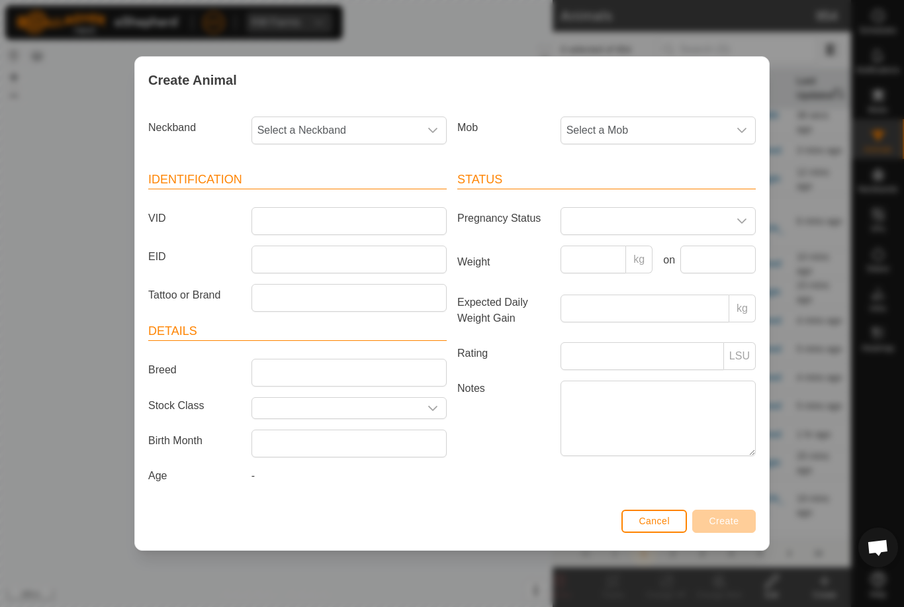
click at [705, 123] on span "Select a Mob" at bounding box center [644, 130] width 167 height 26
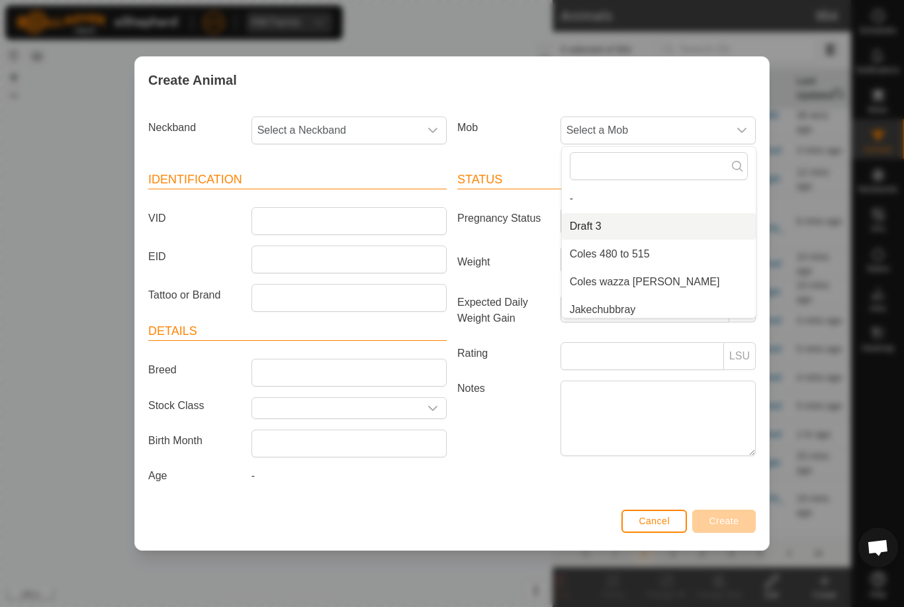
click at [620, 216] on li "Draft 3" at bounding box center [659, 226] width 194 height 26
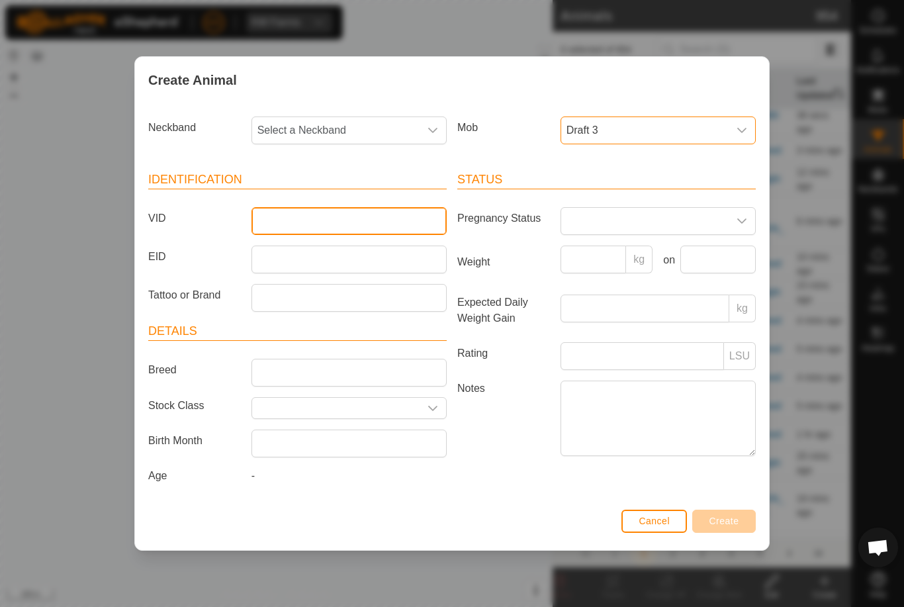
click at [360, 209] on input "VID" at bounding box center [349, 221] width 195 height 28
type input "Walter39"
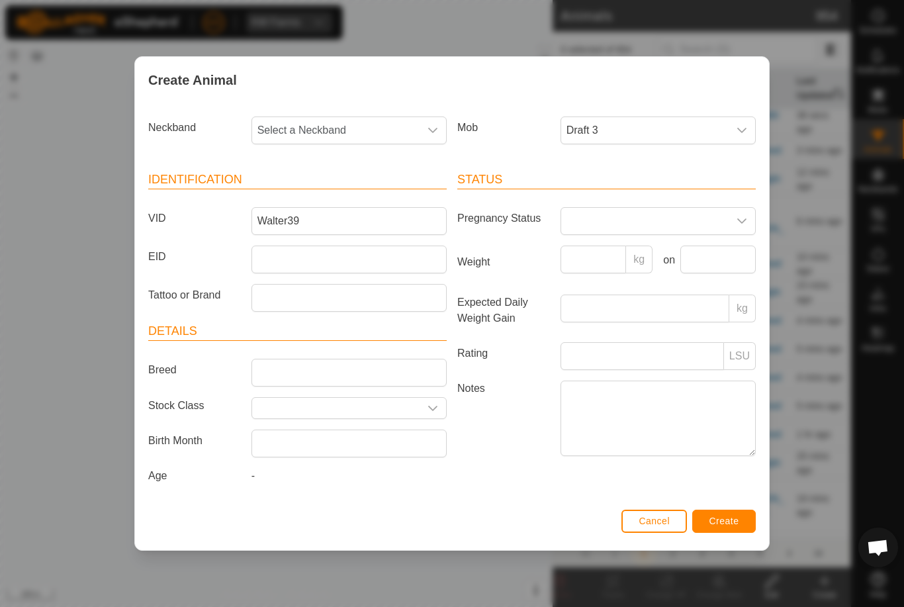
click at [386, 122] on span "Select a Neckband" at bounding box center [335, 130] width 167 height 26
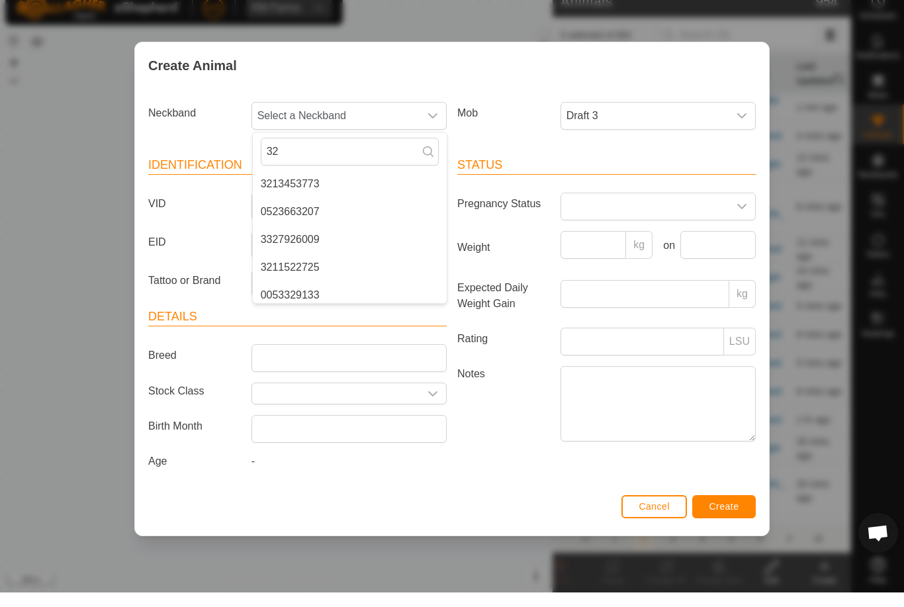
type input "3"
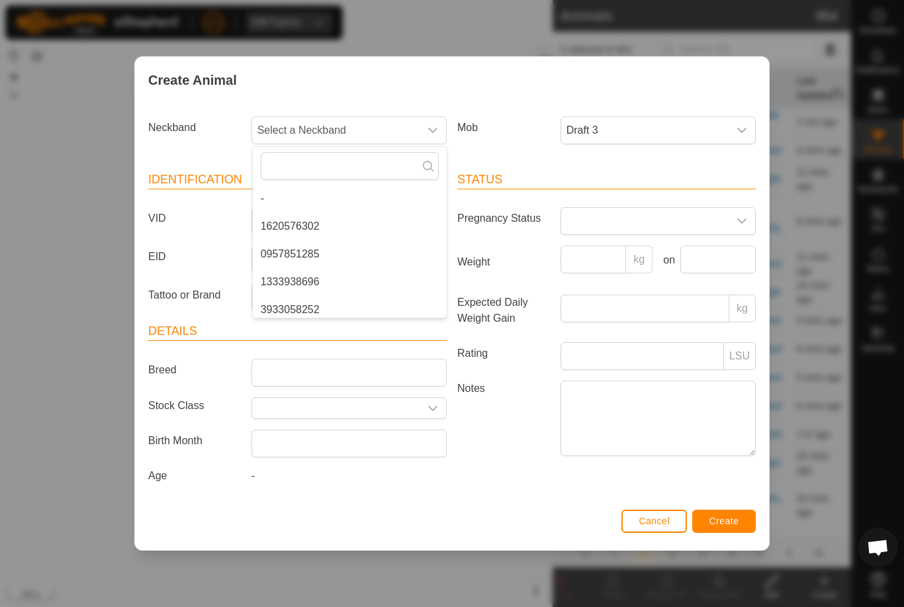
click at [658, 520] on span "Cancel" at bounding box center [654, 521] width 31 height 11
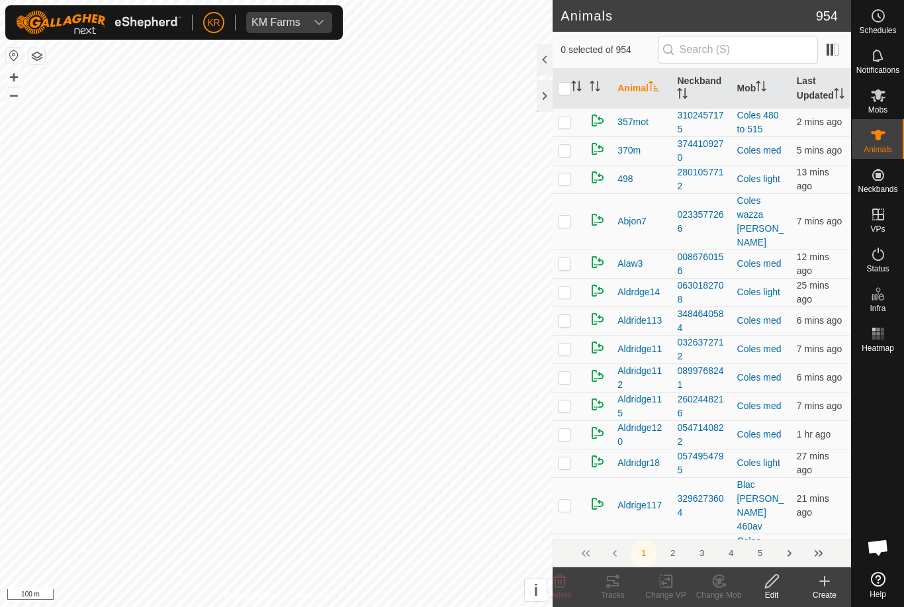
click at [822, 578] on icon at bounding box center [825, 581] width 16 height 16
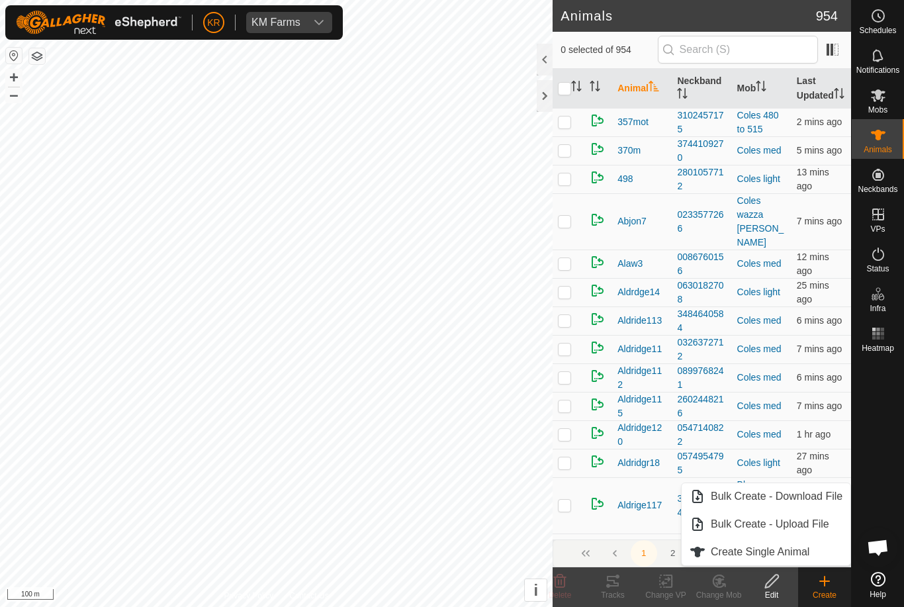
click at [804, 542] on link "Create Single Animal" at bounding box center [766, 552] width 169 height 26
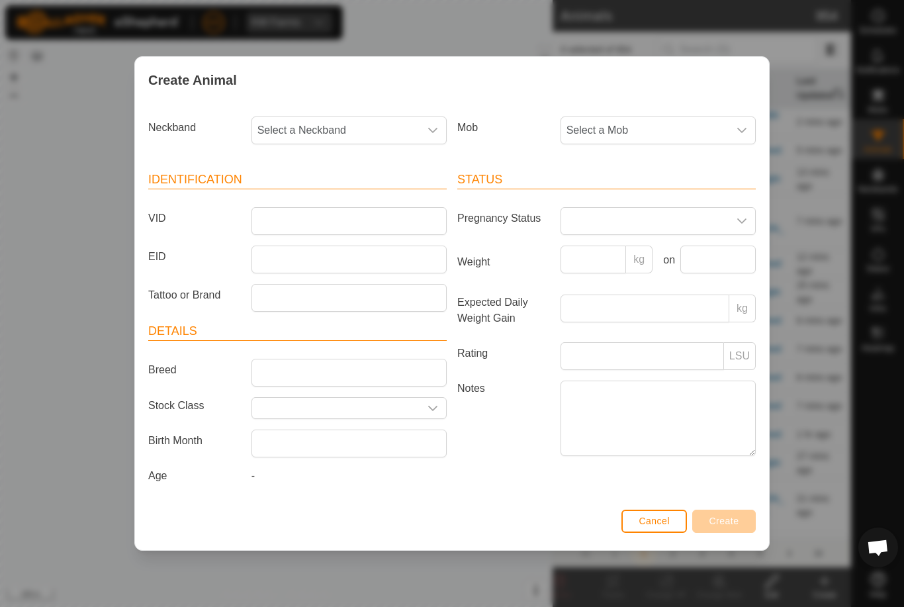
click at [690, 132] on span "Select a Mob" at bounding box center [644, 130] width 167 height 26
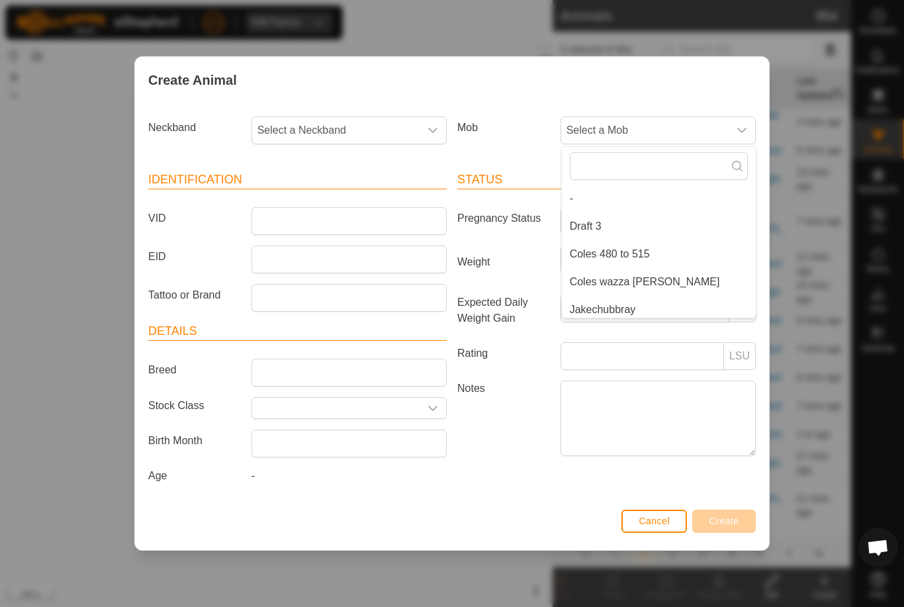
click at [622, 218] on li "Draft 3" at bounding box center [659, 226] width 194 height 26
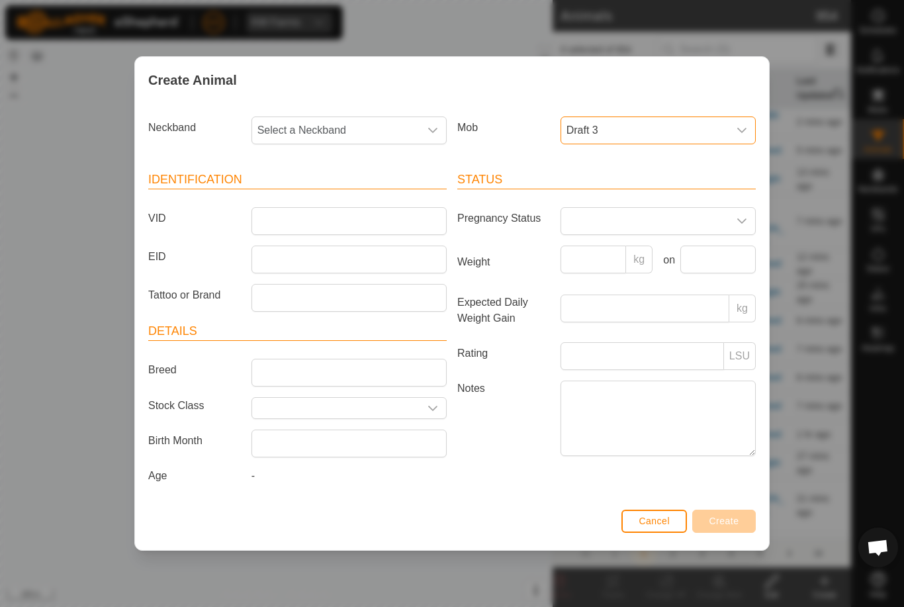
click at [415, 198] on article "Identification VID EID Tattoo or Brand" at bounding box center [297, 241] width 299 height 141
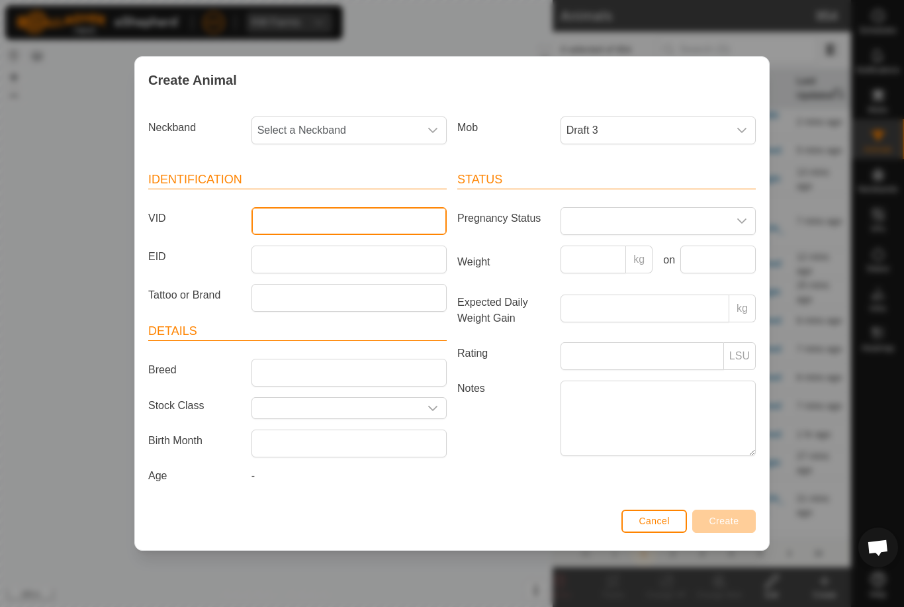
click at [368, 222] on input "VID" at bounding box center [349, 221] width 195 height 28
type input "Wmalter46"
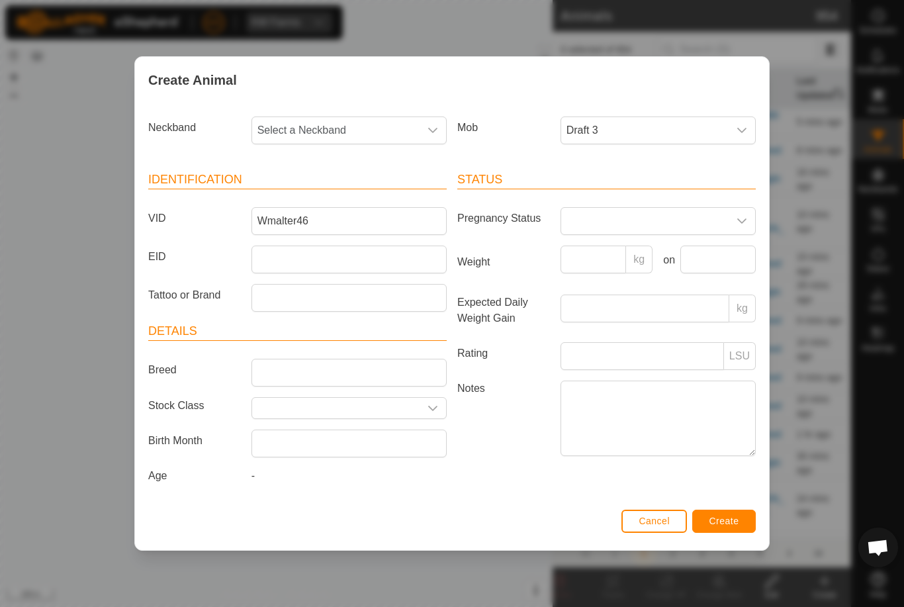
click at [348, 126] on span "Select a Neckband" at bounding box center [335, 130] width 167 height 26
type input "27614"
click at [356, 188] on li "2761455922" at bounding box center [350, 198] width 194 height 26
click at [732, 524] on span "Create" at bounding box center [725, 521] width 30 height 11
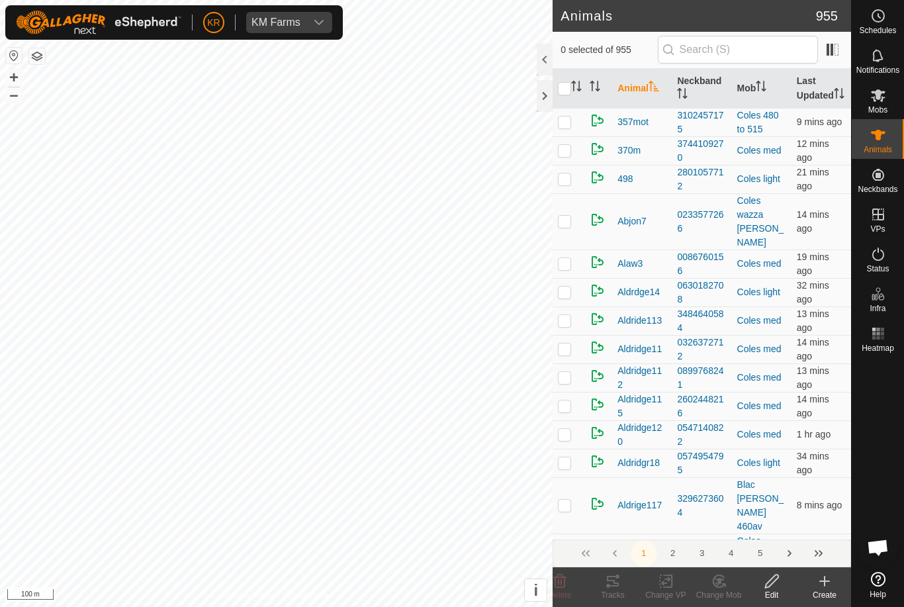
click at [828, 587] on icon at bounding box center [825, 581] width 16 height 16
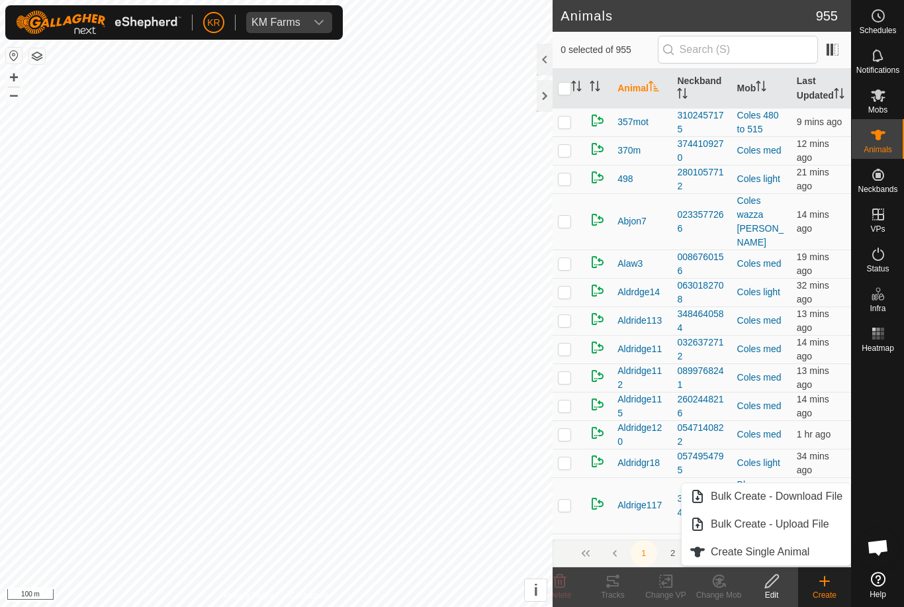
click at [779, 553] on span "Create Single Animal" at bounding box center [760, 552] width 99 height 16
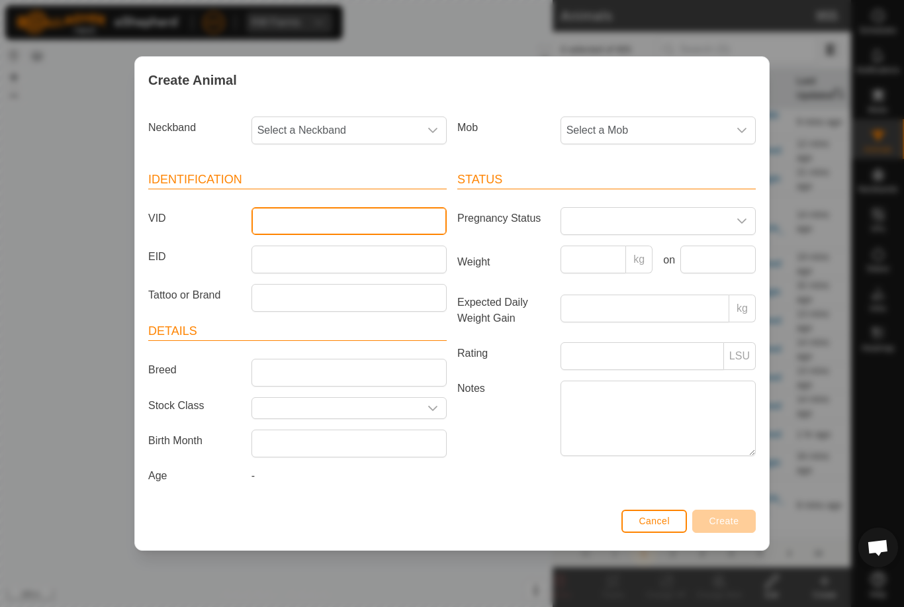
click at [405, 225] on input "VID" at bounding box center [349, 221] width 195 height 28
type input "Walter47"
click at [663, 132] on span "Select a Mob" at bounding box center [644, 130] width 167 height 26
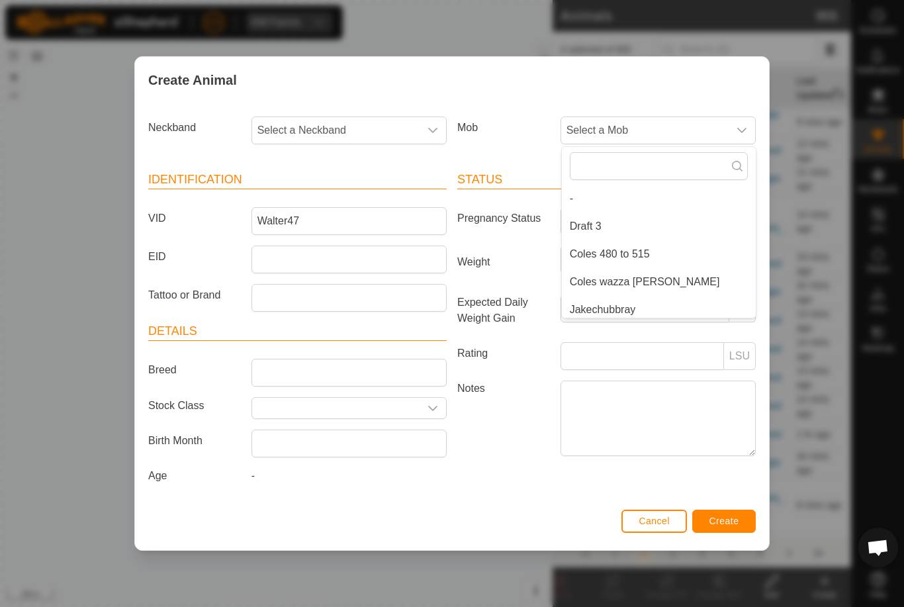
click at [612, 220] on li "Draft 3" at bounding box center [659, 226] width 194 height 26
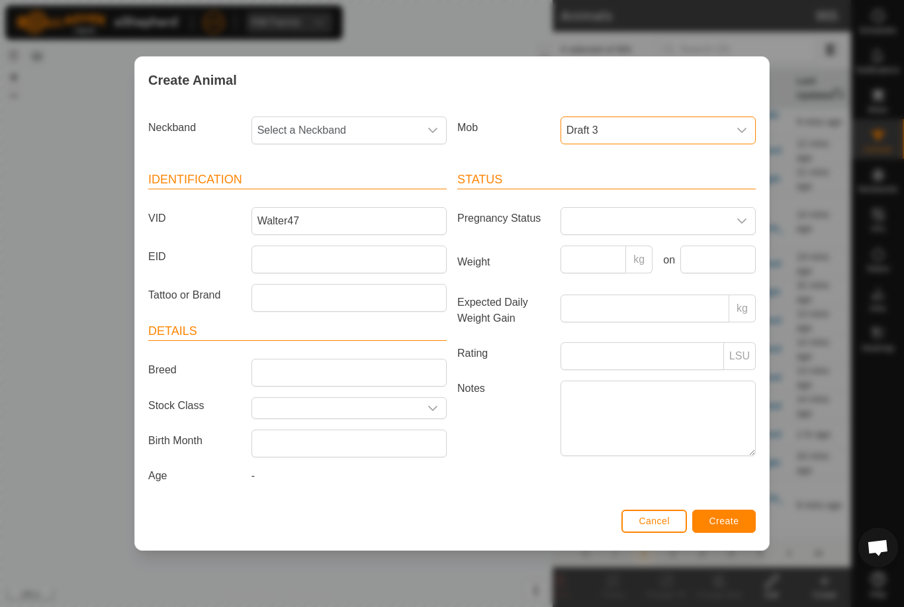
click at [377, 125] on span "Select a Neckband" at bounding box center [335, 130] width 167 height 26
type input "33168"
click at [385, 198] on li "3316835122" at bounding box center [350, 198] width 194 height 26
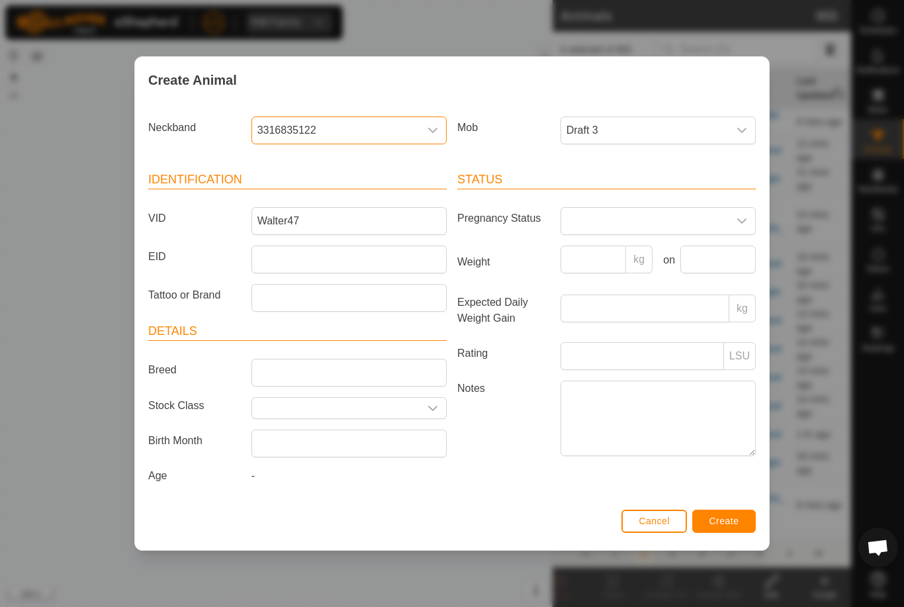
click at [725, 521] on span "Create" at bounding box center [725, 521] width 30 height 11
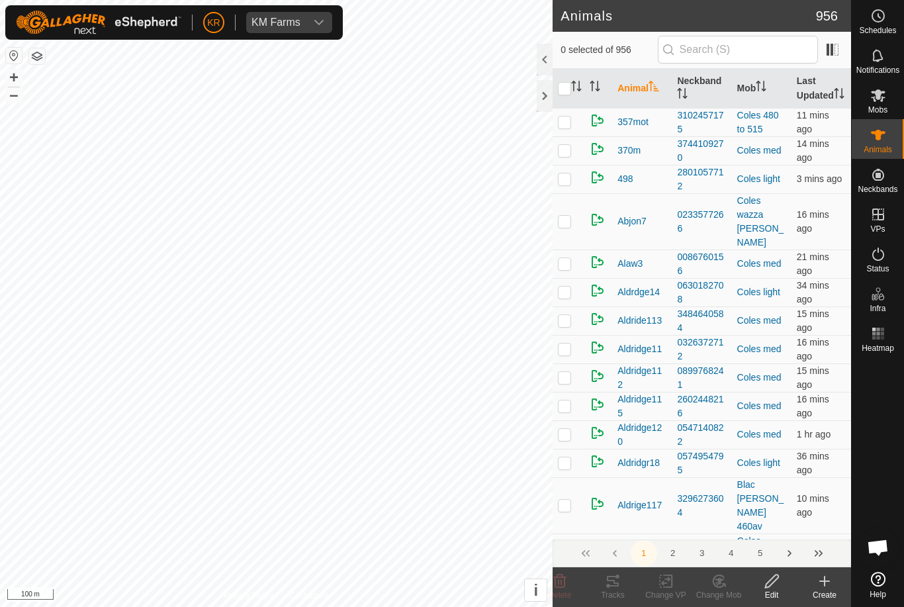
click at [826, 595] on div "Create" at bounding box center [824, 595] width 53 height 12
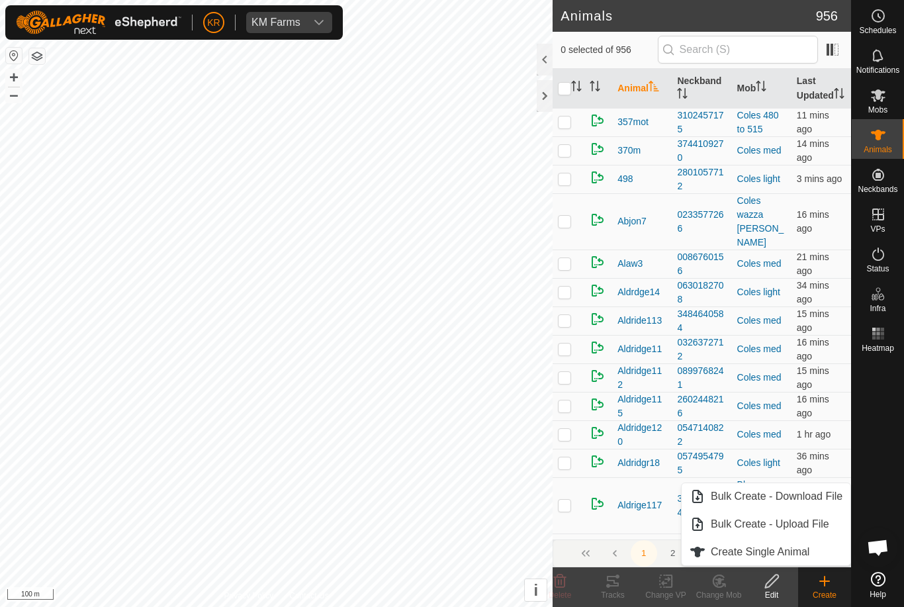
click at [775, 555] on span "Create Single Animal" at bounding box center [760, 552] width 99 height 16
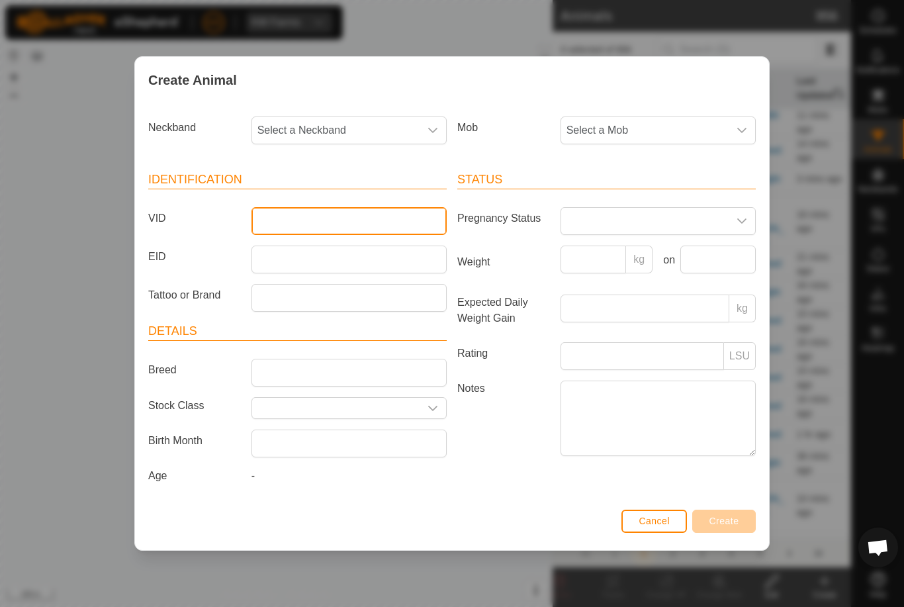
click at [393, 222] on input "VID" at bounding box center [349, 221] width 195 height 28
type input "Wjalter49"
click at [657, 126] on span "Select a Mob" at bounding box center [644, 130] width 167 height 26
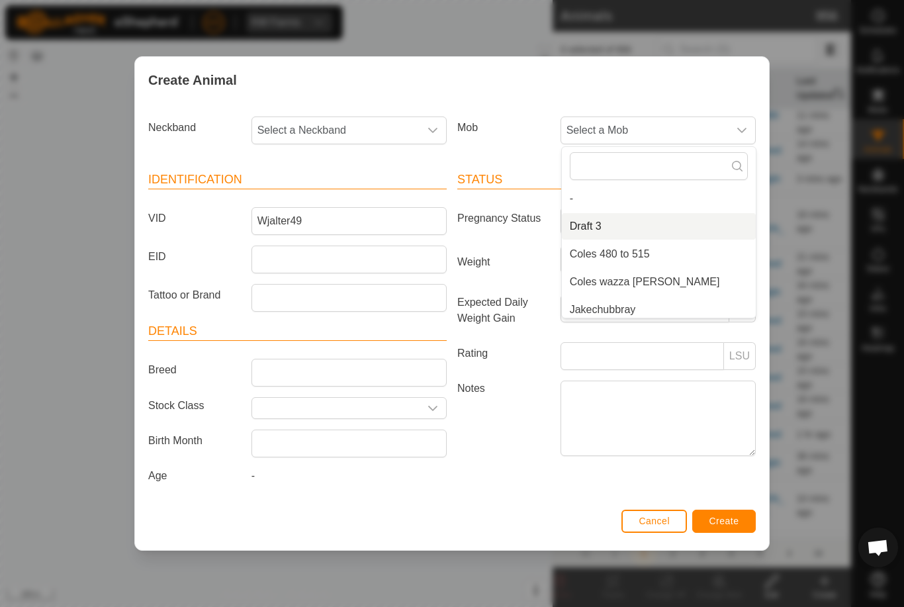
click at [612, 220] on li "Draft 3" at bounding box center [659, 226] width 194 height 26
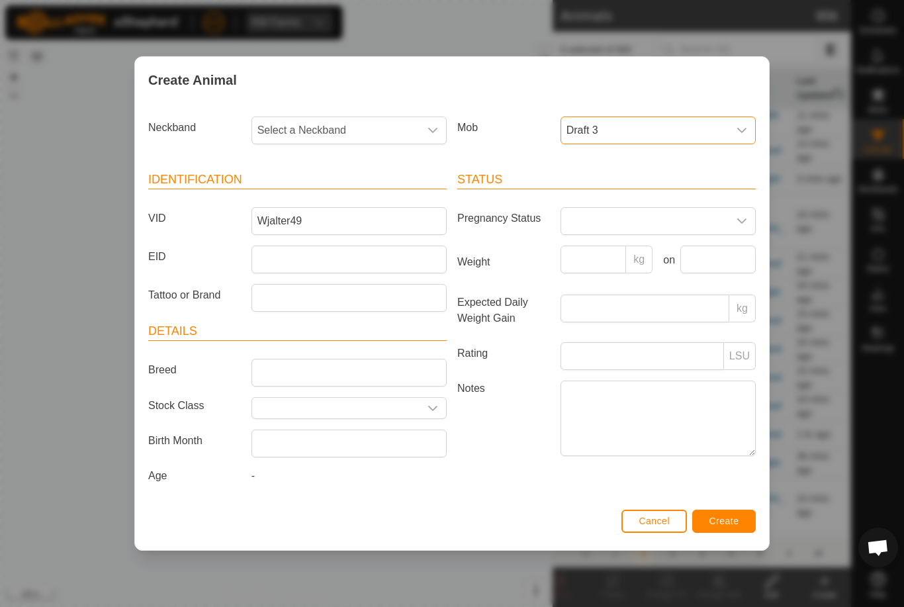
click at [344, 126] on span "Select a Neckband" at bounding box center [335, 130] width 167 height 26
type input "38795"
click at [373, 185] on li "3879598919" at bounding box center [350, 198] width 194 height 26
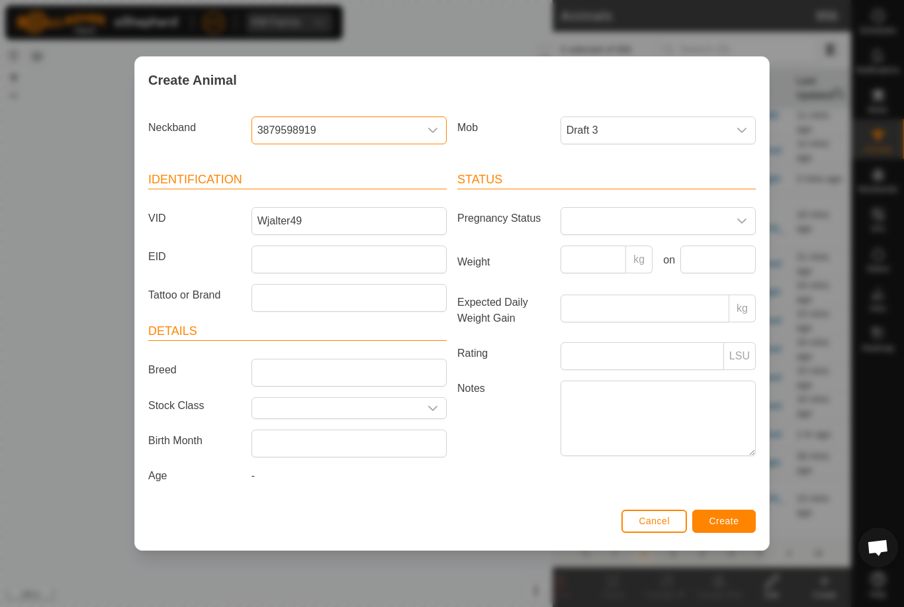
click at [722, 517] on button "Create" at bounding box center [724, 521] width 64 height 23
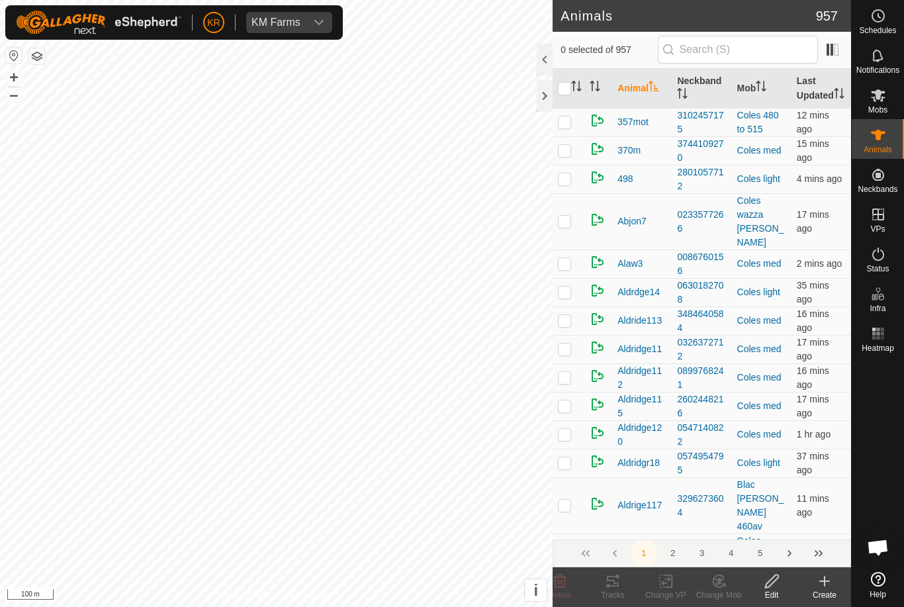
click at [810, 579] on create-svg-icon at bounding box center [824, 581] width 53 height 16
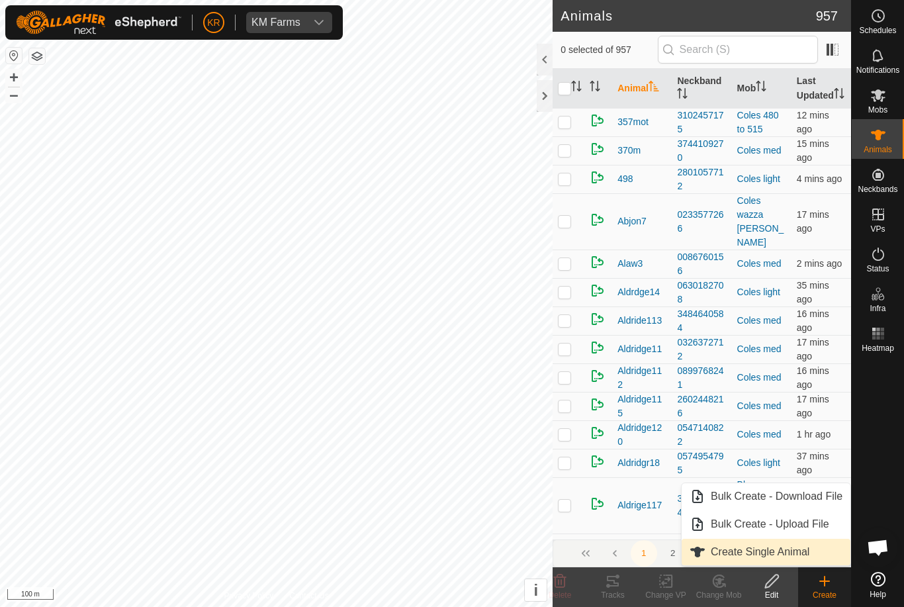
click at [792, 555] on span "Create Single Animal" at bounding box center [760, 552] width 99 height 16
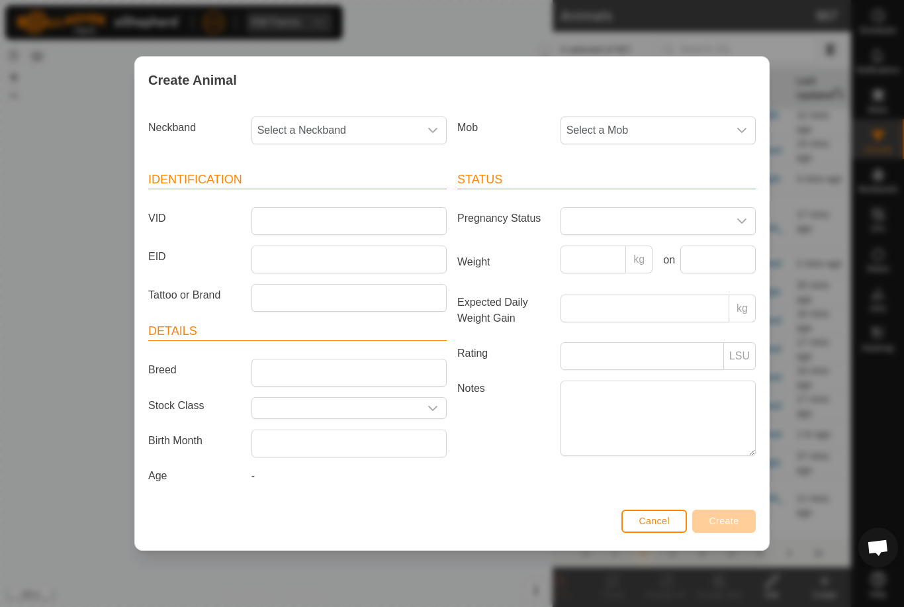
click at [366, 193] on article "Identification VID EID Tattoo or Brand" at bounding box center [297, 241] width 299 height 141
click at [336, 226] on input "VID" at bounding box center [349, 221] width 195 height 28
type input "Walt50"
click at [371, 129] on span "Select a Neckband" at bounding box center [335, 130] width 167 height 26
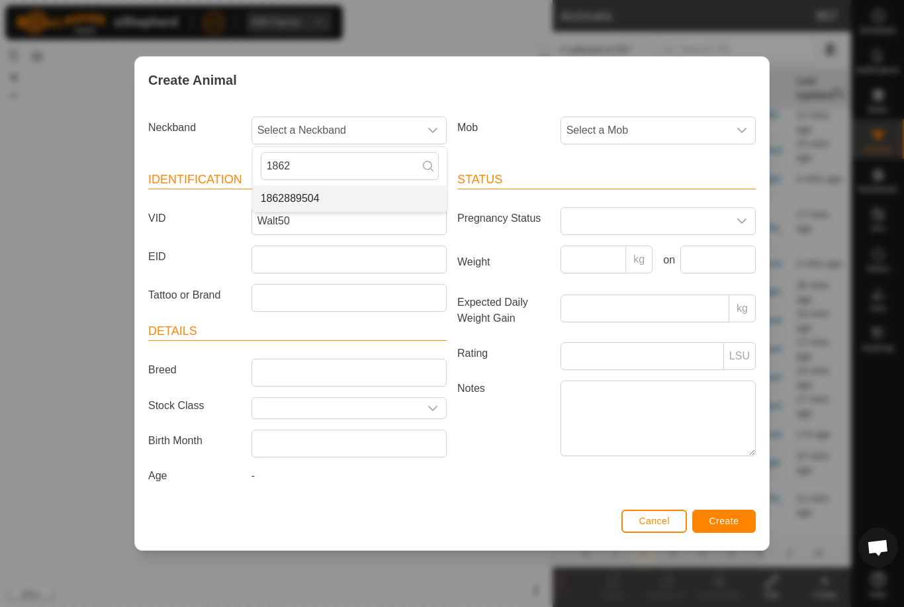
type input "1862"
click at [379, 199] on li "1862889504" at bounding box center [350, 198] width 194 height 26
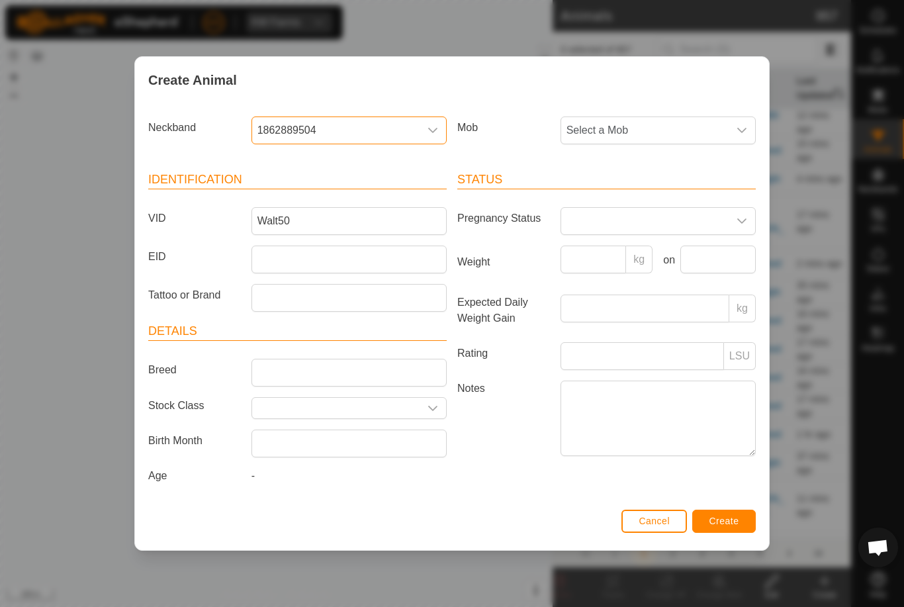
click at [667, 127] on span "Select a Mob" at bounding box center [644, 130] width 167 height 26
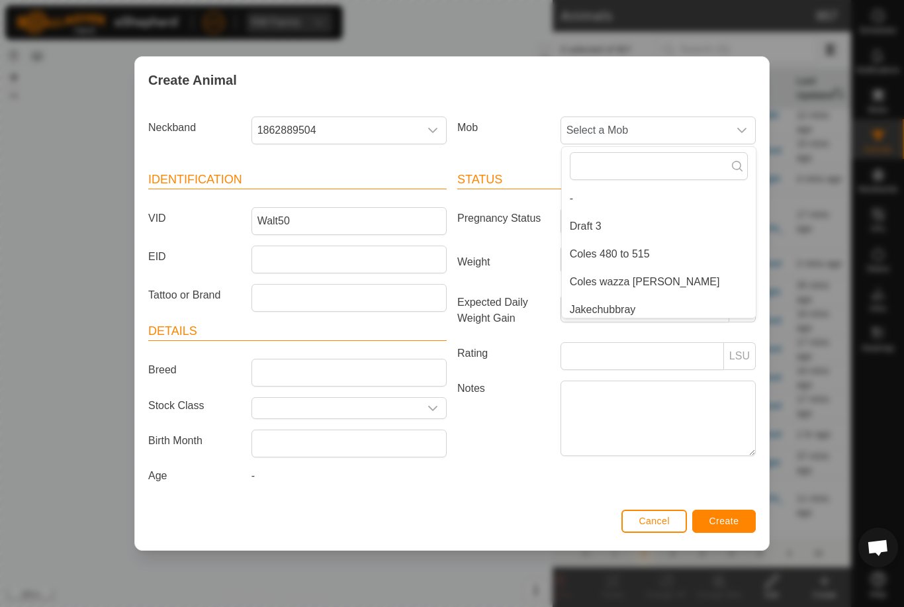
click at [653, 213] on li "Draft 3" at bounding box center [659, 226] width 194 height 26
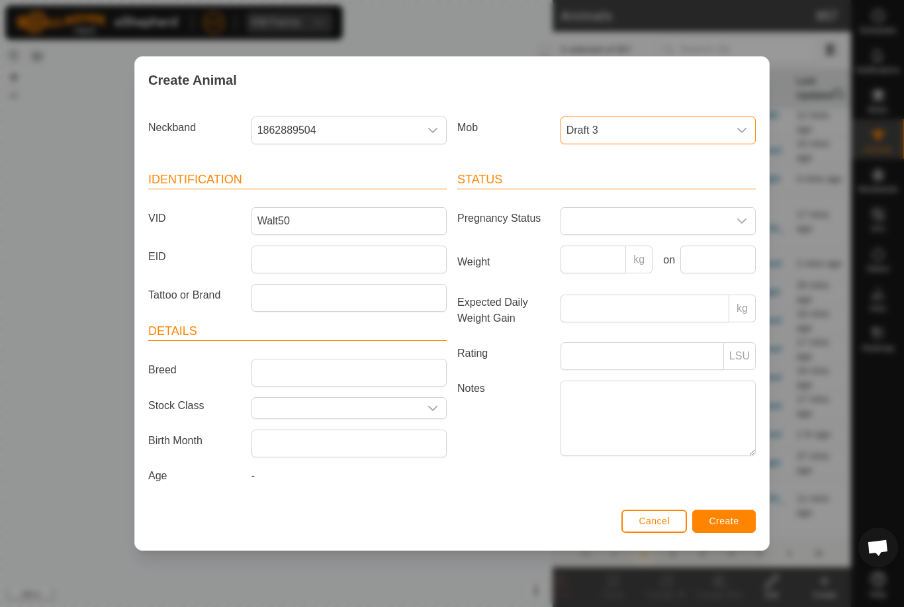
click at [745, 522] on button "Create" at bounding box center [724, 521] width 64 height 23
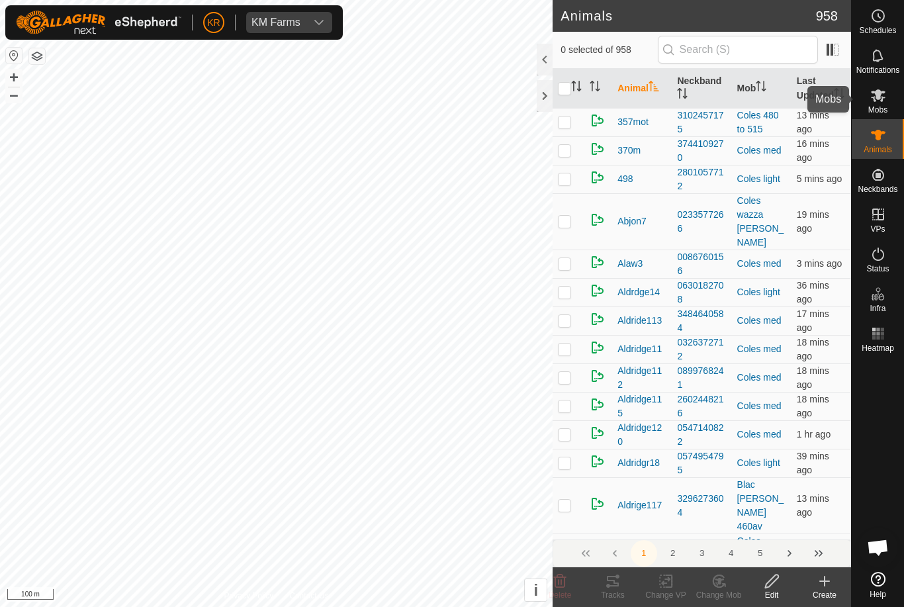
click at [897, 92] on div "Mobs" at bounding box center [878, 99] width 52 height 40
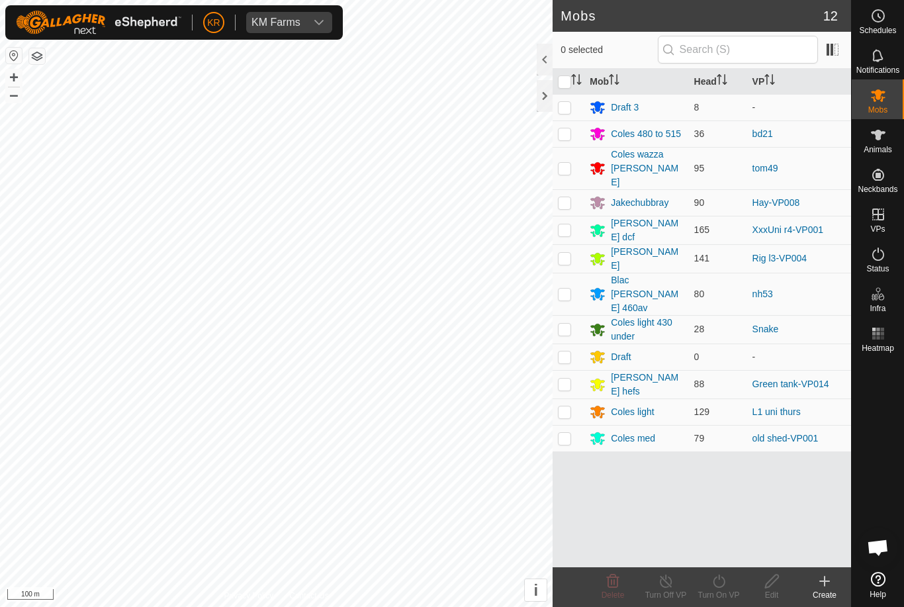
click at [832, 574] on icon at bounding box center [825, 581] width 16 height 16
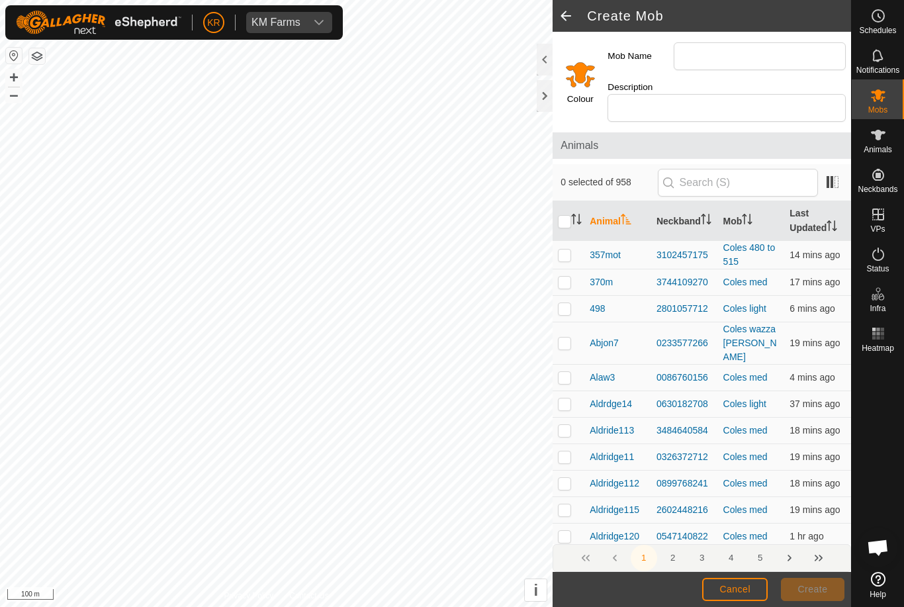
click at [844, 577] on footer "Cancel Create" at bounding box center [702, 589] width 299 height 35
click at [898, 145] on div "Animals" at bounding box center [878, 139] width 52 height 40
click at [897, 145] on div "Animals" at bounding box center [878, 139] width 52 height 40
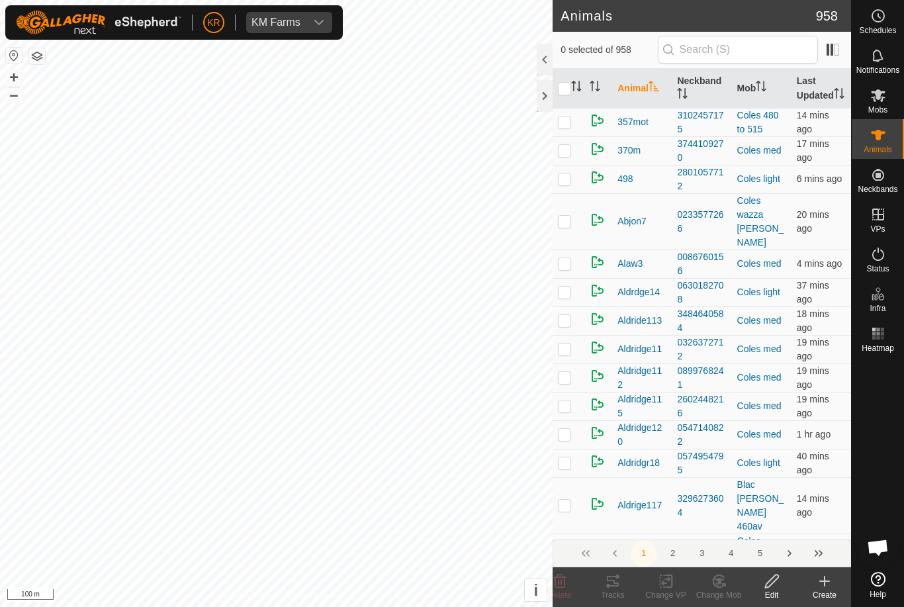
click at [813, 585] on create-svg-icon at bounding box center [824, 581] width 53 height 16
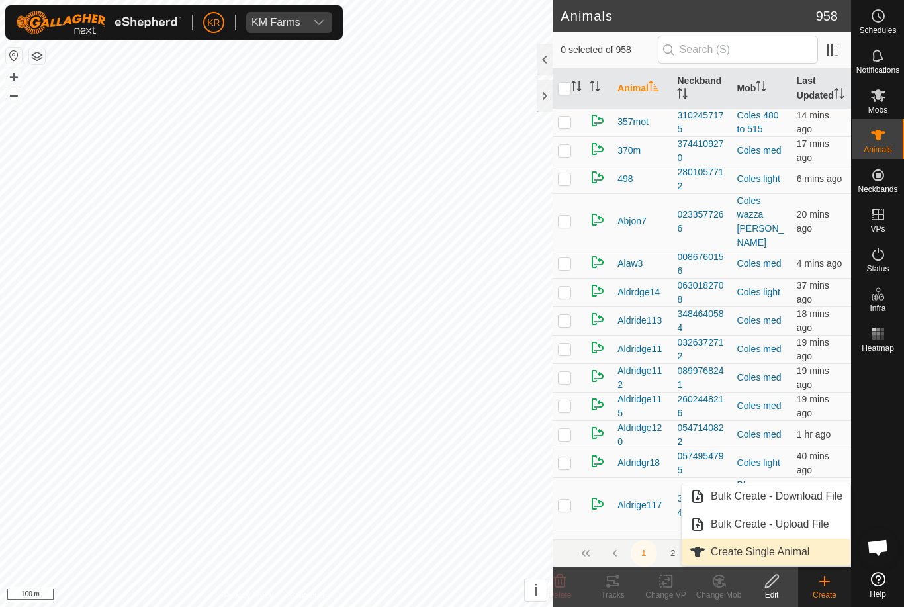
click at [797, 551] on span "Create Single Animal" at bounding box center [760, 552] width 99 height 16
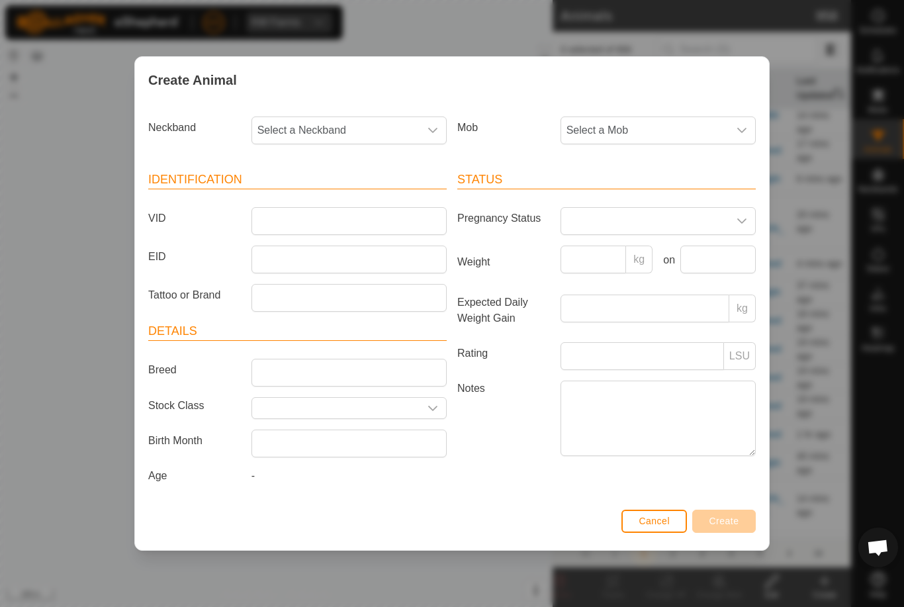
click at [673, 117] on span "Select a Mob" at bounding box center [644, 130] width 167 height 26
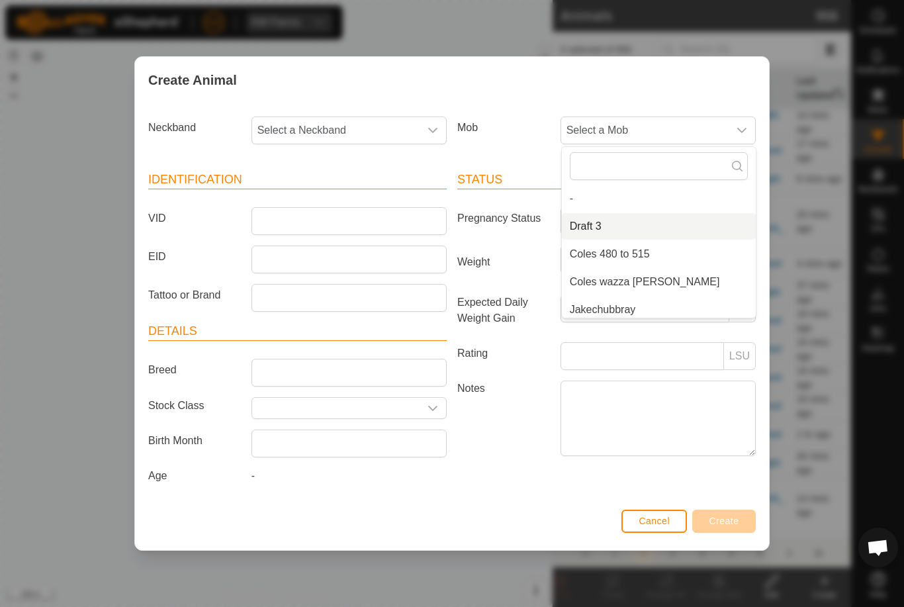
click at [614, 220] on li "Draft 3" at bounding box center [659, 226] width 194 height 26
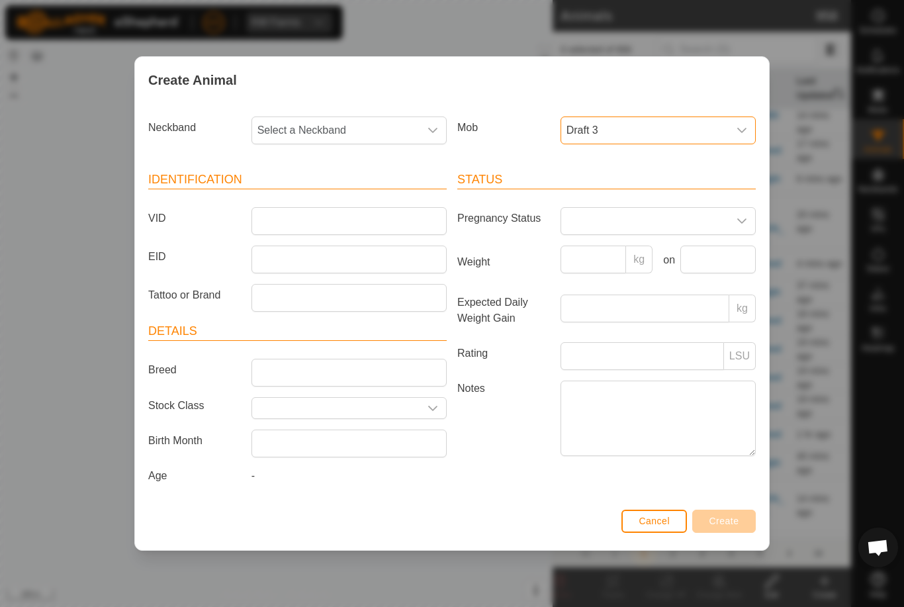
click at [367, 124] on span "Select a Neckband" at bounding box center [335, 130] width 167 height 26
type input "0843"
click at [353, 186] on li "0843784889" at bounding box center [350, 198] width 194 height 26
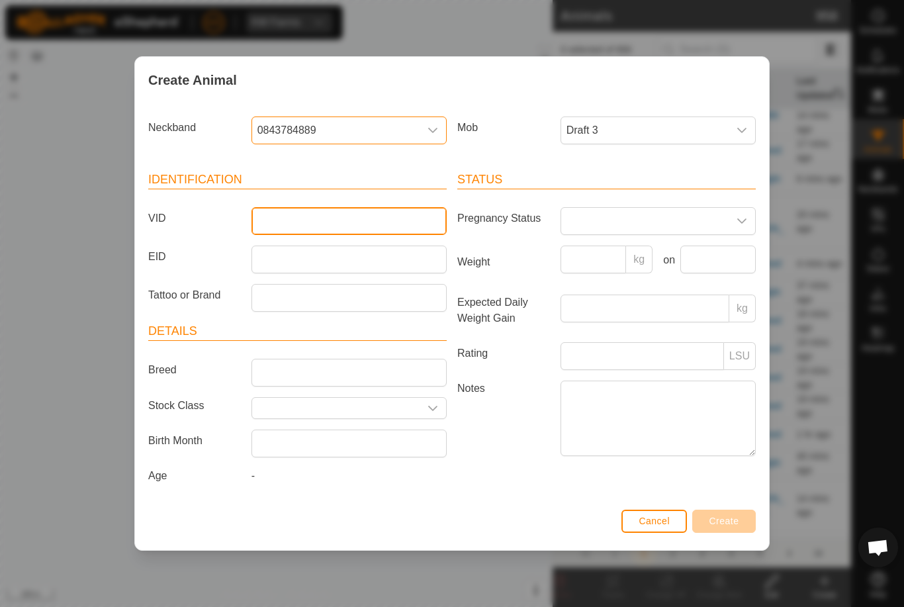
click at [330, 223] on input "VID" at bounding box center [349, 221] width 195 height 28
type input "Walter51"
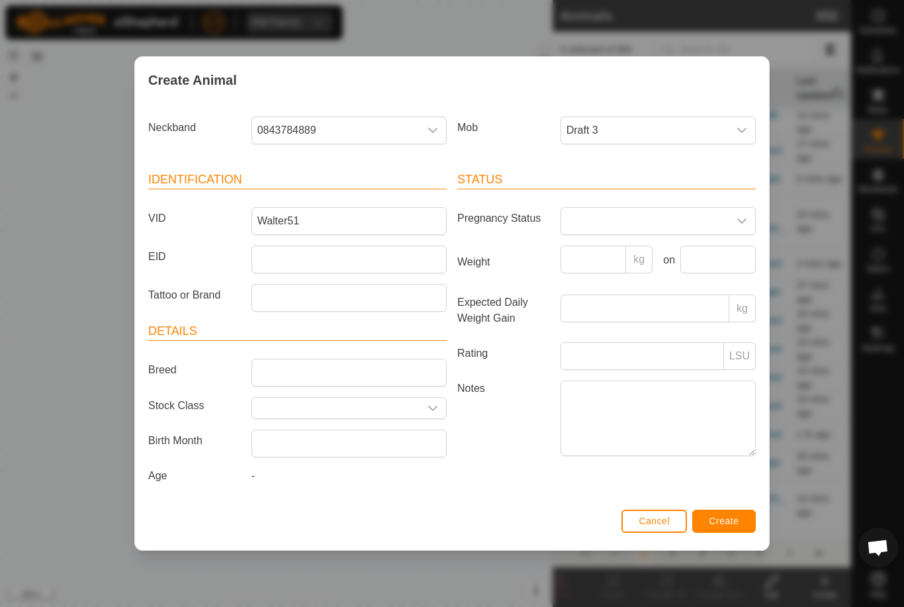
click at [730, 526] on span "Create" at bounding box center [725, 521] width 30 height 11
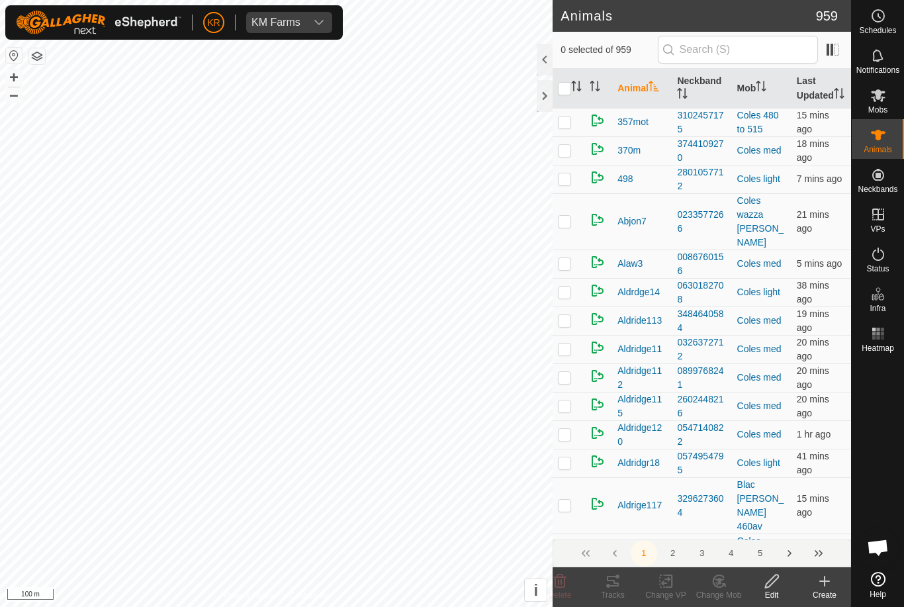
click at [828, 595] on div "Create" at bounding box center [824, 595] width 53 height 12
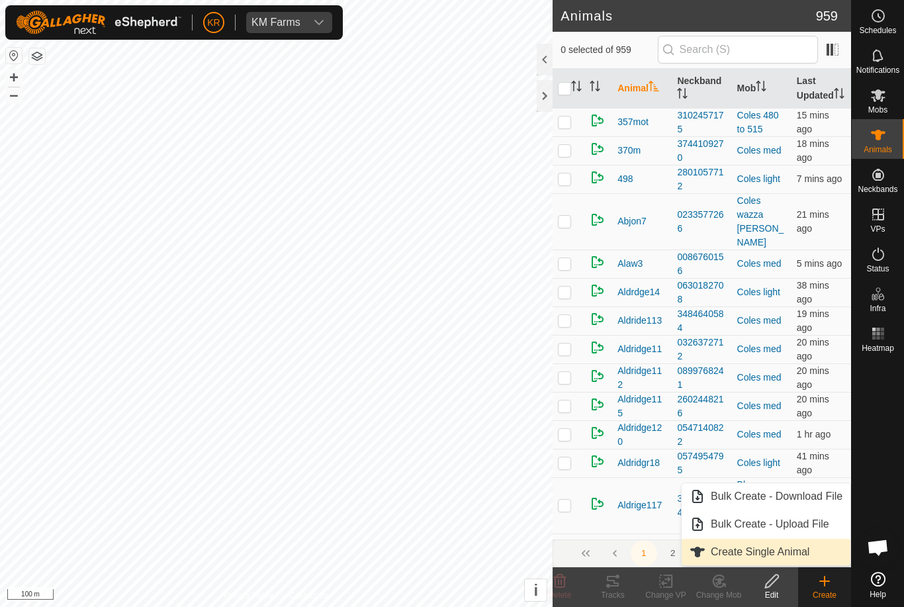
click at [793, 549] on span "Create Single Animal" at bounding box center [760, 552] width 99 height 16
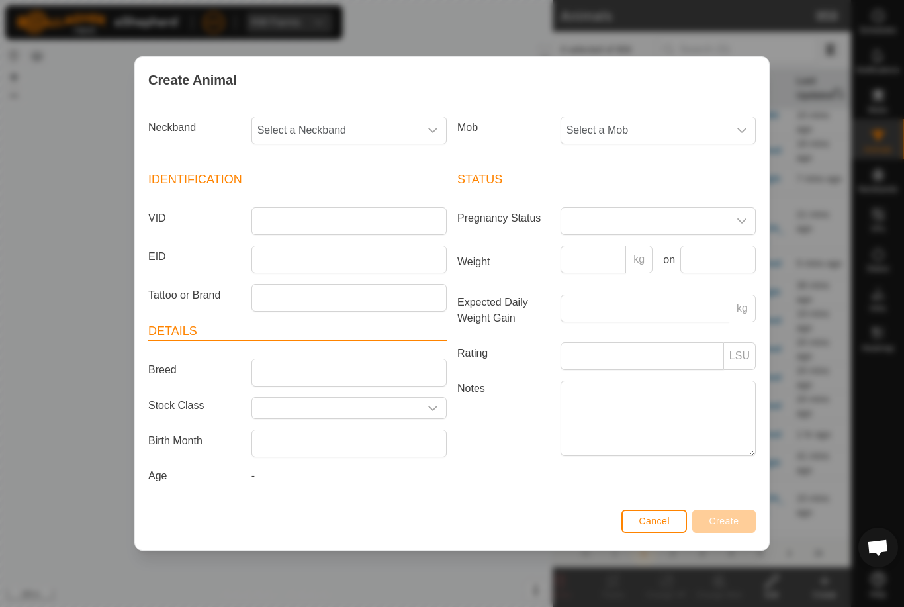
click at [675, 129] on span "Select a Mob" at bounding box center [644, 130] width 167 height 26
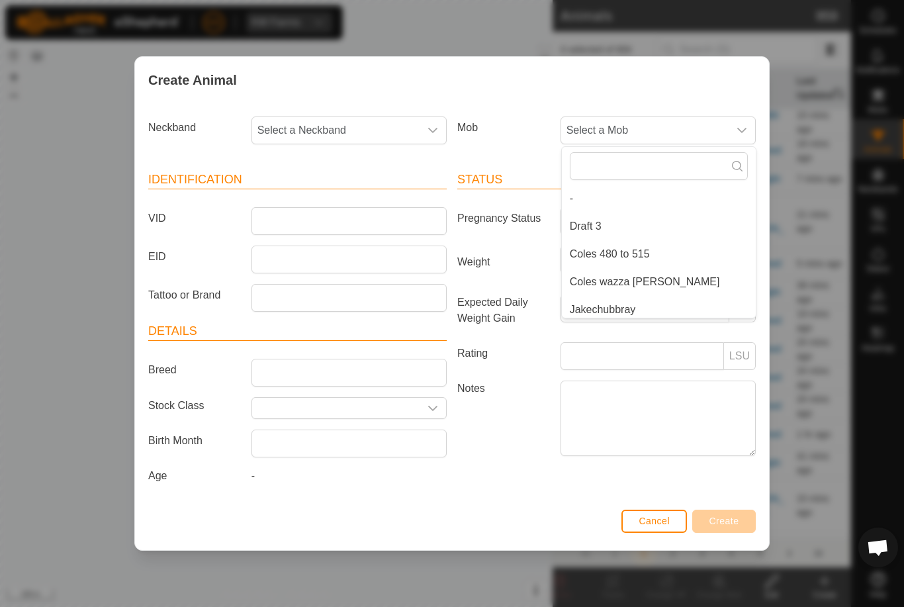
click at [620, 219] on li "Draft 3" at bounding box center [659, 226] width 194 height 26
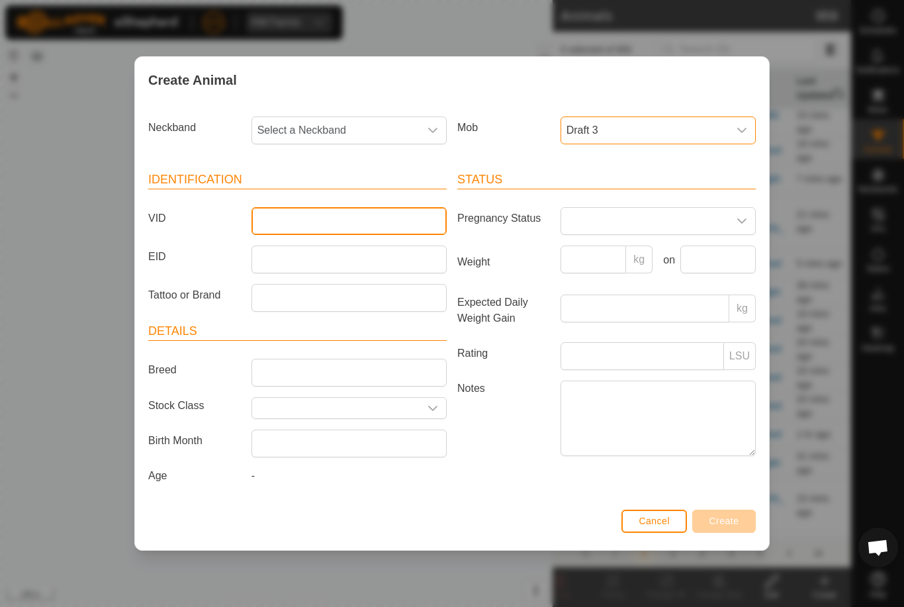
click at [383, 220] on input "VID" at bounding box center [349, 221] width 195 height 28
type input "Walter53"
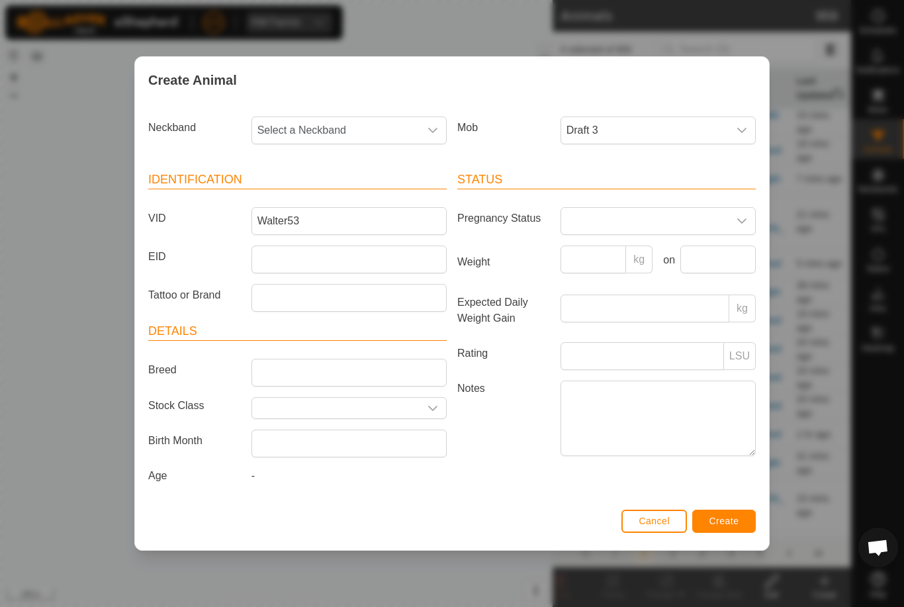
click at [342, 124] on span "Select a Neckband" at bounding box center [335, 130] width 167 height 26
type input "2010"
click at [361, 198] on li "2010287317" at bounding box center [350, 198] width 194 height 26
click at [730, 522] on span "Create" at bounding box center [725, 521] width 30 height 11
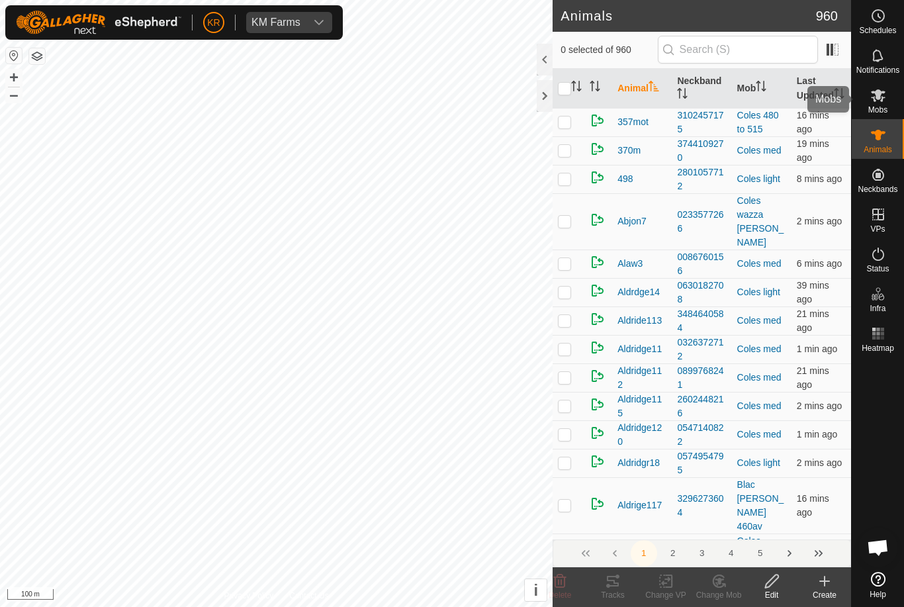
click at [875, 102] on icon at bounding box center [879, 95] width 16 height 16
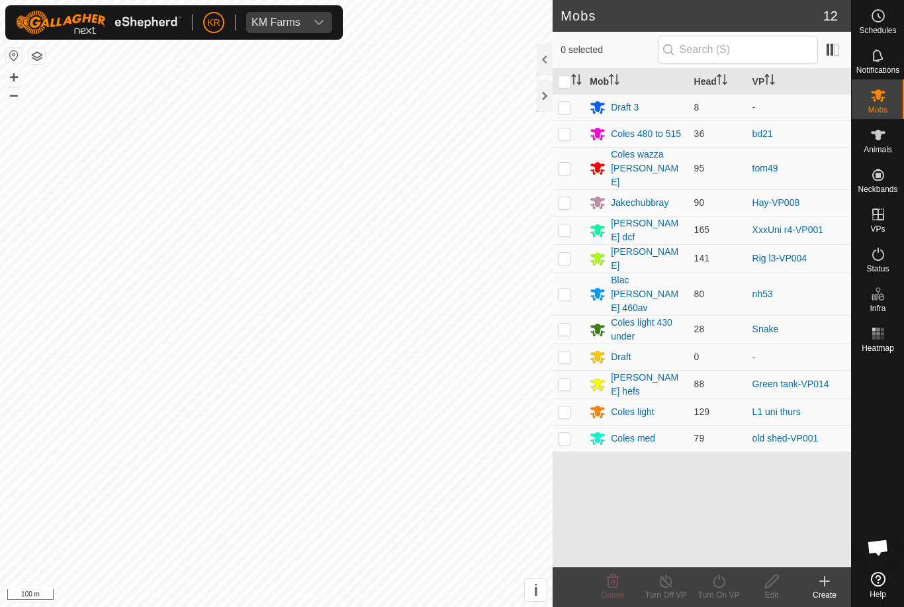
click at [640, 106] on div "Draft 3" at bounding box center [636, 107] width 93 height 16
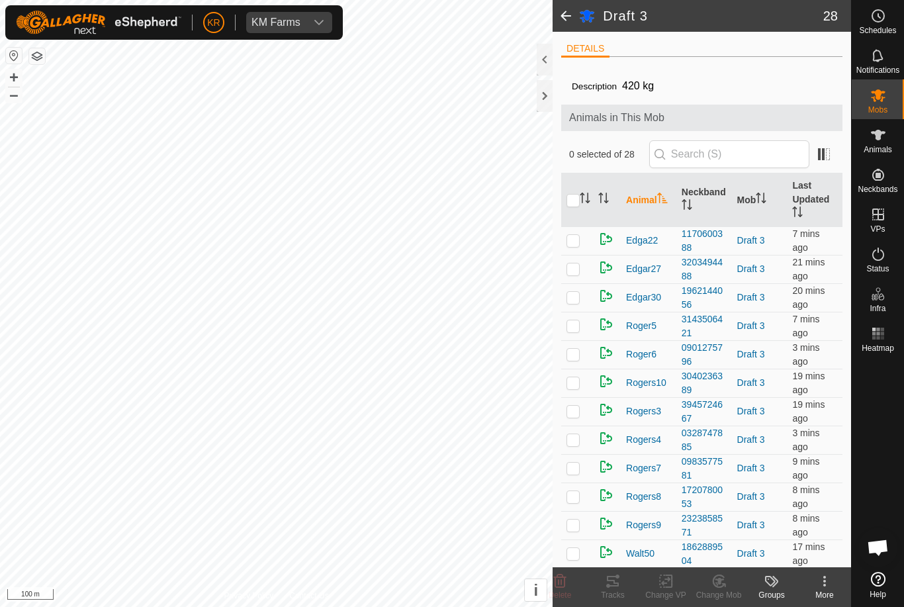
click at [679, 83] on div "Description 420 kg" at bounding box center [702, 86] width 260 height 16
click at [659, 87] on span "420 kg" at bounding box center [638, 86] width 42 height 22
click at [888, 140] on es-animals-svg-icon at bounding box center [879, 134] width 24 height 21
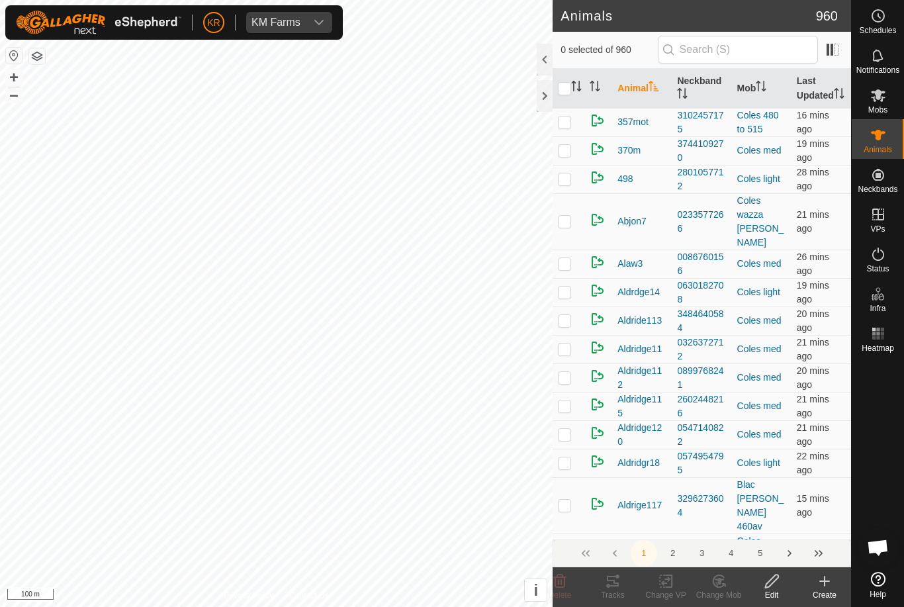
click at [885, 95] on icon at bounding box center [879, 95] width 16 height 16
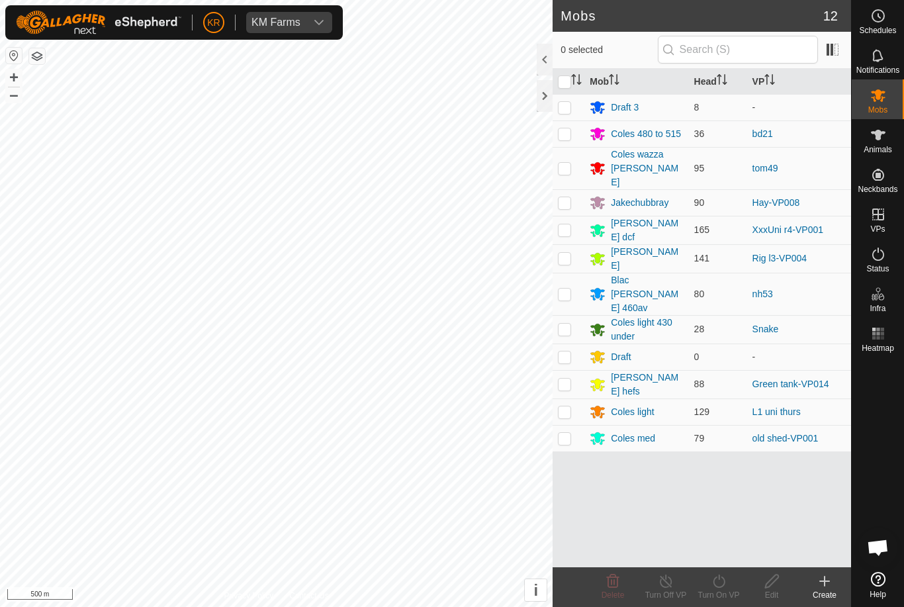
click at [558, 163] on p-checkbox at bounding box center [564, 168] width 13 height 11
click at [568, 163] on p-checkbox at bounding box center [564, 168] width 13 height 11
click at [569, 163] on p-checkbox at bounding box center [564, 168] width 13 height 11
checkbox input "true"
click at [718, 587] on icon at bounding box center [719, 581] width 12 height 13
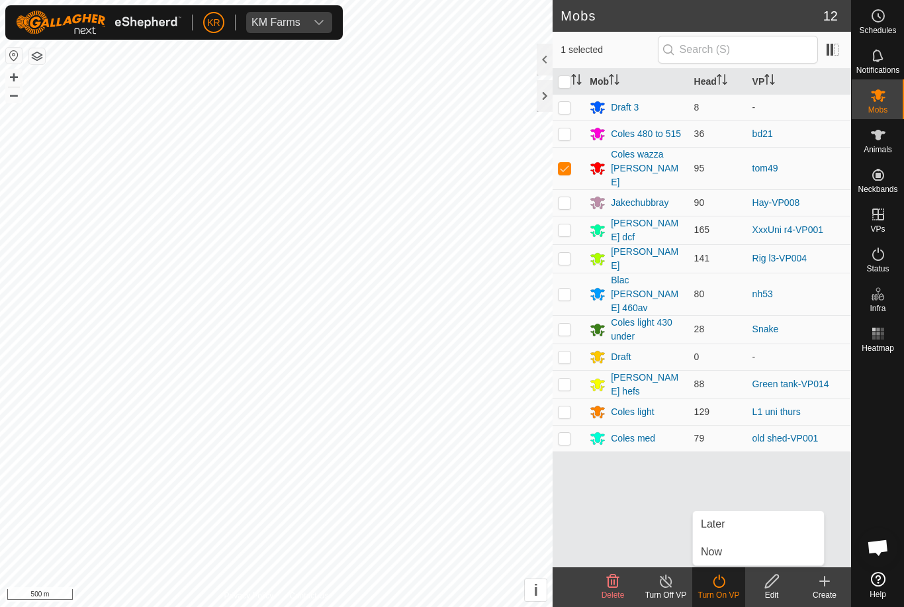
click at [671, 584] on icon at bounding box center [666, 581] width 12 height 13
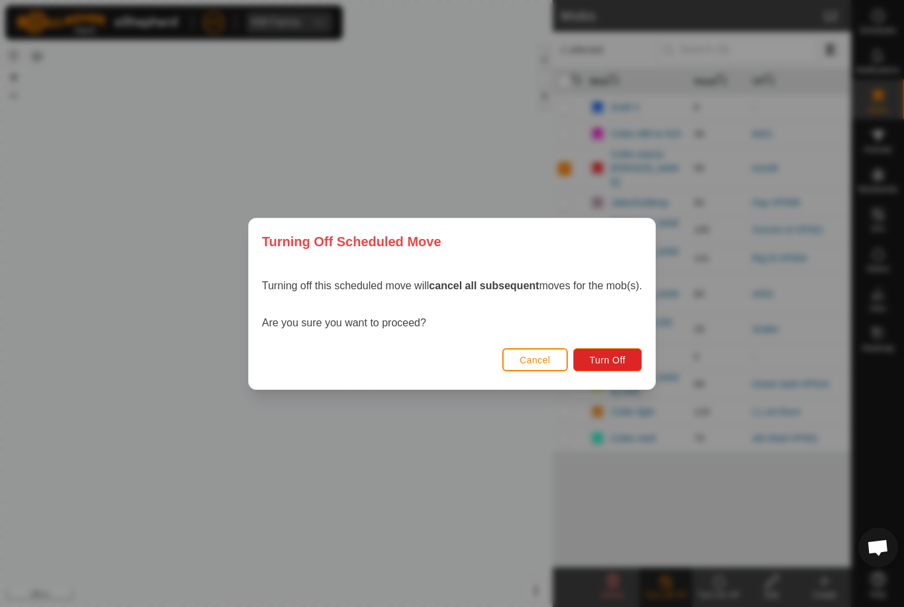
click at [621, 365] on span "Turn Off" at bounding box center [608, 360] width 36 height 11
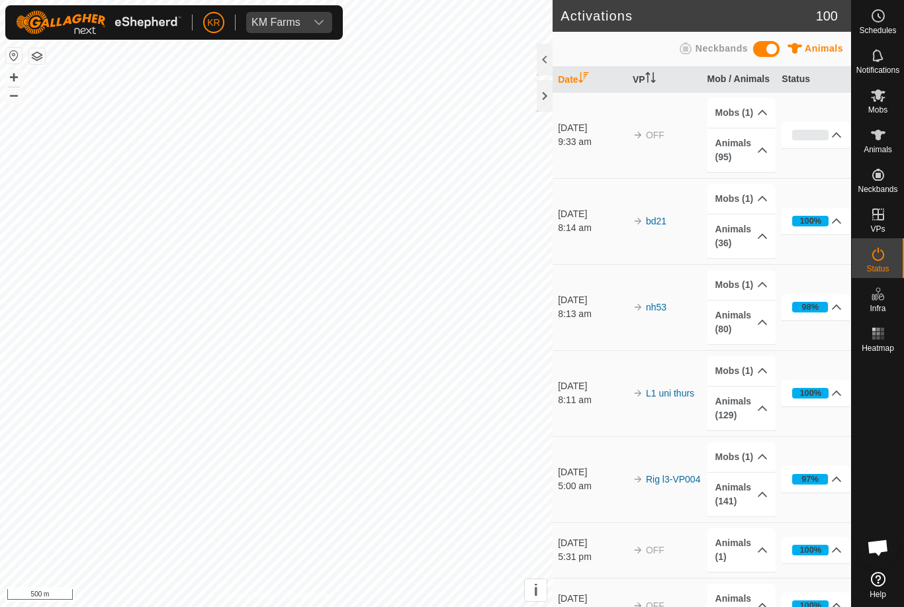
click at [881, 100] on icon at bounding box center [878, 95] width 15 height 13
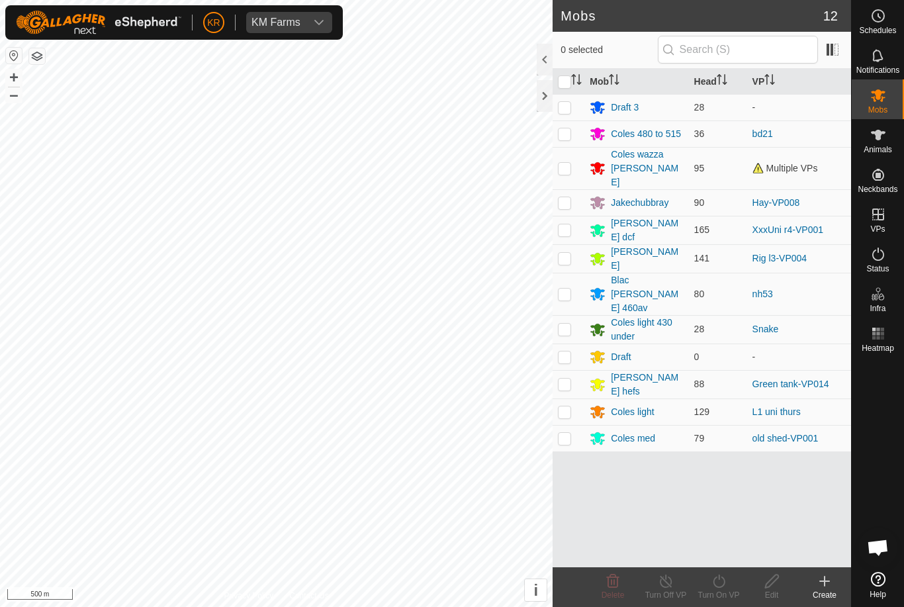
click at [576, 217] on td at bounding box center [569, 230] width 32 height 28
checkbox input "true"
click at [722, 587] on icon at bounding box center [719, 581] width 17 height 16
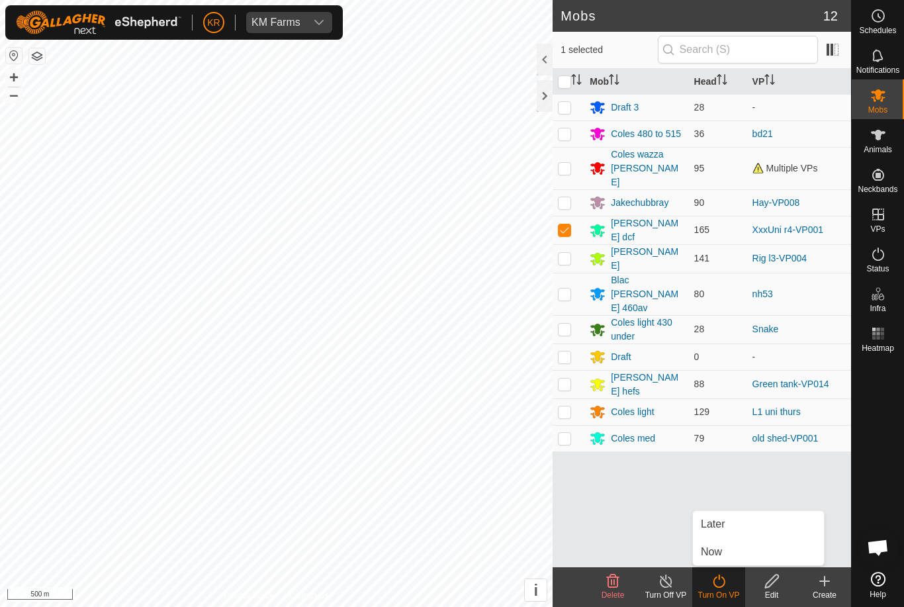
click at [730, 553] on link "Now" at bounding box center [758, 552] width 131 height 26
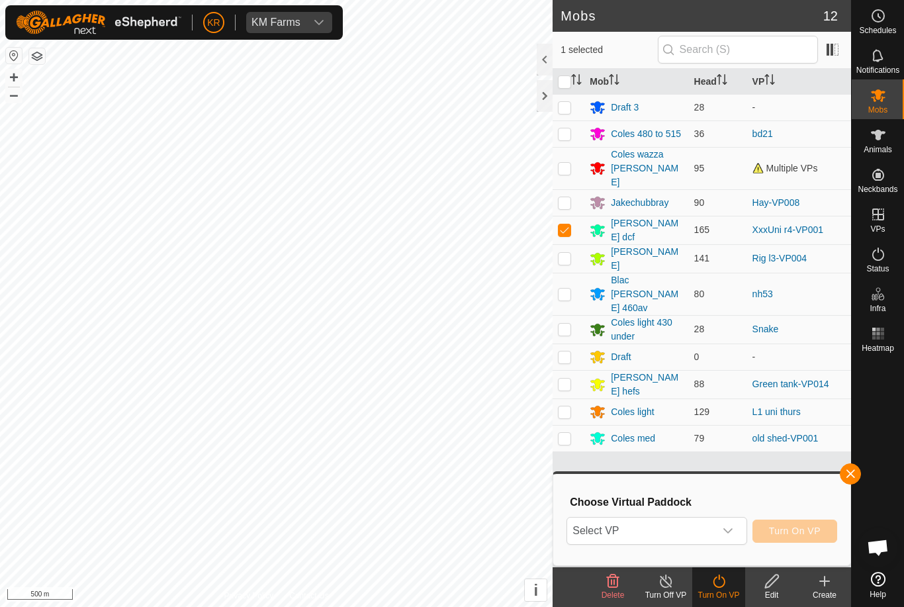
click at [714, 533] on span "Select VP" at bounding box center [640, 531] width 147 height 26
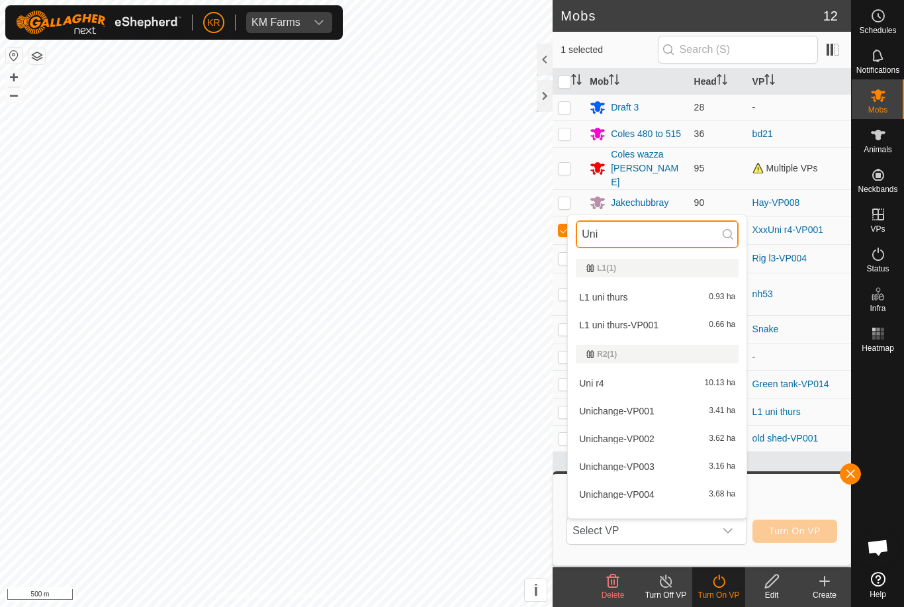
type input "Uni"
click at [708, 387] on span "10.13 ha" at bounding box center [720, 383] width 31 height 9
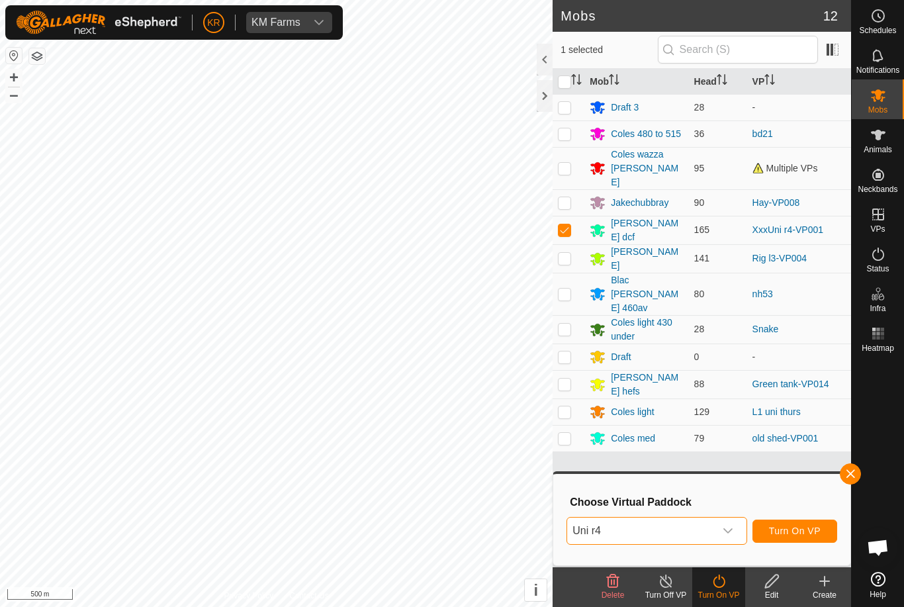
click at [730, 540] on div "dropdown trigger" at bounding box center [728, 531] width 26 height 26
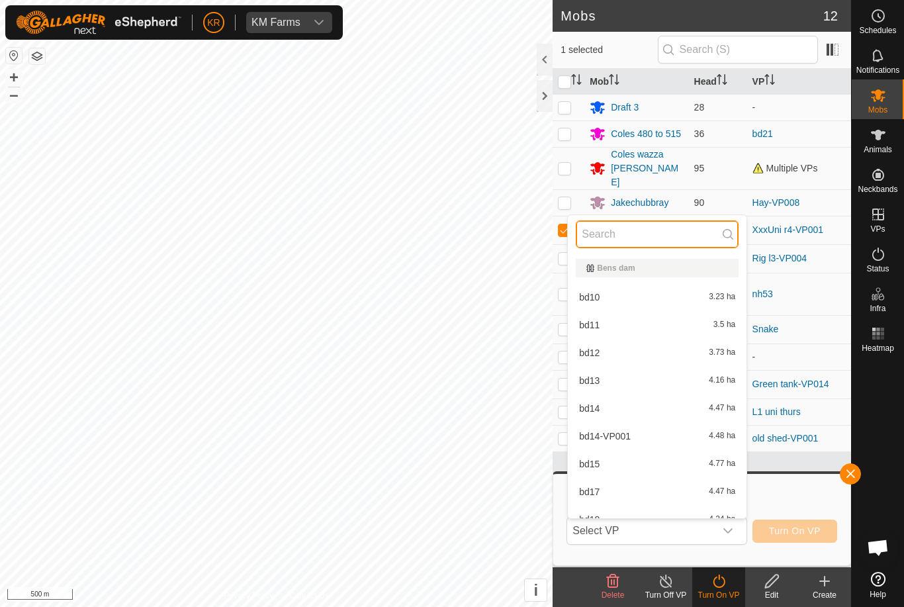
click at [624, 237] on input "text" at bounding box center [657, 234] width 163 height 28
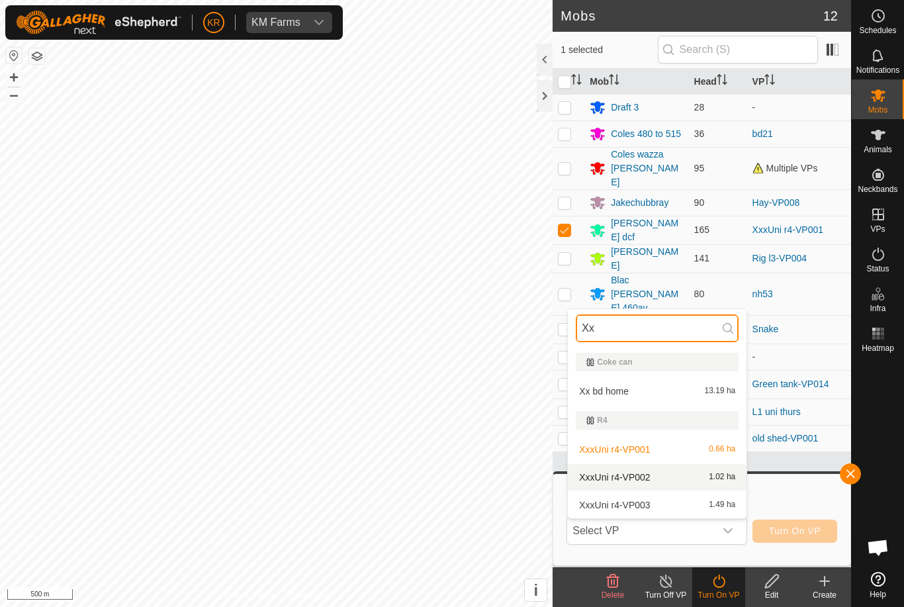
type input "Xx"
click at [698, 477] on div "XxxUni r4-VP002 1.02 ha" at bounding box center [657, 477] width 163 height 16
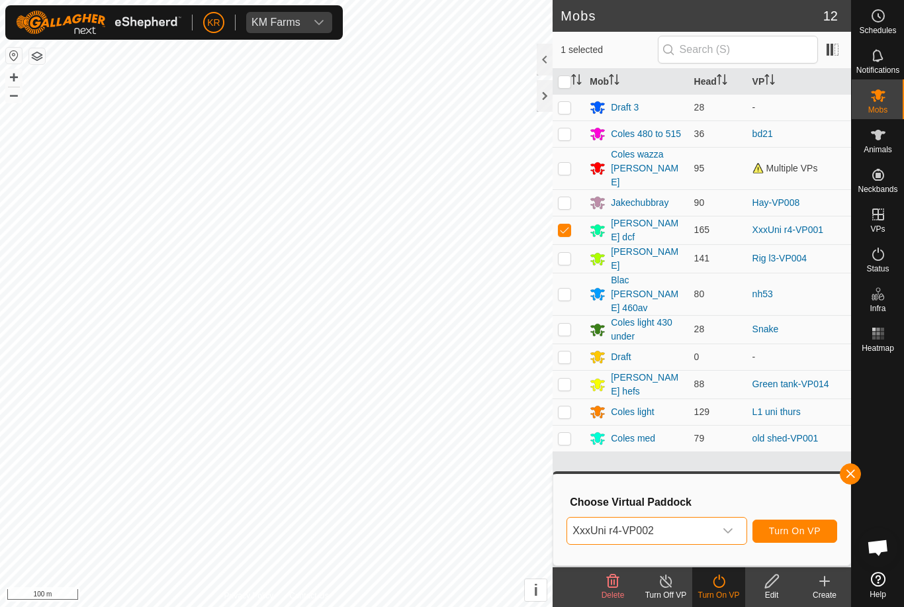
click at [811, 536] on span "Turn On VP" at bounding box center [795, 531] width 52 height 11
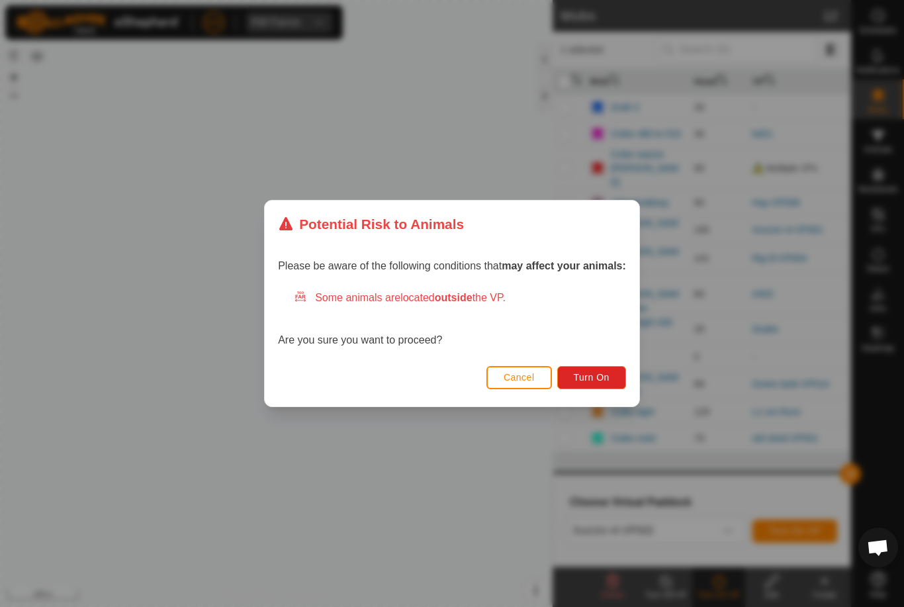
click at [615, 377] on button "Turn On" at bounding box center [591, 377] width 69 height 23
